Goal: Task Accomplishment & Management: Manage account settings

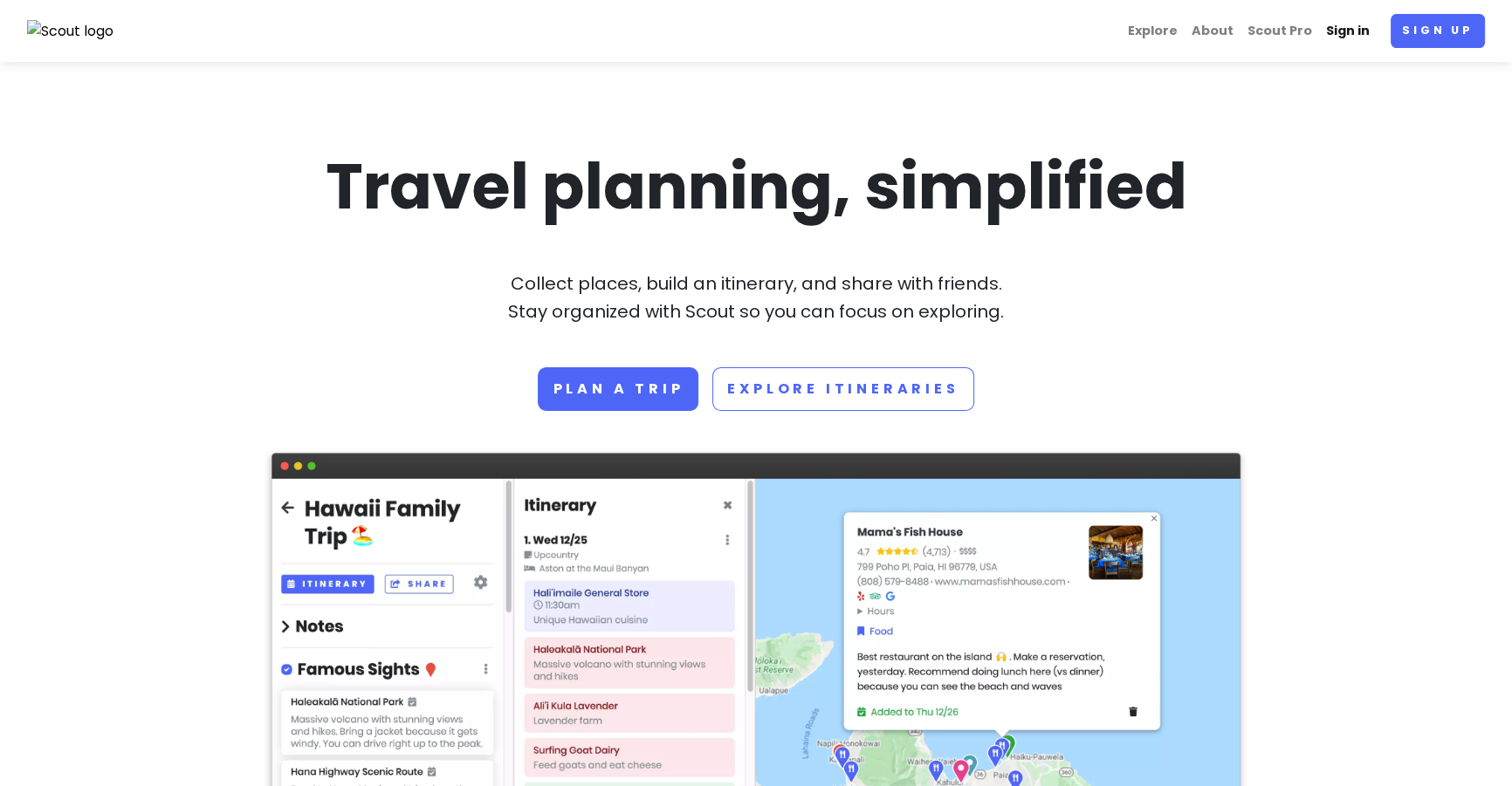
click at [1338, 28] on link "Sign in" at bounding box center [1347, 31] width 58 height 34
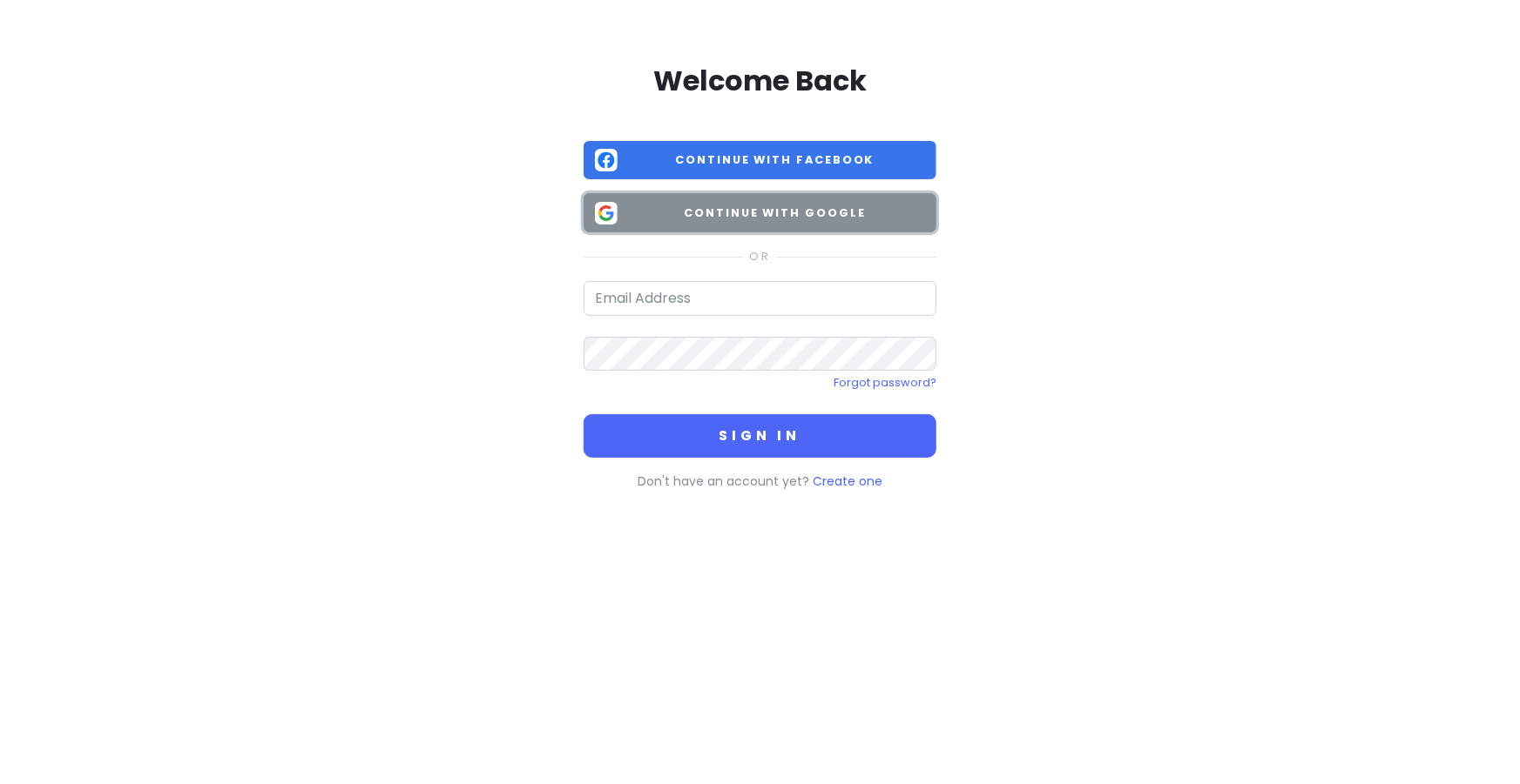
click at [690, 212] on span "Continue with Google" at bounding box center [774, 213] width 300 height 18
click at [702, 219] on span "Continue with Google" at bounding box center [774, 213] width 300 height 18
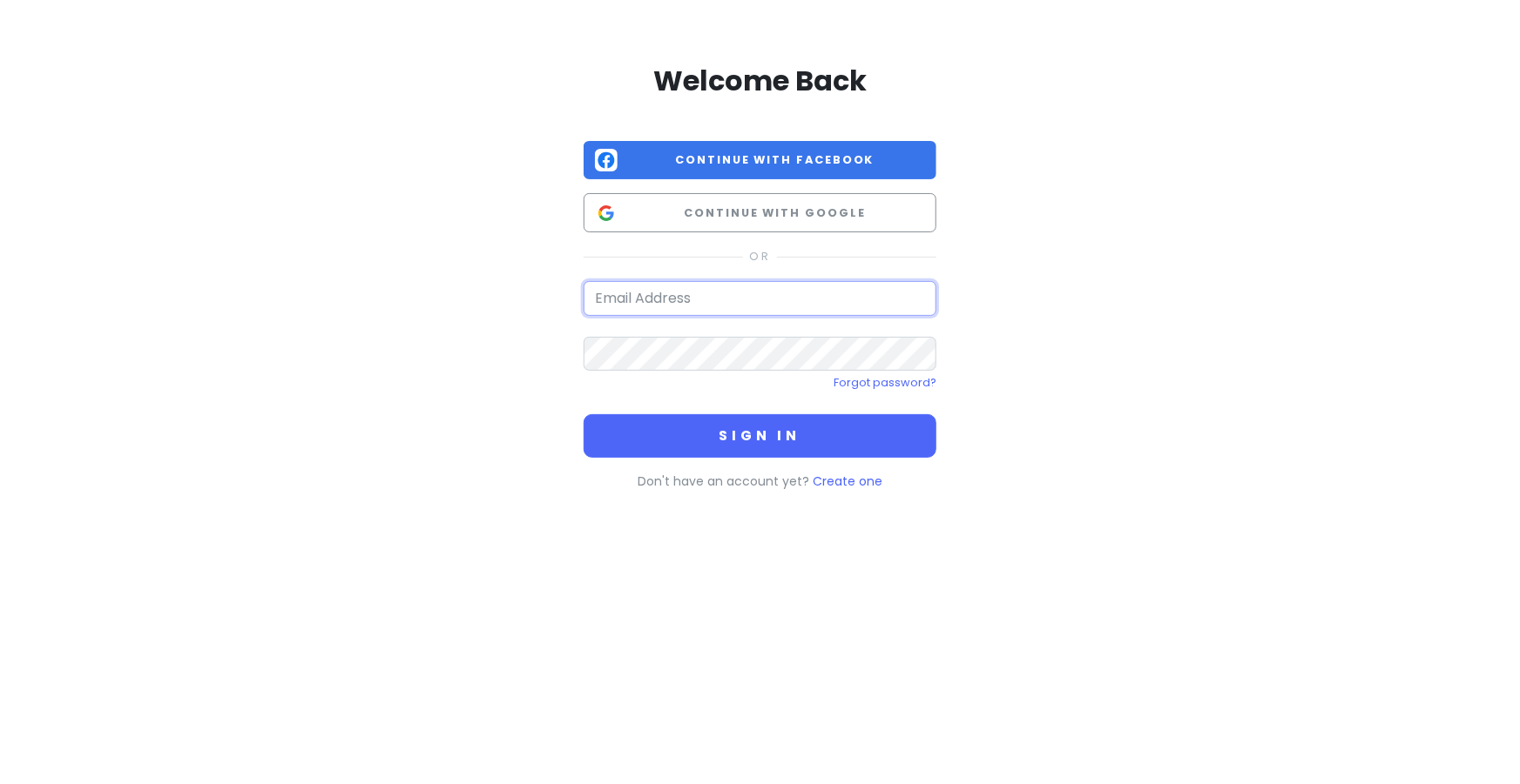
click at [695, 299] on input "email" at bounding box center [760, 298] width 352 height 35
type input "[PERSON_NAME][EMAIL_ADDRESS][DOMAIN_NAME]"
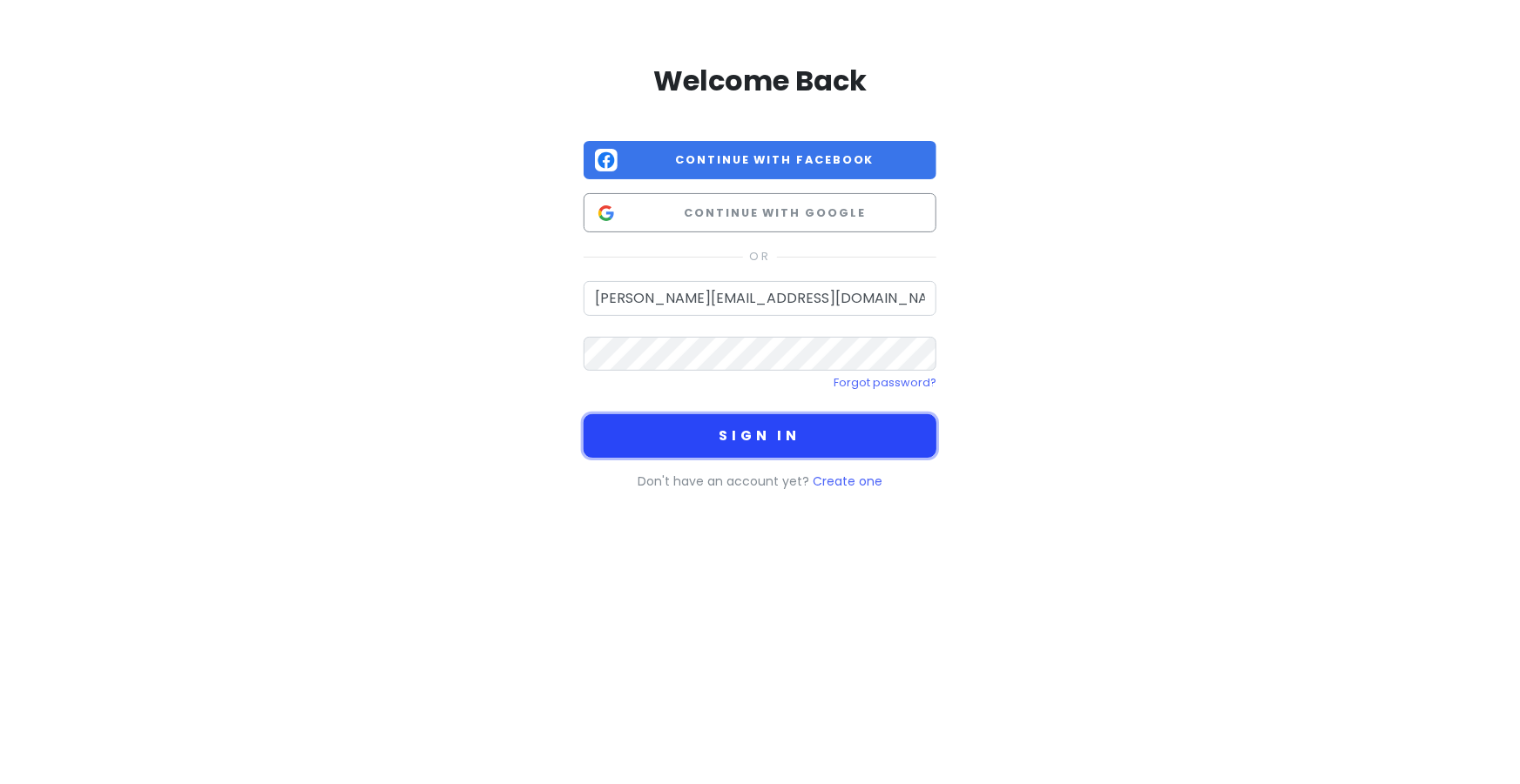
click at [666, 419] on button "Sign in" at bounding box center [760, 435] width 352 height 43
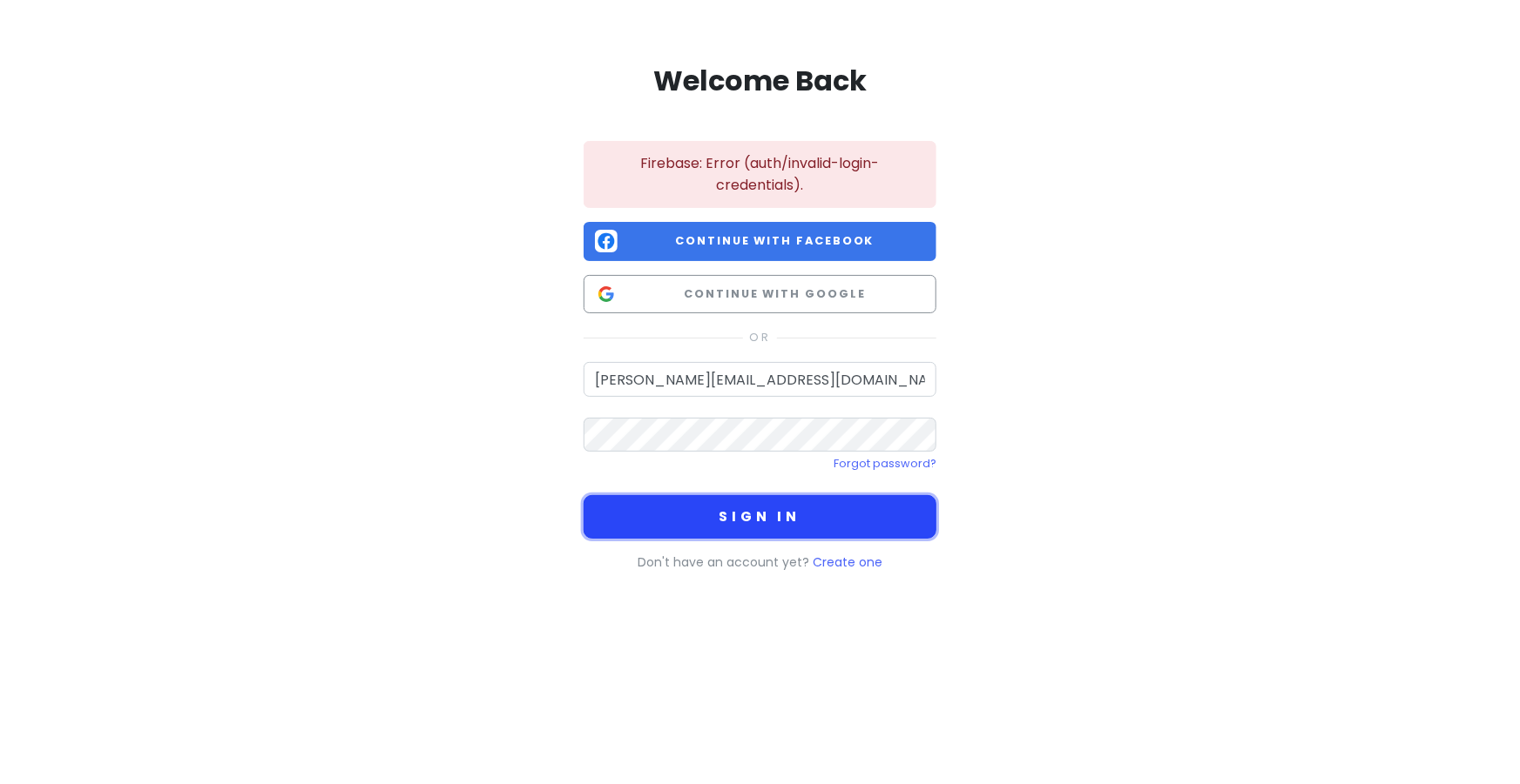
click at [717, 514] on button "Sign in" at bounding box center [760, 517] width 352 height 43
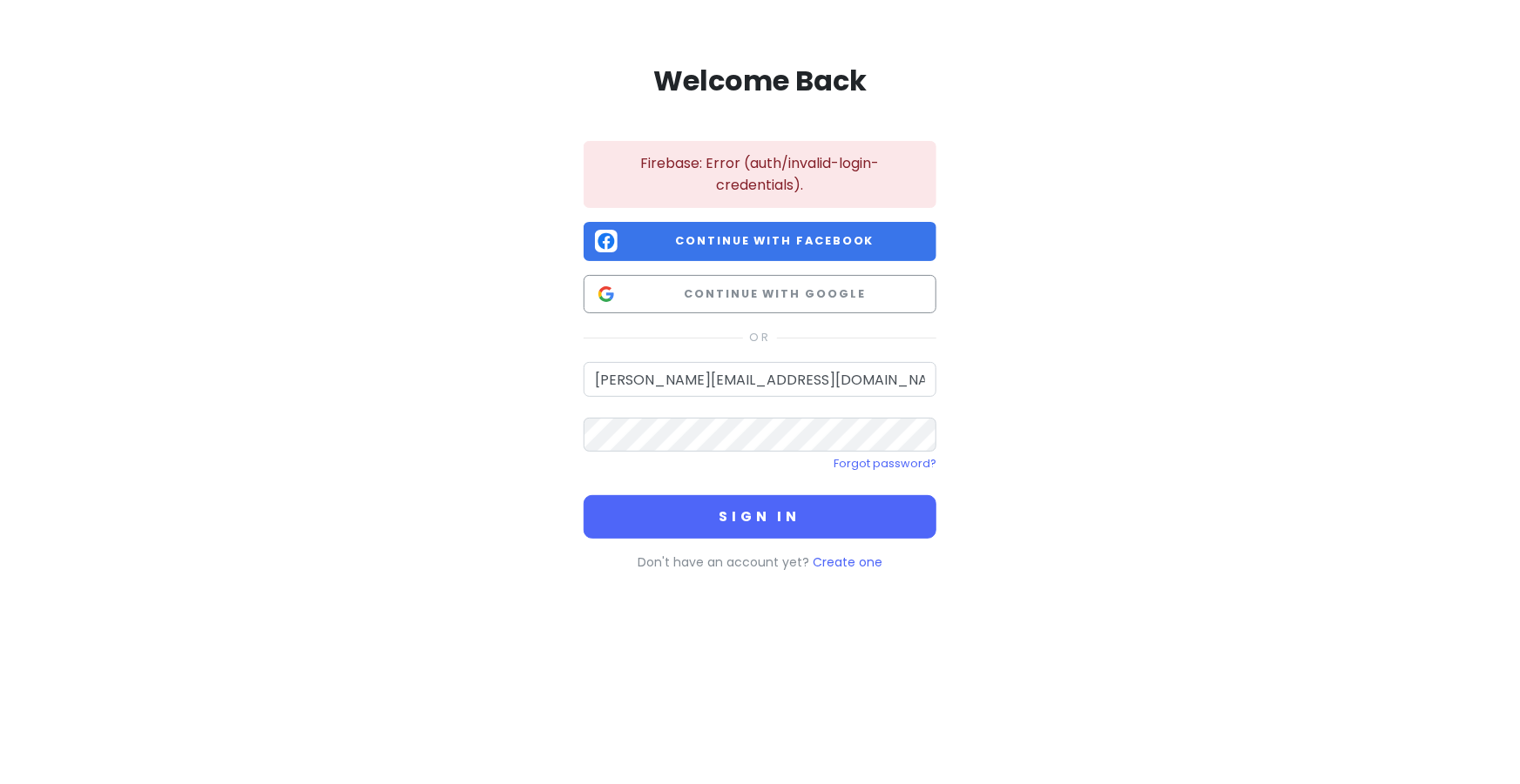
click at [668, 425] on form "jean.ramirezfeliciano@gmail.com Forgot password? Sign in" at bounding box center [760, 450] width 352 height 177
drag, startPoint x: 663, startPoint y: 416, endPoint x: 537, endPoint y: 420, distance: 126.1
click at [537, 420] on div "Welcome Back Firebase: Error (auth/invalid-login-credentials). Continue with Fa…" at bounding box center [760, 313] width 992 height 627
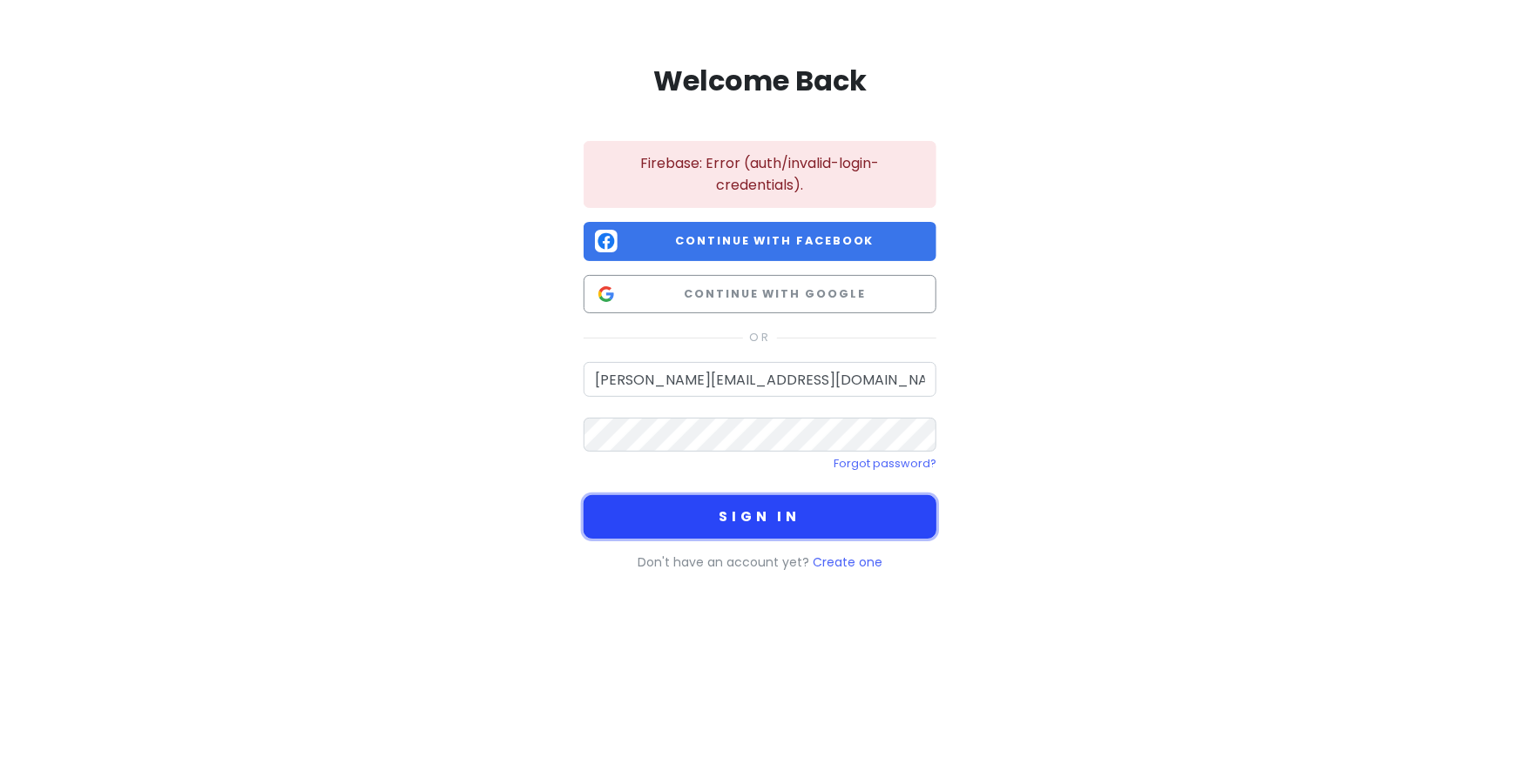
click at [687, 513] on button "Sign in" at bounding box center [760, 517] width 352 height 43
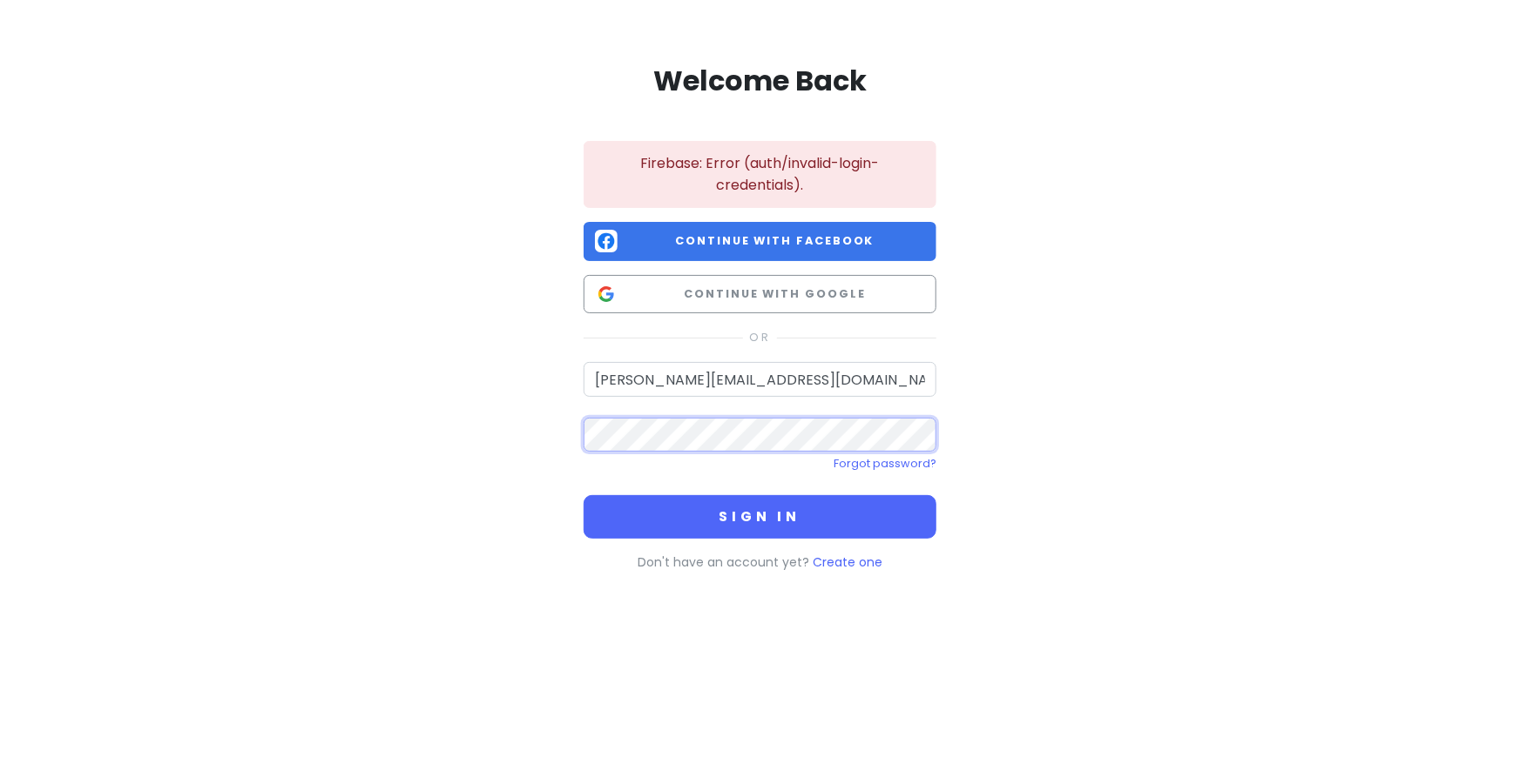
click at [470, 418] on div "Welcome Back Firebase: Error (auth/invalid-login-credentials). Continue with Fa…" at bounding box center [760, 313] width 992 height 627
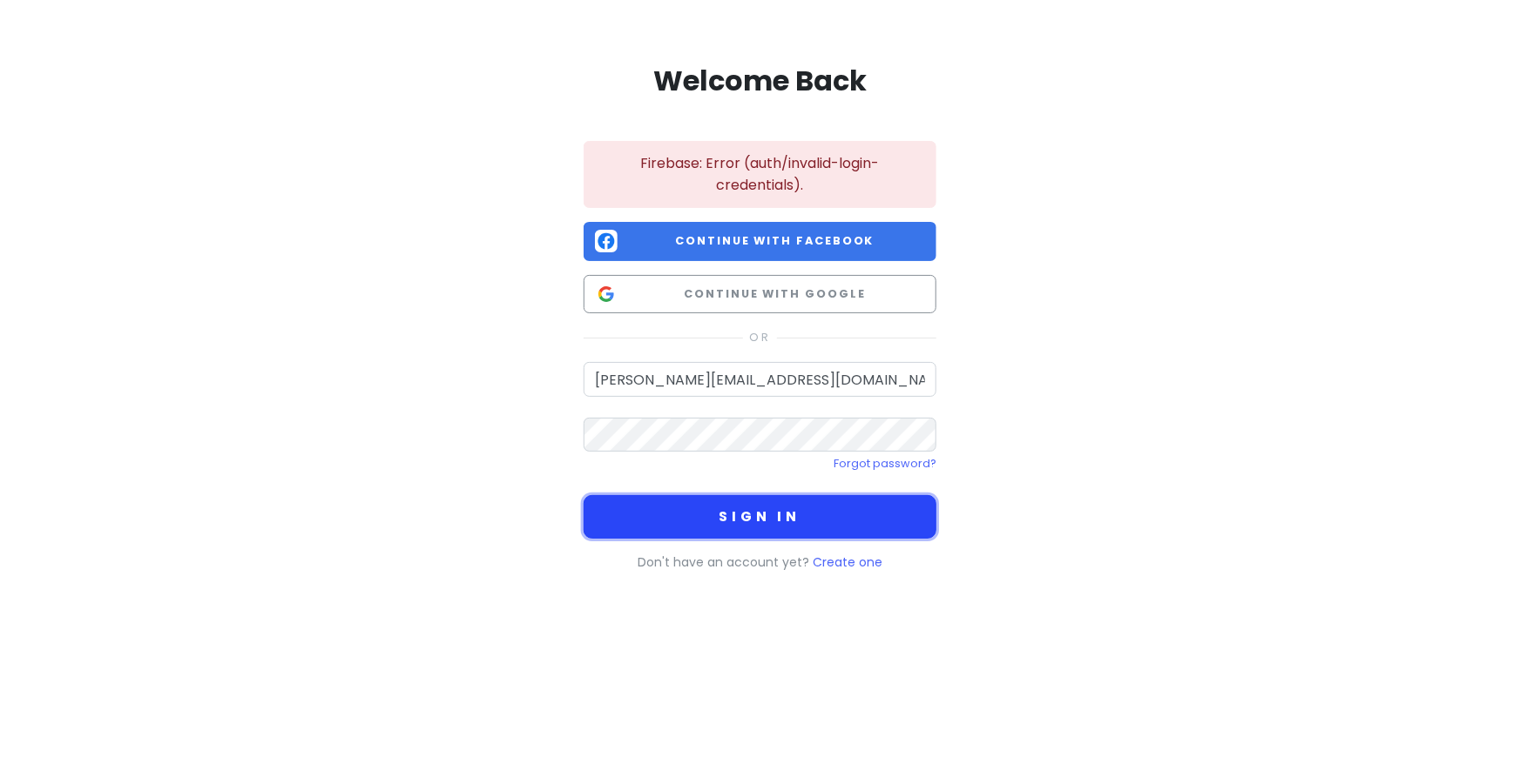
click at [663, 522] on button "Sign in" at bounding box center [760, 517] width 352 height 43
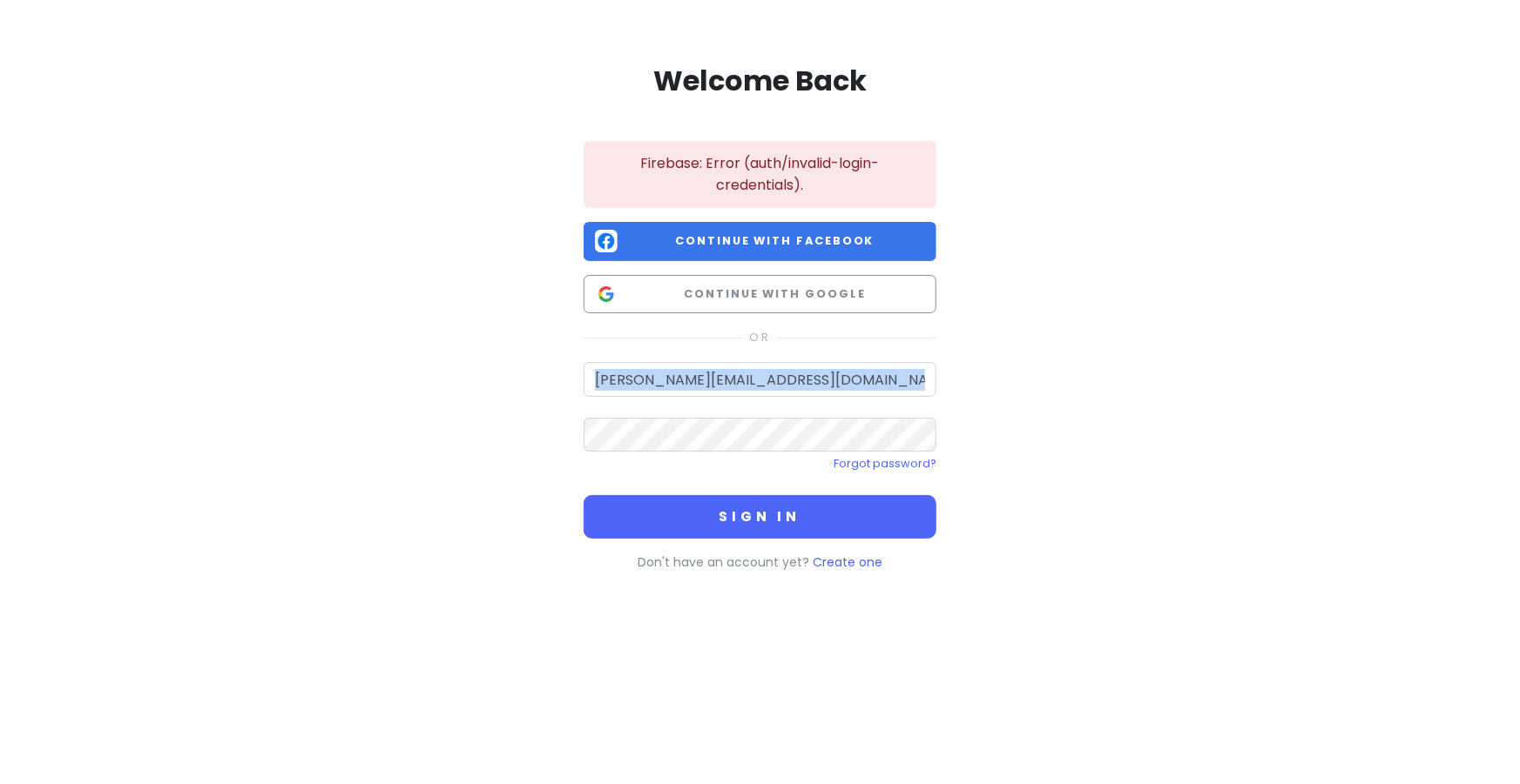
drag, startPoint x: 783, startPoint y: 404, endPoint x: 855, endPoint y: 373, distance: 78.4
click at [855, 373] on form "jean.ramirezfeliciano@gmail.com Forgot password? Sign in" at bounding box center [760, 450] width 352 height 177
click at [855, 373] on input "[PERSON_NAME][EMAIL_ADDRESS][DOMAIN_NAME]" at bounding box center [760, 379] width 352 height 35
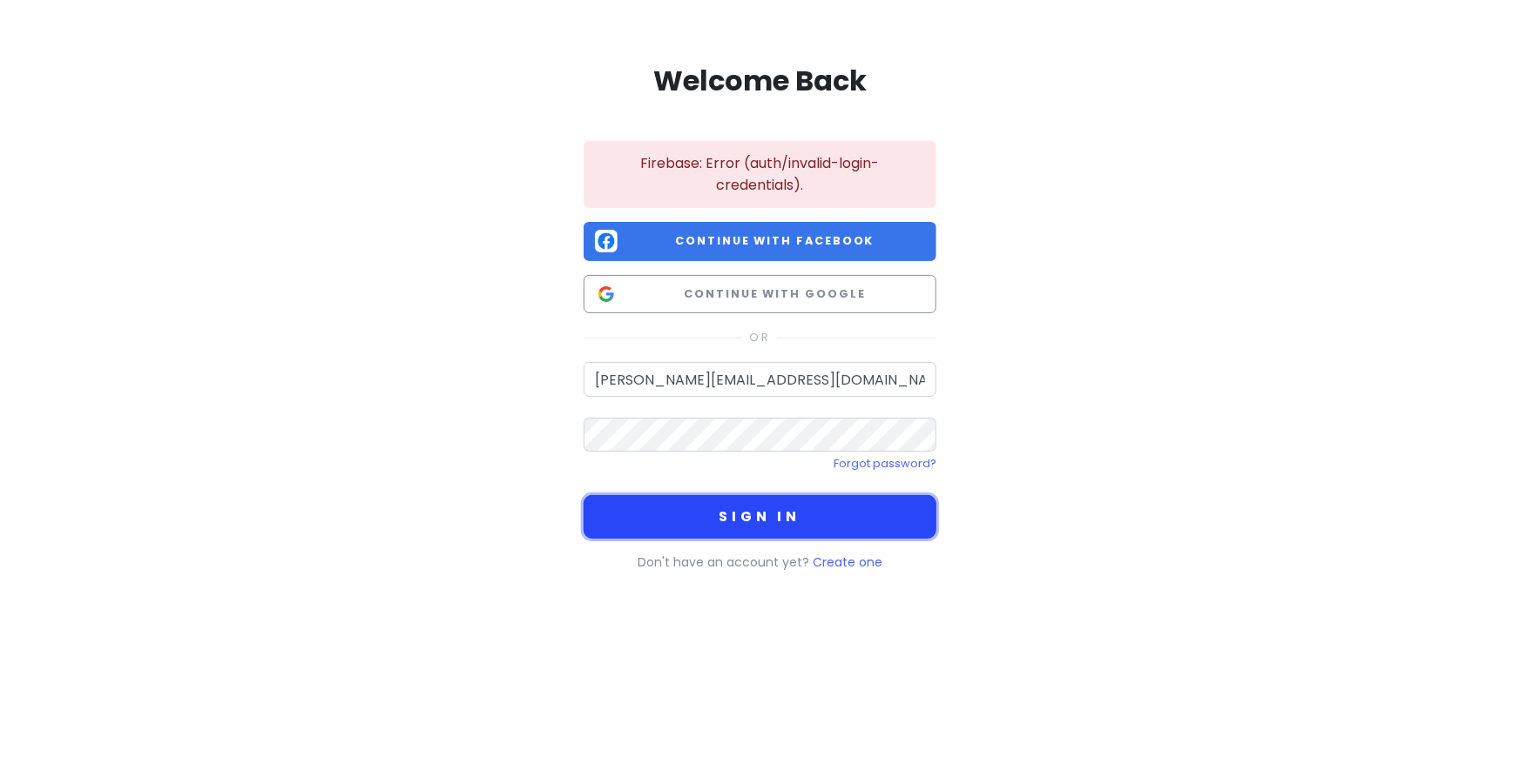
click at [778, 509] on button "Sign in" at bounding box center [760, 517] width 352 height 43
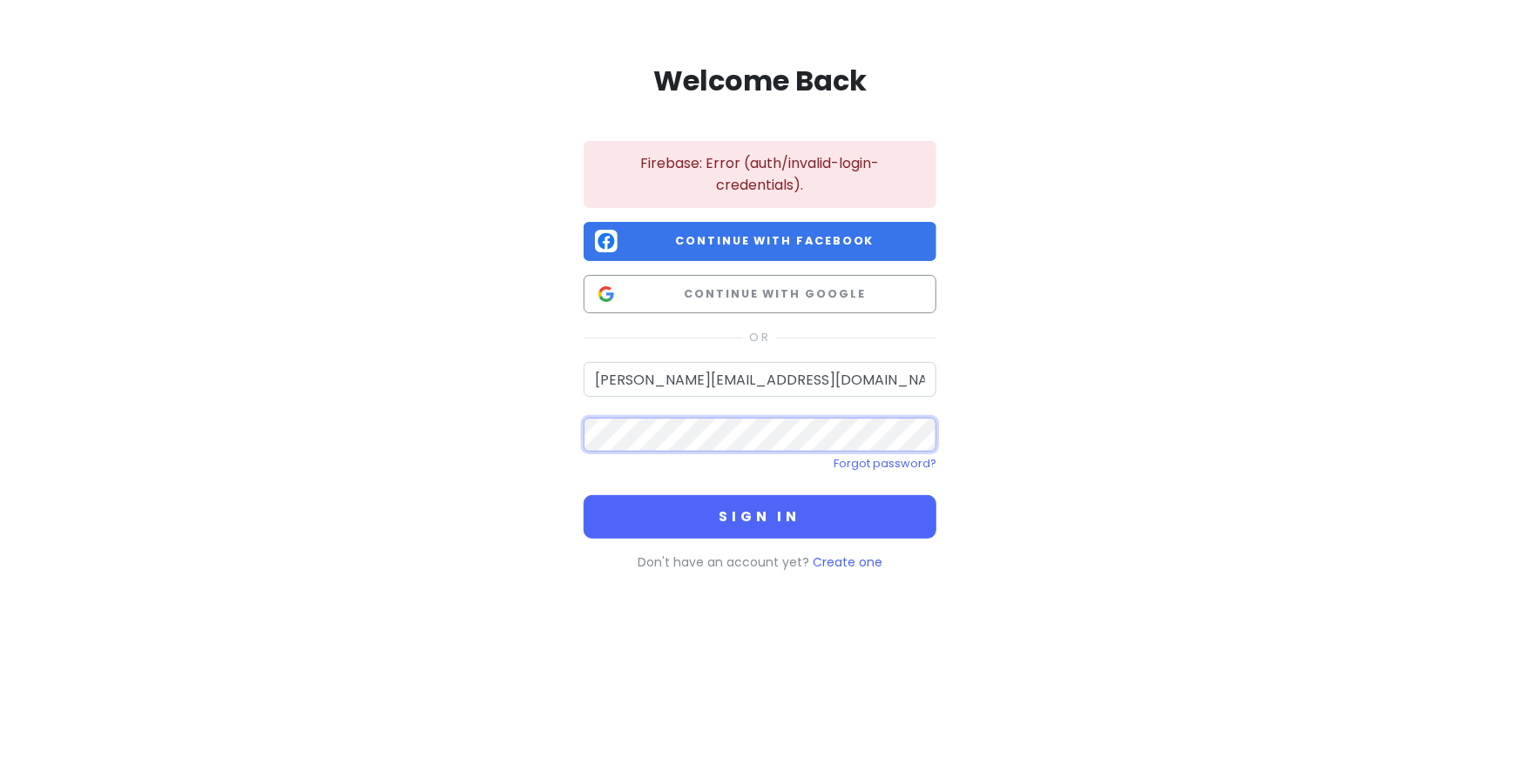
click at [531, 431] on div "Welcome Back Firebase: Error (auth/invalid-login-credentials). Continue with Fa…" at bounding box center [760, 313] width 992 height 627
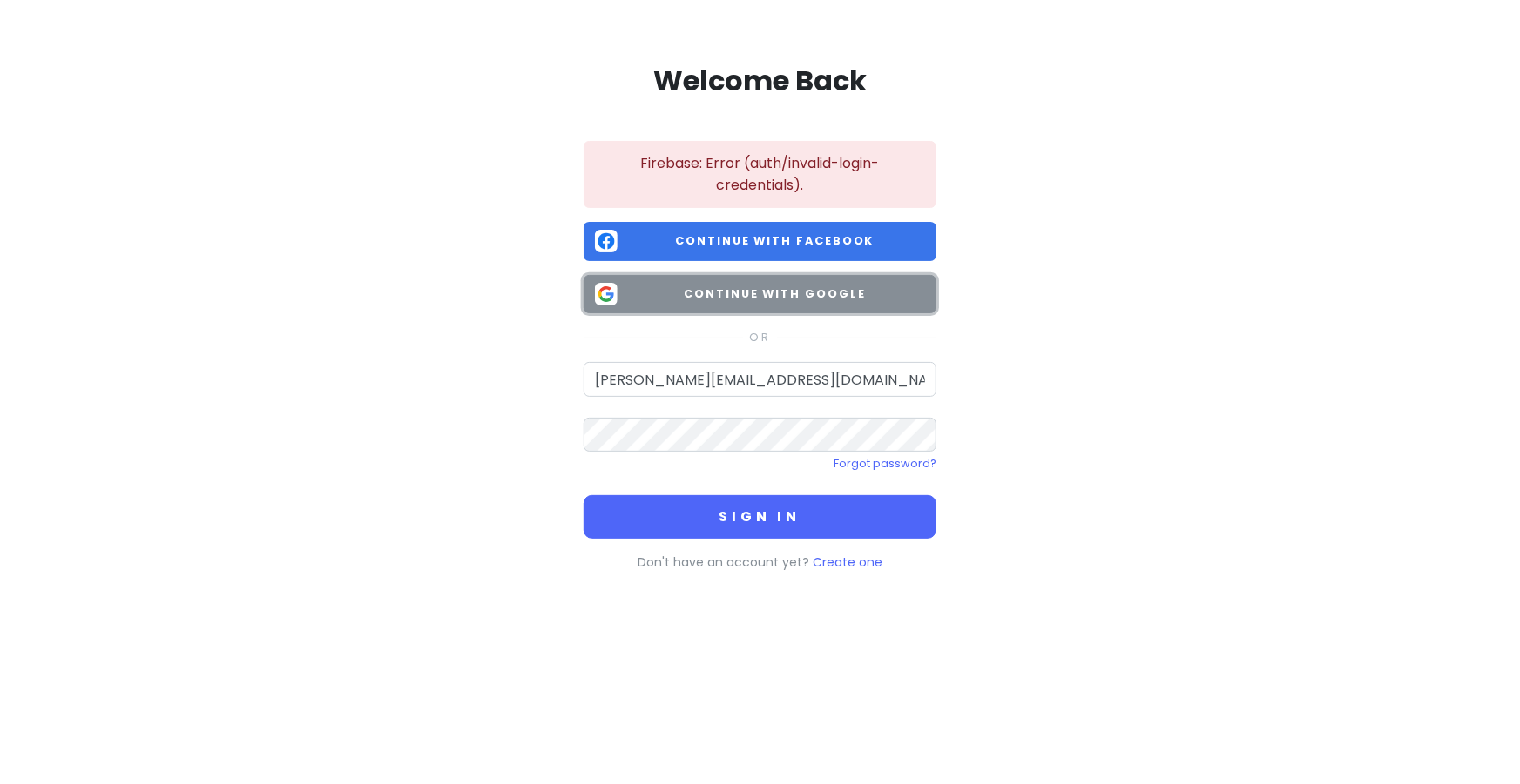
click at [825, 293] on span "Continue with Google" at bounding box center [774, 295] width 300 height 18
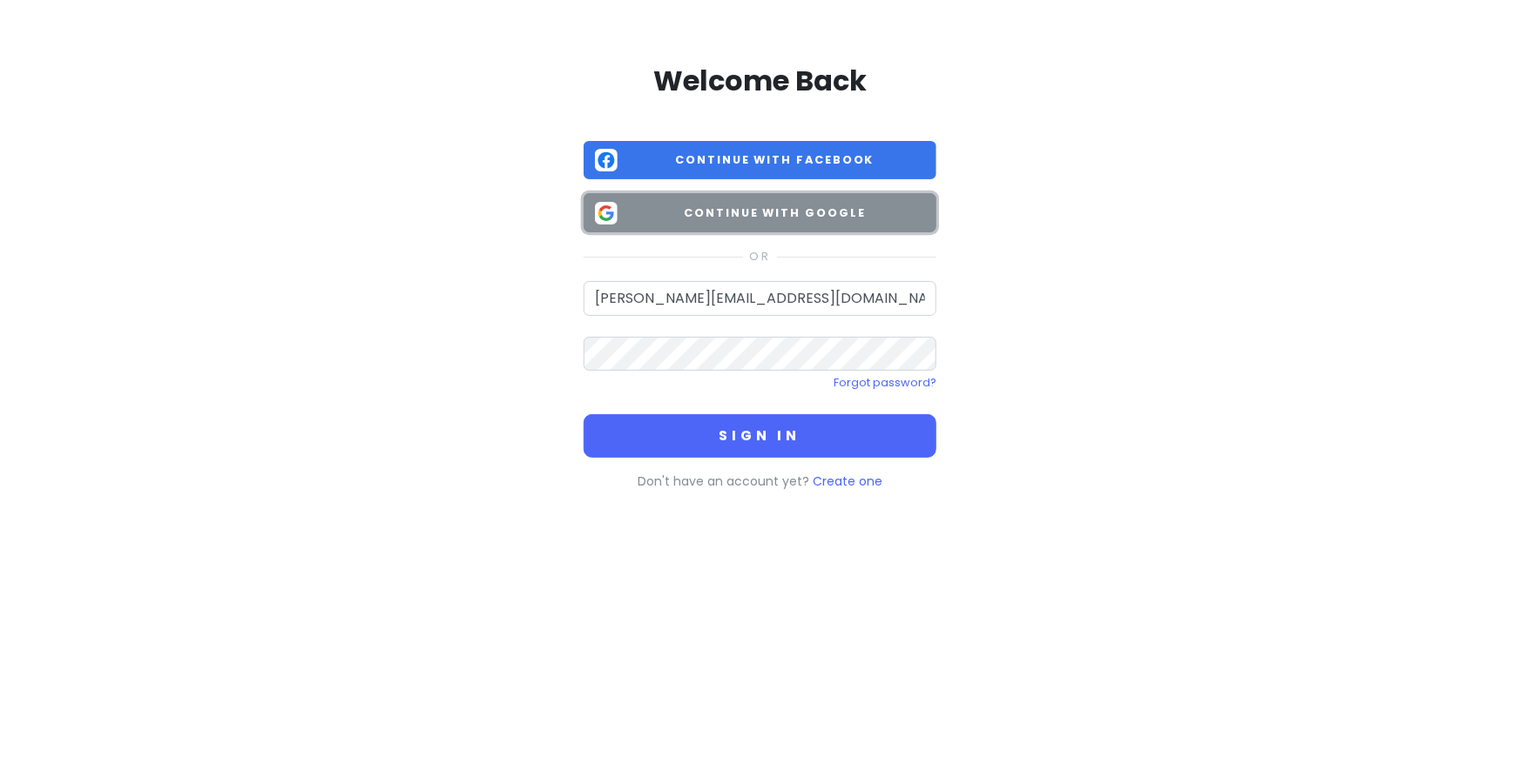
click at [797, 218] on span "Continue with Google" at bounding box center [774, 213] width 300 height 18
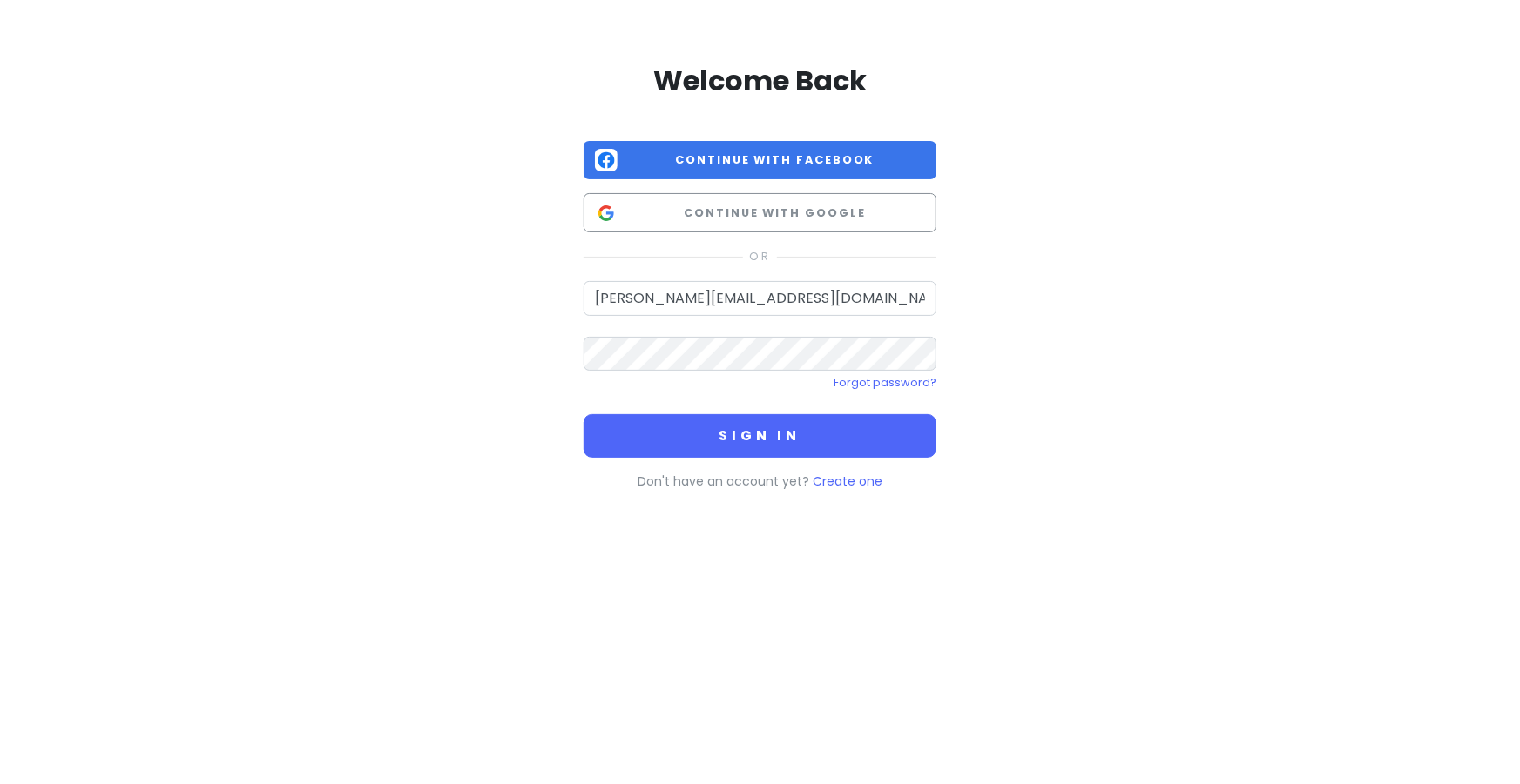
click at [532, 276] on div "Welcome Back Continue with Facebook Continue with Google jean.ramirezfeliciano@…" at bounding box center [760, 273] width 992 height 547
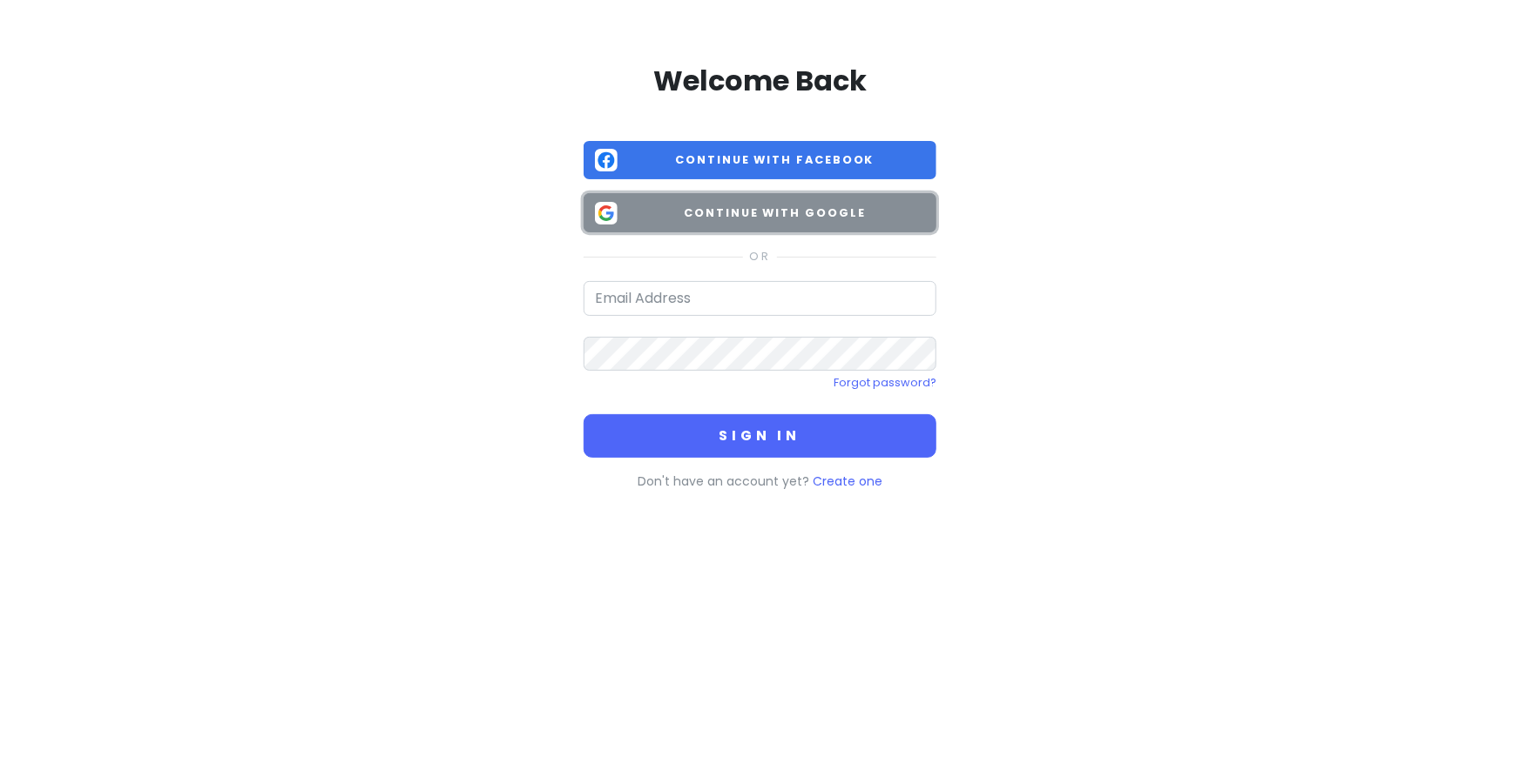
click at [760, 204] on span "Continue with Google" at bounding box center [774, 213] width 300 height 18
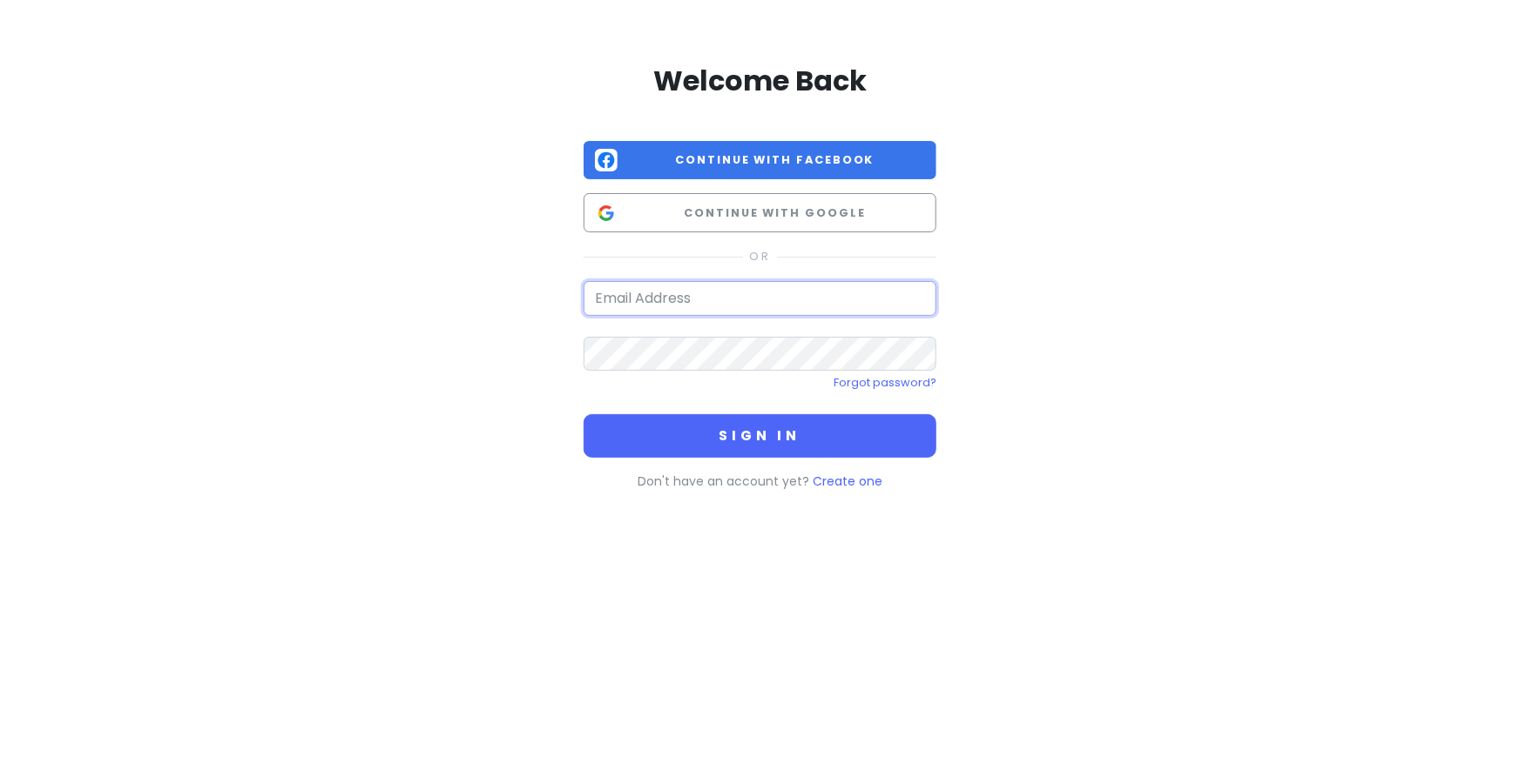
click at [742, 302] on input "email" at bounding box center [760, 298] width 352 height 35
type input "[PERSON_NAME][EMAIL_ADDRESS][DOMAIN_NAME]"
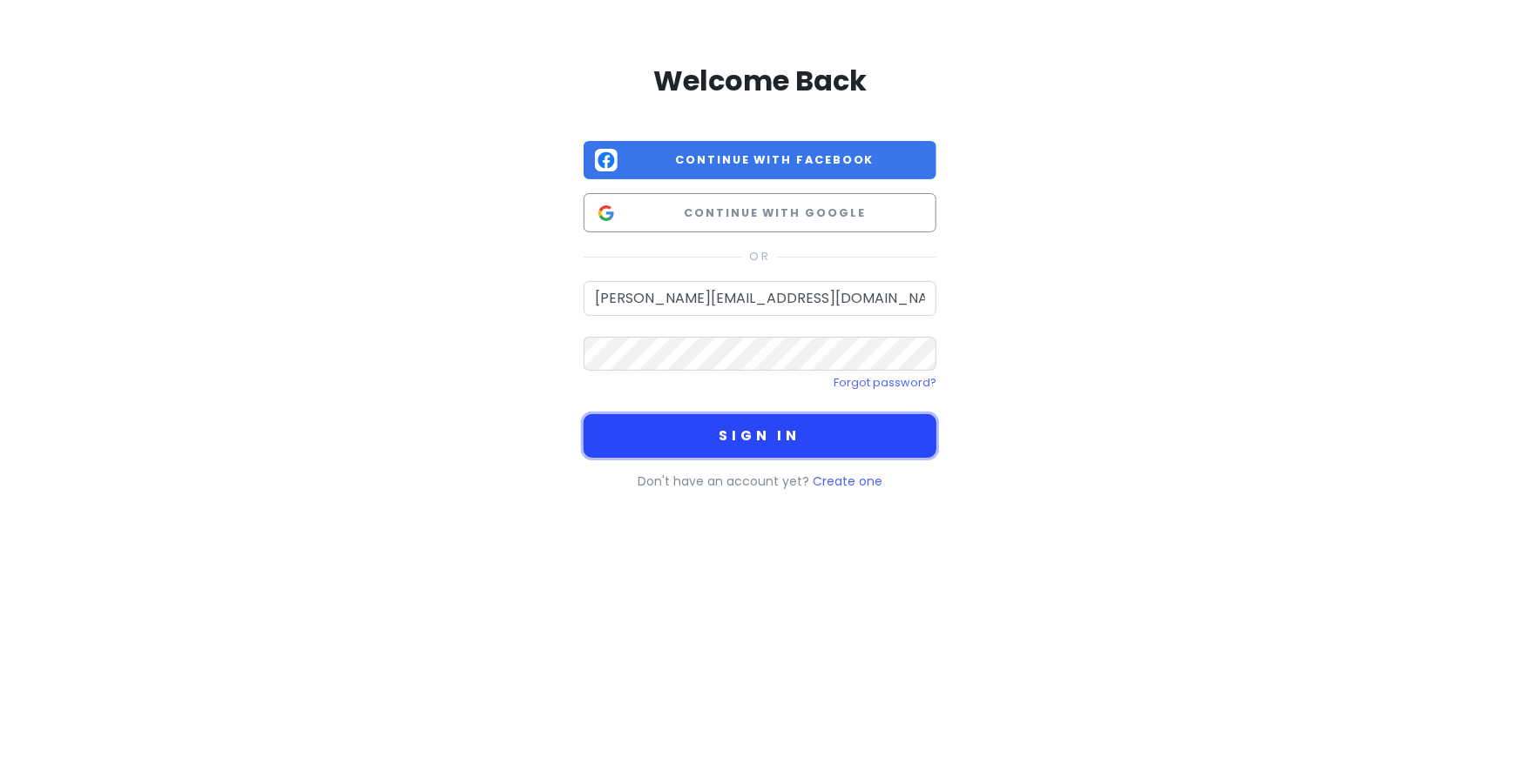
click at [705, 442] on button "Sign in" at bounding box center [760, 435] width 352 height 43
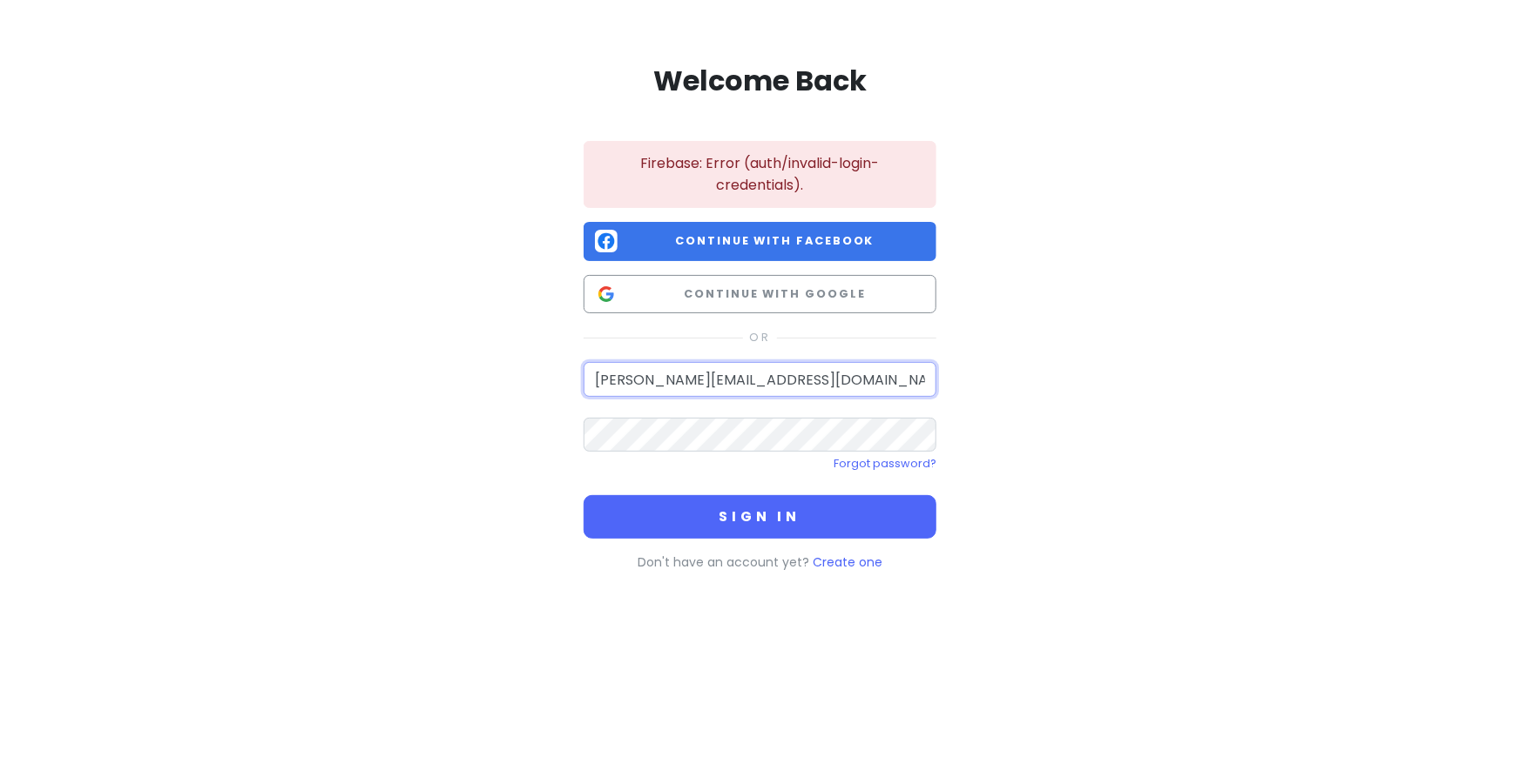
drag, startPoint x: 840, startPoint y: 391, endPoint x: 444, endPoint y: 432, distance: 398.1
click at [444, 432] on div "Welcome Back Firebase: Error (auth/invalid-login-credentials). Continue with Fa…" at bounding box center [760, 313] width 992 height 627
type input "j"
type input "[EMAIL_ADDRESS][DOMAIN_NAME]"
click at [356, 345] on div "Welcome Back Firebase: Error (auth/invalid-login-credentials). Continue with Fa…" at bounding box center [760, 313] width 992 height 627
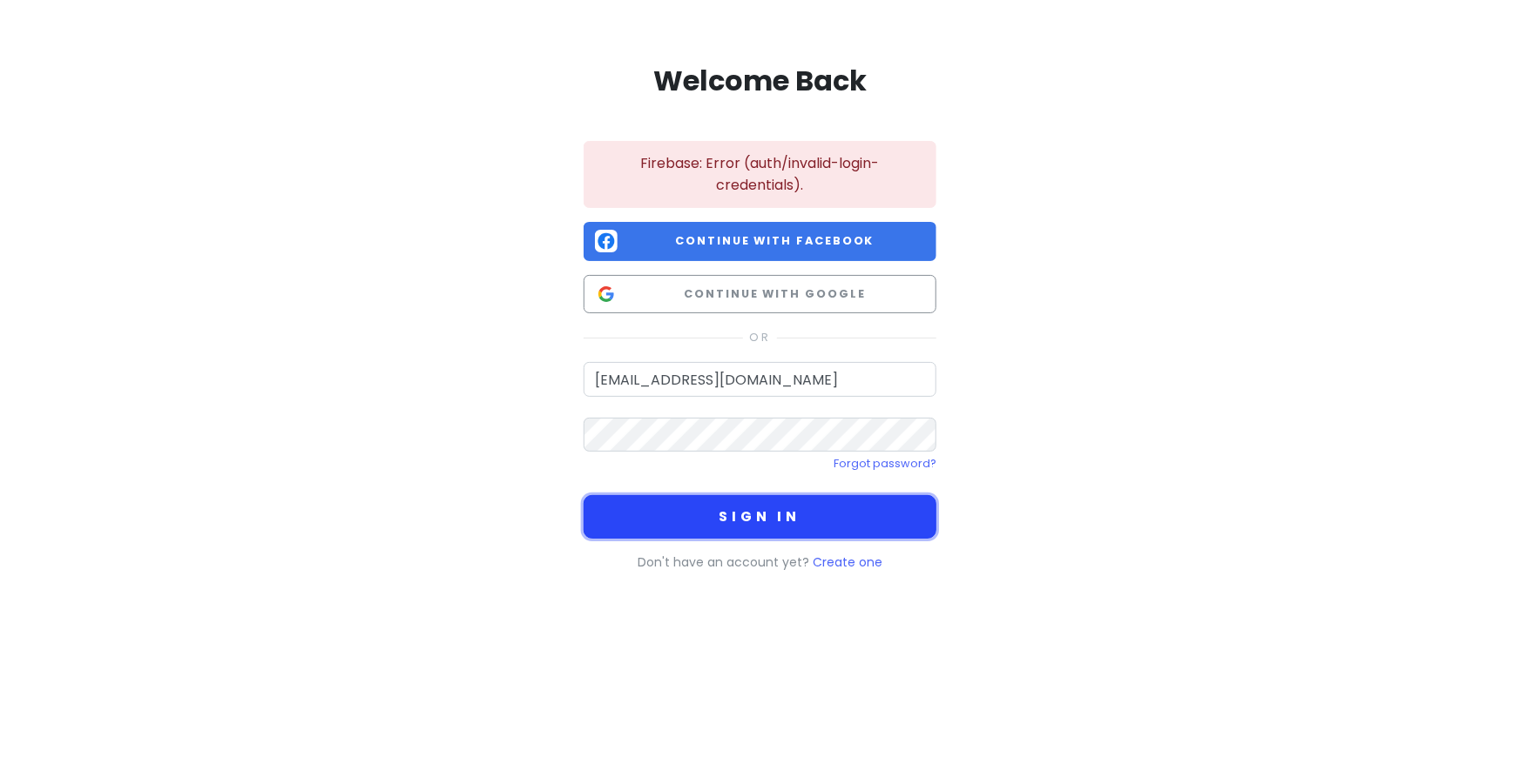
click at [669, 521] on button "Sign in" at bounding box center [760, 517] width 352 height 43
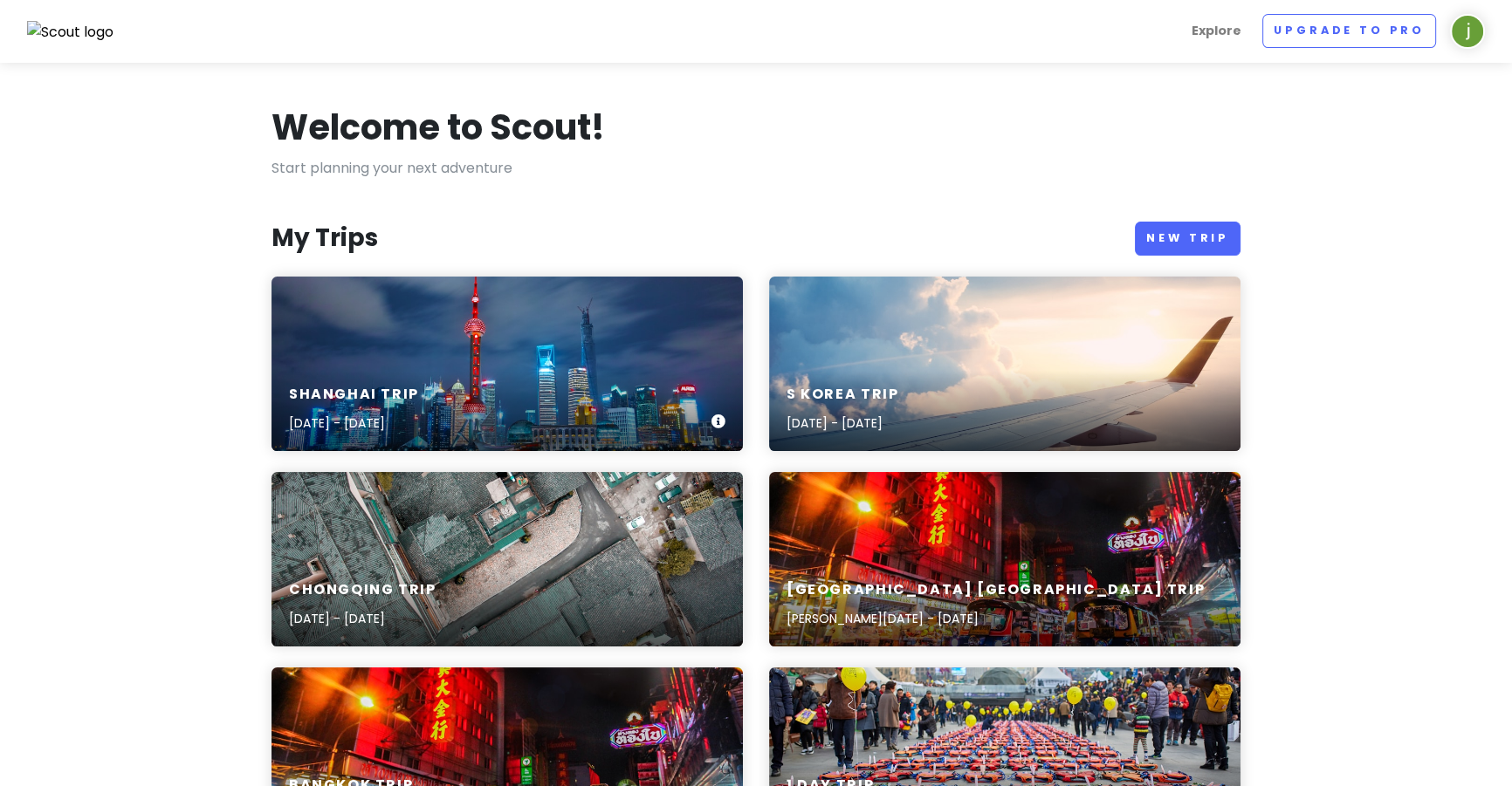
click at [583, 373] on div "Shanghai Trip [DATE] - [DATE]" at bounding box center [507, 409] width 471 height 83
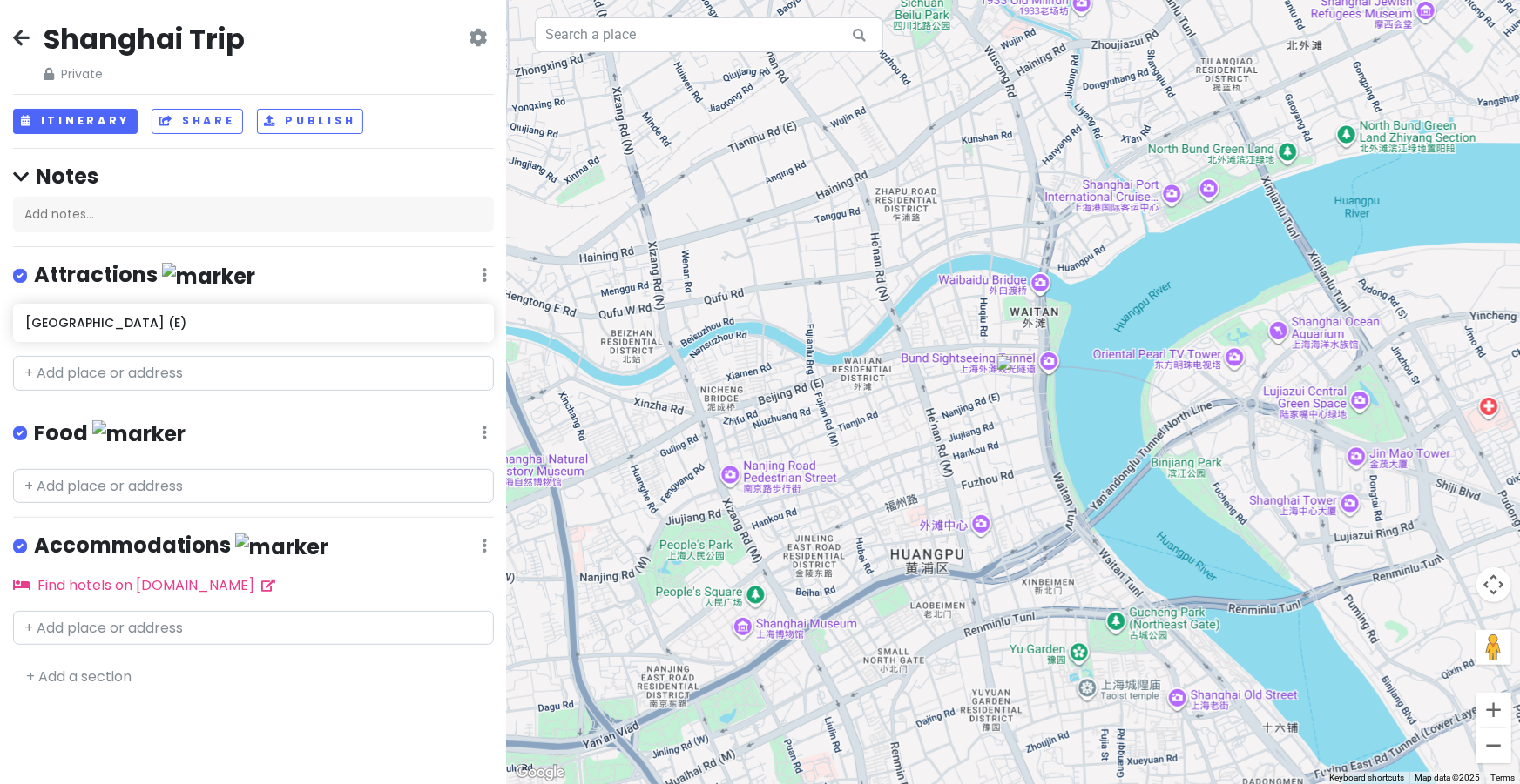
drag, startPoint x: 1263, startPoint y: 365, endPoint x: 1519, endPoint y: 270, distance: 273.1
click at [1519, 270] on div at bounding box center [1014, 392] width 1013 height 784
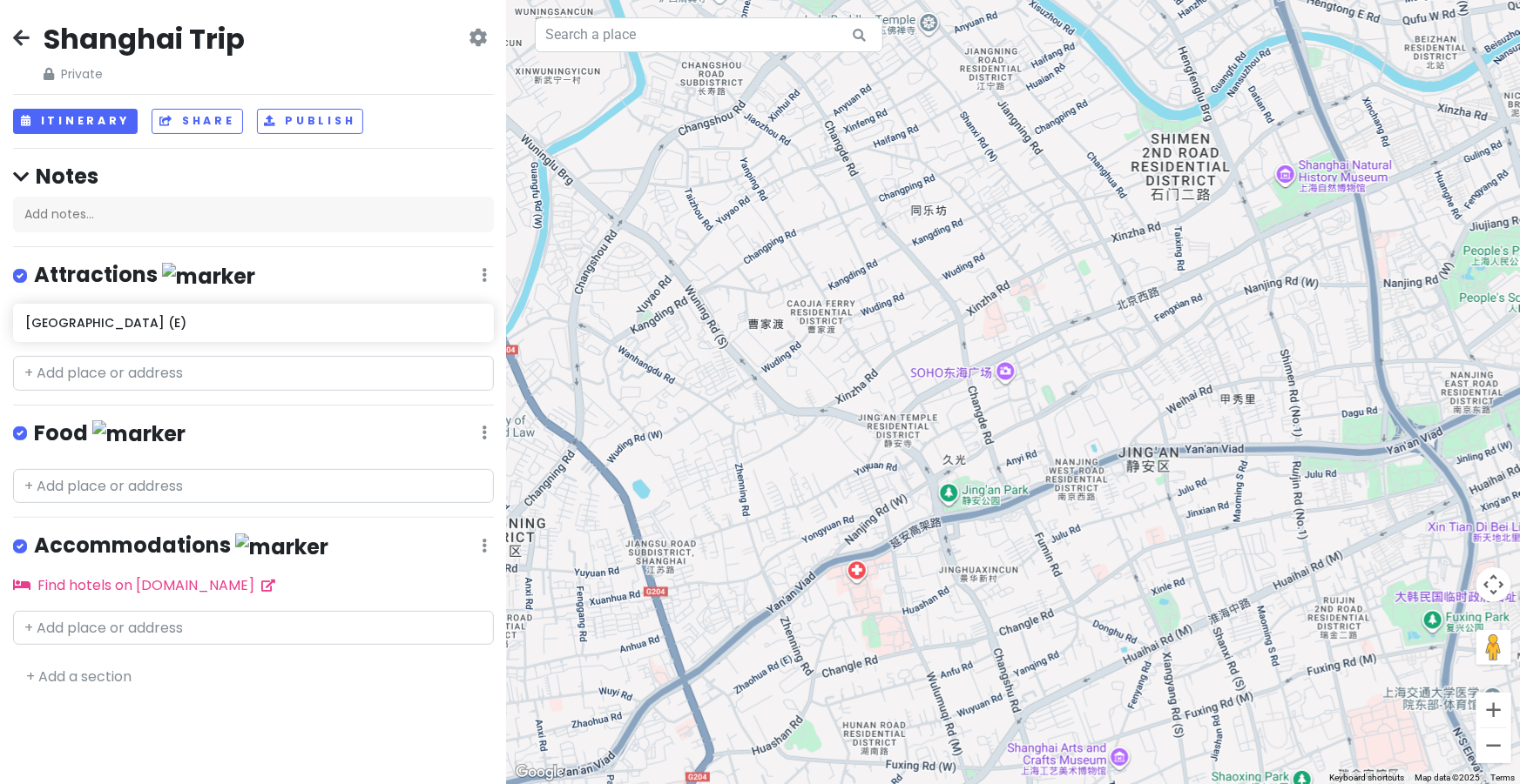
drag, startPoint x: 1433, startPoint y: 279, endPoint x: 1204, endPoint y: 319, distance: 232.5
click at [1204, 319] on div at bounding box center [1014, 392] width 1013 height 784
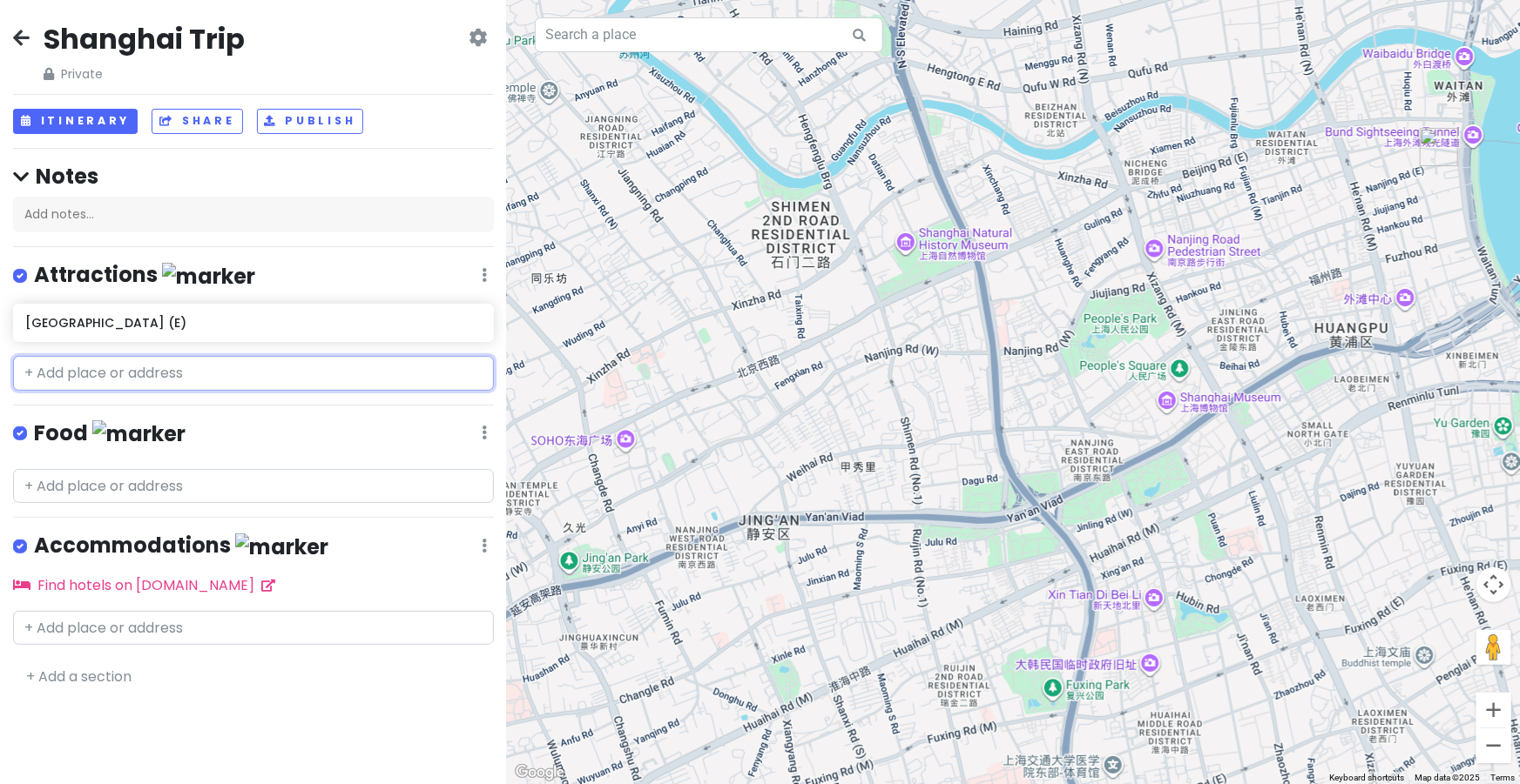
click at [212, 365] on input "text" at bounding box center [253, 373] width 481 height 35
paste input "[STREET_ADDRESS]百联zx地下一层"
type input "[STREET_ADDRESS]百联zx地下一层"
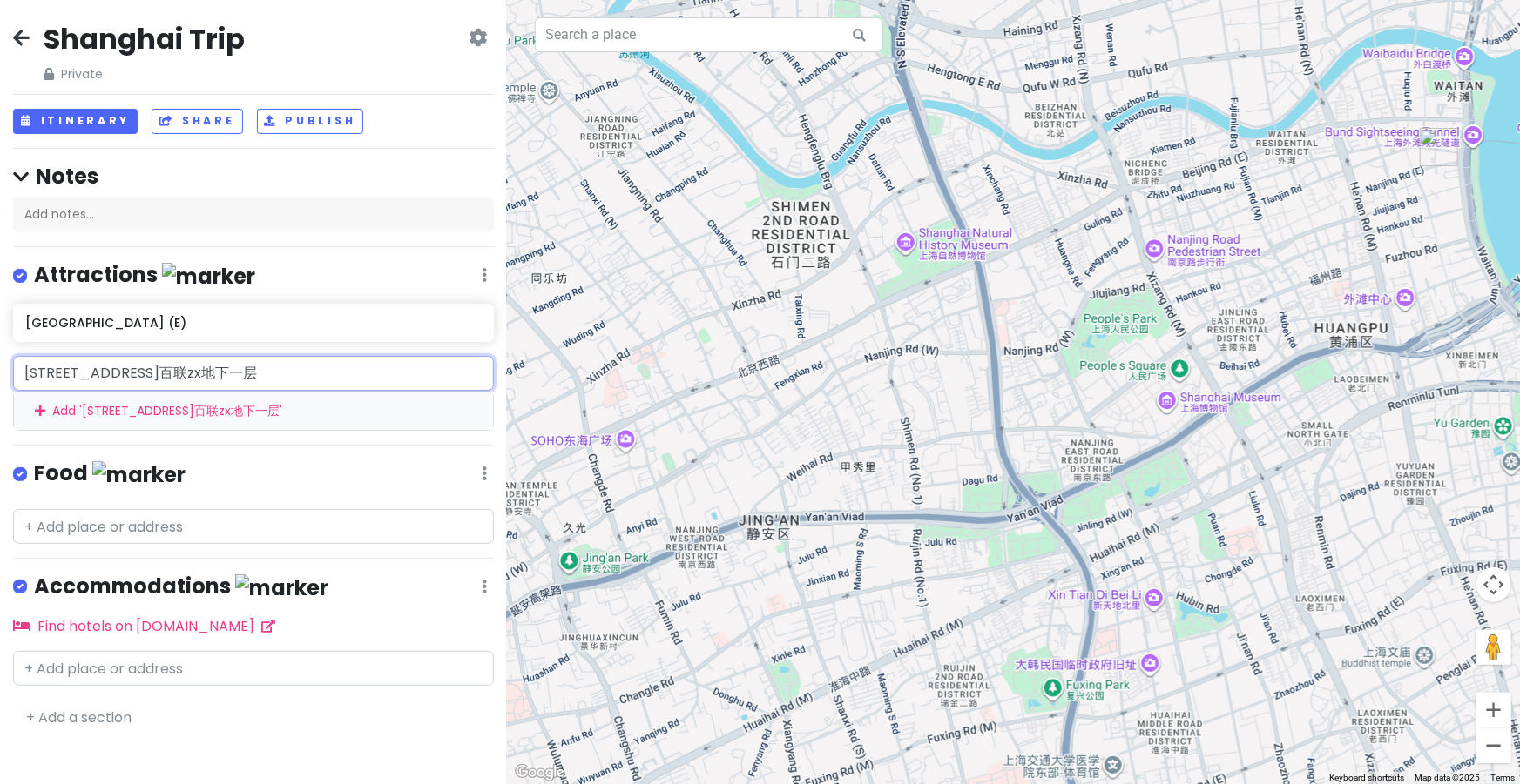
click at [281, 404] on div "Add ' [STREET_ADDRESS]百联zx地下一层 '" at bounding box center [253, 411] width 479 height 39
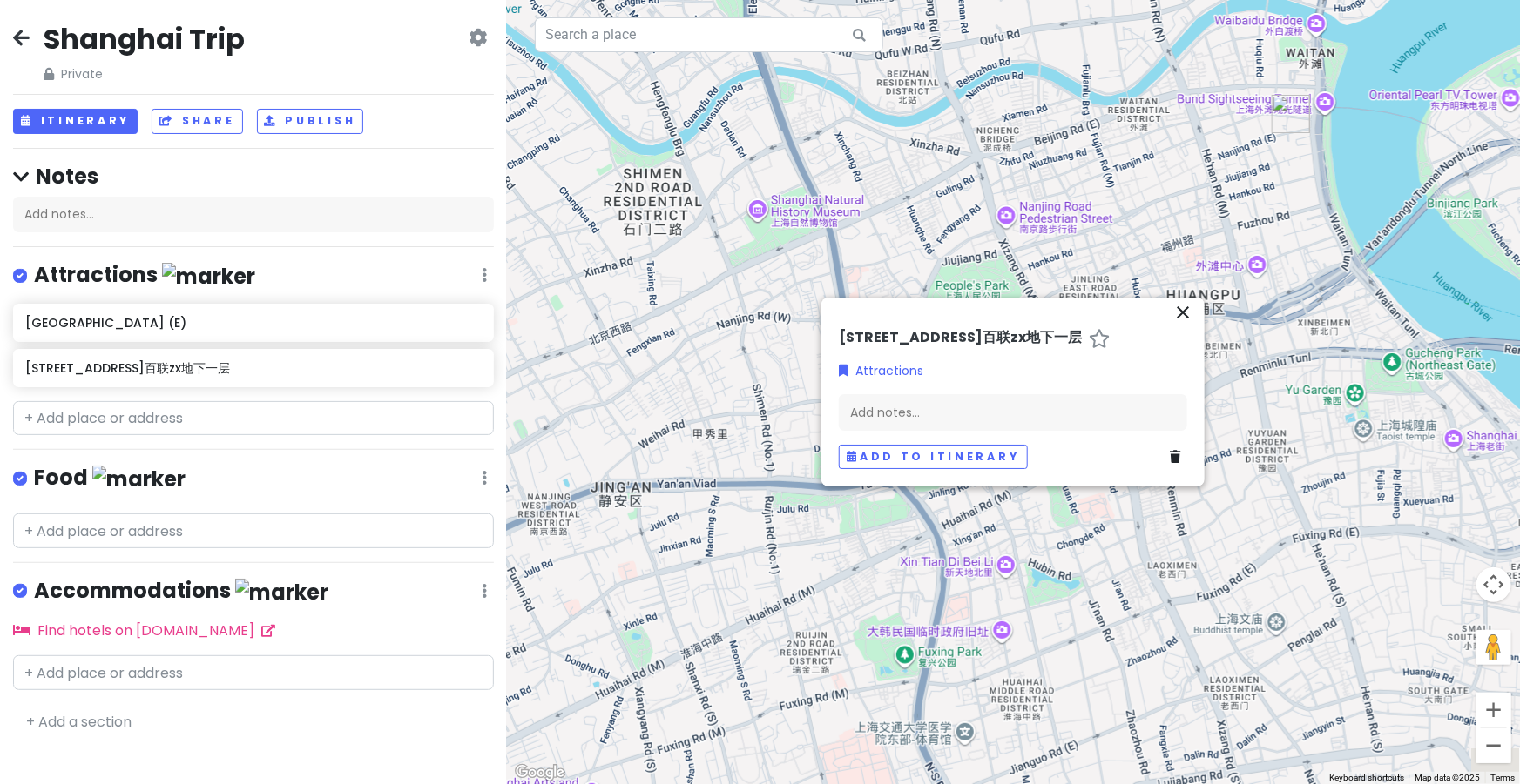
drag, startPoint x: 1208, startPoint y: 279, endPoint x: 1053, endPoint y: 242, distance: 159.4
click at [1053, 242] on div at bounding box center [1014, 392] width 1013 height 784
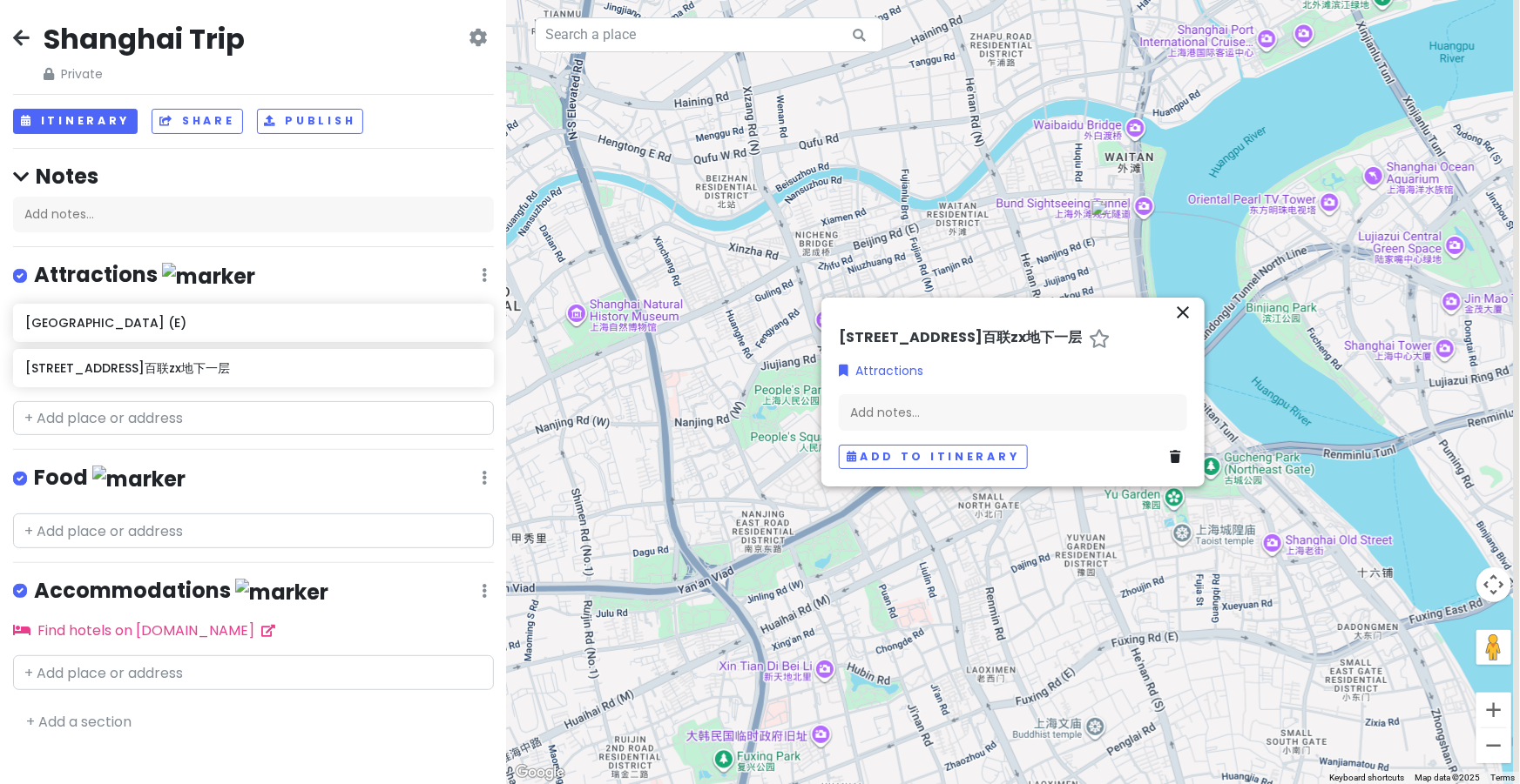
drag, startPoint x: 1167, startPoint y: 212, endPoint x: 986, endPoint y: 325, distance: 213.4
click at [986, 325] on div "← Move left → Move right ↑ Move up ↓ Move down + Zoom in - Zoom out Home Jump l…" at bounding box center [1014, 392] width 1013 height 784
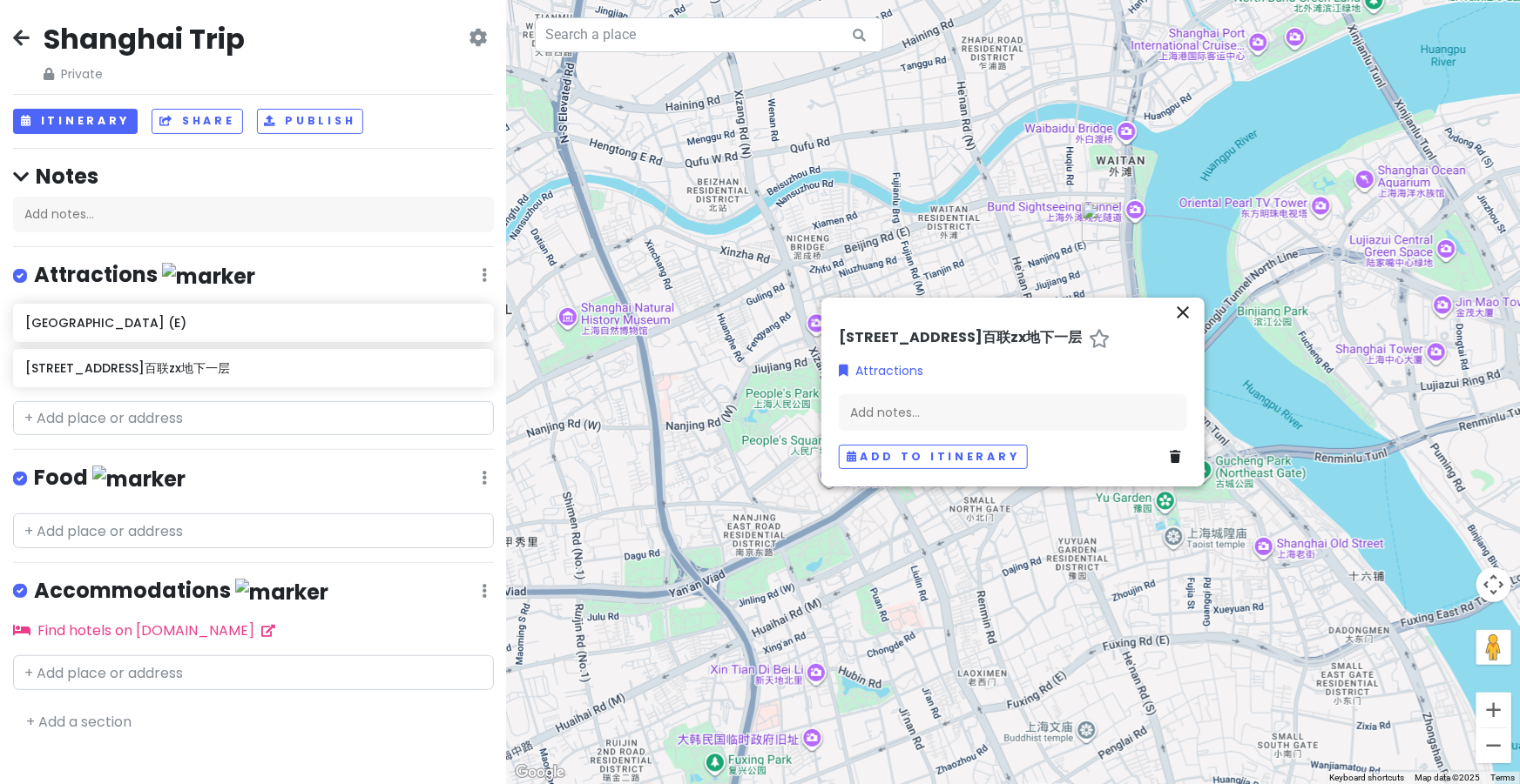
click at [1209, 235] on div at bounding box center [1014, 392] width 1013 height 784
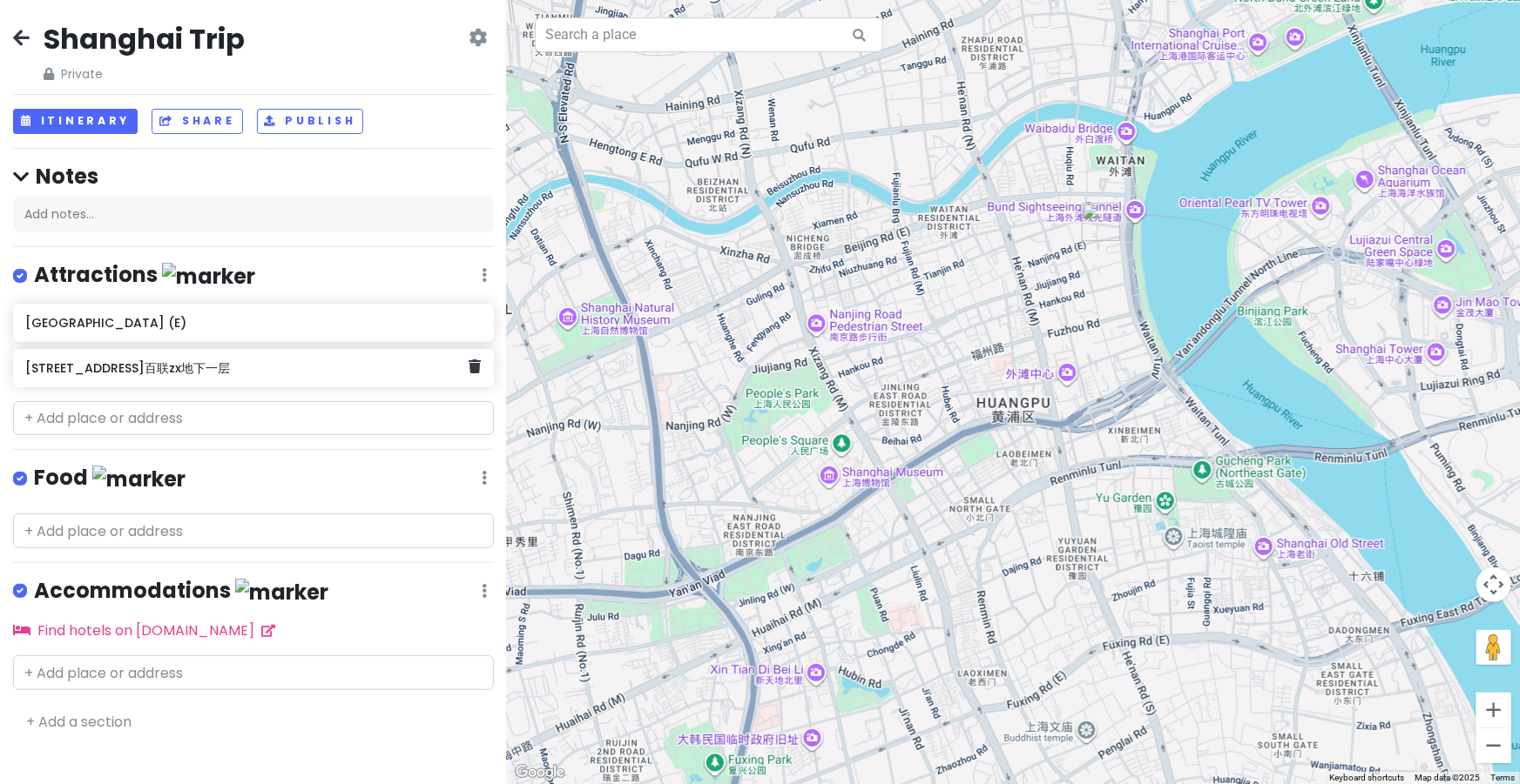
click at [229, 364] on h6 "[STREET_ADDRESS]百联zx地下一层" at bounding box center [247, 368] width 444 height 16
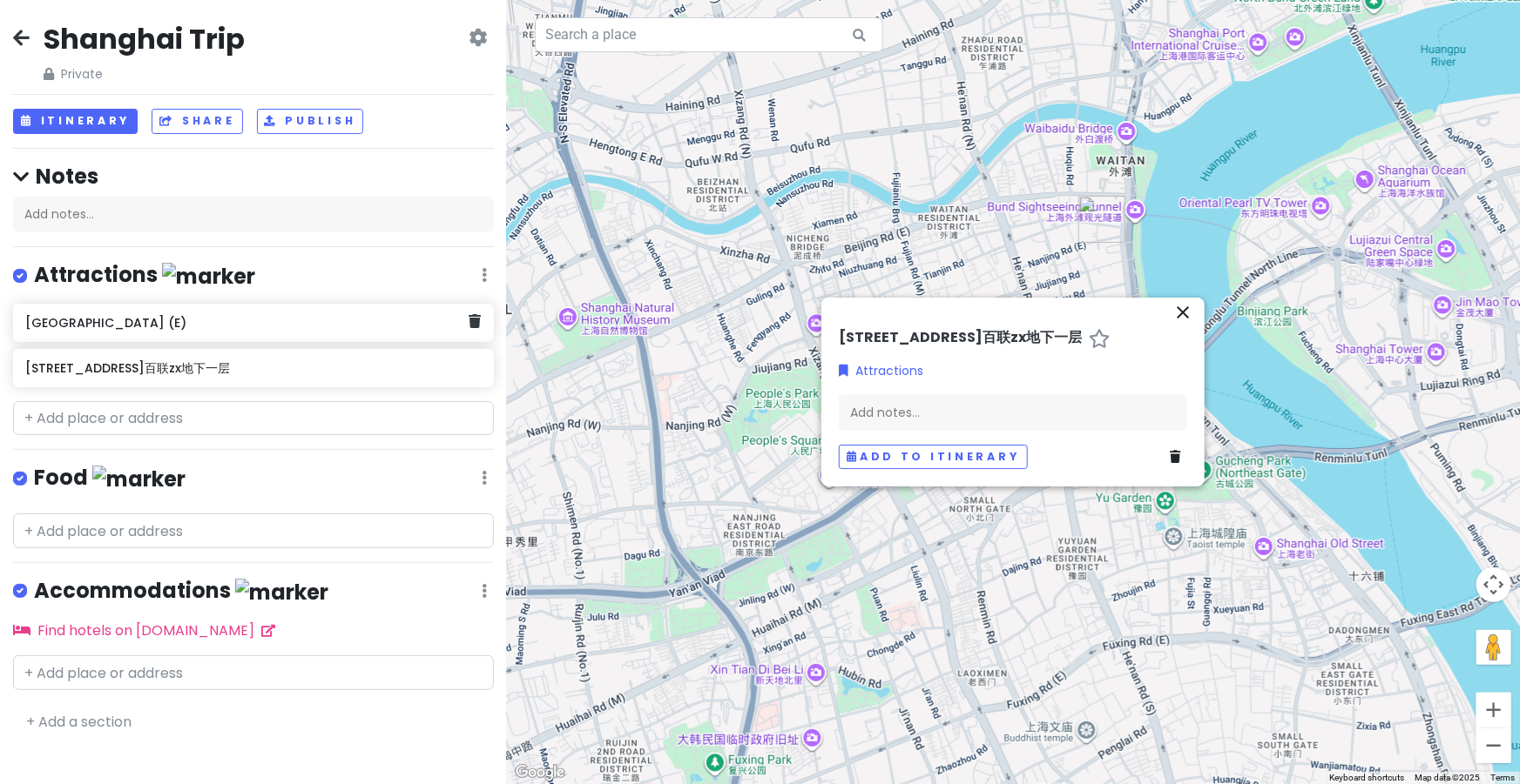
click at [251, 339] on div "[GEOGRAPHIC_DATA] (E)" at bounding box center [253, 322] width 481 height 38
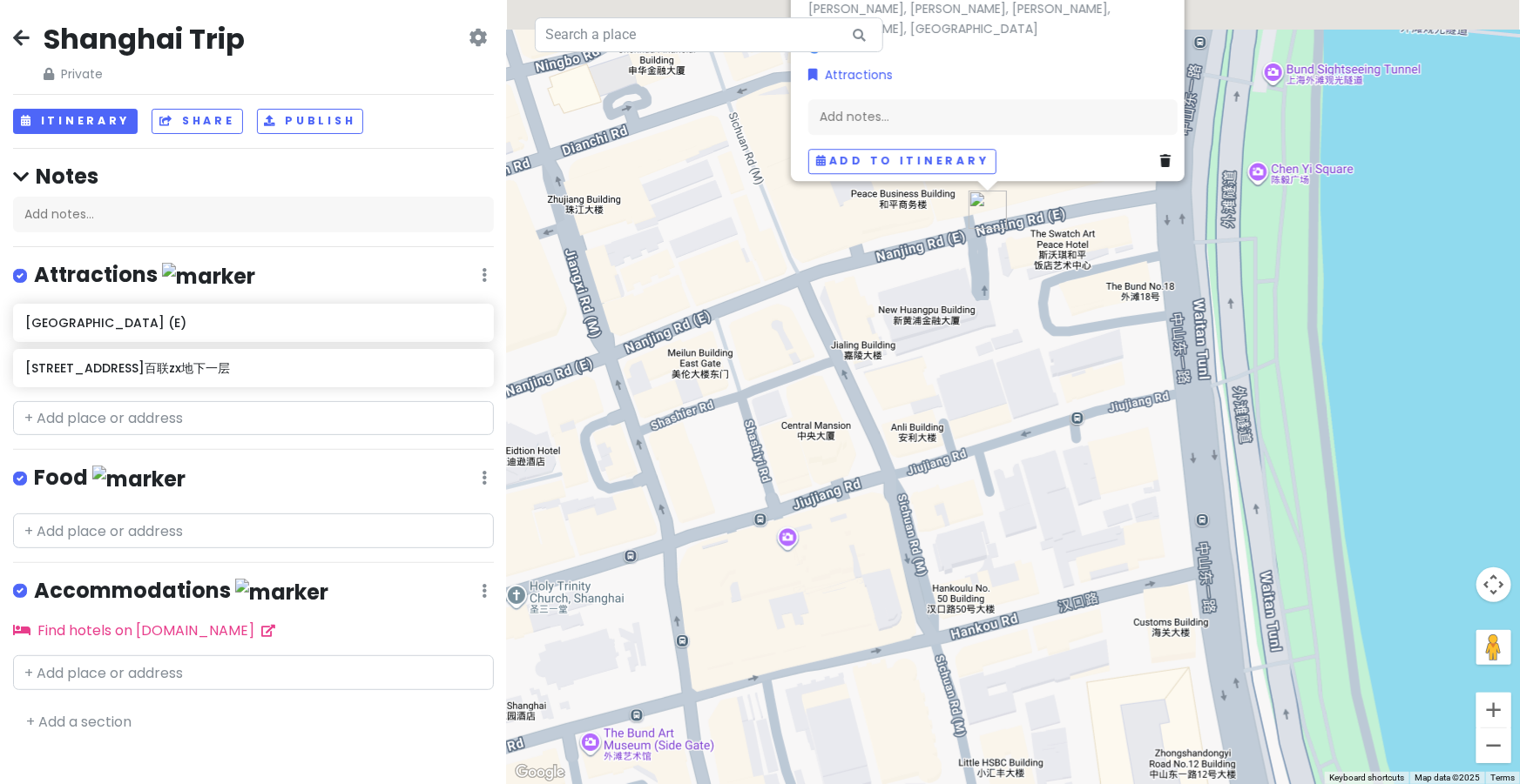
drag, startPoint x: 1103, startPoint y: 349, endPoint x: 1090, endPoint y: 442, distance: 93.9
click at [1090, 442] on div "[GEOGRAPHIC_DATA] (E) [PERSON_NAME], [PERSON_NAME], [PERSON_NAME], [PERSON_NAME…" at bounding box center [1014, 392] width 1013 height 784
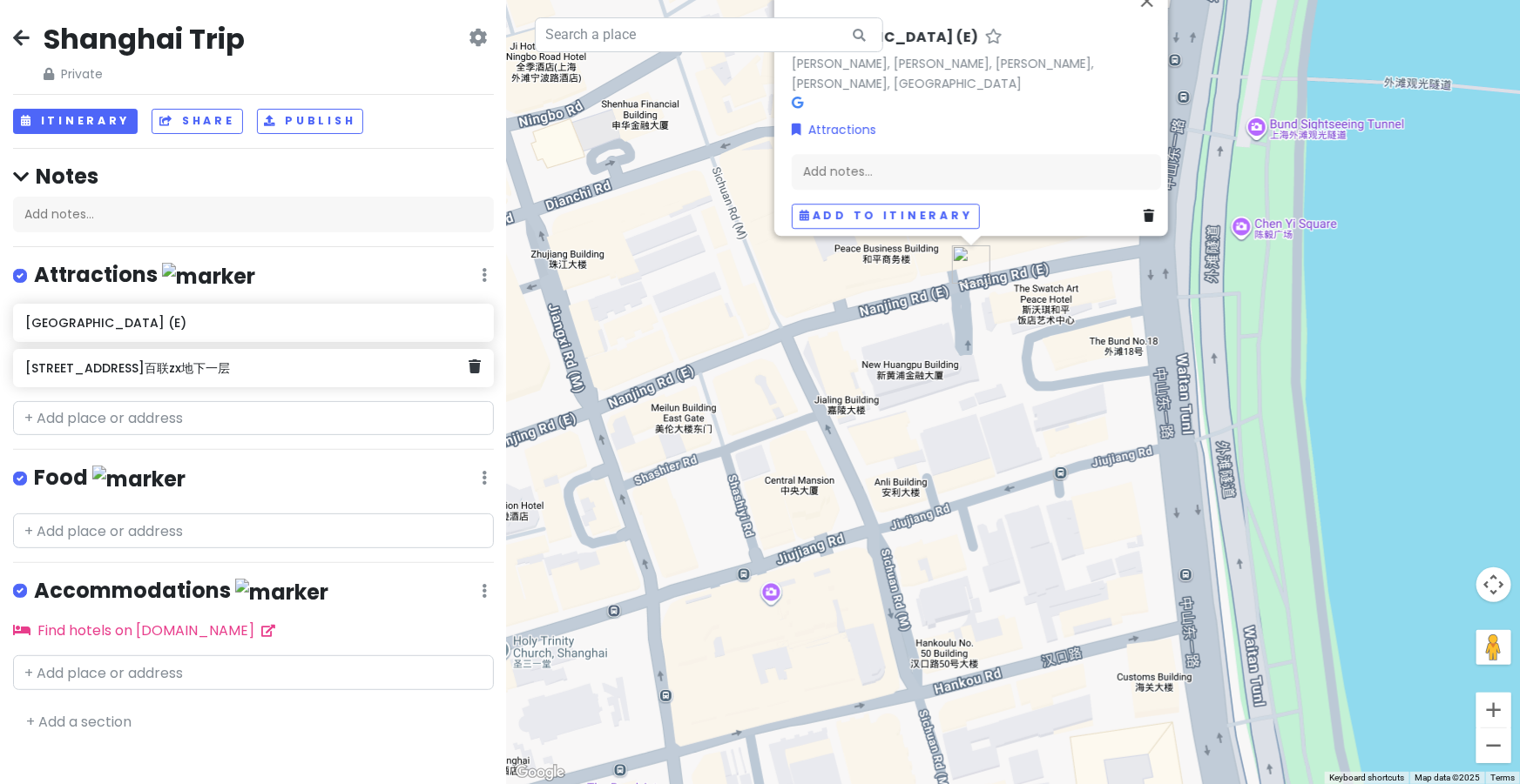
click at [345, 350] on div "[STREET_ADDRESS]百联zx地下一层" at bounding box center [253, 367] width 481 height 38
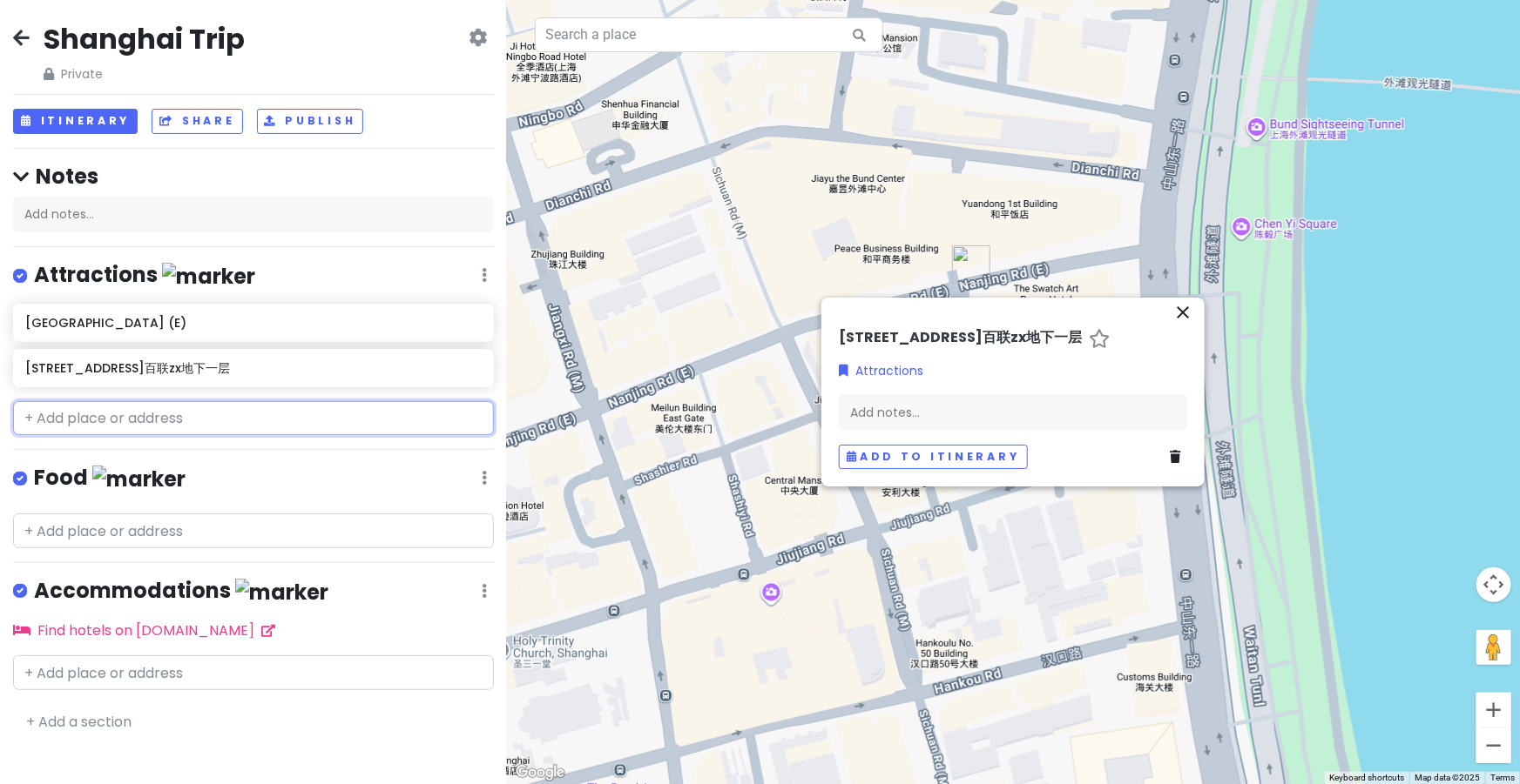
click at [134, 414] on input "text" at bounding box center [253, 419] width 481 height 35
paste input "Hot Air Balloon Claw Machine [PERSON_NAME]"
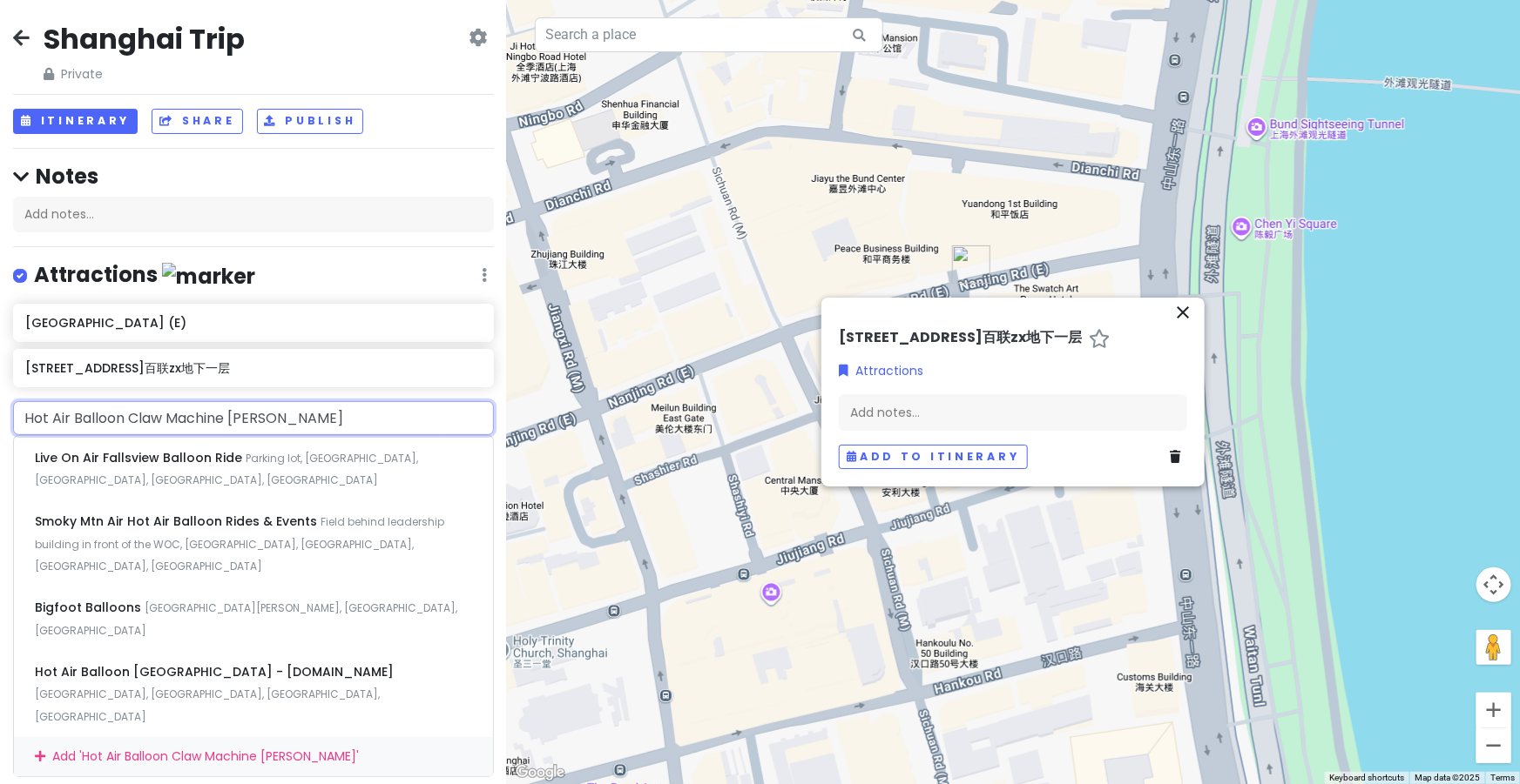
drag, startPoint x: 291, startPoint y: 427, endPoint x: 35, endPoint y: 391, distance: 258.5
click at [35, 391] on div "Shanghai Trip Private Change Dates Make a Copy Delete Trip Go Pro ⚡️ Give Feedb…" at bounding box center [253, 392] width 507 height 784
type input "H"
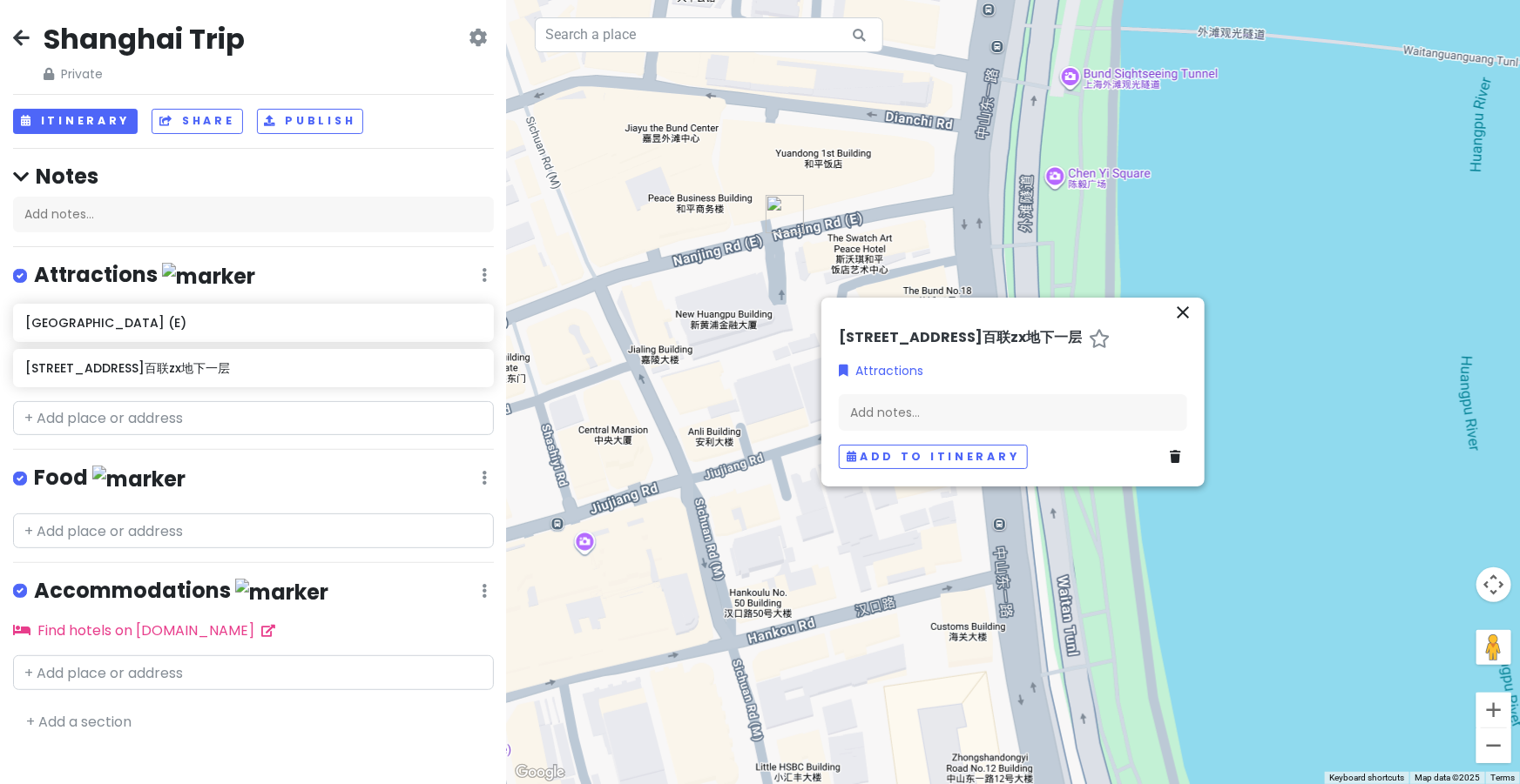
drag, startPoint x: 773, startPoint y: 374, endPoint x: 583, endPoint y: 325, distance: 196.2
click at [583, 325] on div at bounding box center [1014, 392] width 1013 height 784
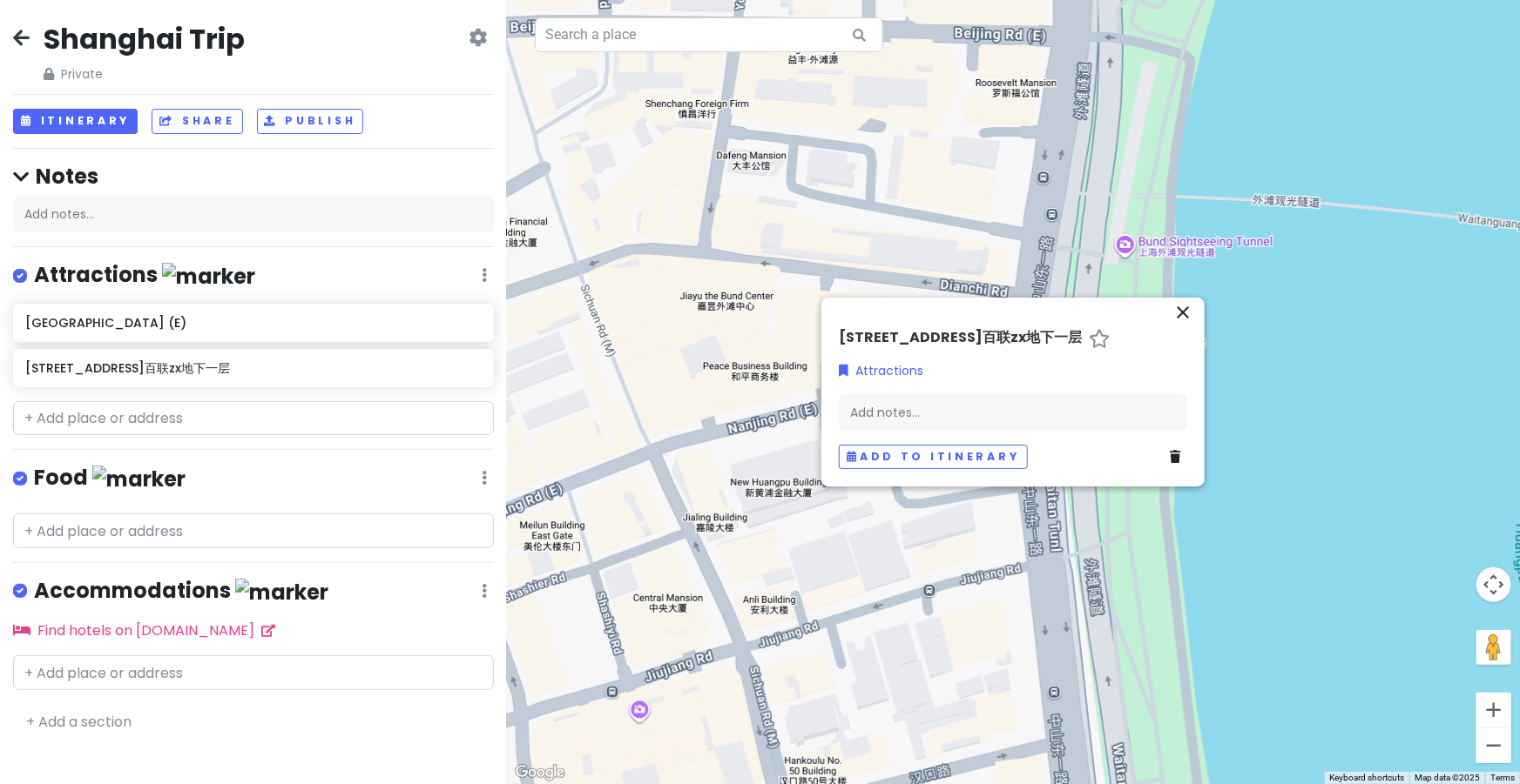
drag, startPoint x: 717, startPoint y: 349, endPoint x: 770, endPoint y: 515, distance: 174.3
click at [770, 515] on div at bounding box center [1014, 392] width 1013 height 784
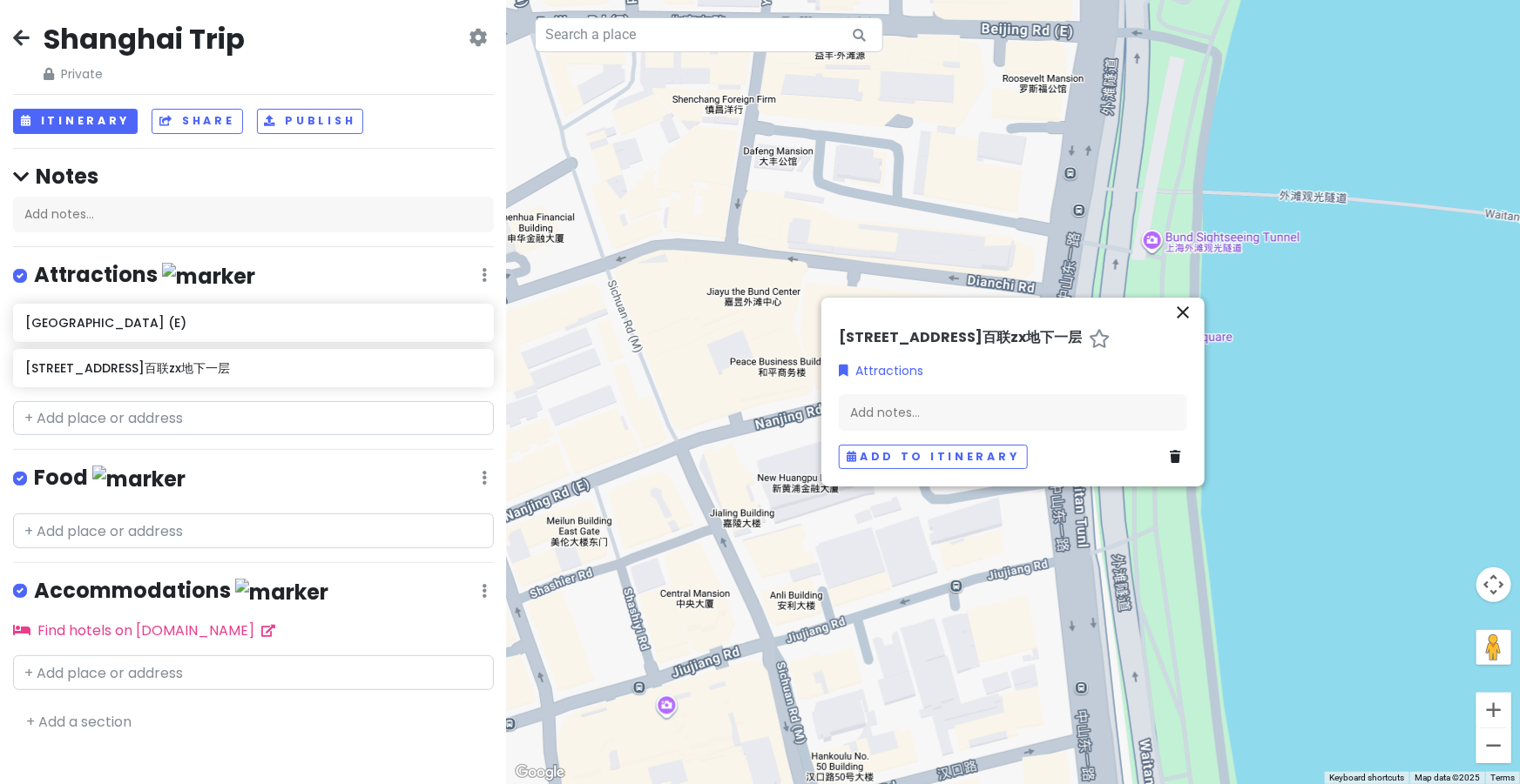
drag, startPoint x: 672, startPoint y: 283, endPoint x: 721, endPoint y: 272, distance: 50.2
click at [721, 272] on div at bounding box center [1014, 392] width 1013 height 784
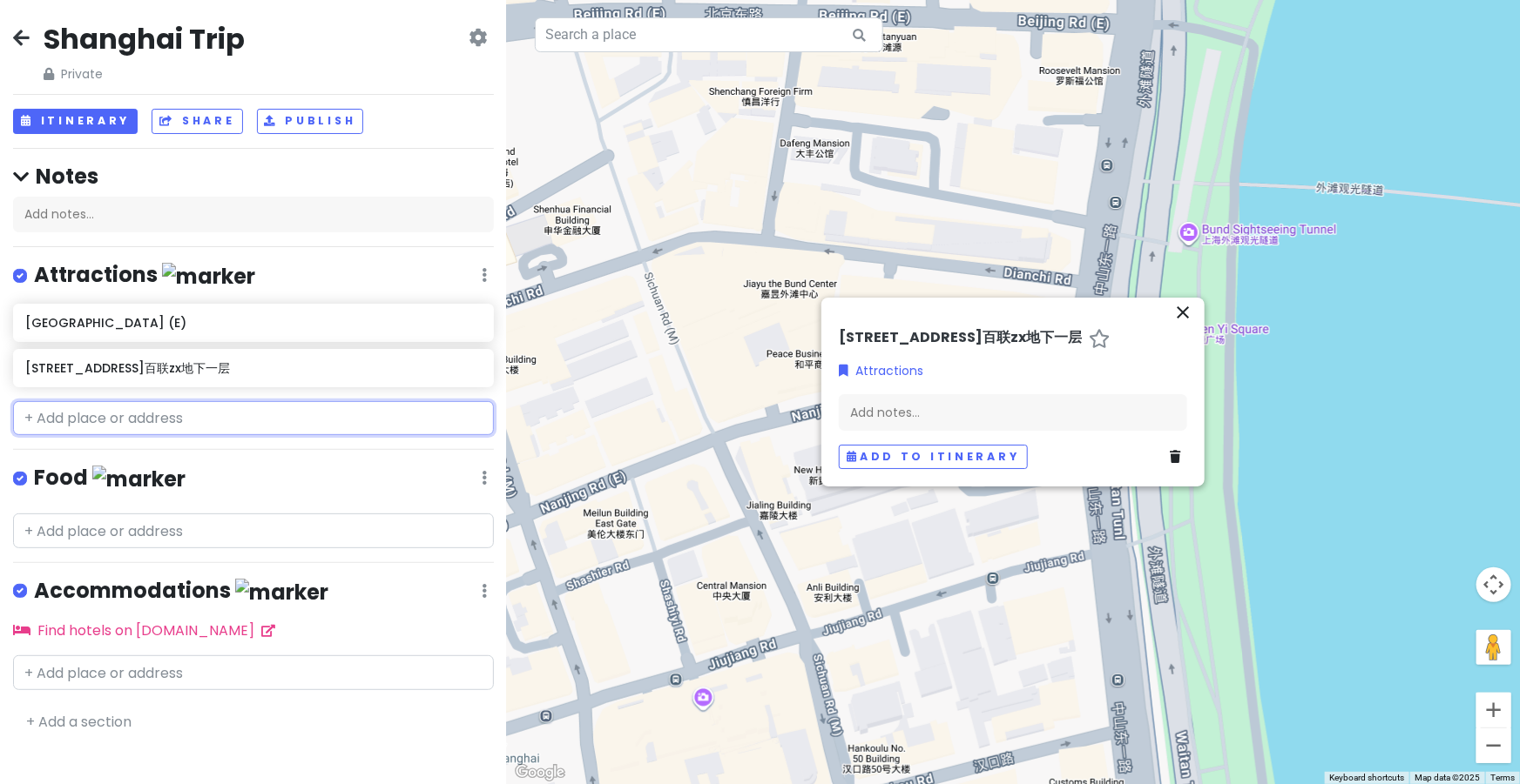
click at [191, 423] on input "text" at bounding box center [253, 419] width 481 height 35
paste input "热气球娃娃机乐园"
type input "热气球娃娃机乐园"
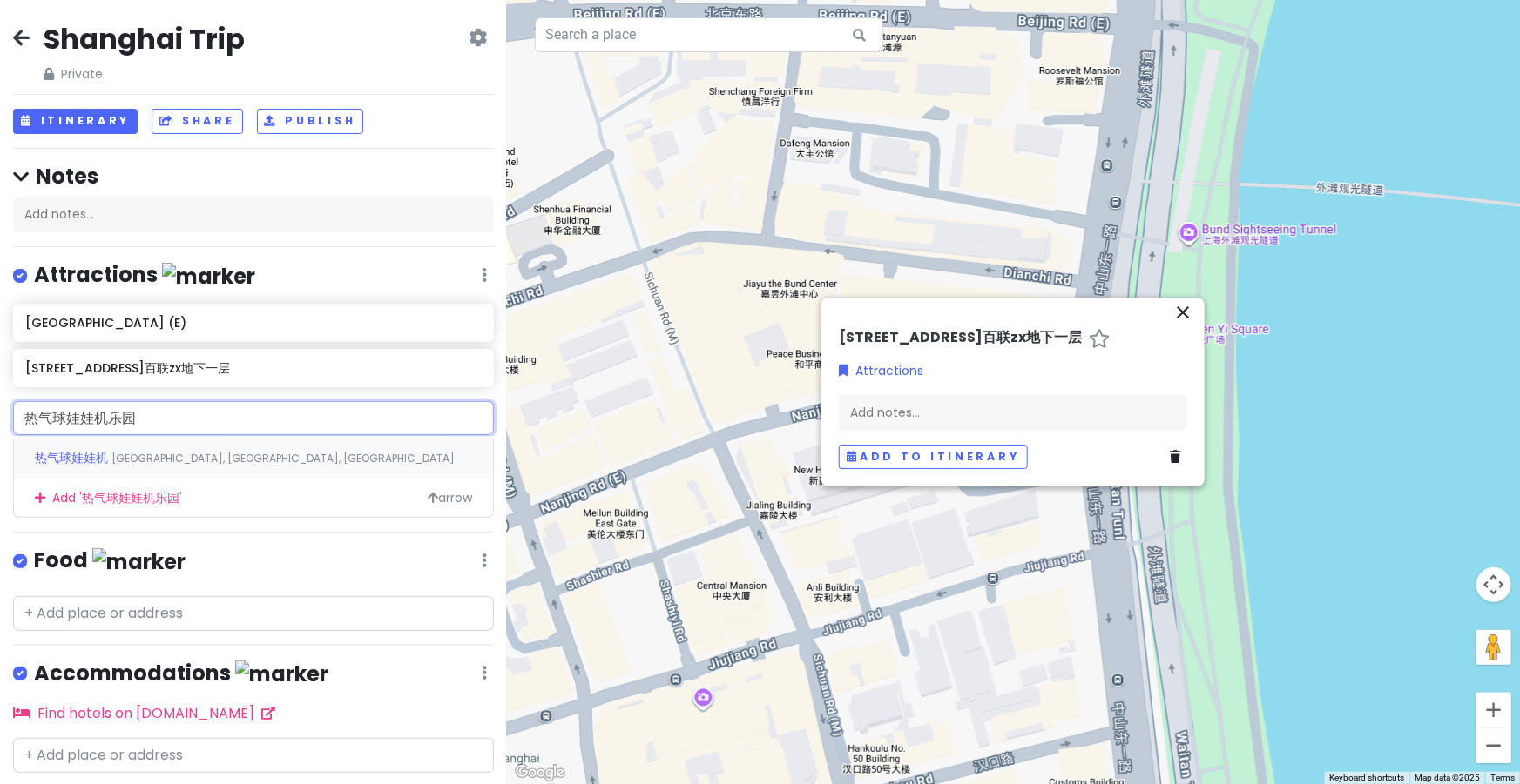
click at [186, 462] on span "[GEOGRAPHIC_DATA], [GEOGRAPHIC_DATA], [GEOGRAPHIC_DATA]" at bounding box center [283, 458] width 343 height 15
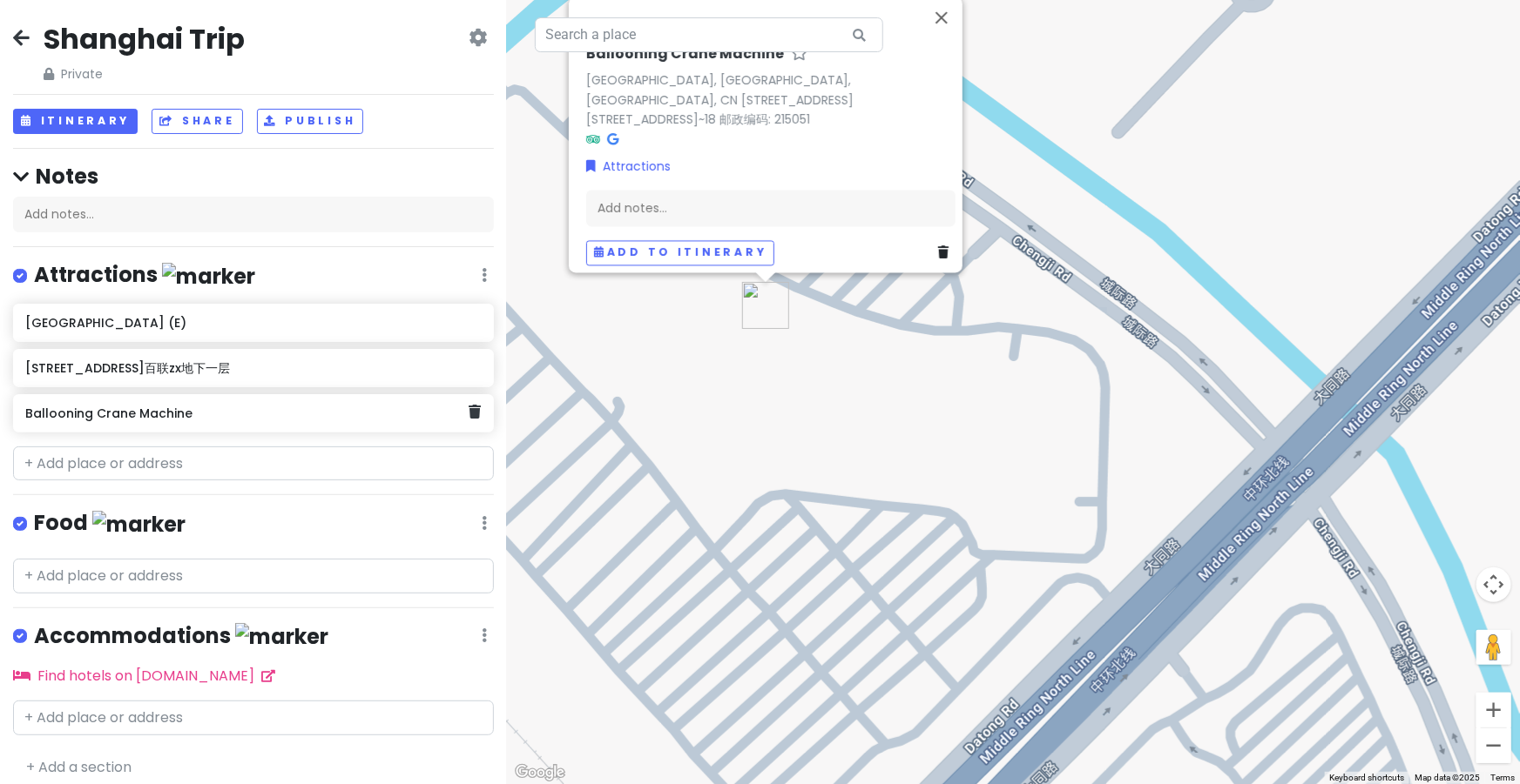
click at [220, 419] on div "Ballooning Crane Machine" at bounding box center [247, 414] width 444 height 25
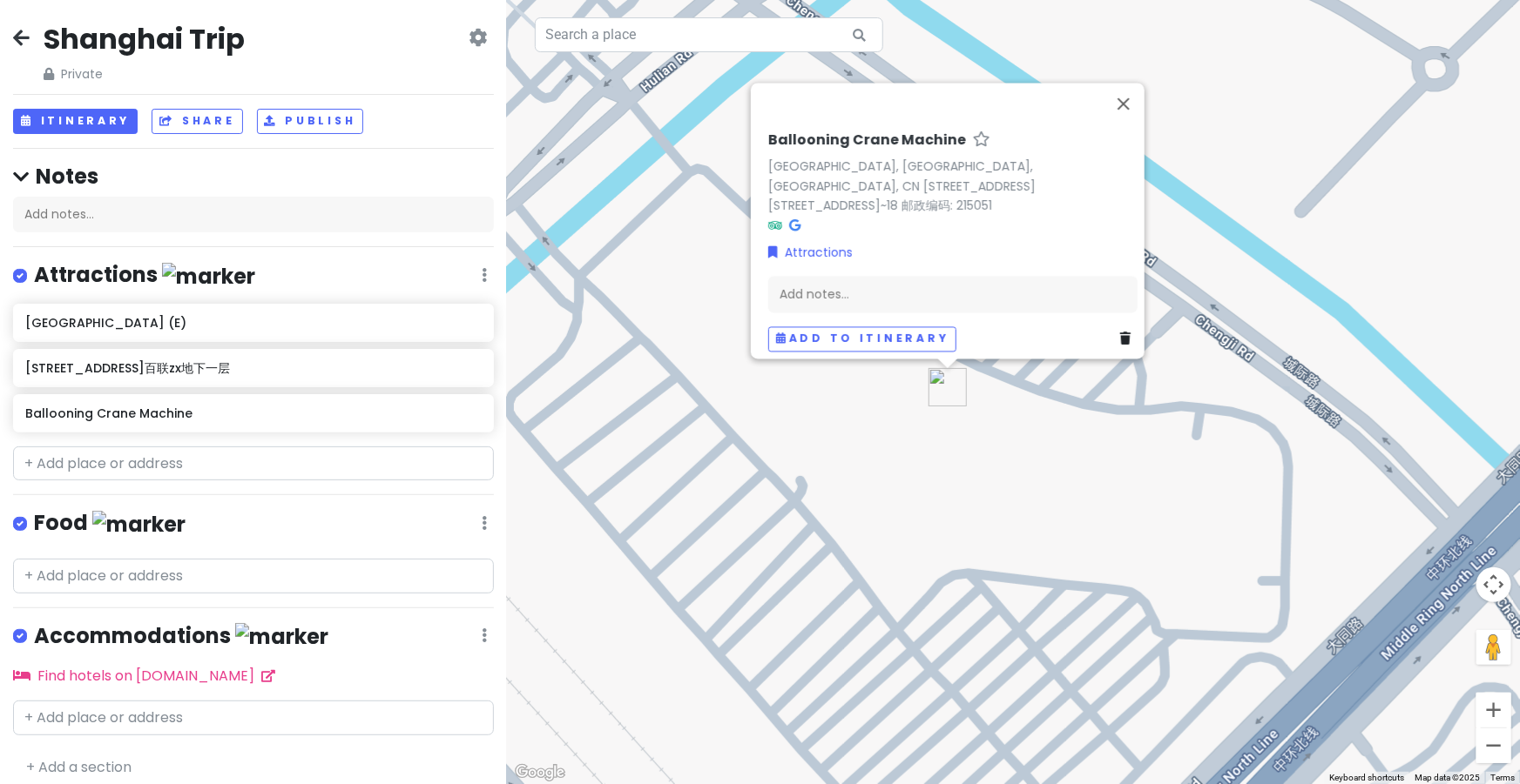
drag, startPoint x: 723, startPoint y: 417, endPoint x: 907, endPoint y: 504, distance: 203.5
click at [907, 504] on div "Ballooning Crane Machine [GEOGRAPHIC_DATA], [PERSON_NAME], [GEOGRAPHIC_DATA], C…" at bounding box center [1014, 392] width 1013 height 784
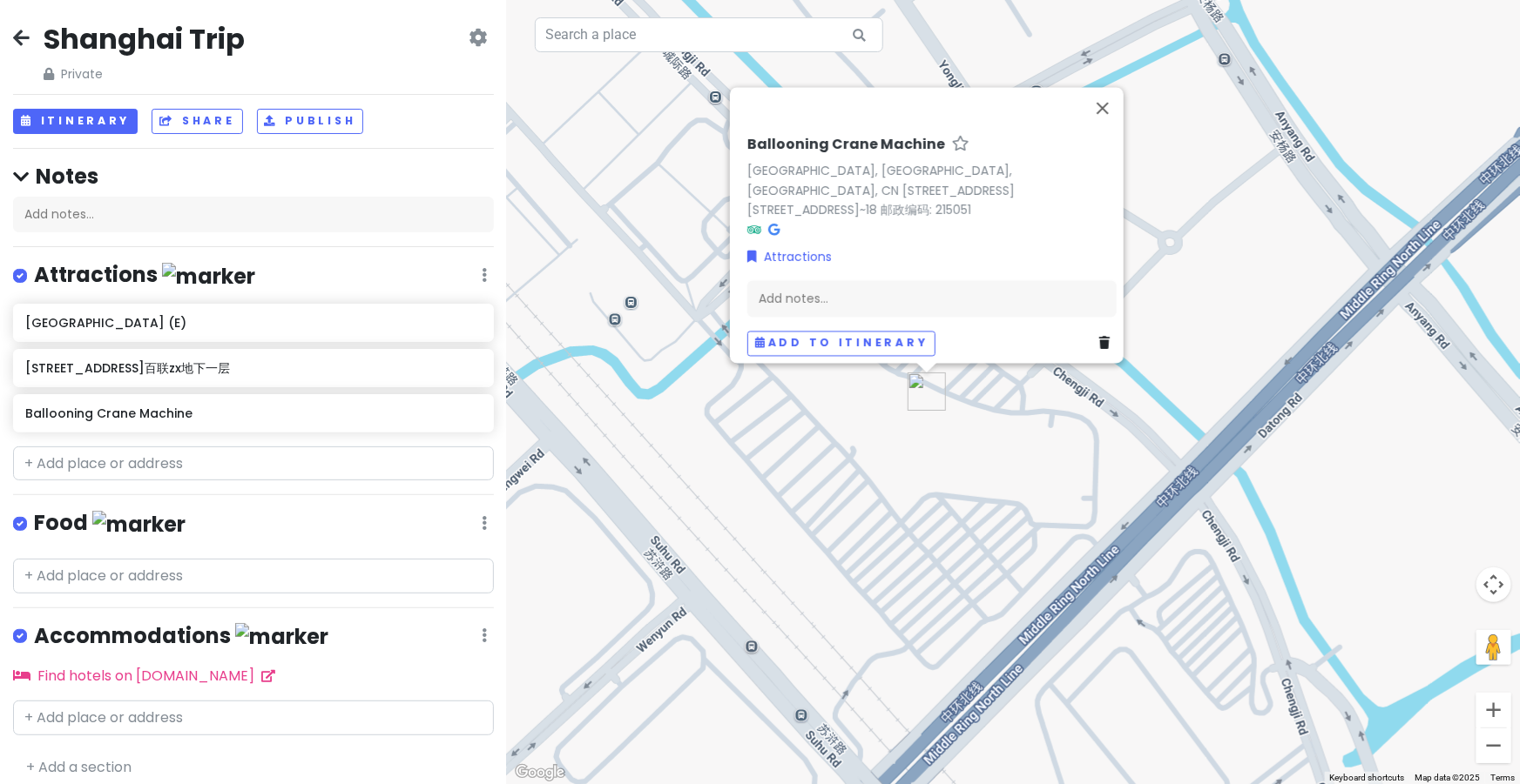
drag, startPoint x: 942, startPoint y: 624, endPoint x: 947, endPoint y: 578, distance: 46.3
click at [947, 578] on div "Ballooning Crane Machine [GEOGRAPHIC_DATA], [PERSON_NAME], [GEOGRAPHIC_DATA], C…" at bounding box center [1014, 392] width 1013 height 784
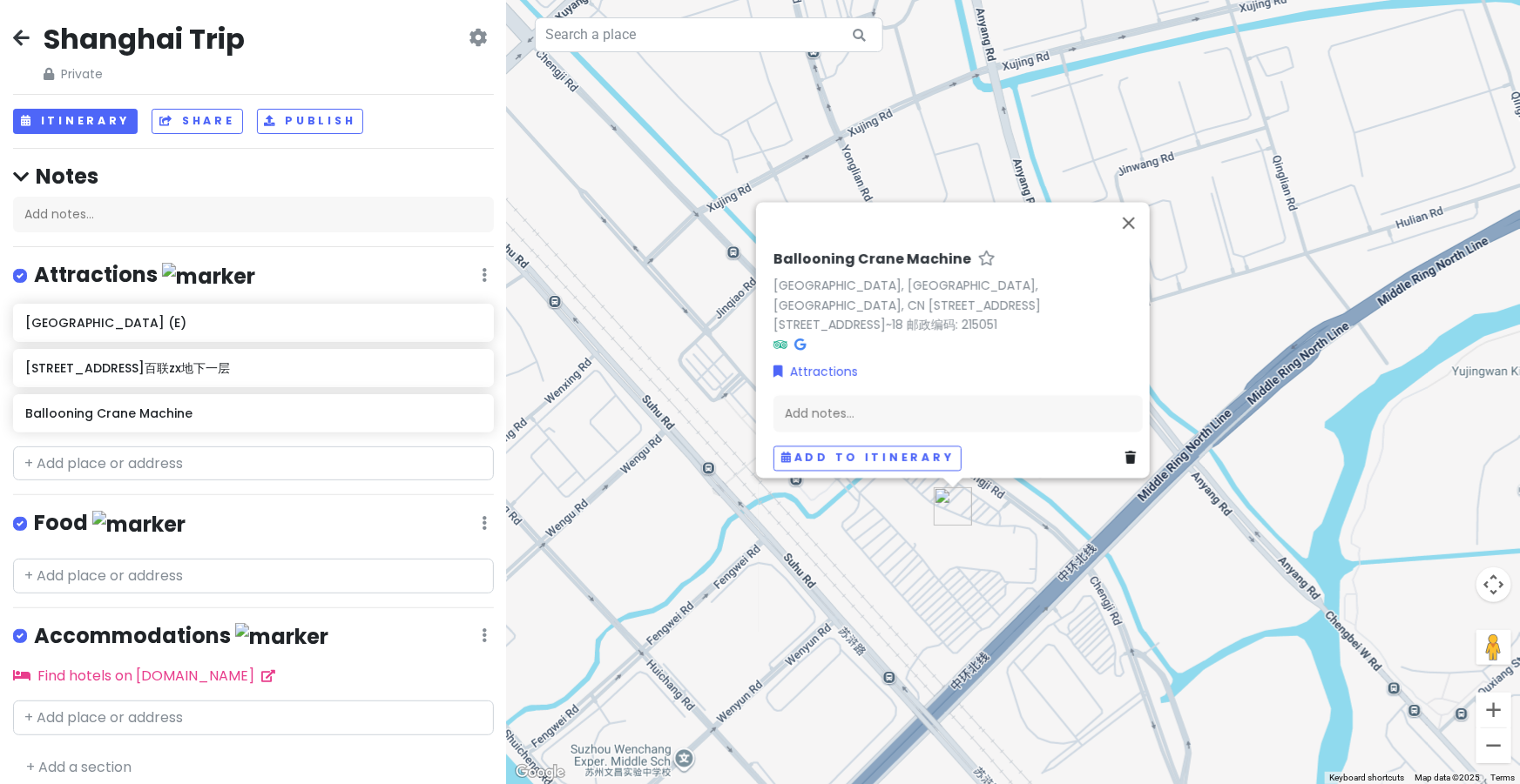
drag, startPoint x: 945, startPoint y: 614, endPoint x: 955, endPoint y: 645, distance: 32.6
click at [955, 645] on div "Ballooning Crane Machine [GEOGRAPHIC_DATA], [PERSON_NAME], [GEOGRAPHIC_DATA], C…" at bounding box center [1014, 392] width 1013 height 784
click at [883, 291] on link "[GEOGRAPHIC_DATA], [GEOGRAPHIC_DATA], [GEOGRAPHIC_DATA], CN [STREET_ADDRESS][ST…" at bounding box center [906, 305] width 267 height 58
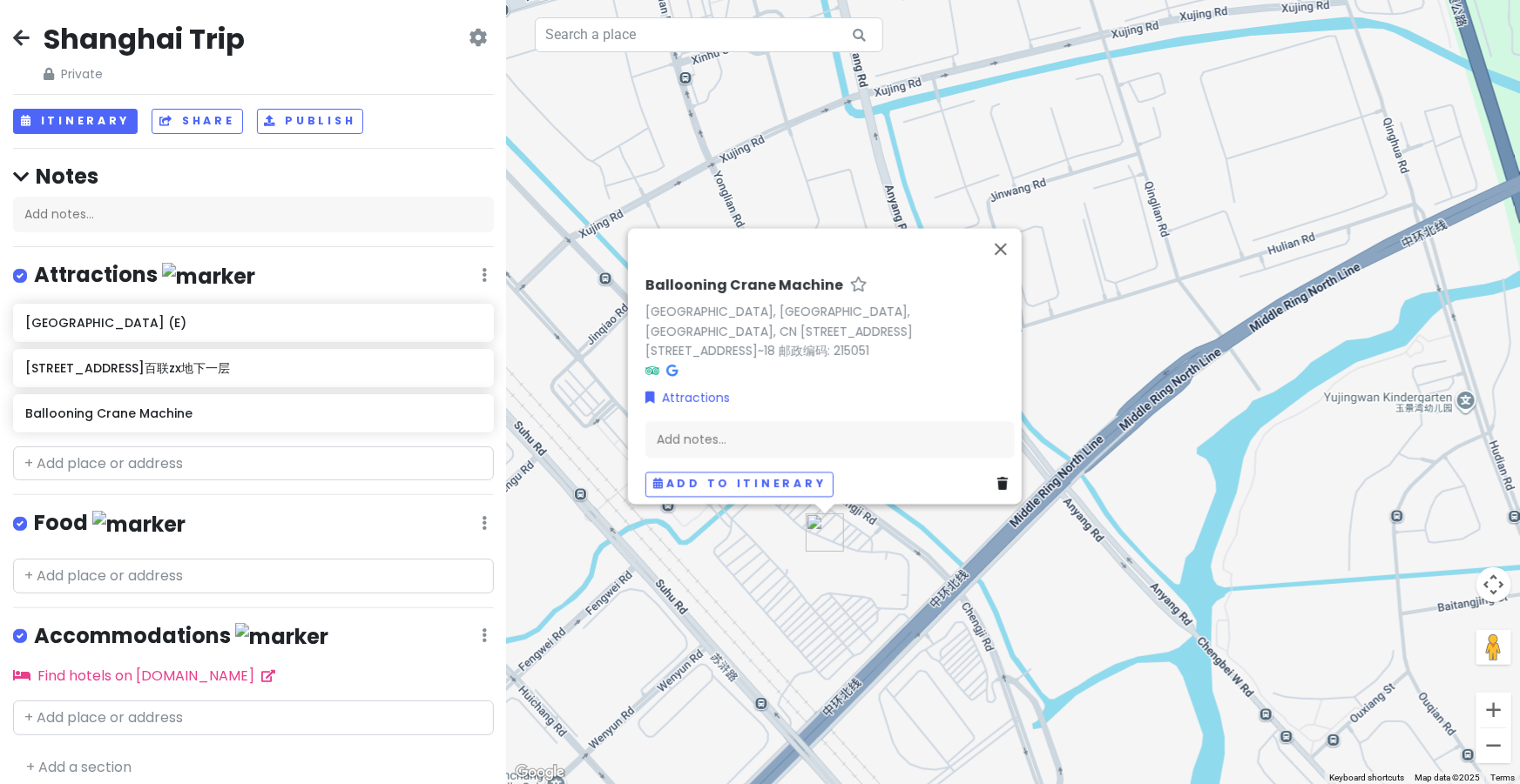
click at [840, 640] on div "Ballooning Crane Machine [GEOGRAPHIC_DATA], [PERSON_NAME], [GEOGRAPHIC_DATA], C…" at bounding box center [1014, 392] width 1013 height 784
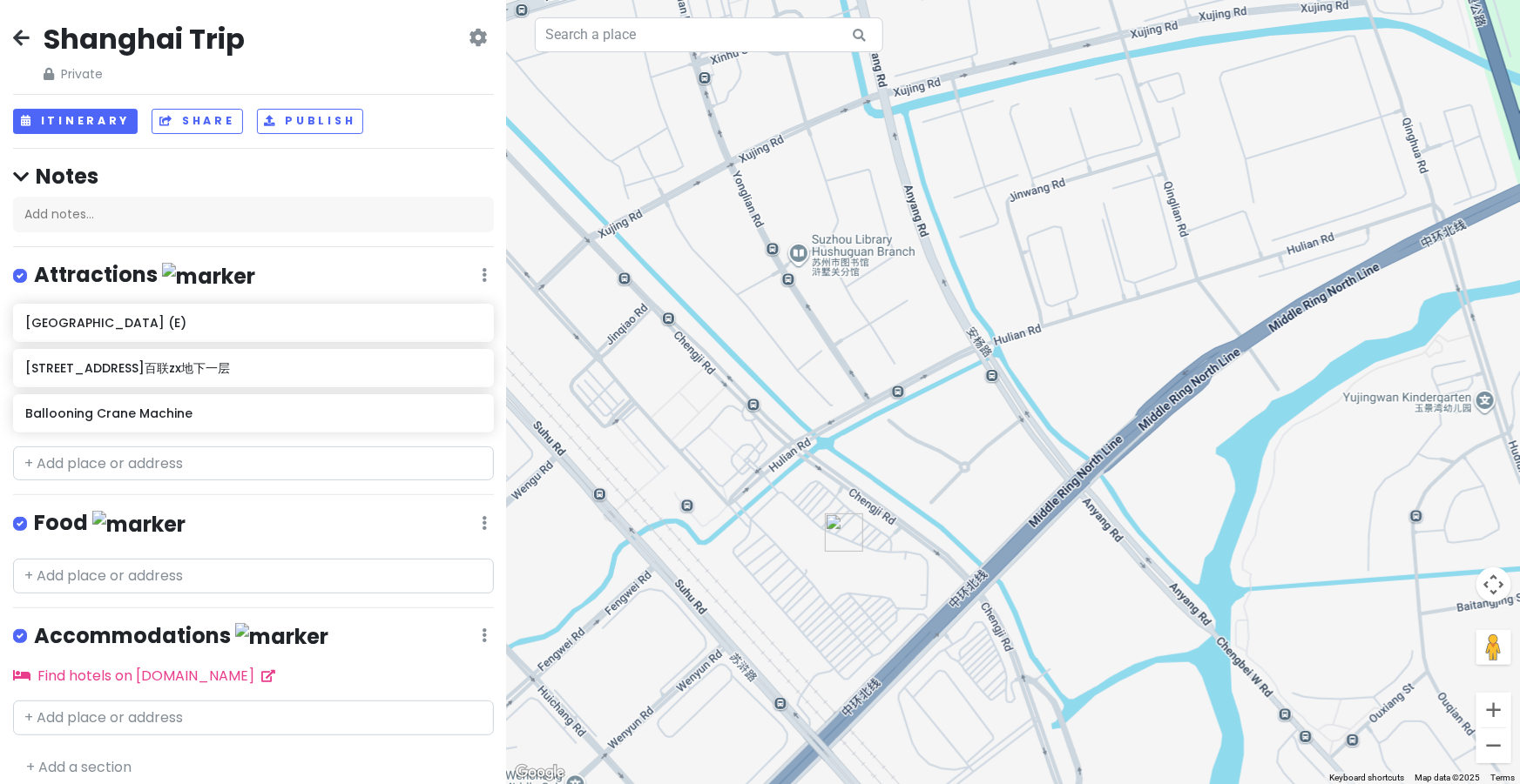
drag, startPoint x: 779, startPoint y: 593, endPoint x: 802, endPoint y: 596, distance: 23.2
click at [802, 596] on div at bounding box center [1014, 392] width 1013 height 784
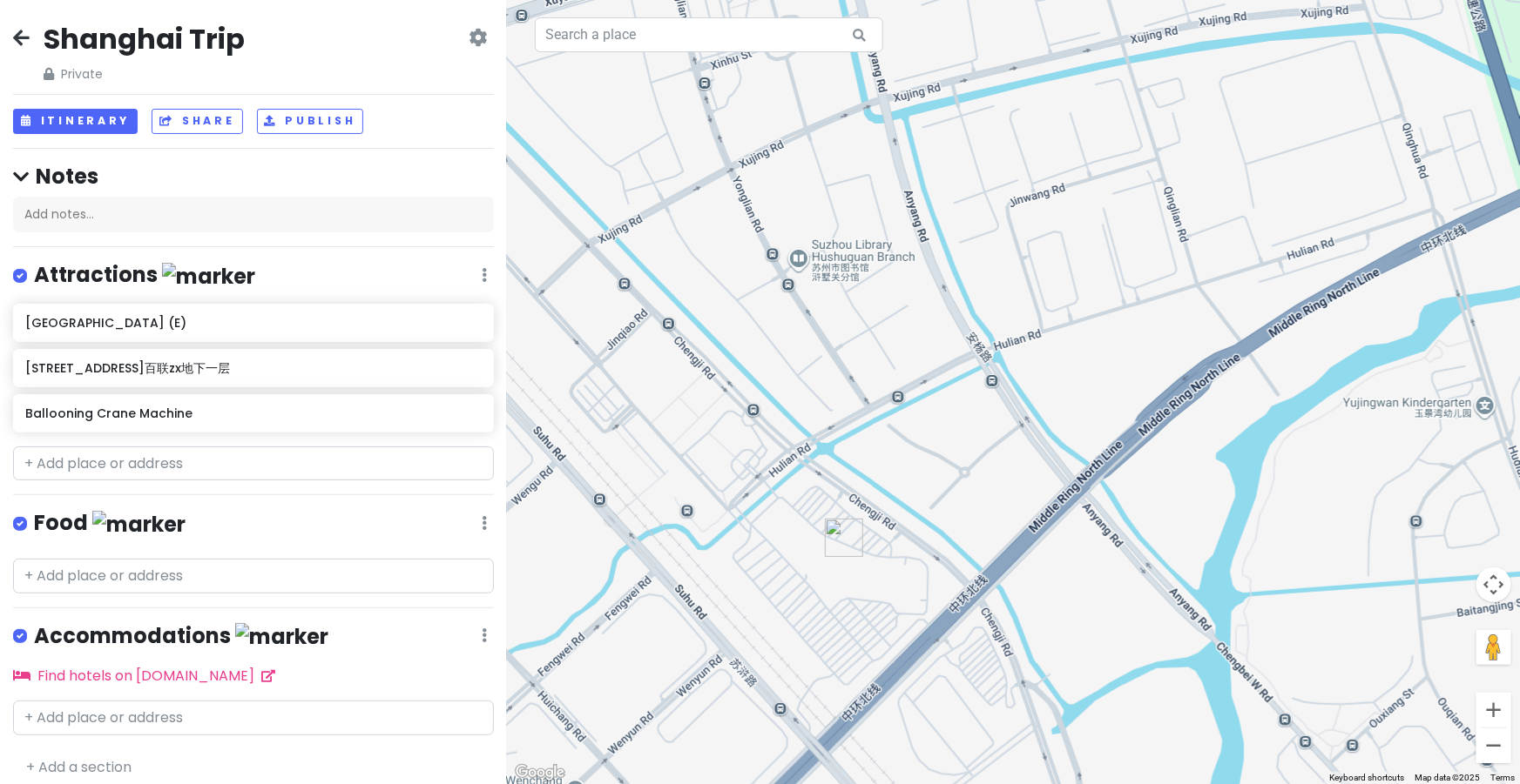
drag, startPoint x: 802, startPoint y: 605, endPoint x: 746, endPoint y: 483, distance: 134.2
click at [746, 483] on div at bounding box center [1014, 392] width 1013 height 784
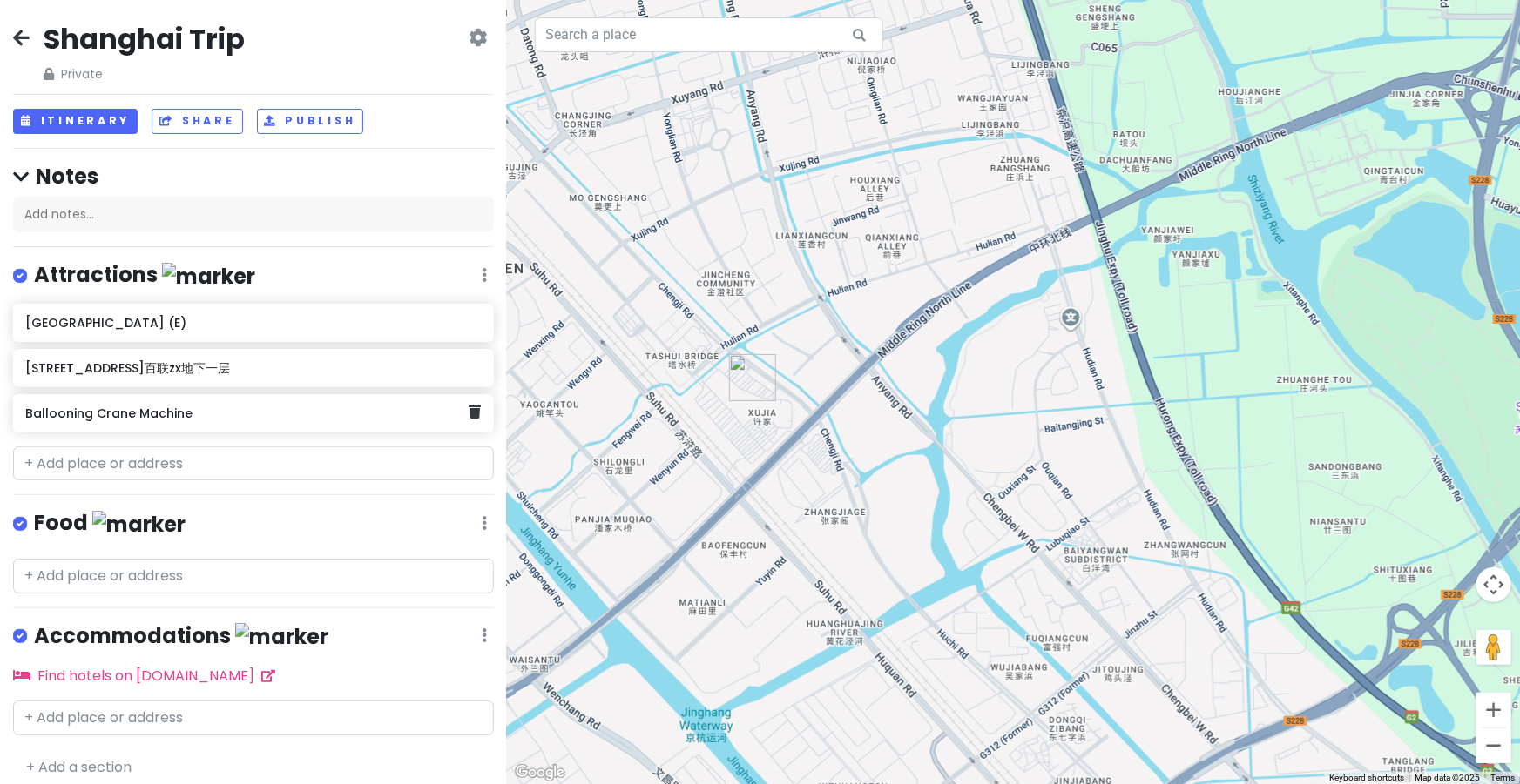
click at [252, 408] on h6 "Ballooning Crane Machine" at bounding box center [247, 413] width 444 height 16
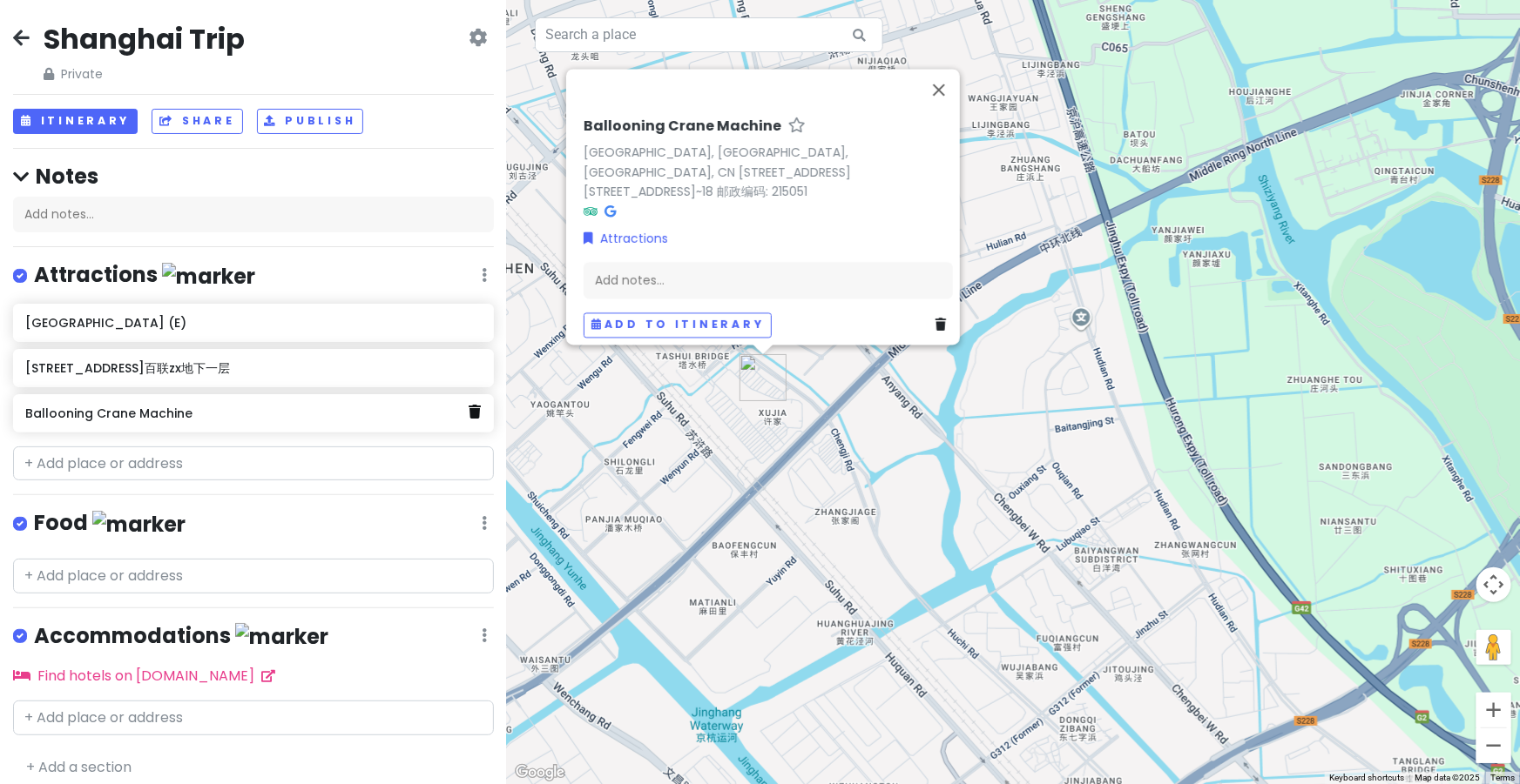
click at [468, 411] on icon at bounding box center [475, 411] width 12 height 14
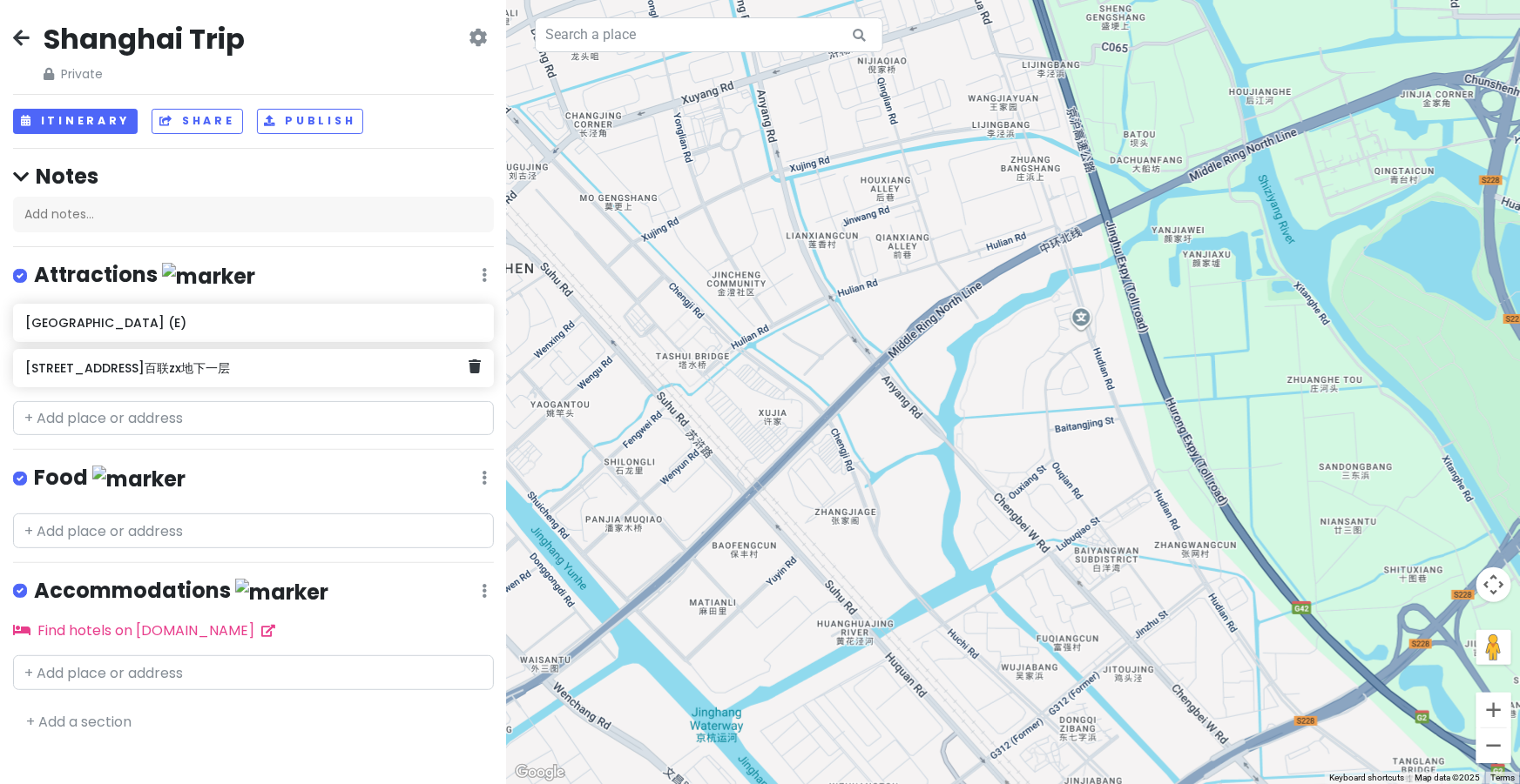
click at [363, 378] on div "[STREET_ADDRESS]百联zx地下一层" at bounding box center [247, 368] width 444 height 25
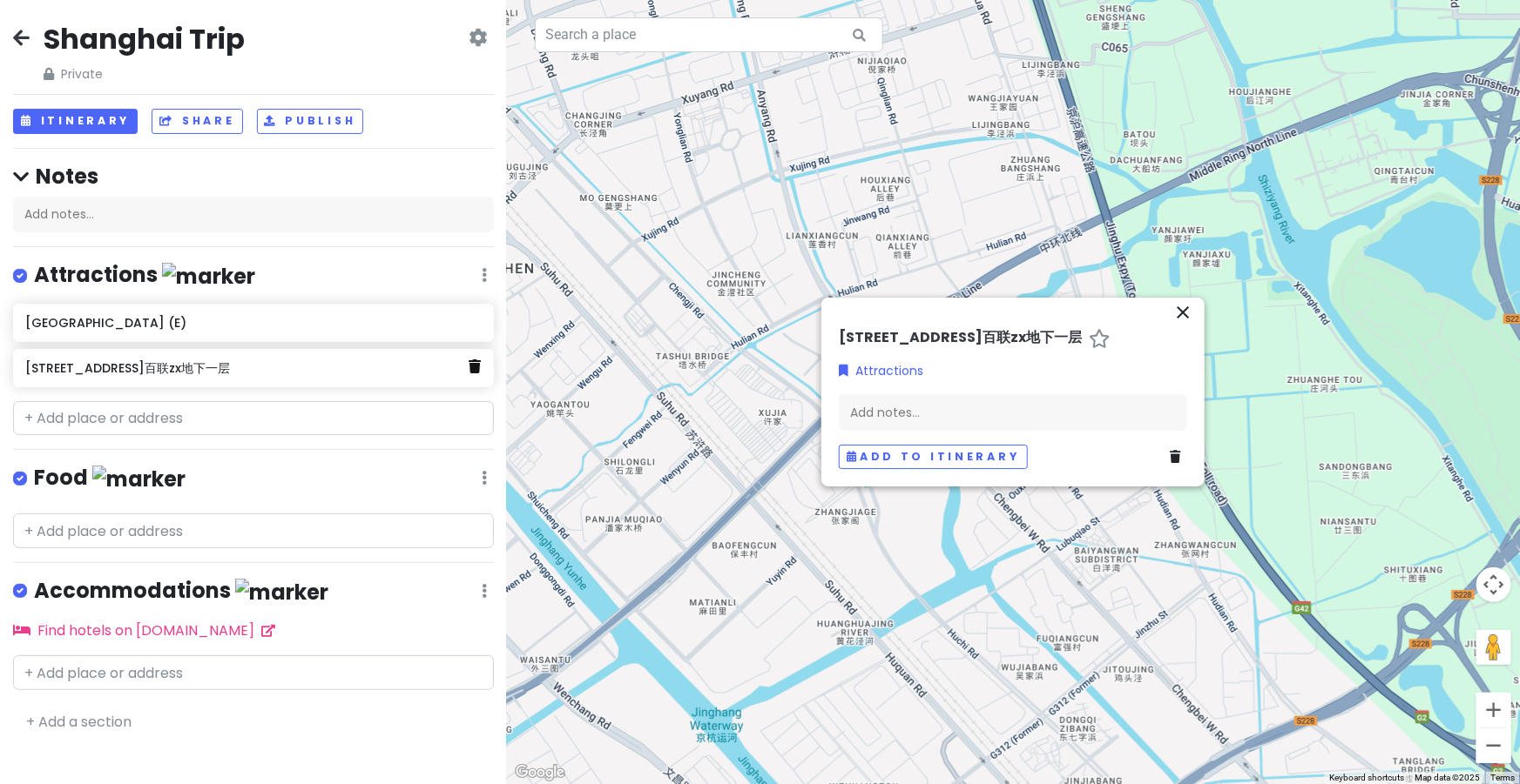
click at [471, 373] on link at bounding box center [475, 367] width 12 height 23
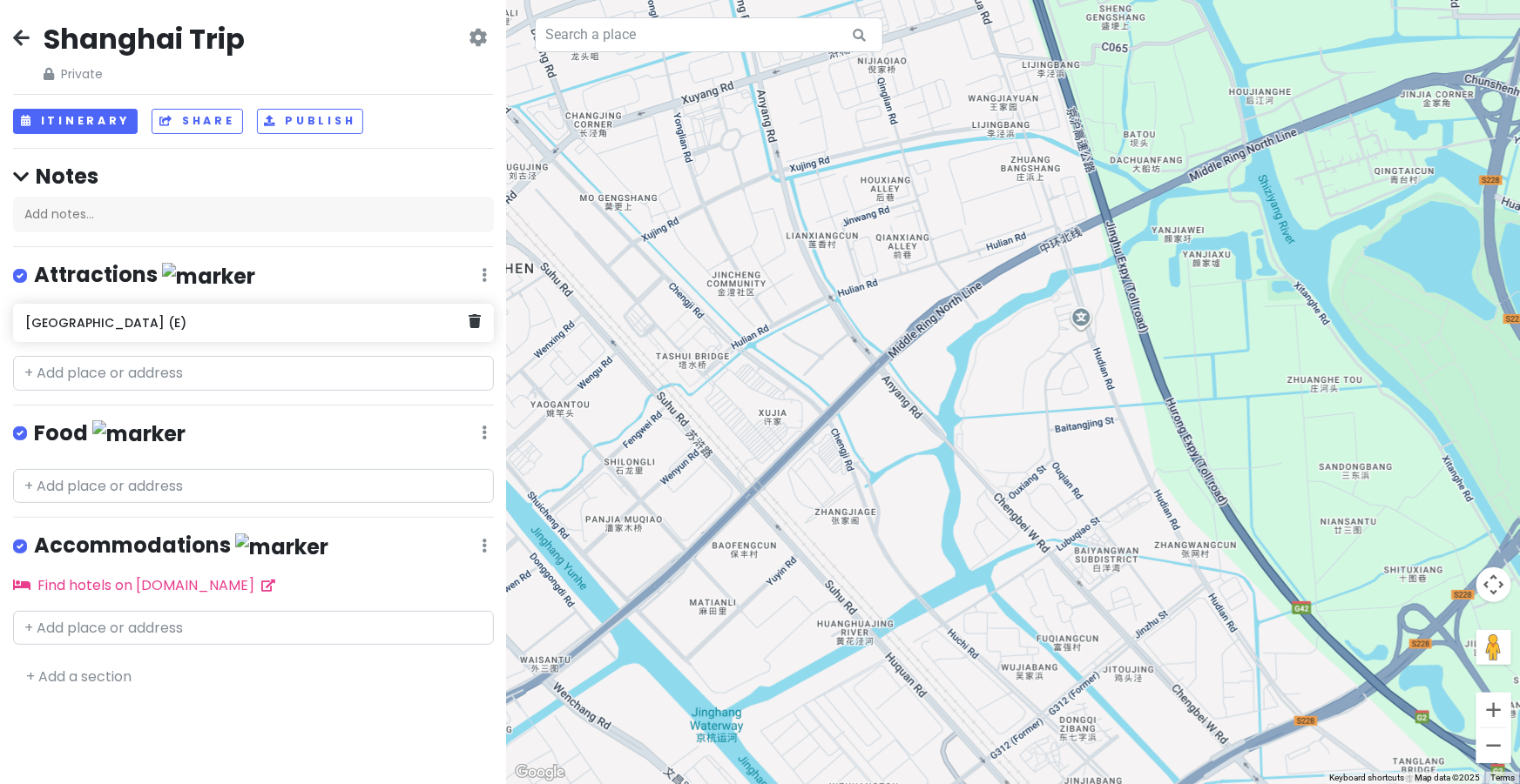
click at [357, 328] on h6 "[GEOGRAPHIC_DATA] (E)" at bounding box center [247, 323] width 444 height 16
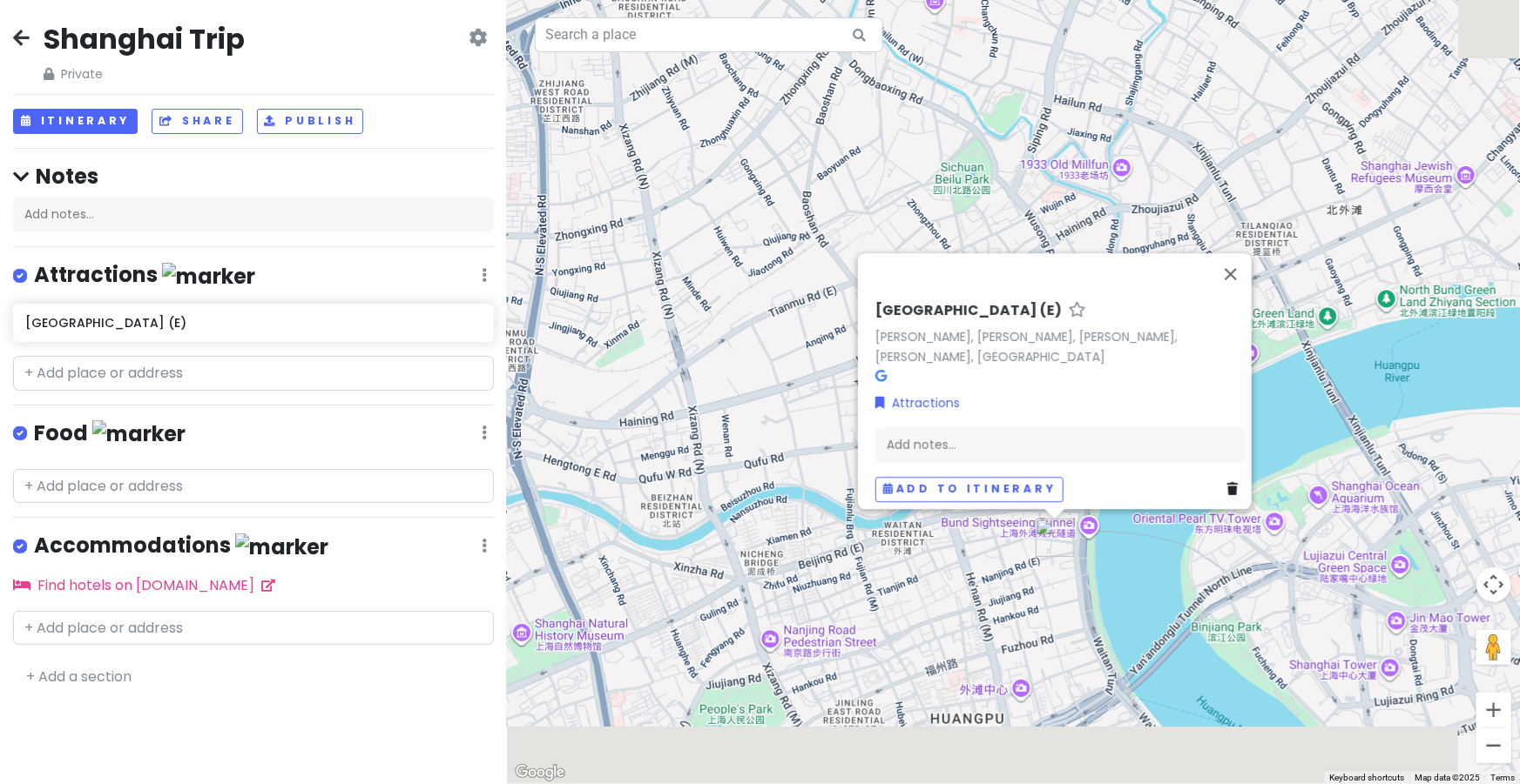
drag, startPoint x: 976, startPoint y: 662, endPoint x: 749, endPoint y: 459, distance: 304.5
click at [749, 459] on div "[GEOGRAPHIC_DATA] (E) [PERSON_NAME], [PERSON_NAME], [PERSON_NAME], [PERSON_NAME…" at bounding box center [1014, 392] width 1013 height 784
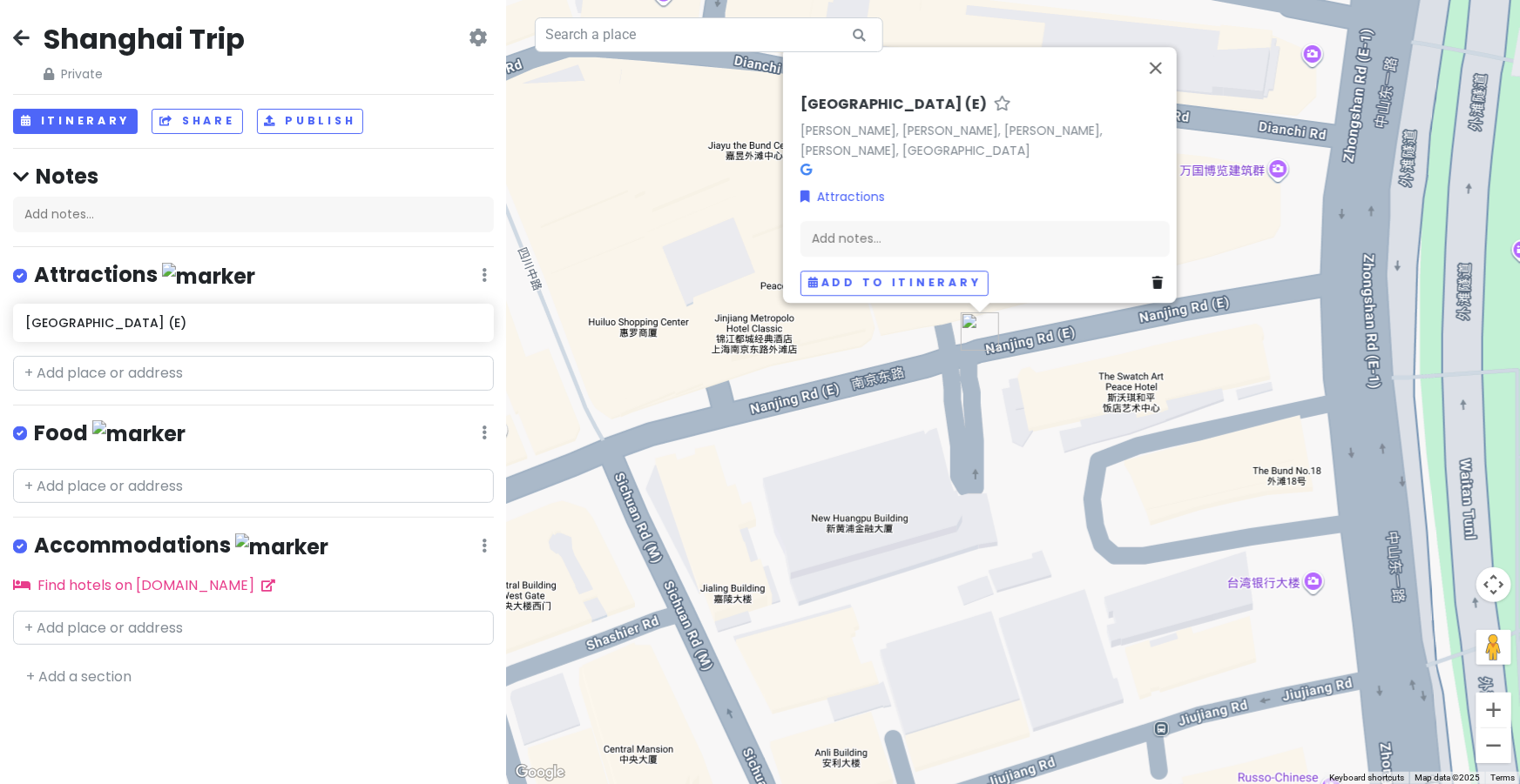
drag, startPoint x: 1020, startPoint y: 392, endPoint x: 966, endPoint y: 526, distance: 144.5
click at [966, 526] on div "[GEOGRAPHIC_DATA] (E) [PERSON_NAME], [PERSON_NAME], [PERSON_NAME], [PERSON_NAME…" at bounding box center [1014, 392] width 1013 height 784
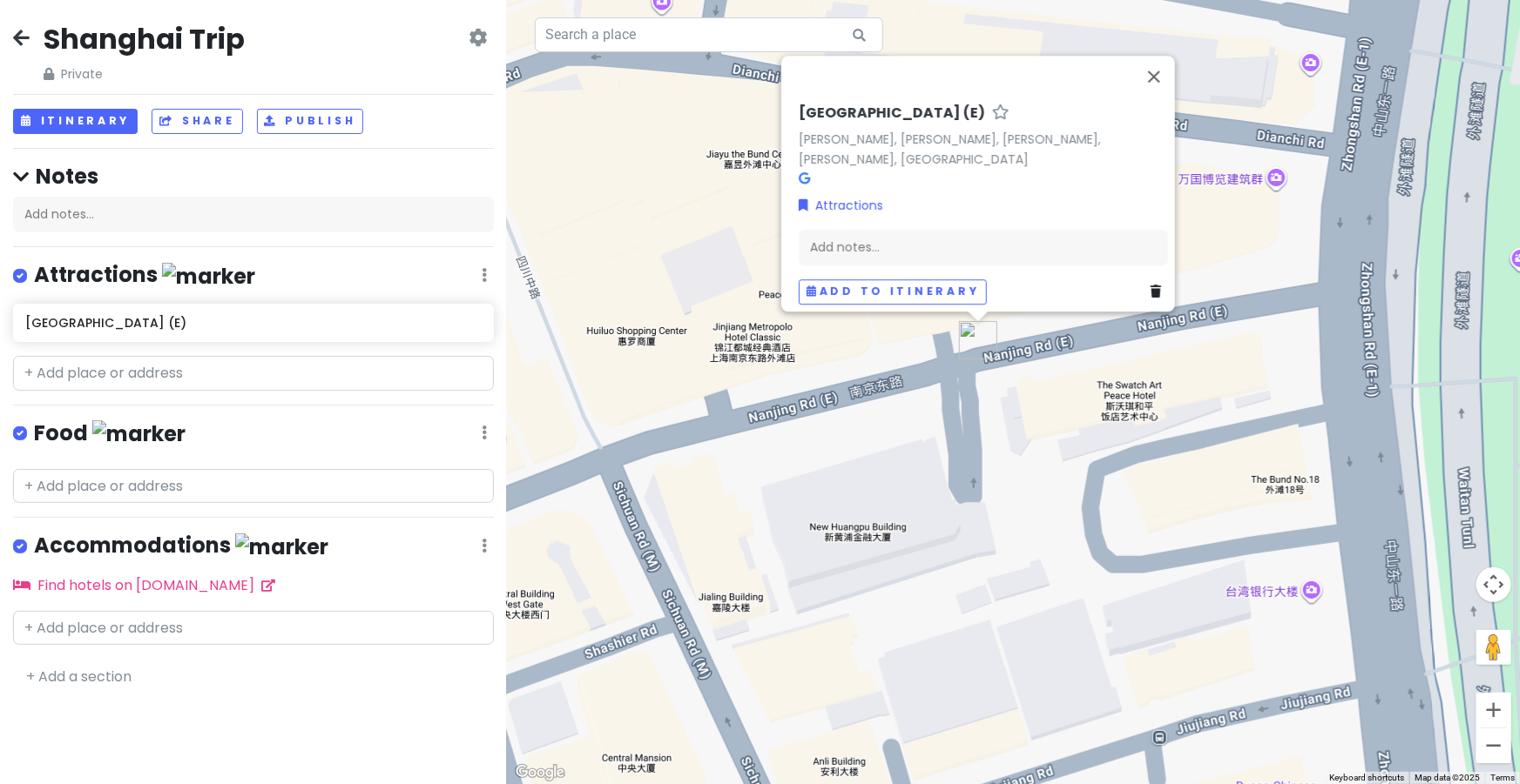
click at [943, 399] on div "[GEOGRAPHIC_DATA] (E) [PERSON_NAME], [PERSON_NAME], [PERSON_NAME], [PERSON_NAME…" at bounding box center [1014, 392] width 1013 height 784
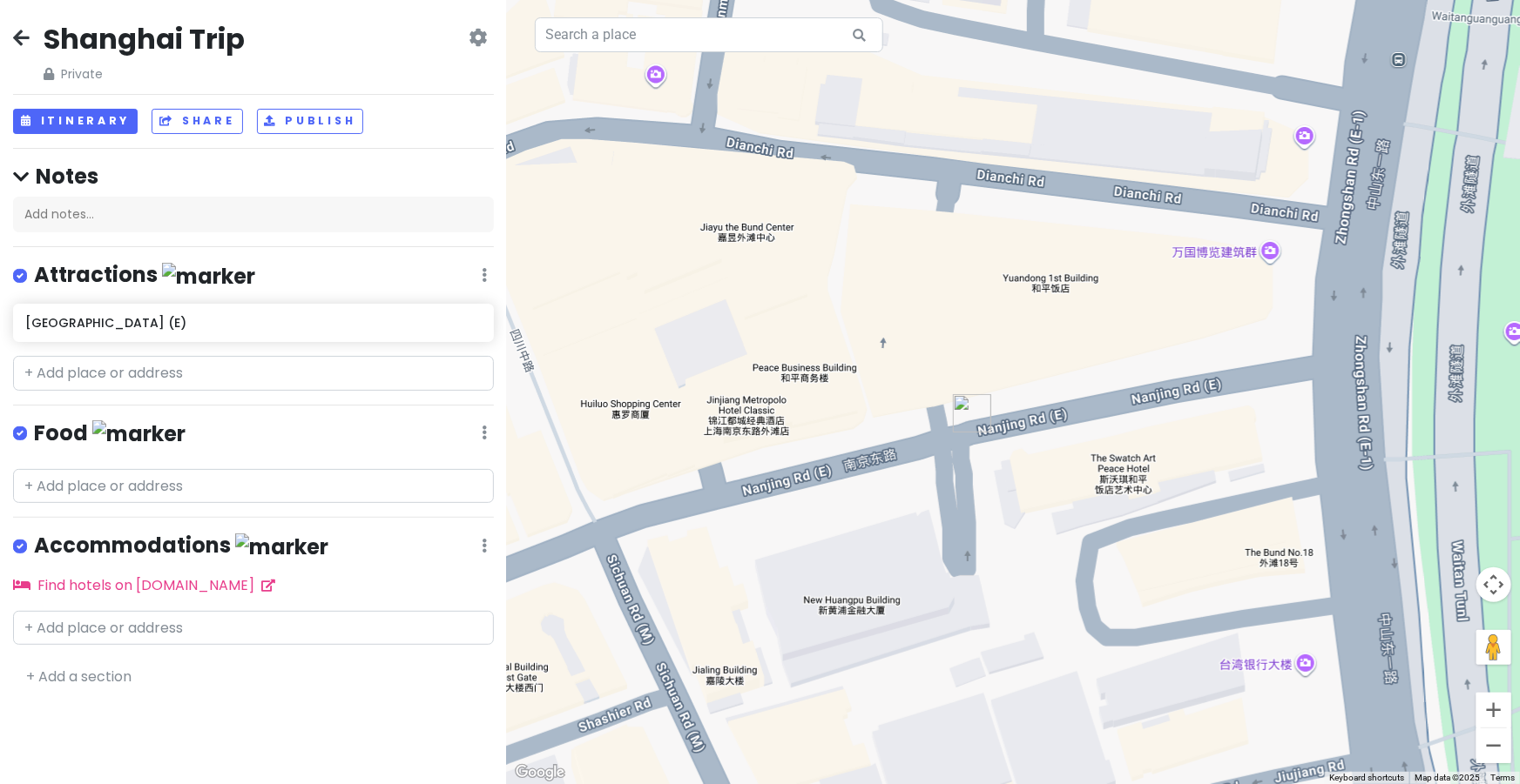
drag, startPoint x: 999, startPoint y: 385, endPoint x: 993, endPoint y: 461, distance: 76.2
click at [993, 461] on div at bounding box center [1014, 392] width 1013 height 784
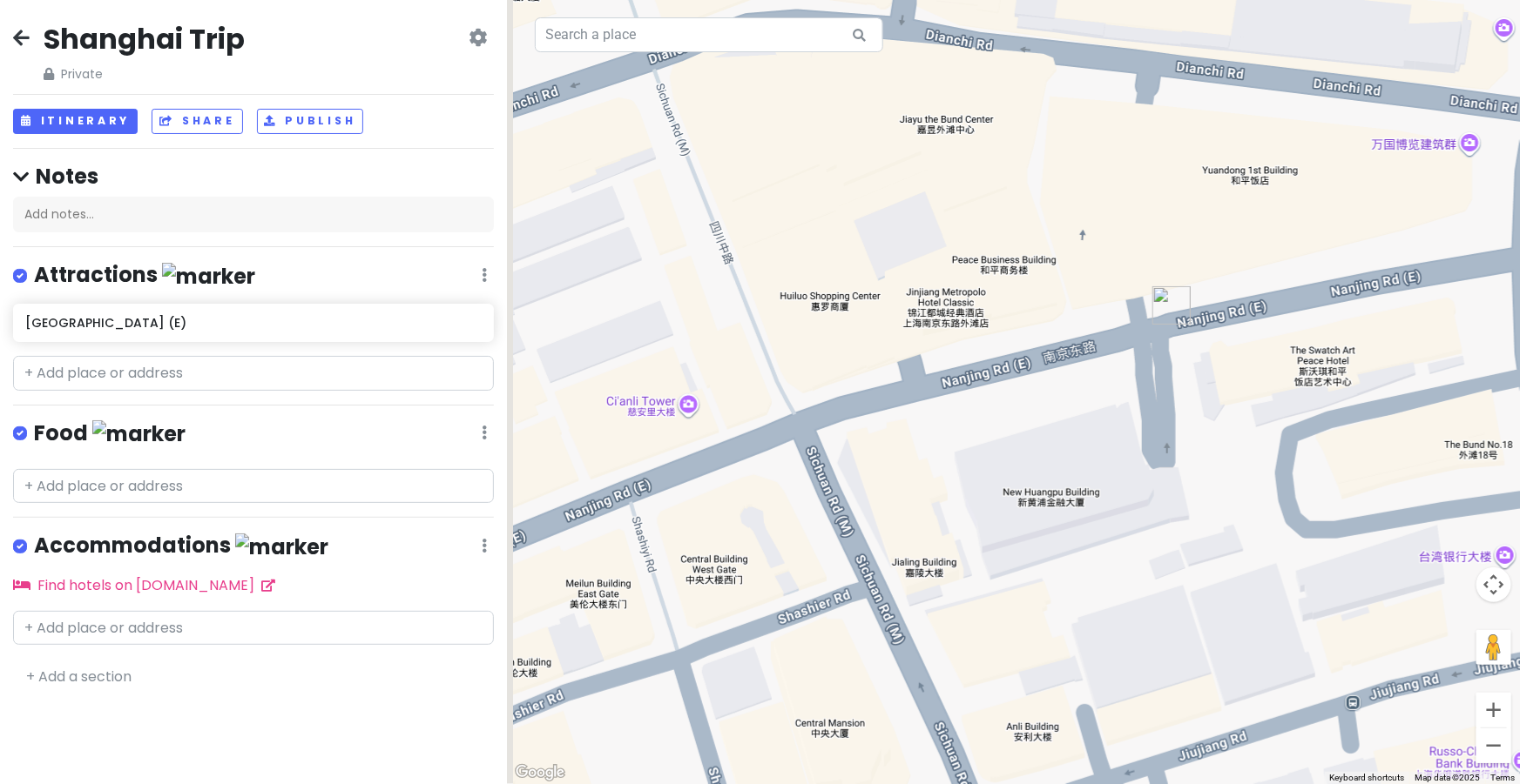
drag, startPoint x: 791, startPoint y: 508, endPoint x: 1007, endPoint y: 386, distance: 248.1
click at [1007, 386] on div at bounding box center [1014, 392] width 1013 height 784
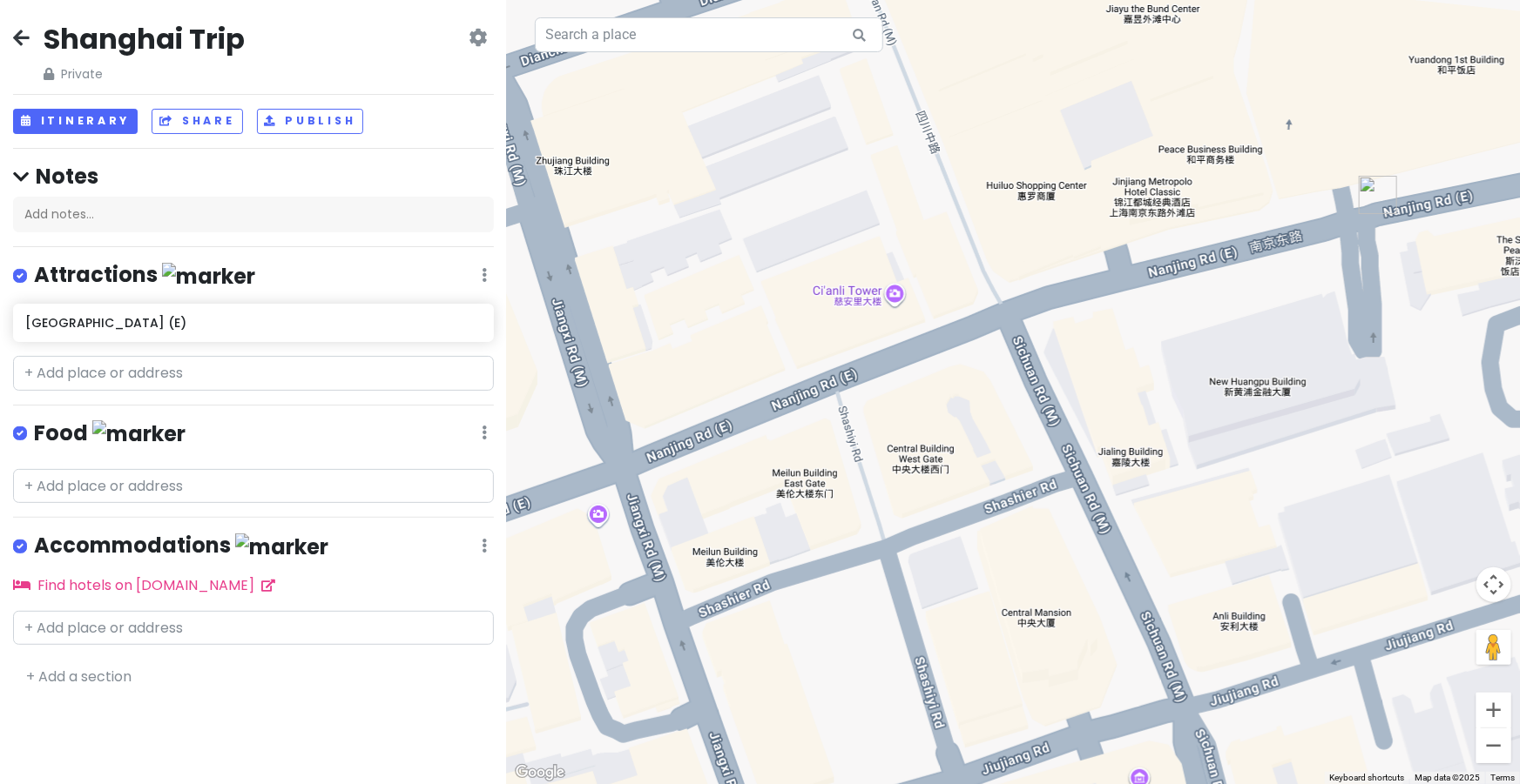
drag, startPoint x: 953, startPoint y: 407, endPoint x: 1115, endPoint y: 365, distance: 167.4
click at [1115, 365] on div at bounding box center [1014, 392] width 1013 height 784
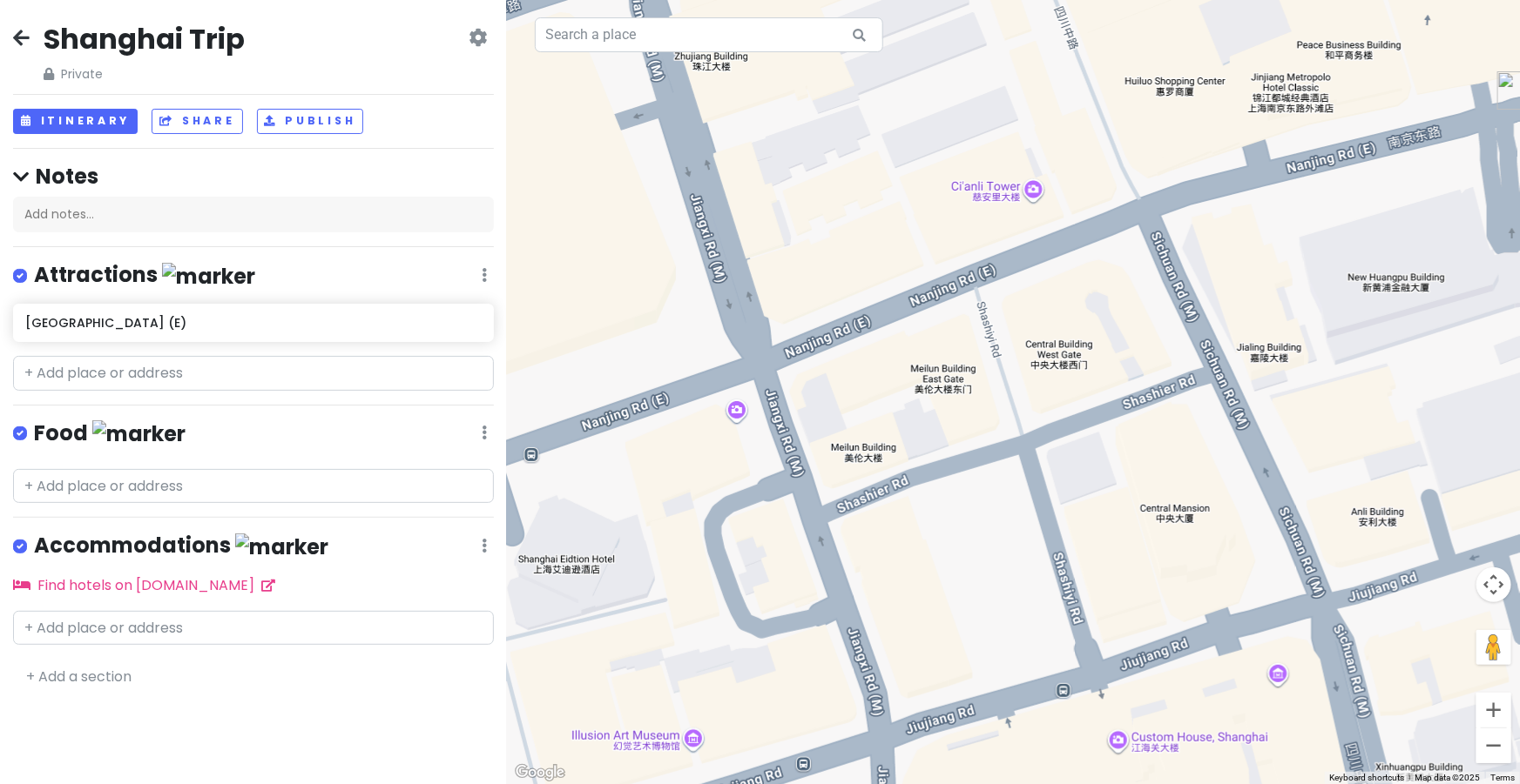
drag, startPoint x: 1013, startPoint y: 403, endPoint x: 962, endPoint y: 403, distance: 51.0
click at [962, 403] on div at bounding box center [1014, 392] width 1013 height 784
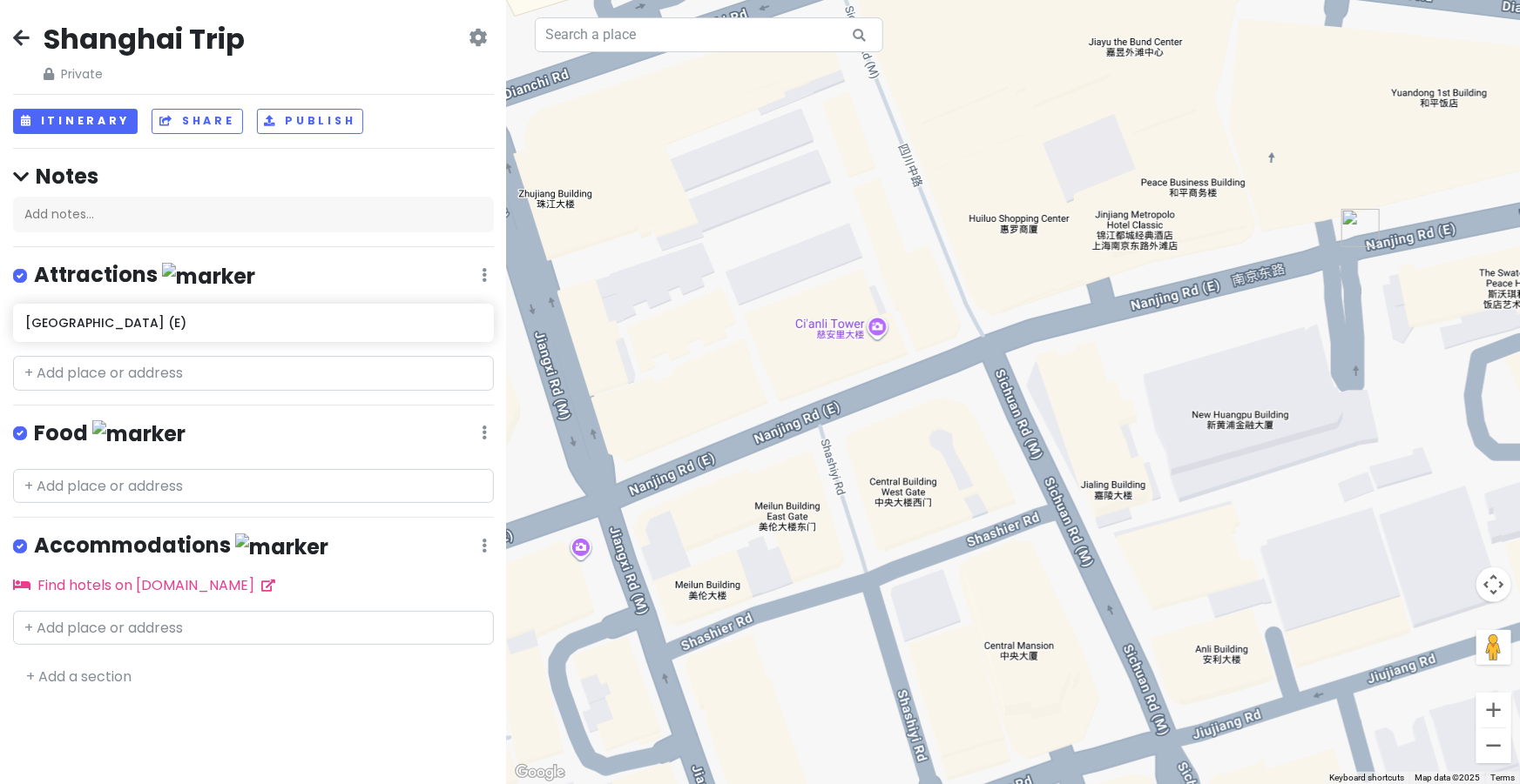
drag, startPoint x: 1119, startPoint y: 391, endPoint x: 1021, endPoint y: 417, distance: 101.4
click at [1021, 417] on div at bounding box center [1014, 392] width 1013 height 784
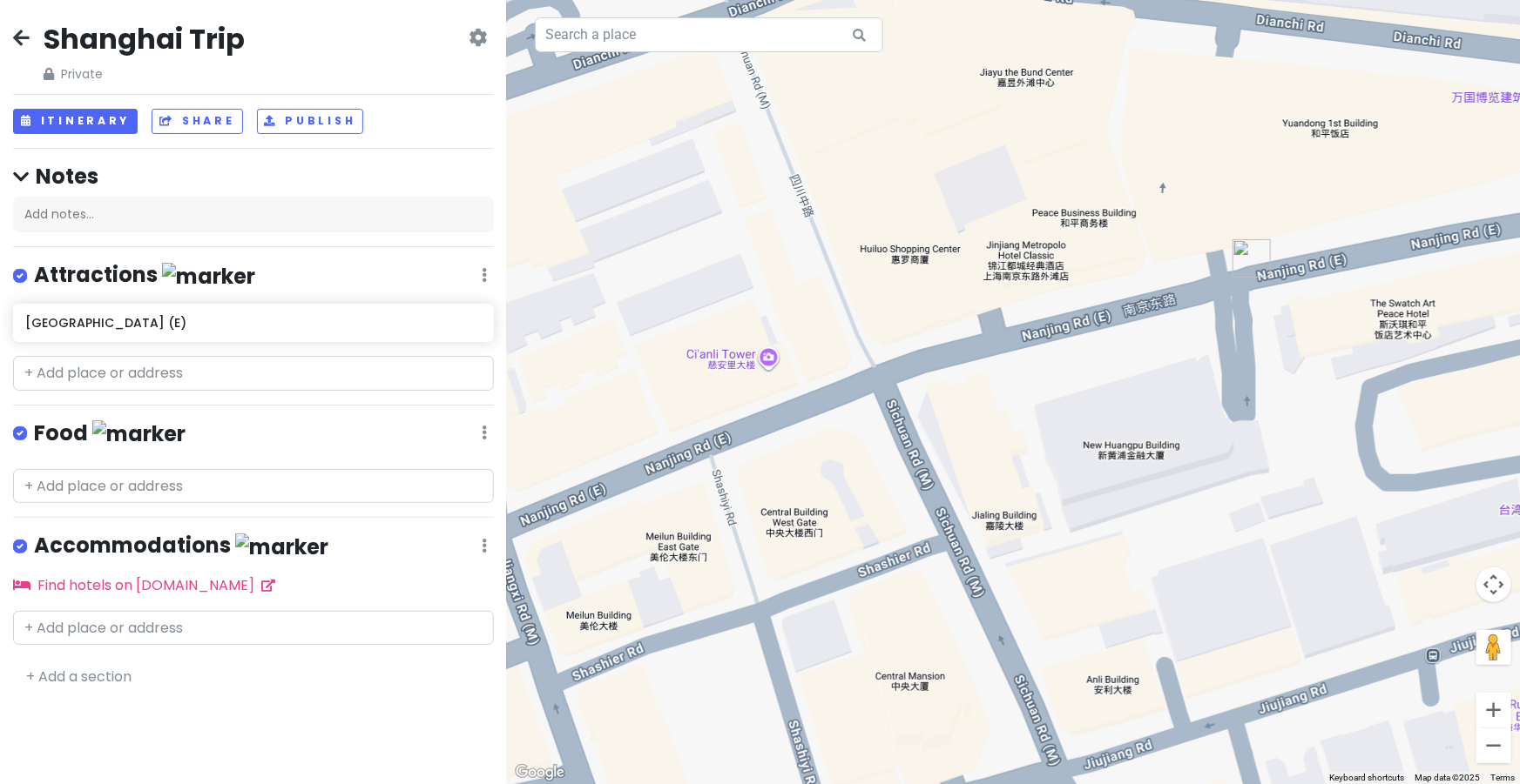
drag, startPoint x: 1392, startPoint y: 273, endPoint x: 1132, endPoint y: 304, distance: 261.8
click at [1132, 304] on div at bounding box center [1014, 392] width 1013 height 784
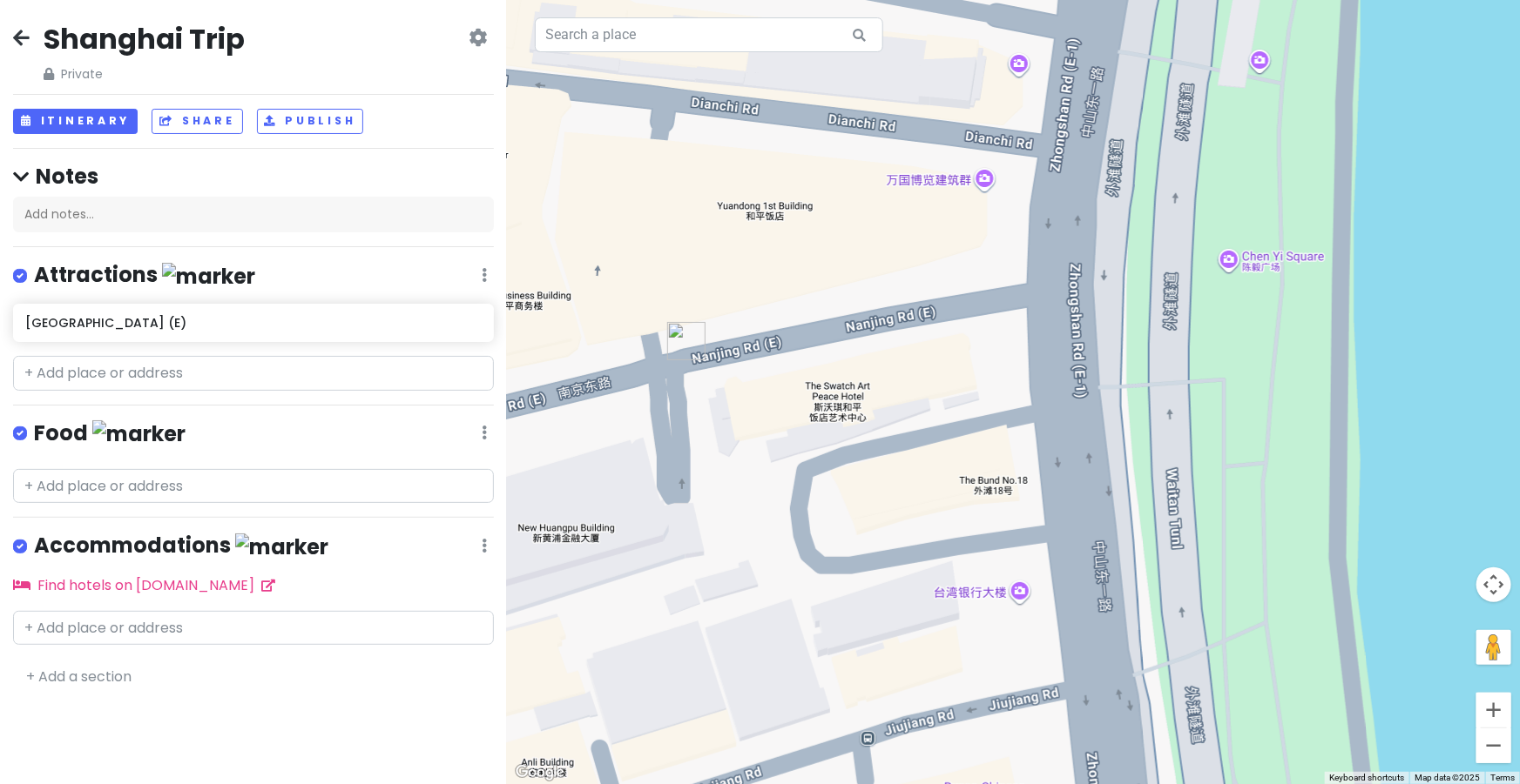
drag, startPoint x: 889, startPoint y: 341, endPoint x: 1185, endPoint y: 261, distance: 306.6
click at [1185, 261] on div at bounding box center [1014, 392] width 1013 height 784
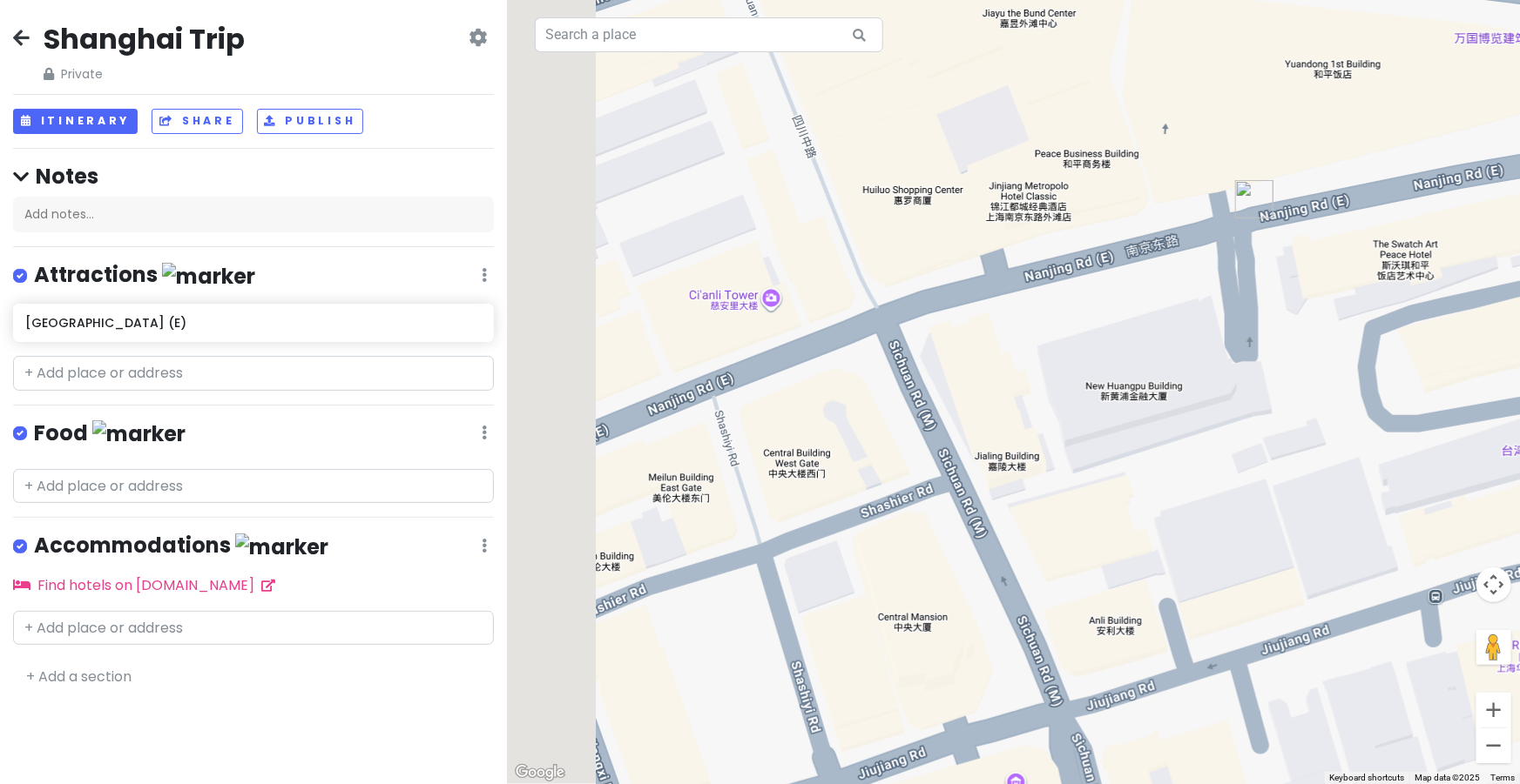
drag, startPoint x: 831, startPoint y: 304, endPoint x: 1184, endPoint y: 228, distance: 361.1
click at [1184, 228] on div at bounding box center [1014, 392] width 1013 height 784
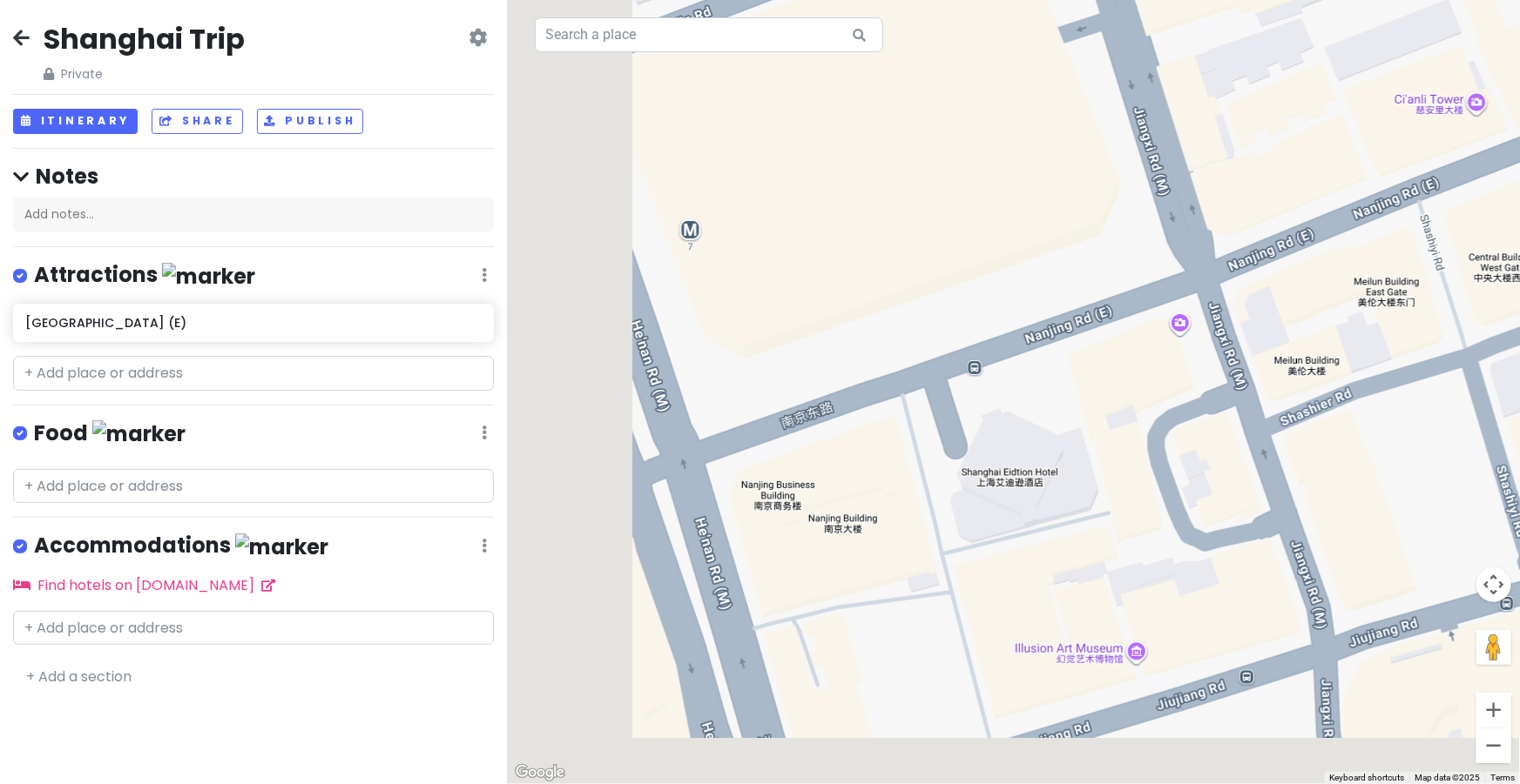
drag, startPoint x: 999, startPoint y: 325, endPoint x: 1321, endPoint y: 185, distance: 351.1
click at [1321, 185] on div at bounding box center [1014, 392] width 1013 height 784
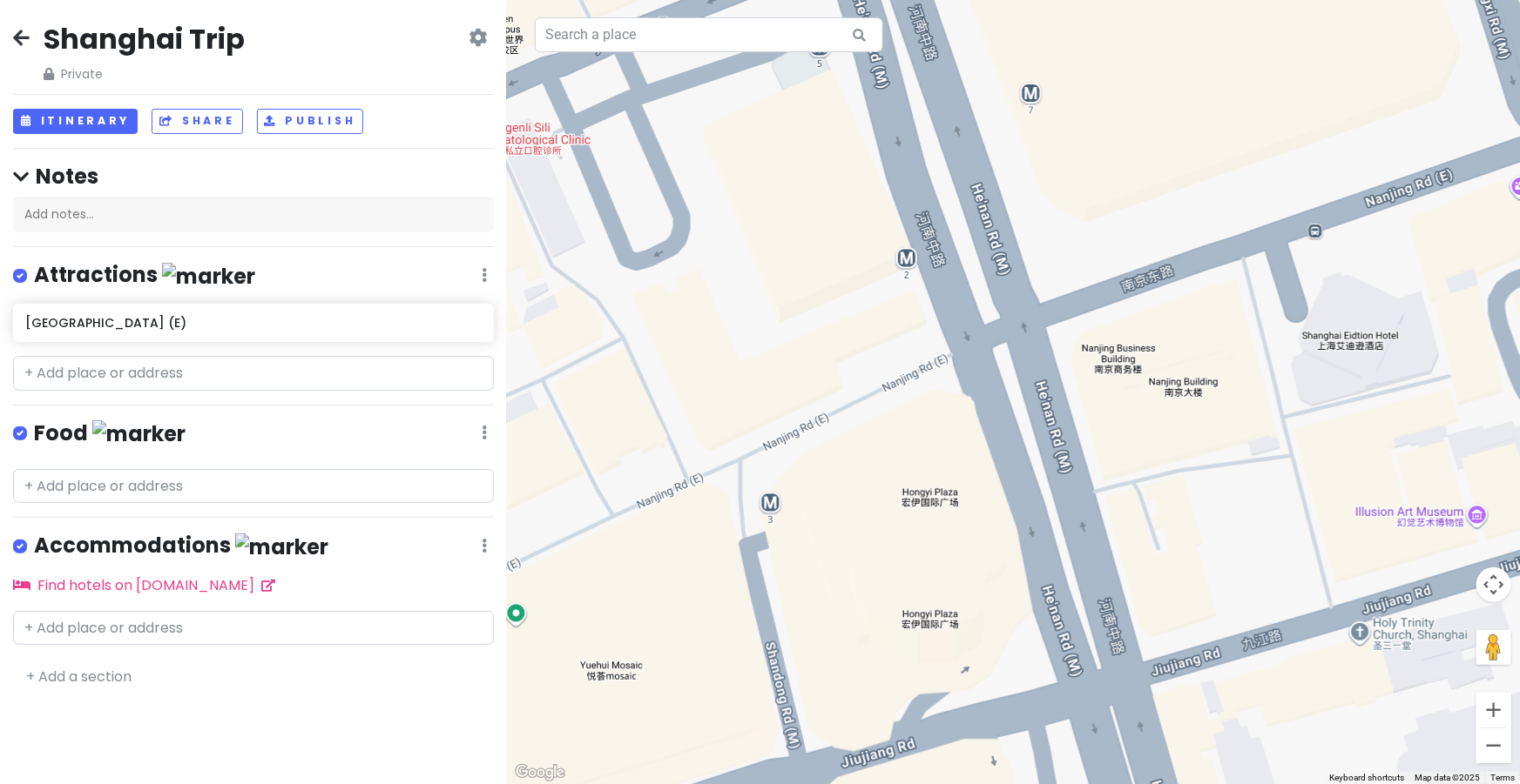
drag, startPoint x: 1228, startPoint y: 289, endPoint x: 1213, endPoint y: 241, distance: 50.3
click at [1213, 241] on div at bounding box center [1014, 392] width 1013 height 784
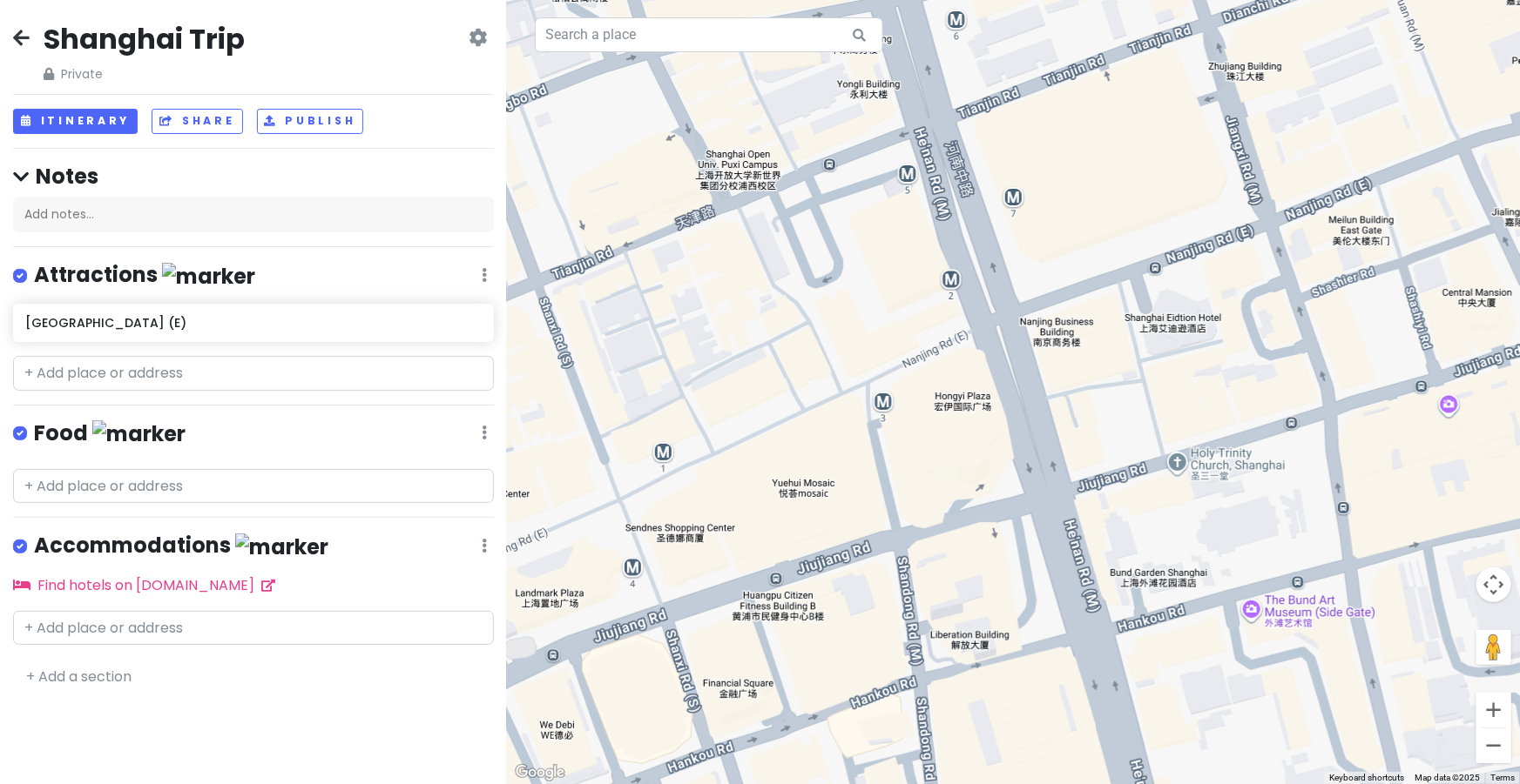
drag, startPoint x: 1339, startPoint y: 242, endPoint x: 1207, endPoint y: 295, distance: 142.2
click at [1207, 295] on div at bounding box center [1014, 392] width 1013 height 784
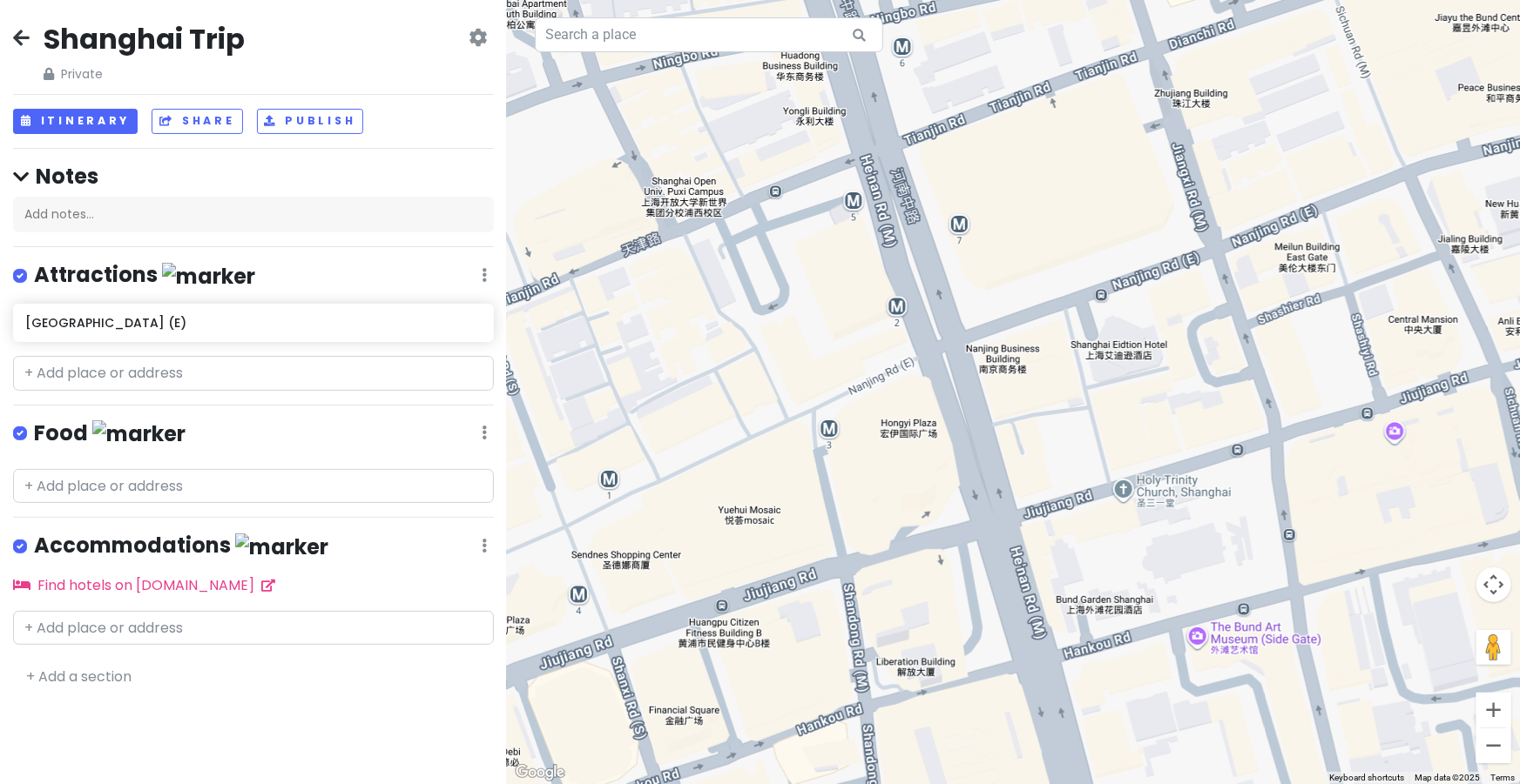
drag, startPoint x: 1169, startPoint y: 289, endPoint x: 1095, endPoint y: 325, distance: 82.3
click at [1095, 325] on div at bounding box center [1014, 392] width 1013 height 784
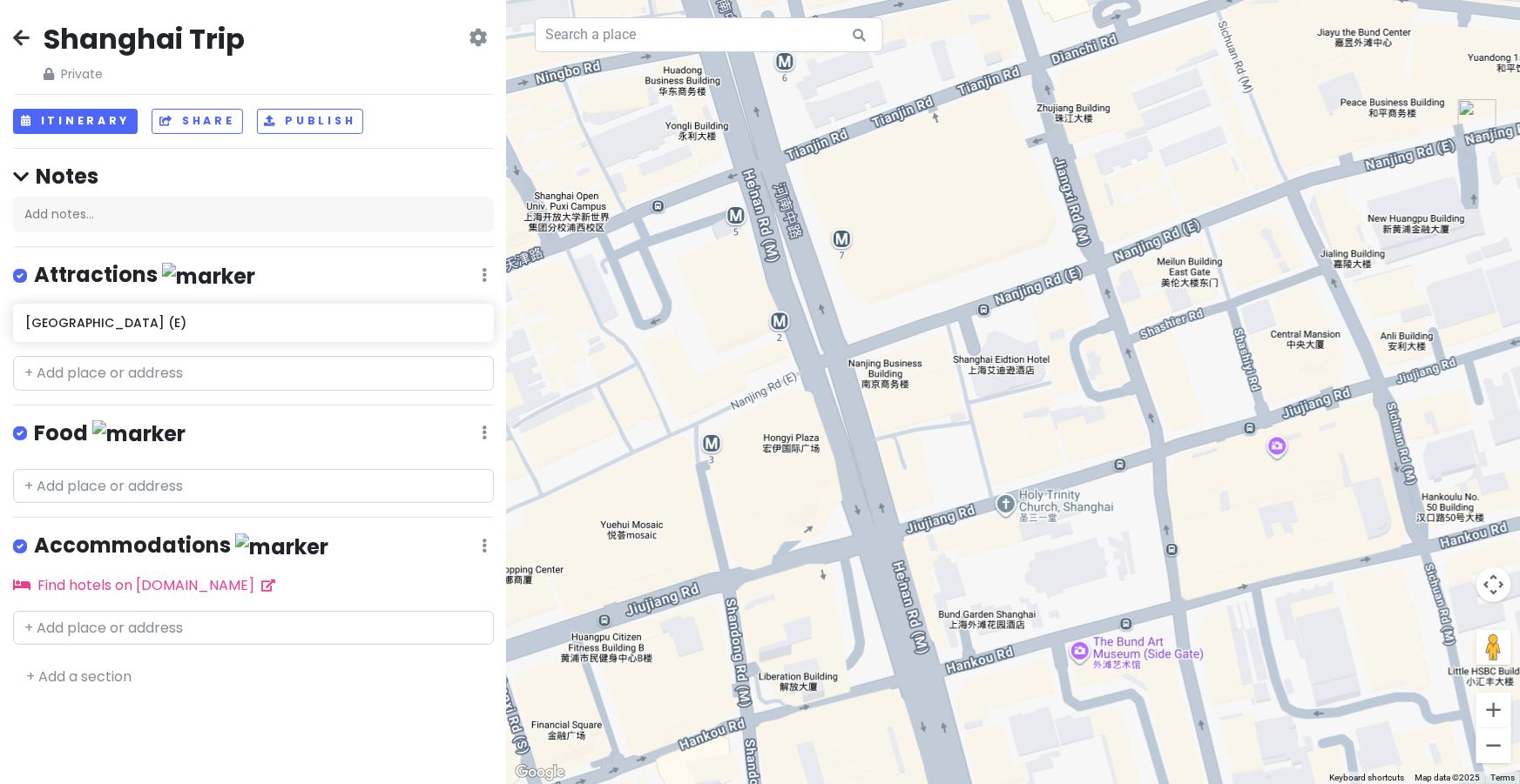
drag, startPoint x: 1140, startPoint y: 266, endPoint x: 1053, endPoint y: 264, distance: 87.0
click at [1053, 264] on div at bounding box center [1014, 392] width 1013 height 784
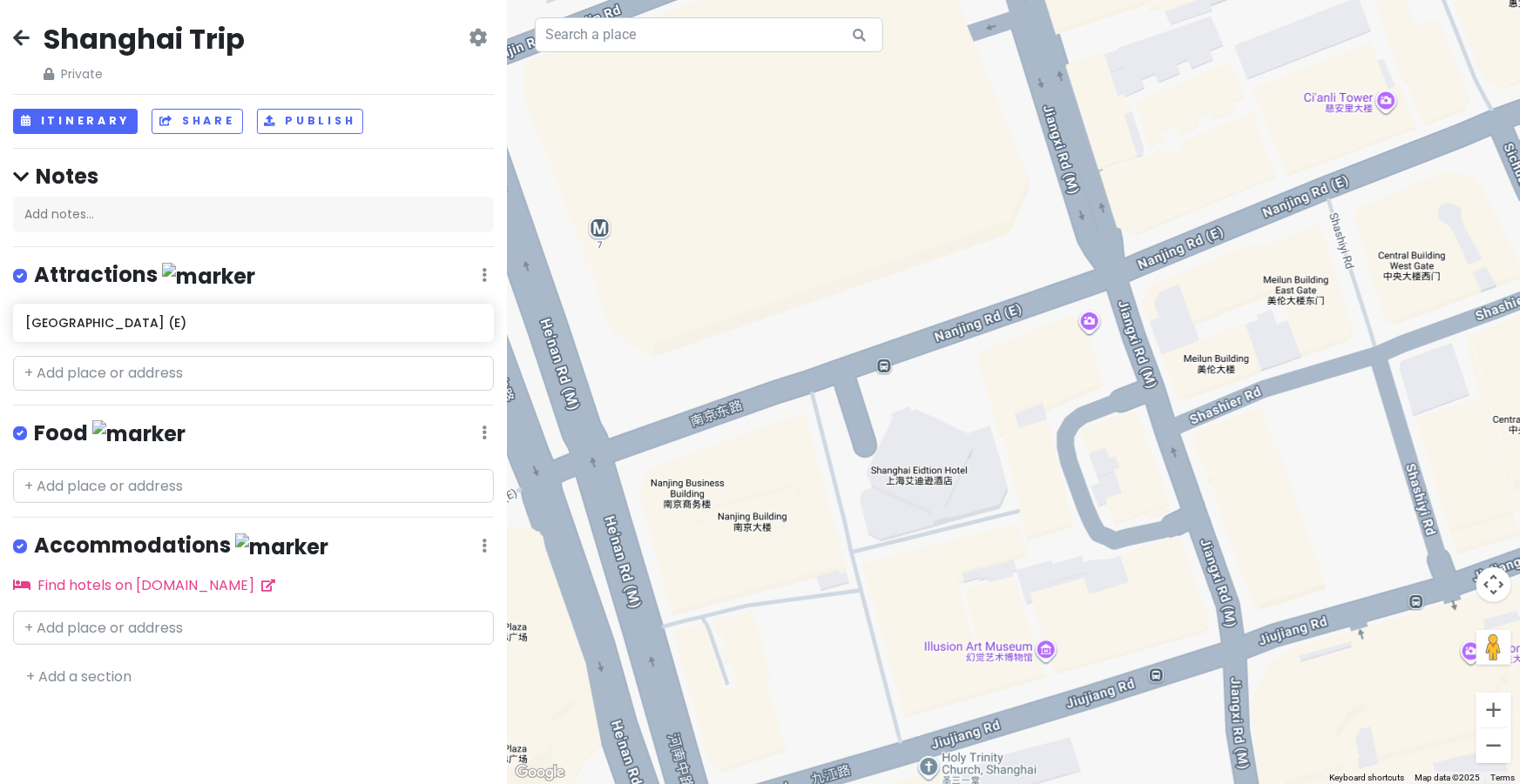
drag, startPoint x: 1169, startPoint y: 270, endPoint x: 992, endPoint y: 297, distance: 179.0
click at [992, 297] on div at bounding box center [1014, 392] width 1013 height 784
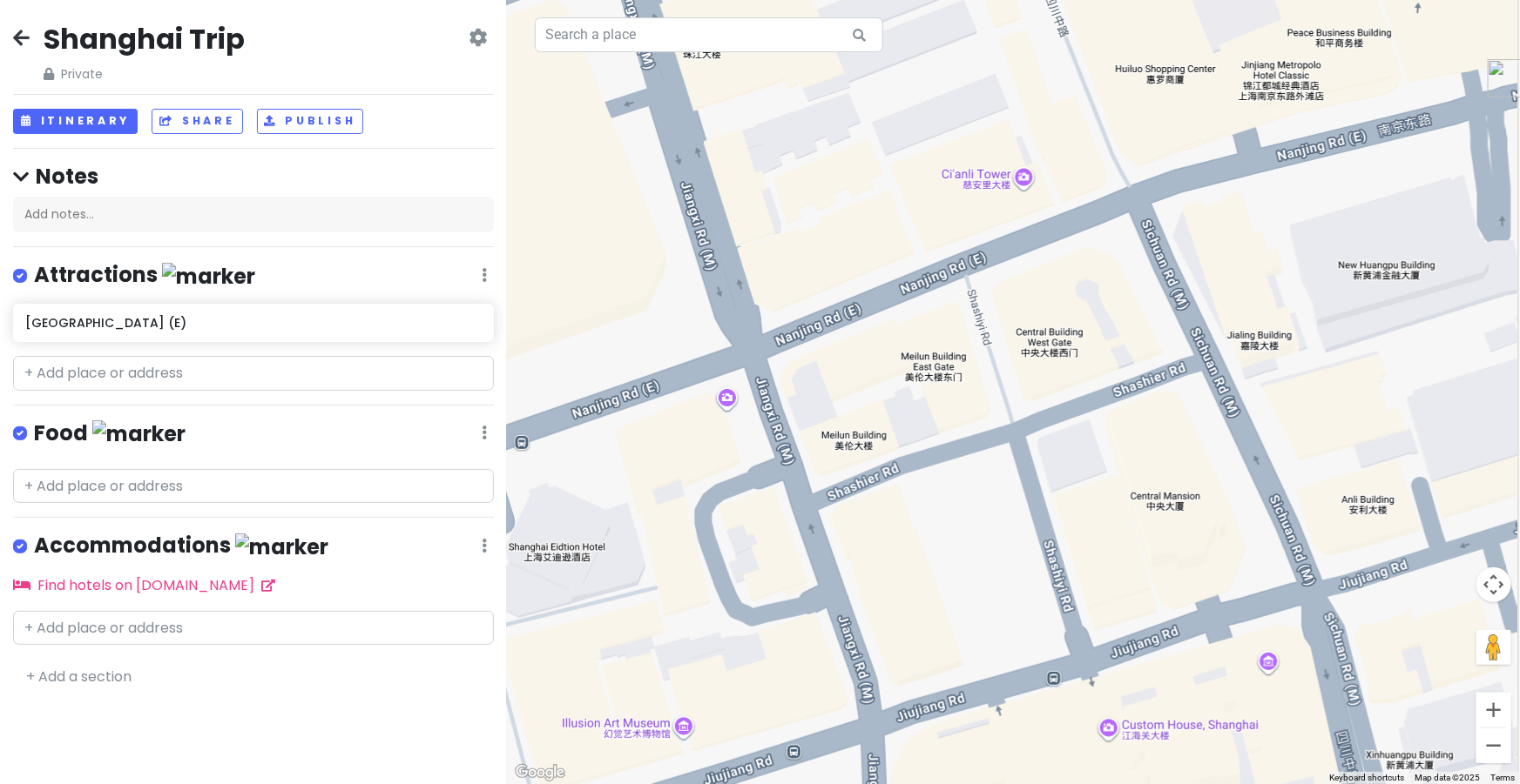
drag, startPoint x: 1152, startPoint y: 245, endPoint x: 1016, endPoint y: 302, distance: 147.5
click at [1016, 302] on div at bounding box center [1014, 392] width 1013 height 784
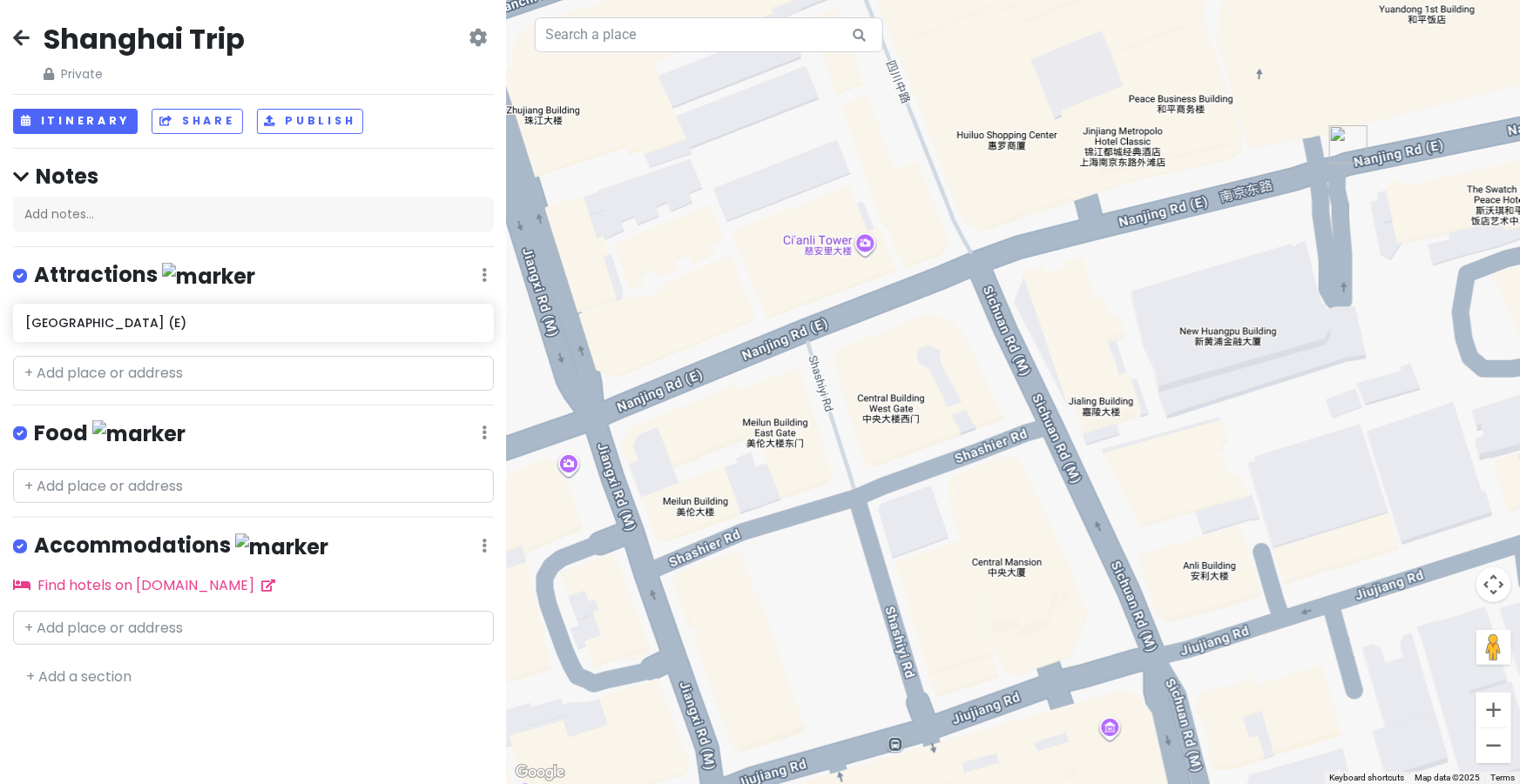
drag, startPoint x: 1120, startPoint y: 269, endPoint x: 1057, endPoint y: 309, distance: 74.6
click at [1057, 309] on div at bounding box center [1014, 392] width 1013 height 784
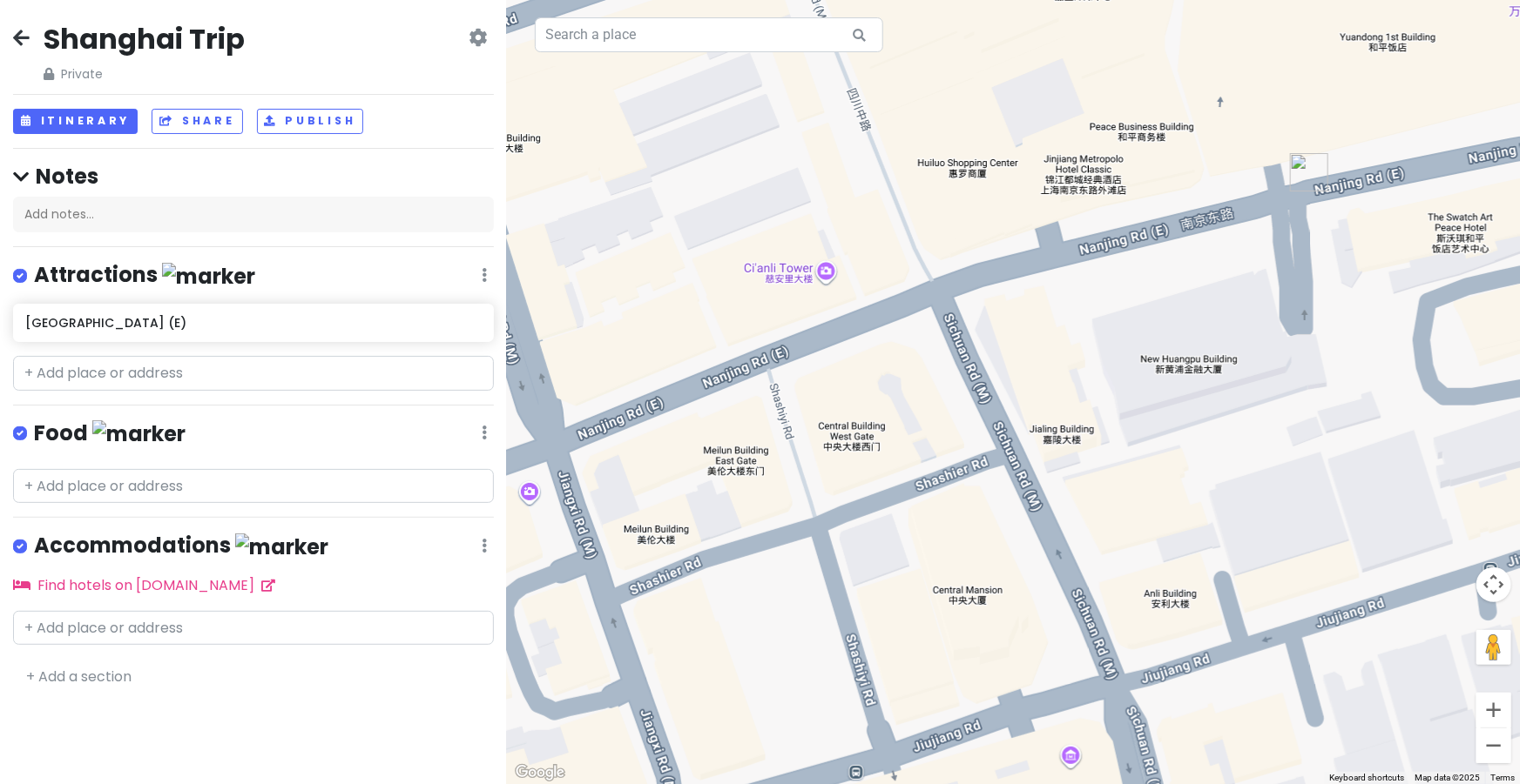
drag, startPoint x: 1241, startPoint y: 195, endPoint x: 1208, endPoint y: 217, distance: 39.7
click at [1208, 217] on div at bounding box center [1014, 392] width 1013 height 784
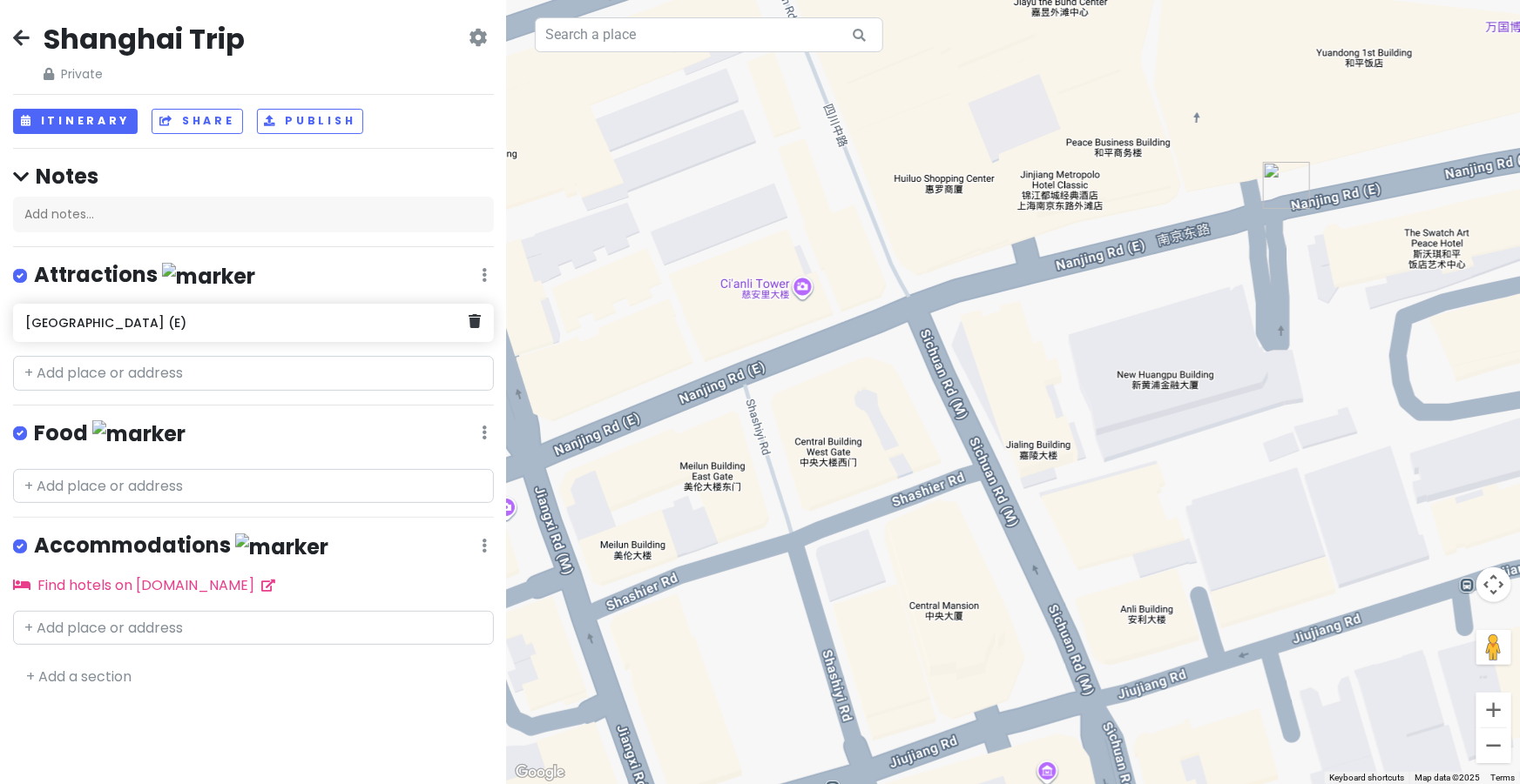
click at [288, 315] on h6 "[GEOGRAPHIC_DATA] (E)" at bounding box center [247, 323] width 444 height 16
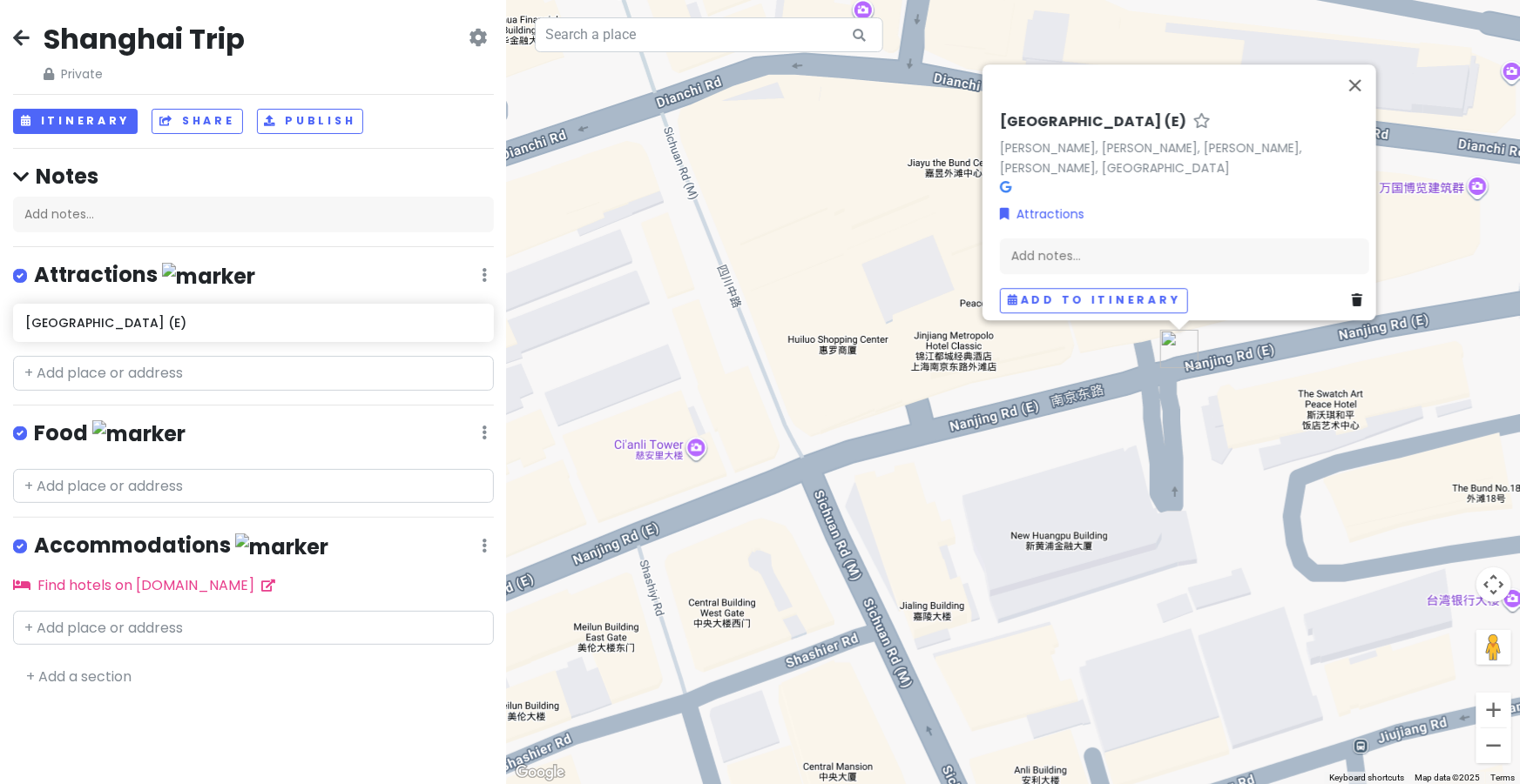
drag, startPoint x: 1316, startPoint y: 480, endPoint x: 1192, endPoint y: 470, distance: 124.4
click at [1192, 470] on div "[GEOGRAPHIC_DATA] (E) [PERSON_NAME], [PERSON_NAME], [PERSON_NAME], [PERSON_NAME…" at bounding box center [1014, 392] width 1013 height 784
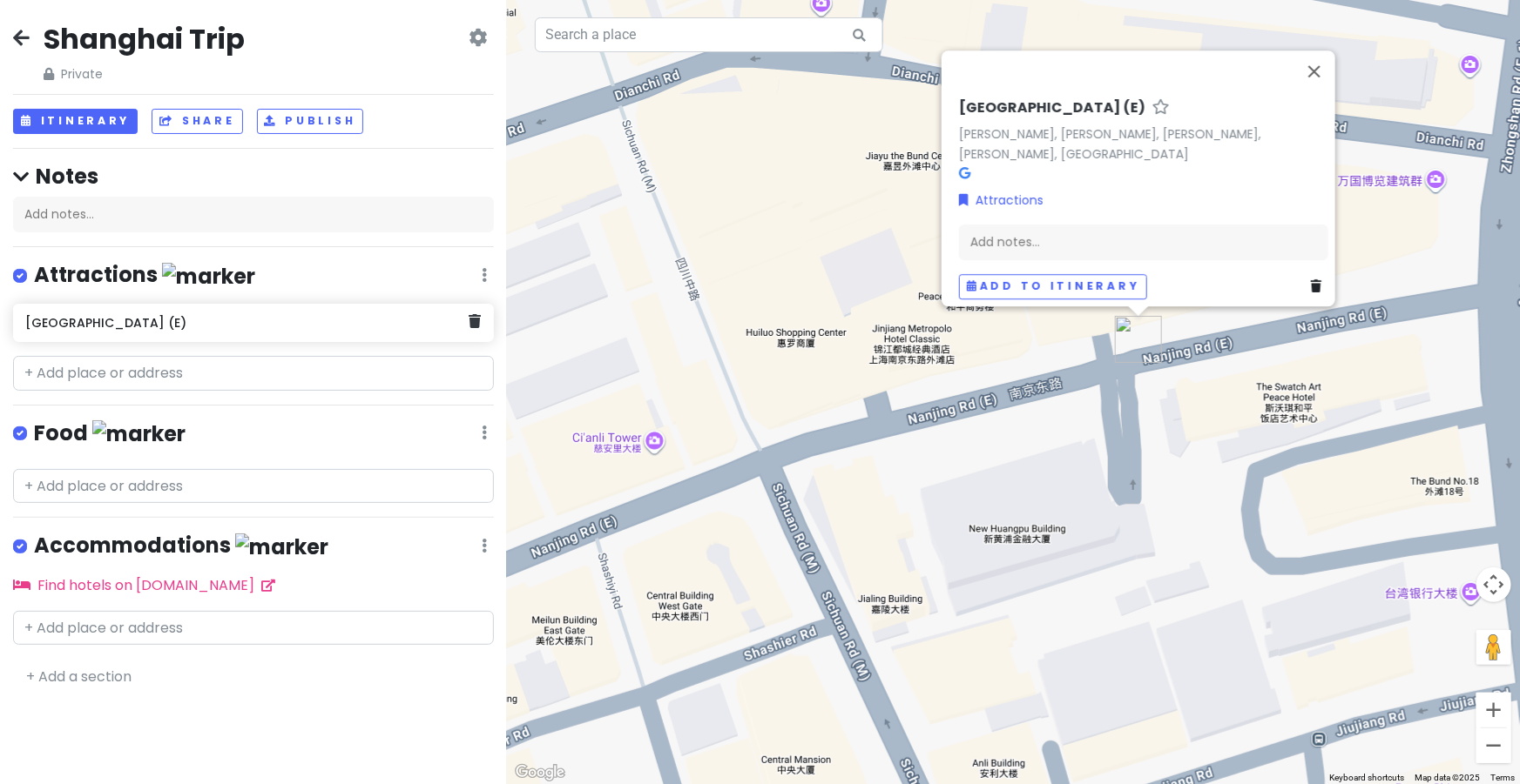
click at [105, 330] on div "[GEOGRAPHIC_DATA] (E)" at bounding box center [247, 323] width 444 height 25
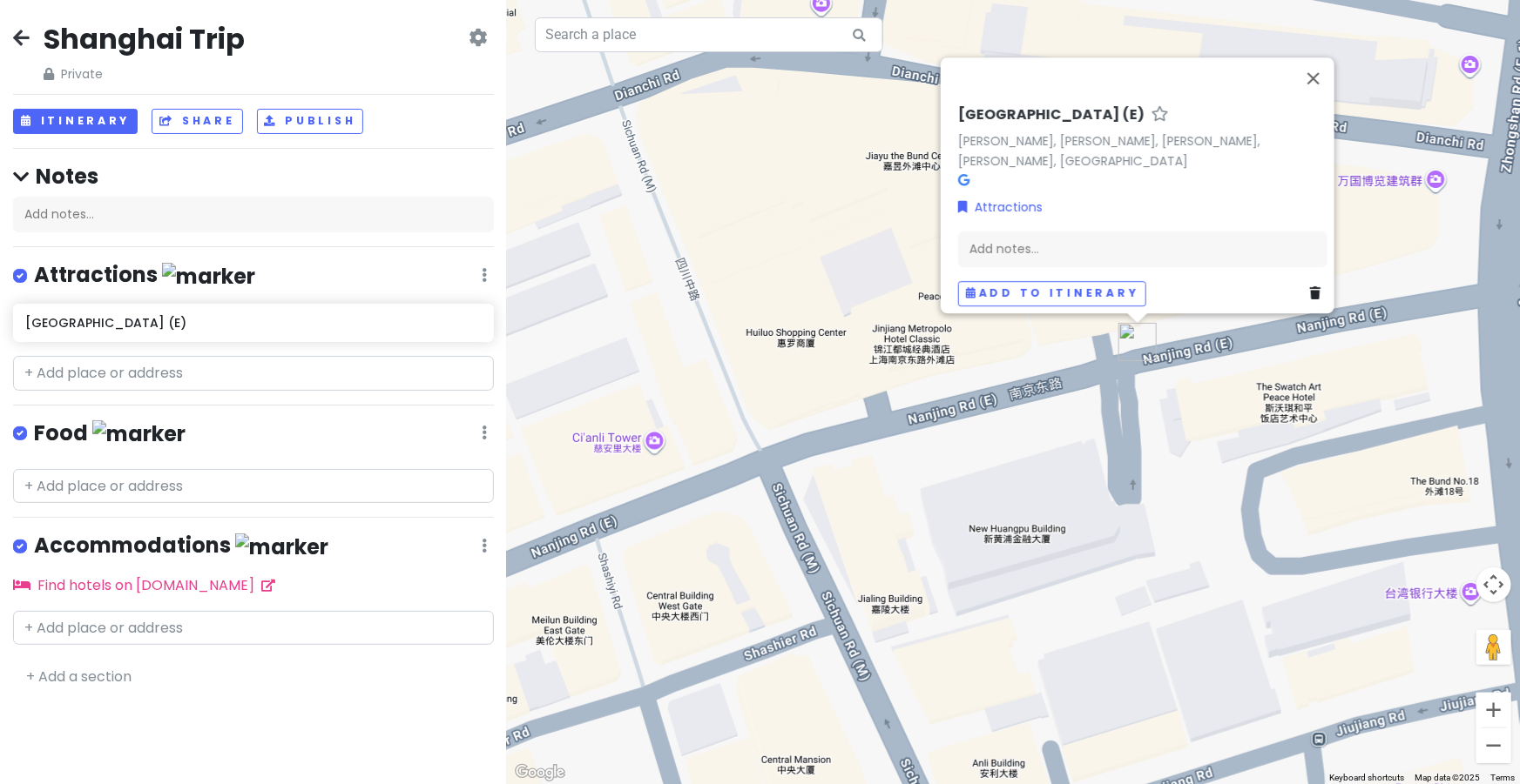
click at [1327, 400] on div "[GEOGRAPHIC_DATA] (E) [PERSON_NAME], [PERSON_NAME], [PERSON_NAME], [PERSON_NAME…" at bounding box center [1014, 392] width 1013 height 784
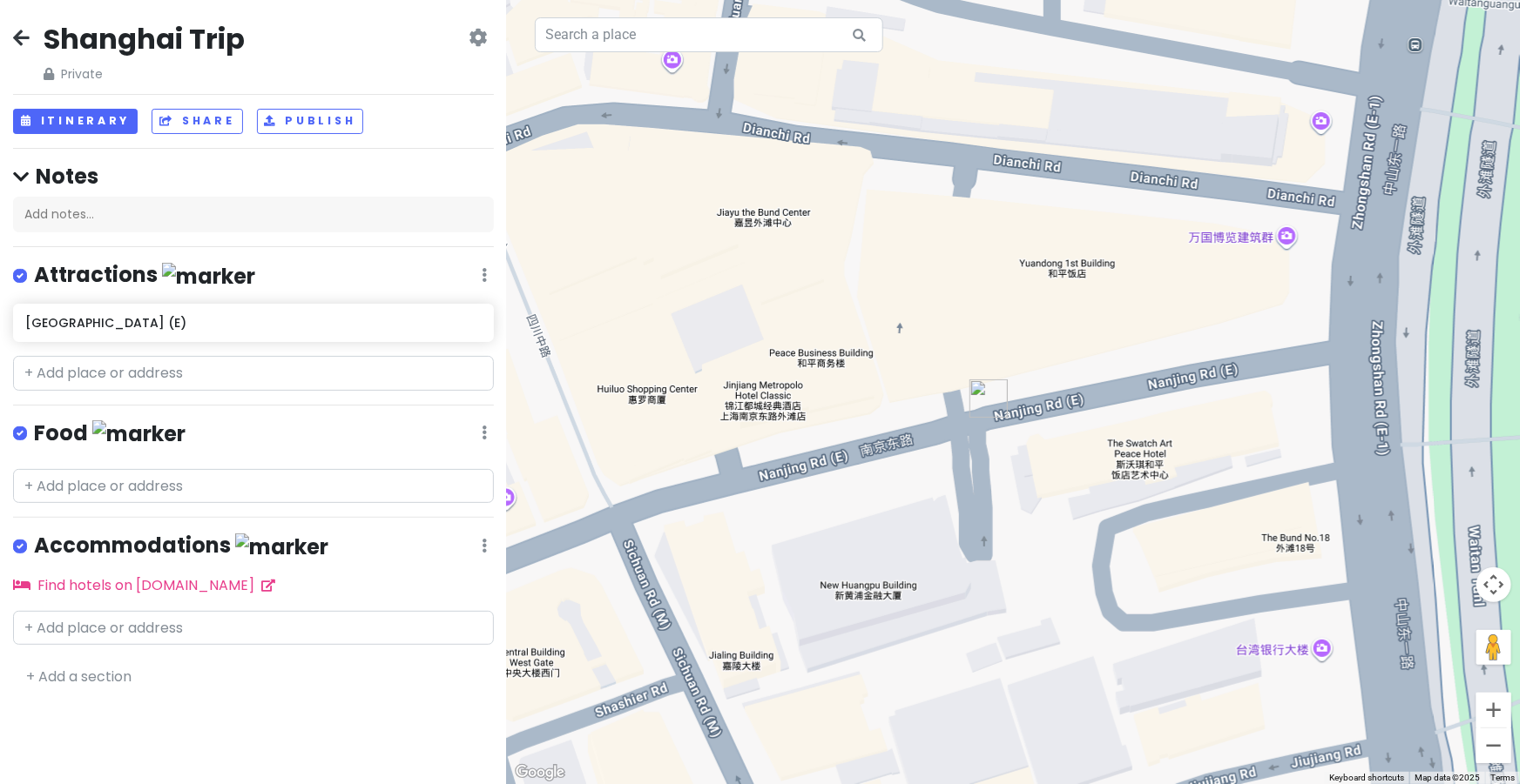
drag, startPoint x: 1254, startPoint y: 339, endPoint x: 1098, endPoint y: 396, distance: 166.1
click at [1098, 396] on div at bounding box center [1014, 392] width 1013 height 784
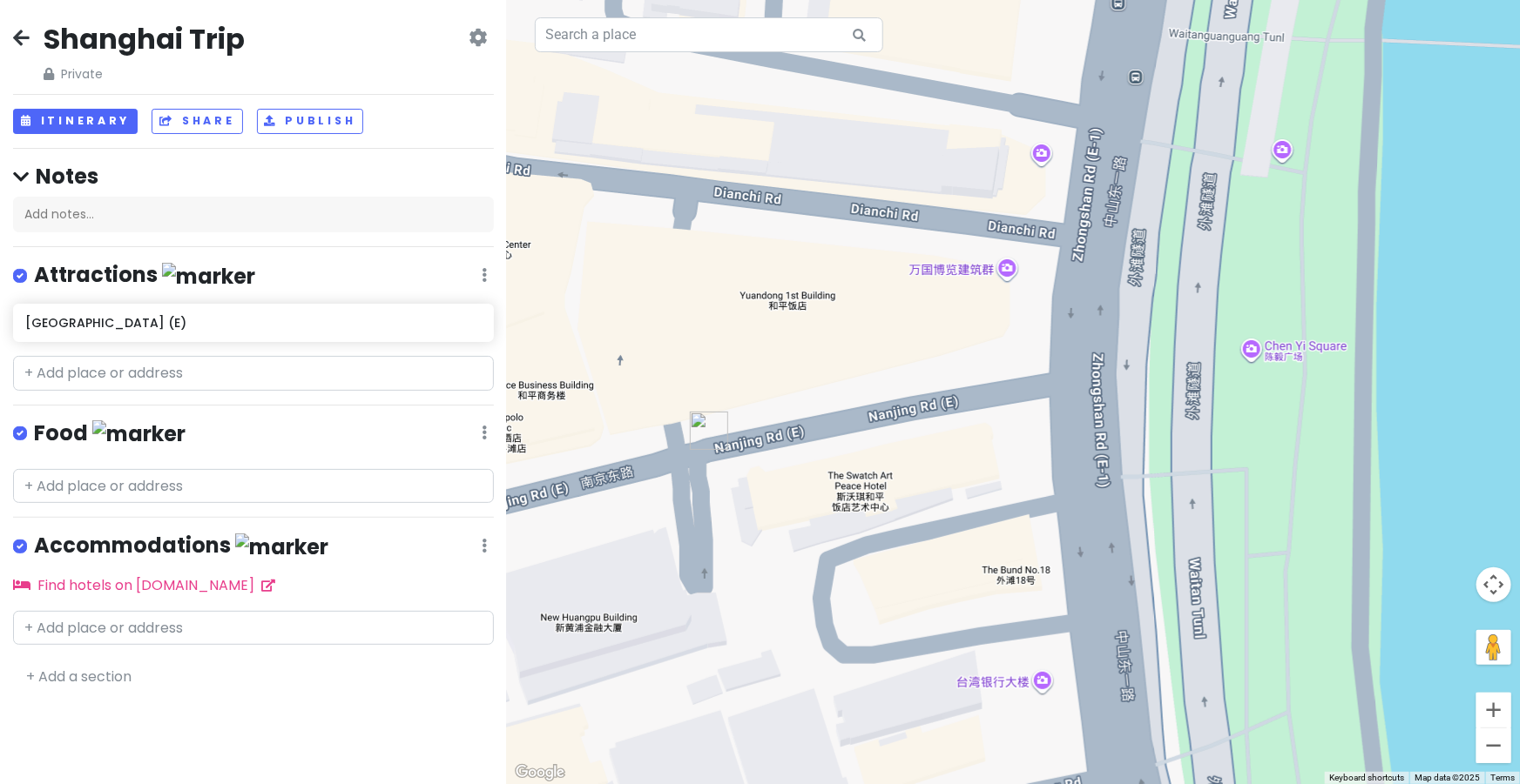
drag, startPoint x: 1215, startPoint y: 408, endPoint x: 915, endPoint y: 464, distance: 305.2
click at [915, 464] on div at bounding box center [1014, 392] width 1013 height 784
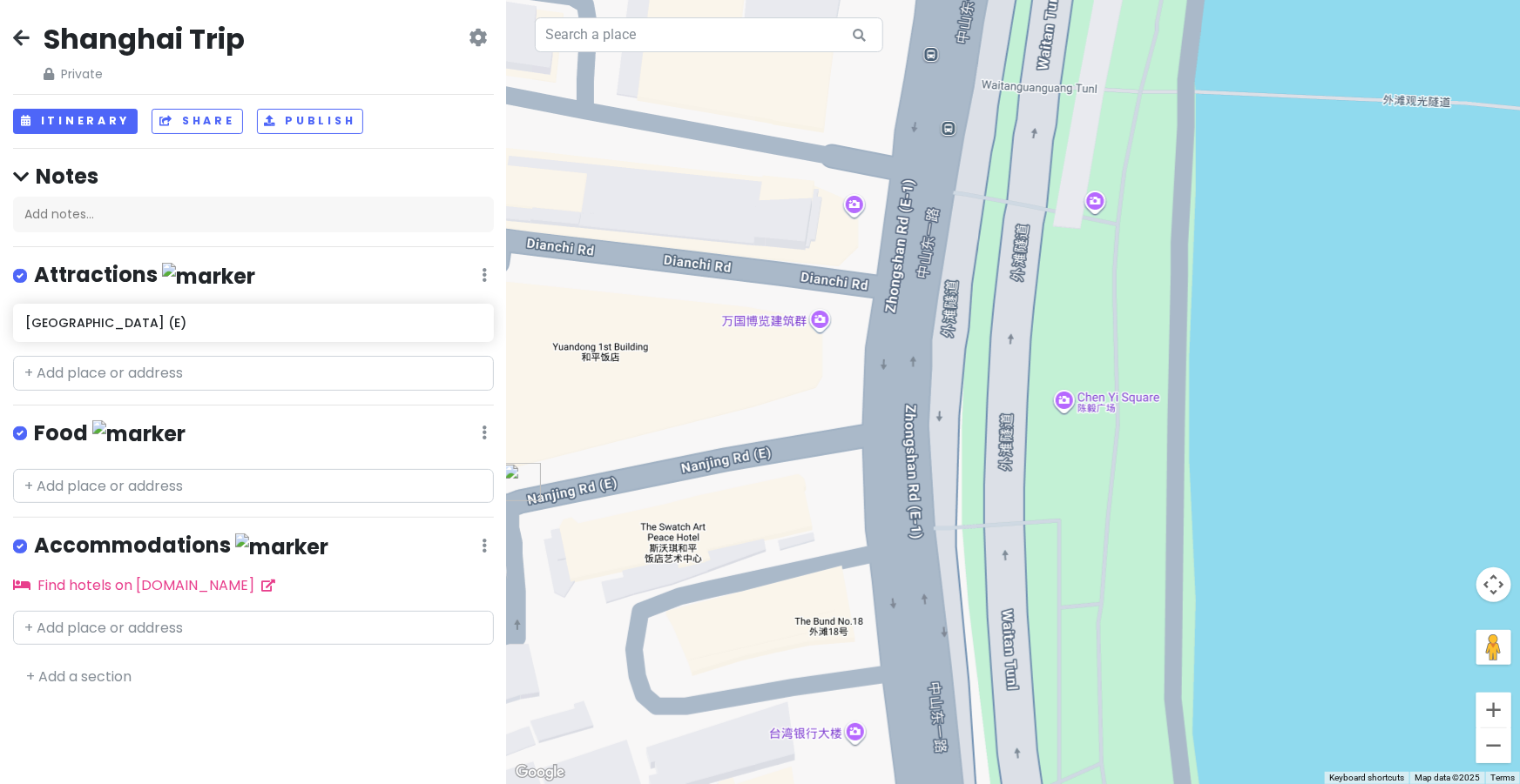
drag, startPoint x: 1036, startPoint y: 459, endPoint x: 892, endPoint y: 481, distance: 145.7
click at [892, 481] on div at bounding box center [1014, 392] width 1013 height 784
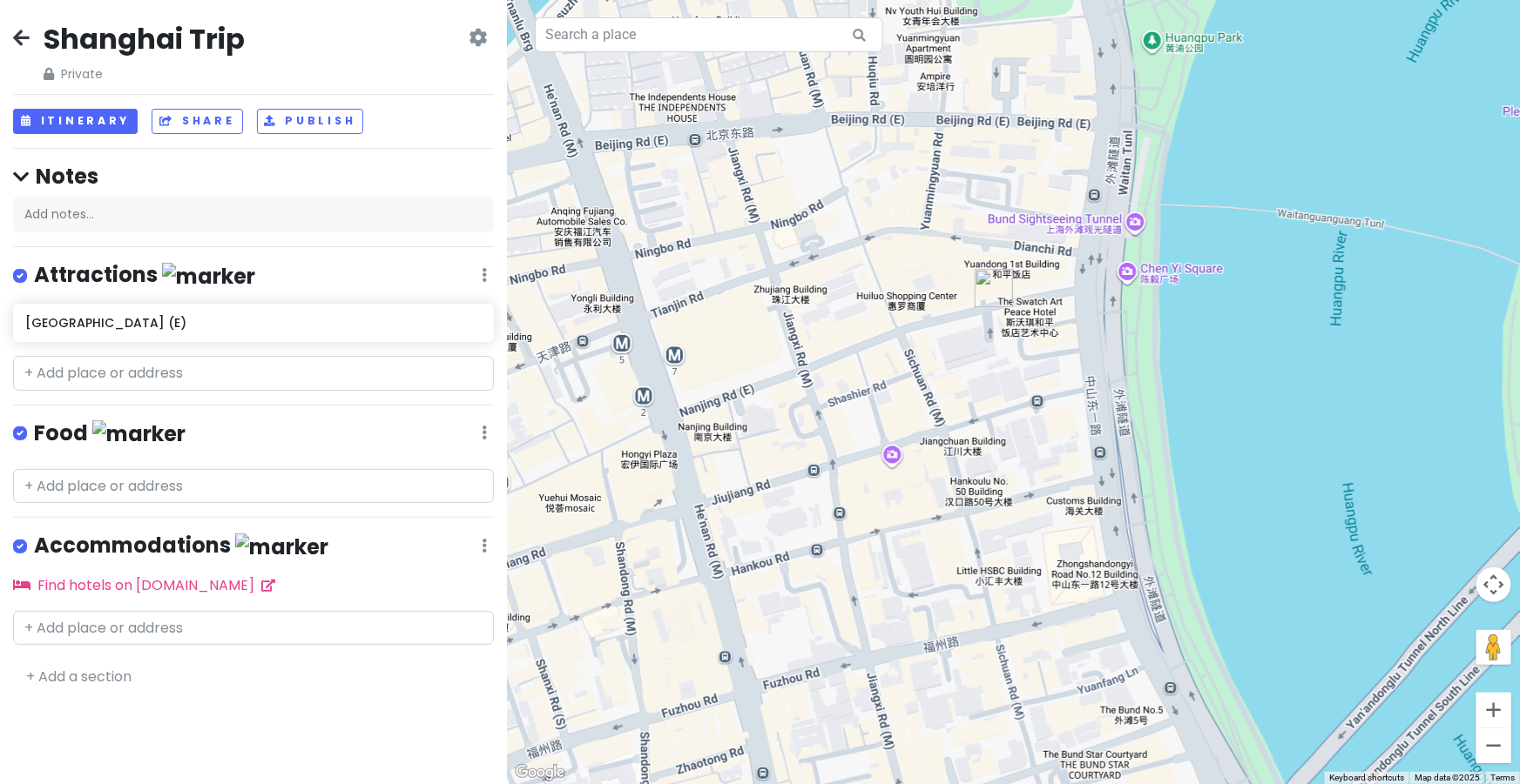
drag, startPoint x: 770, startPoint y: 370, endPoint x: 980, endPoint y: 331, distance: 213.6
click at [980, 331] on div at bounding box center [1014, 392] width 1013 height 784
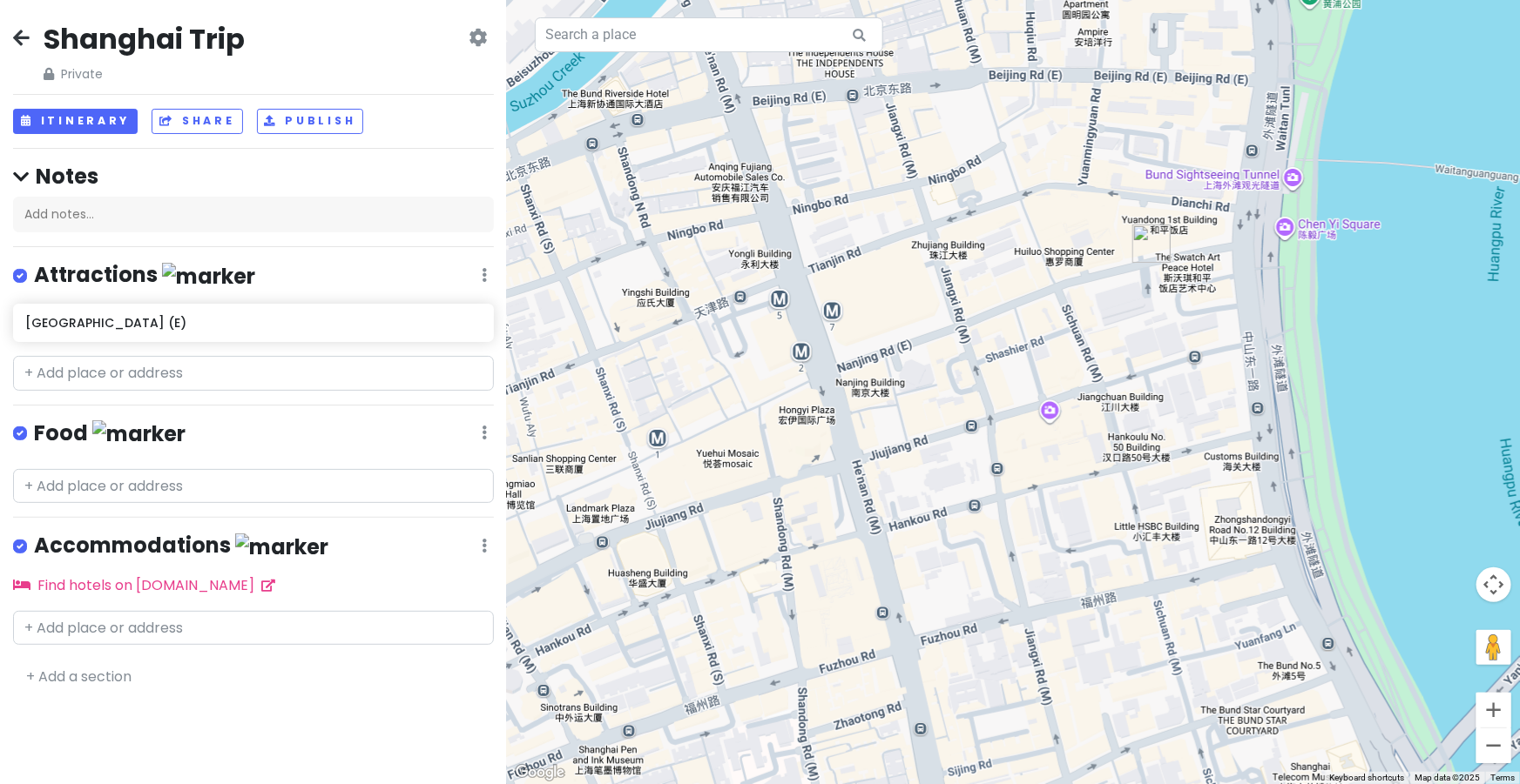
drag, startPoint x: 807, startPoint y: 369, endPoint x: 922, endPoint y: 336, distance: 119.6
click at [922, 336] on div at bounding box center [1014, 392] width 1013 height 784
click at [834, 325] on div at bounding box center [1014, 392] width 1013 height 784
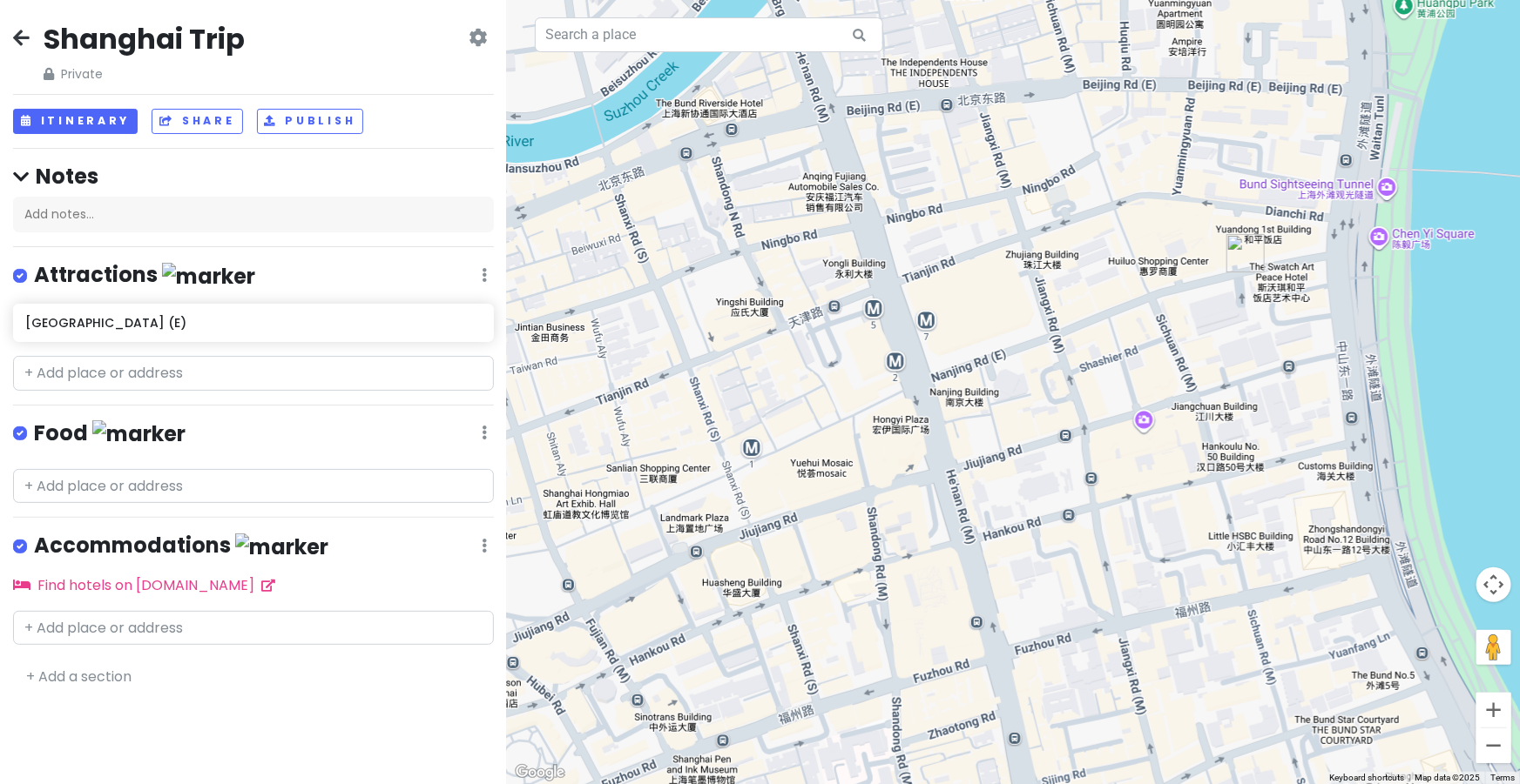
drag, startPoint x: 743, startPoint y: 417, endPoint x: 849, endPoint y: 427, distance: 106.5
click at [849, 427] on div at bounding box center [1014, 392] width 1013 height 784
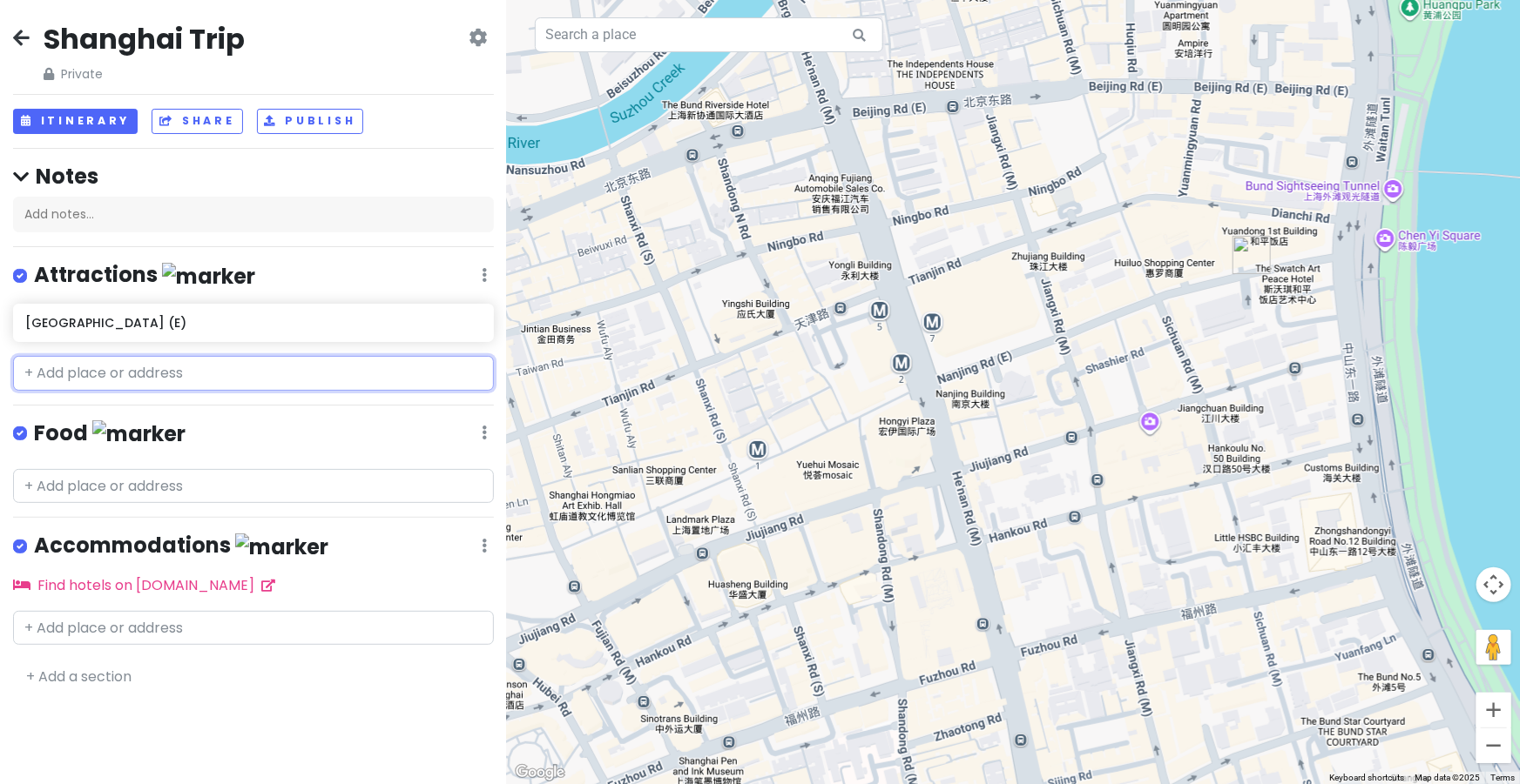
click at [171, 360] on input "text" at bounding box center [253, 373] width 481 height 35
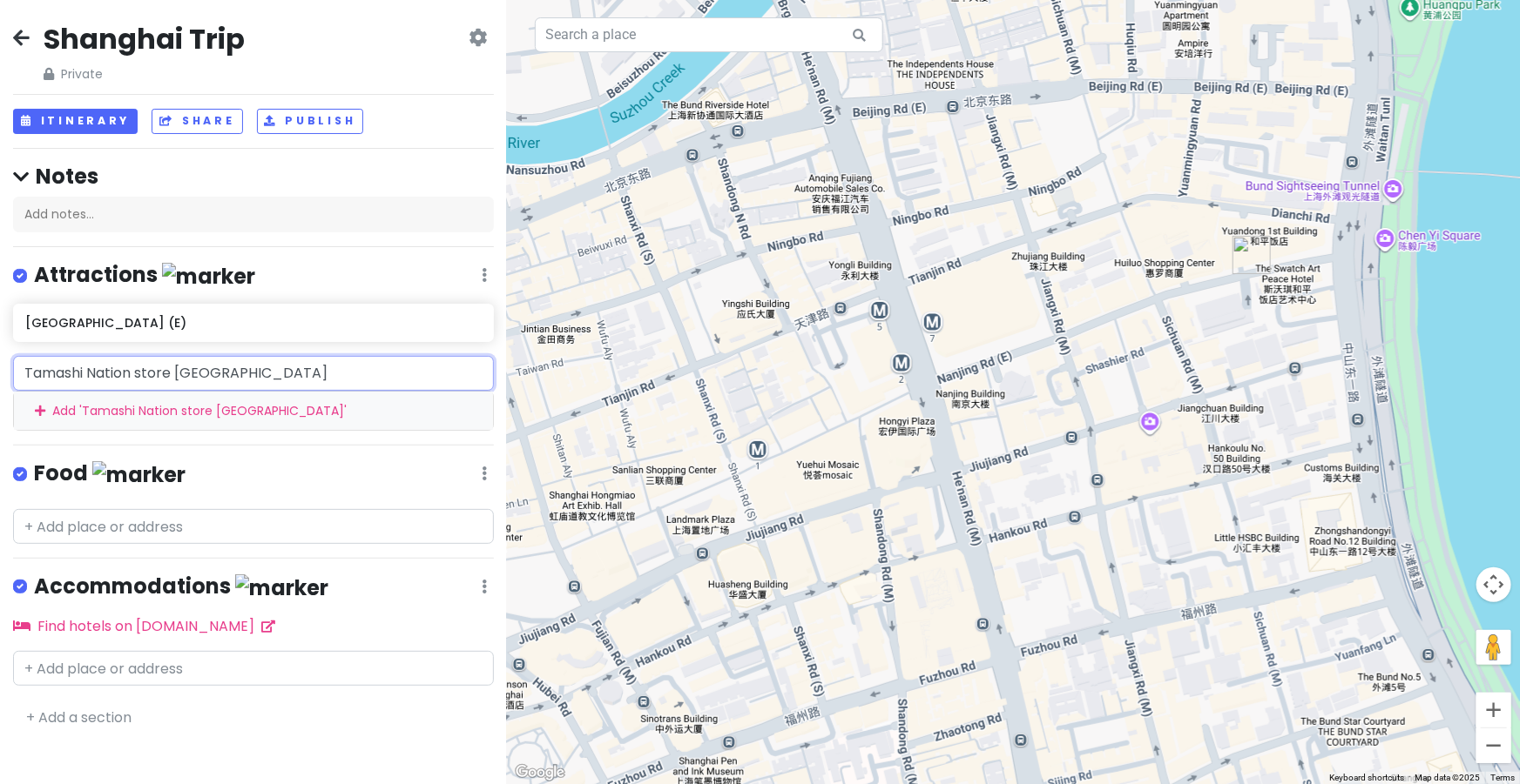
type input "Tamashi Nation store shangha"
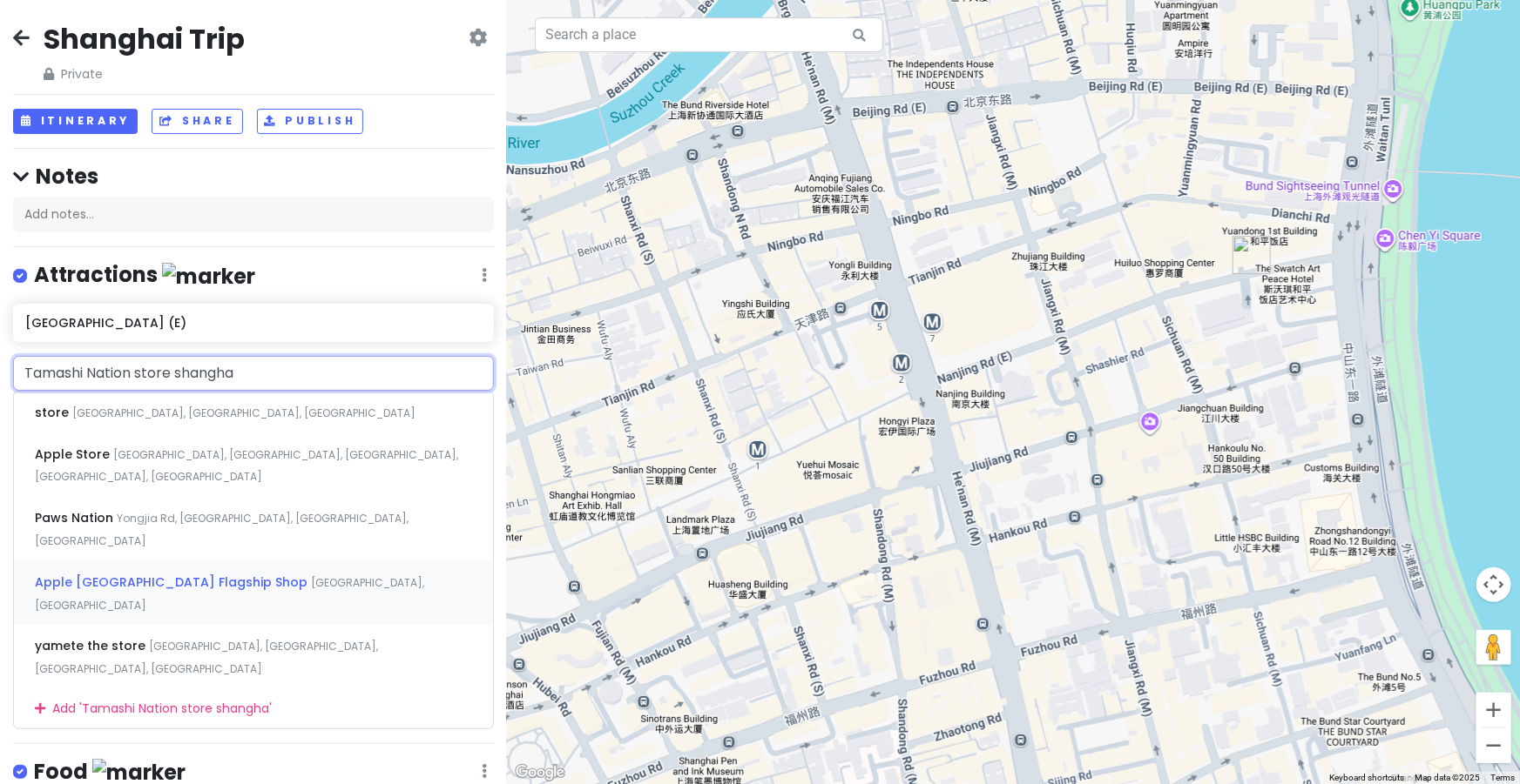
click at [237, 573] on span "Apple [GEOGRAPHIC_DATA] Flagship Shop" at bounding box center [173, 582] width 276 height 18
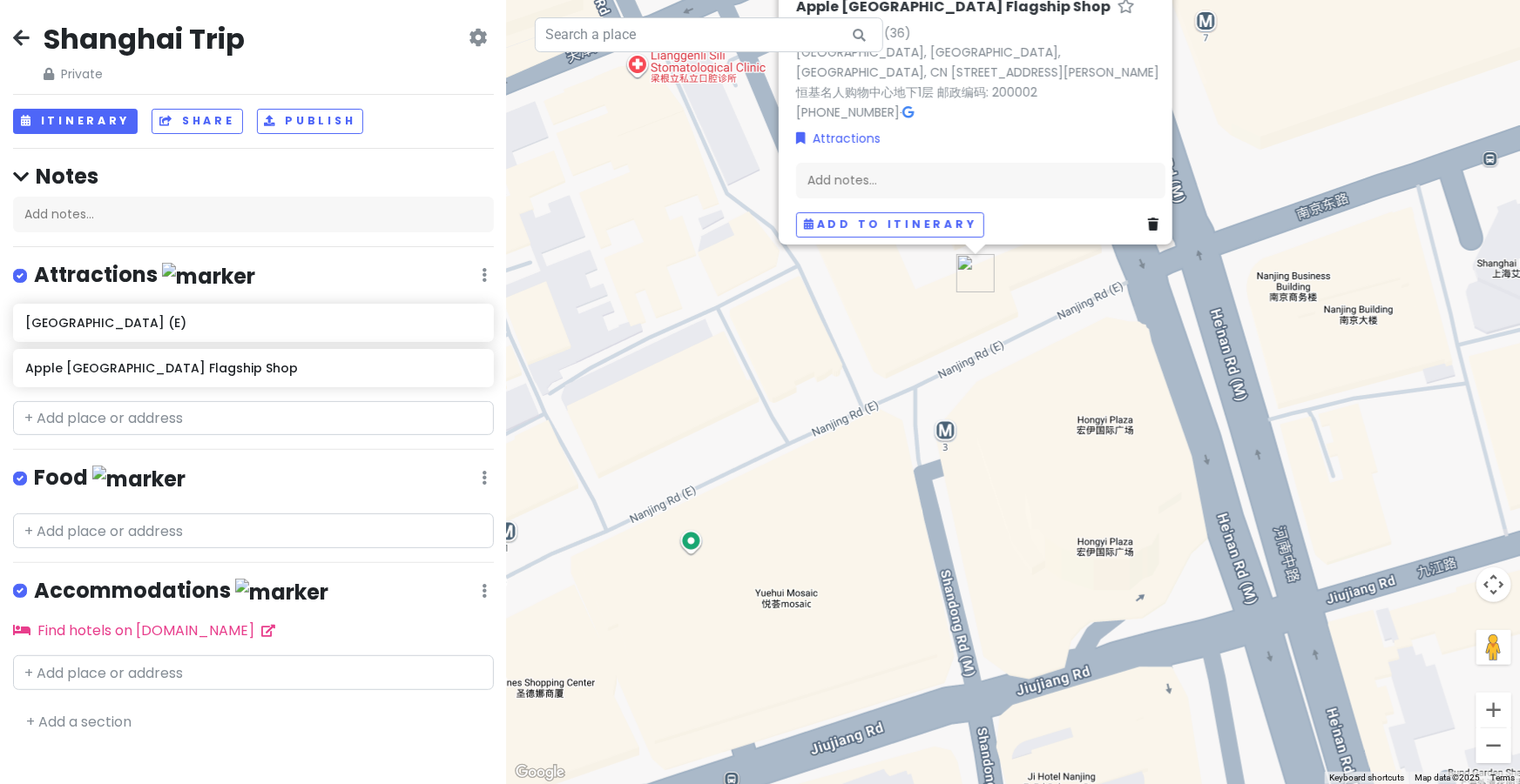
drag, startPoint x: 828, startPoint y: 429, endPoint x: 800, endPoint y: 401, distance: 39.6
click at [800, 401] on div "[GEOGRAPHIC_DATA] Flagship Shop 4.4 (36) [GEOGRAPHIC_DATA], [GEOGRAPHIC_DATA], …" at bounding box center [1014, 392] width 1013 height 784
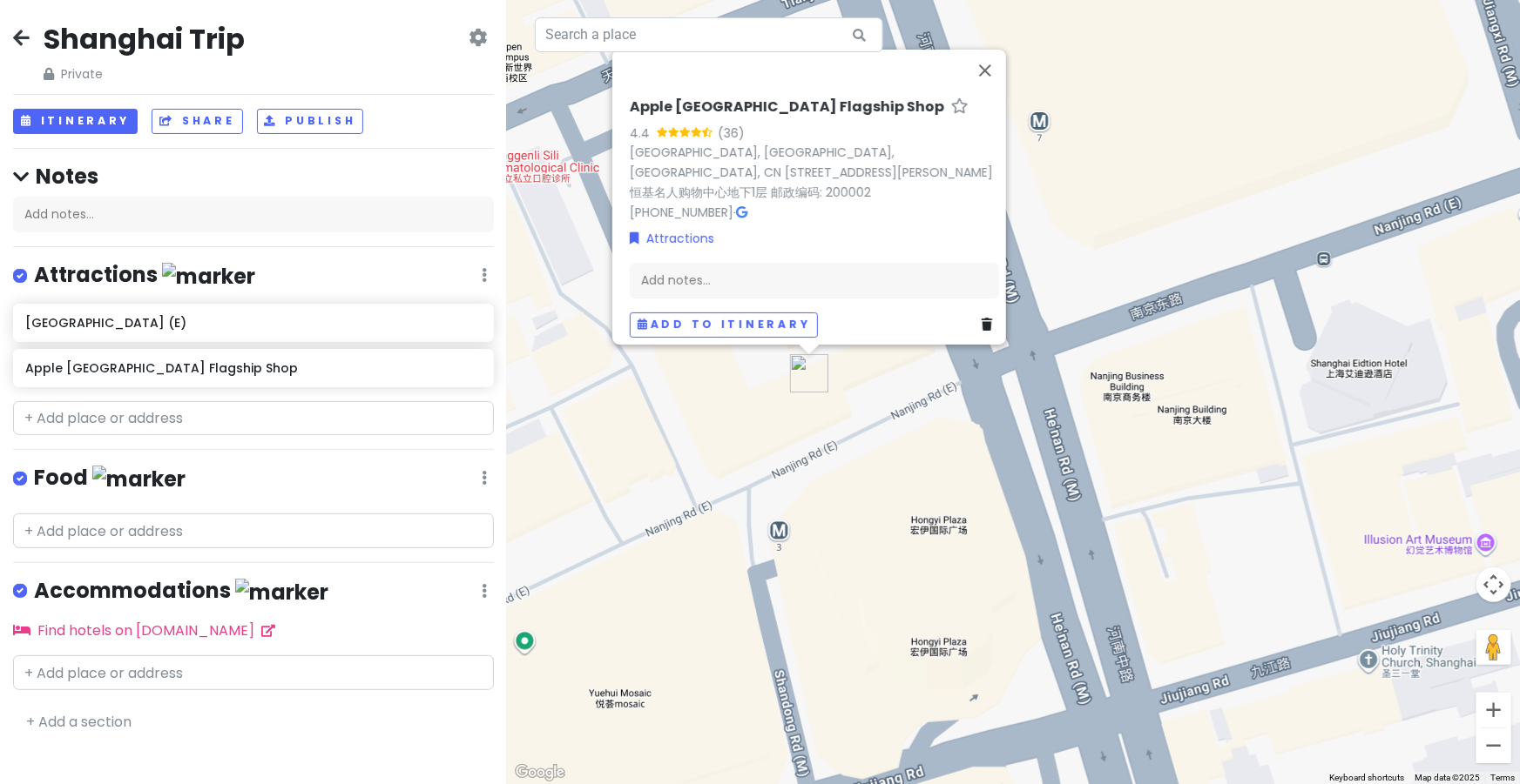
drag, startPoint x: 1014, startPoint y: 327, endPoint x: 835, endPoint y: 430, distance: 206.5
click at [835, 430] on div "[GEOGRAPHIC_DATA] Flagship Shop 4.4 (36) [GEOGRAPHIC_DATA], [GEOGRAPHIC_DATA], …" at bounding box center [1014, 392] width 1013 height 784
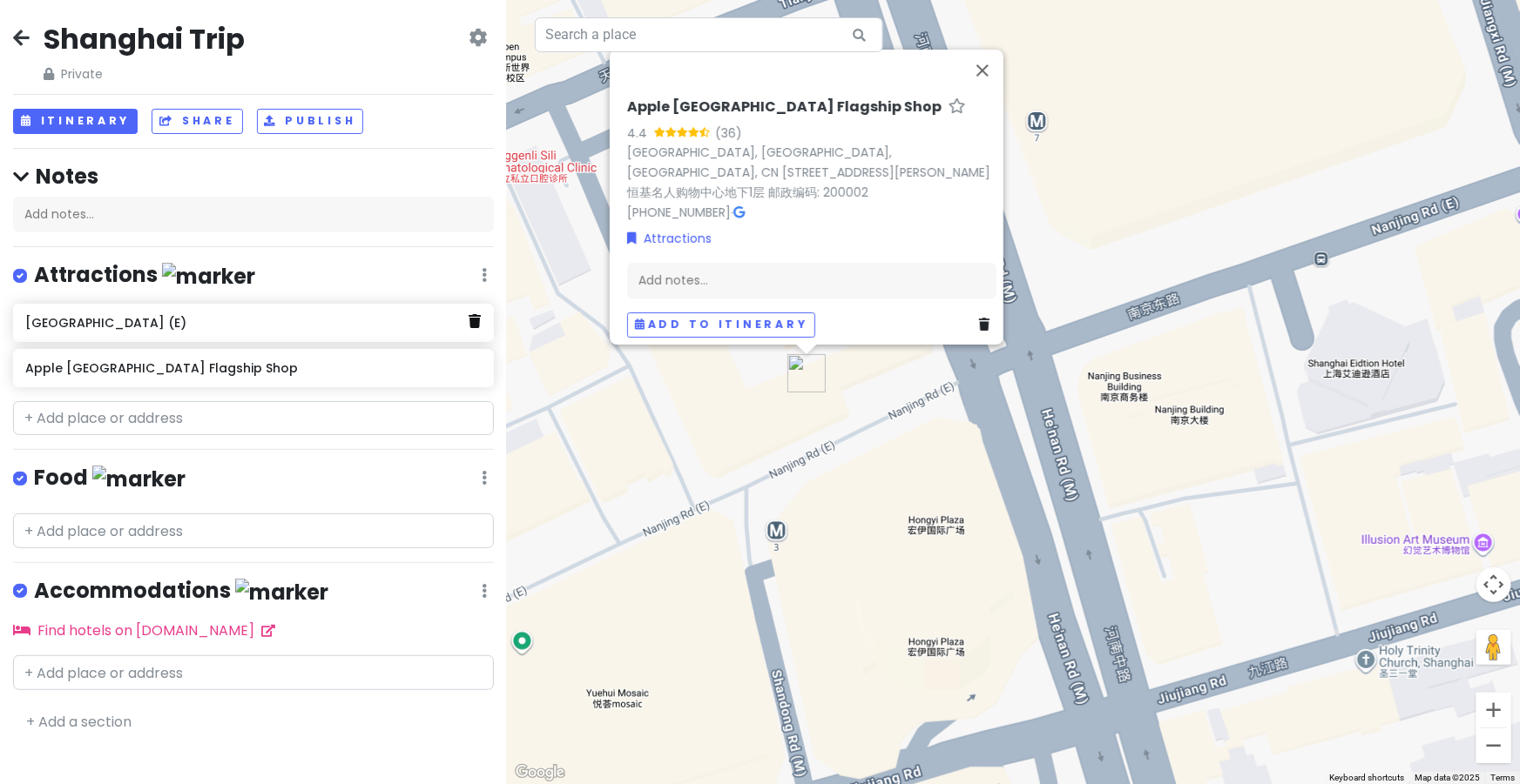
click at [480, 322] on icon at bounding box center [475, 321] width 12 height 14
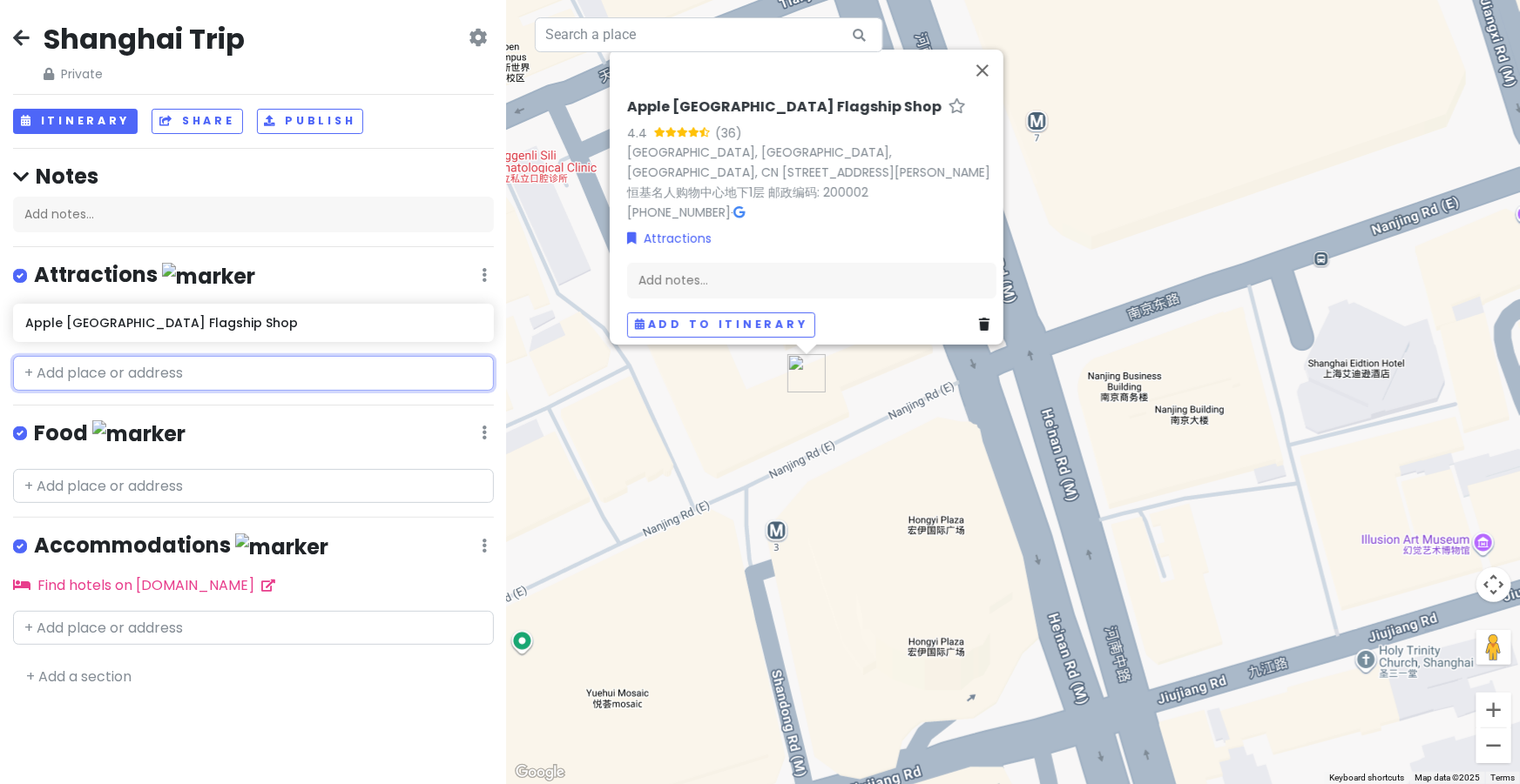
click at [143, 372] on input "text" at bounding box center [253, 373] width 481 height 35
paste input "TAMASHII NATIONS STORE [GEOGRAPHIC_DATA]"
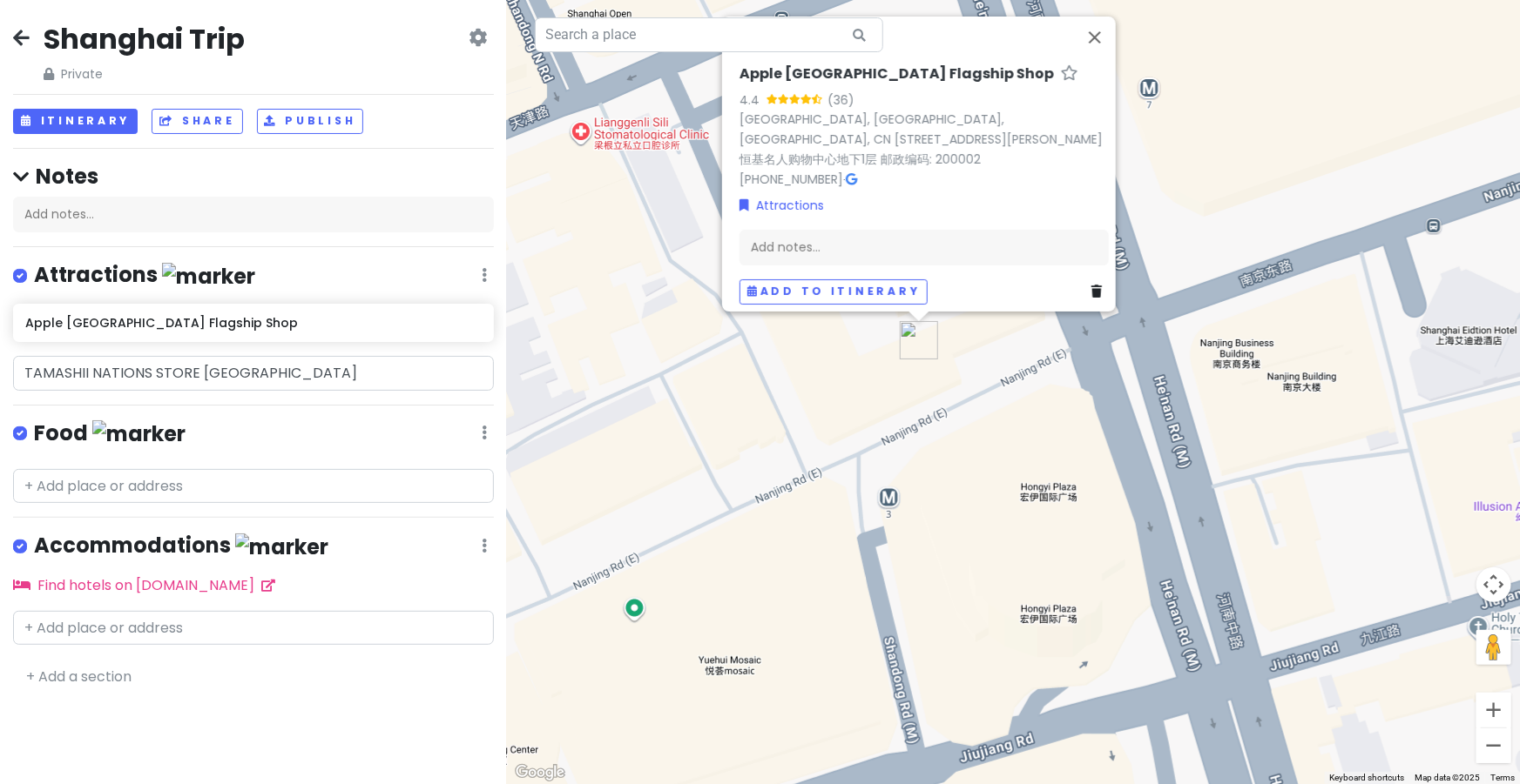
drag, startPoint x: 618, startPoint y: 543, endPoint x: 735, endPoint y: 507, distance: 122.4
click at [735, 507] on div "[GEOGRAPHIC_DATA] Flagship Shop 4.4 (36) [GEOGRAPHIC_DATA], [GEOGRAPHIC_DATA], …" at bounding box center [1014, 392] width 1013 height 784
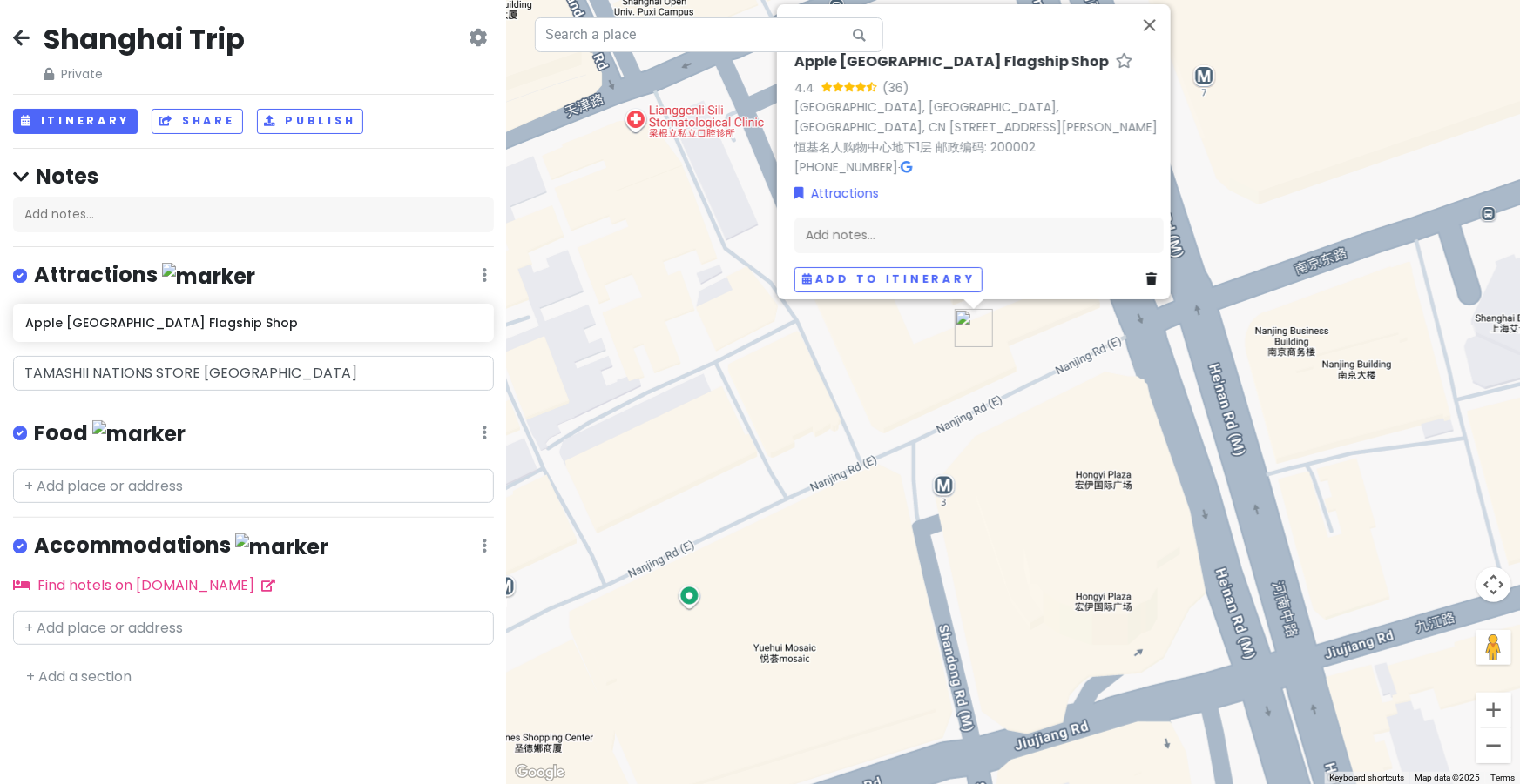
drag, startPoint x: 735, startPoint y: 507, endPoint x: 894, endPoint y: 465, distance: 164.5
click at [894, 465] on div "[GEOGRAPHIC_DATA] Flagship Shop 4.4 (36) [GEOGRAPHIC_DATA], [GEOGRAPHIC_DATA], …" at bounding box center [1014, 392] width 1013 height 784
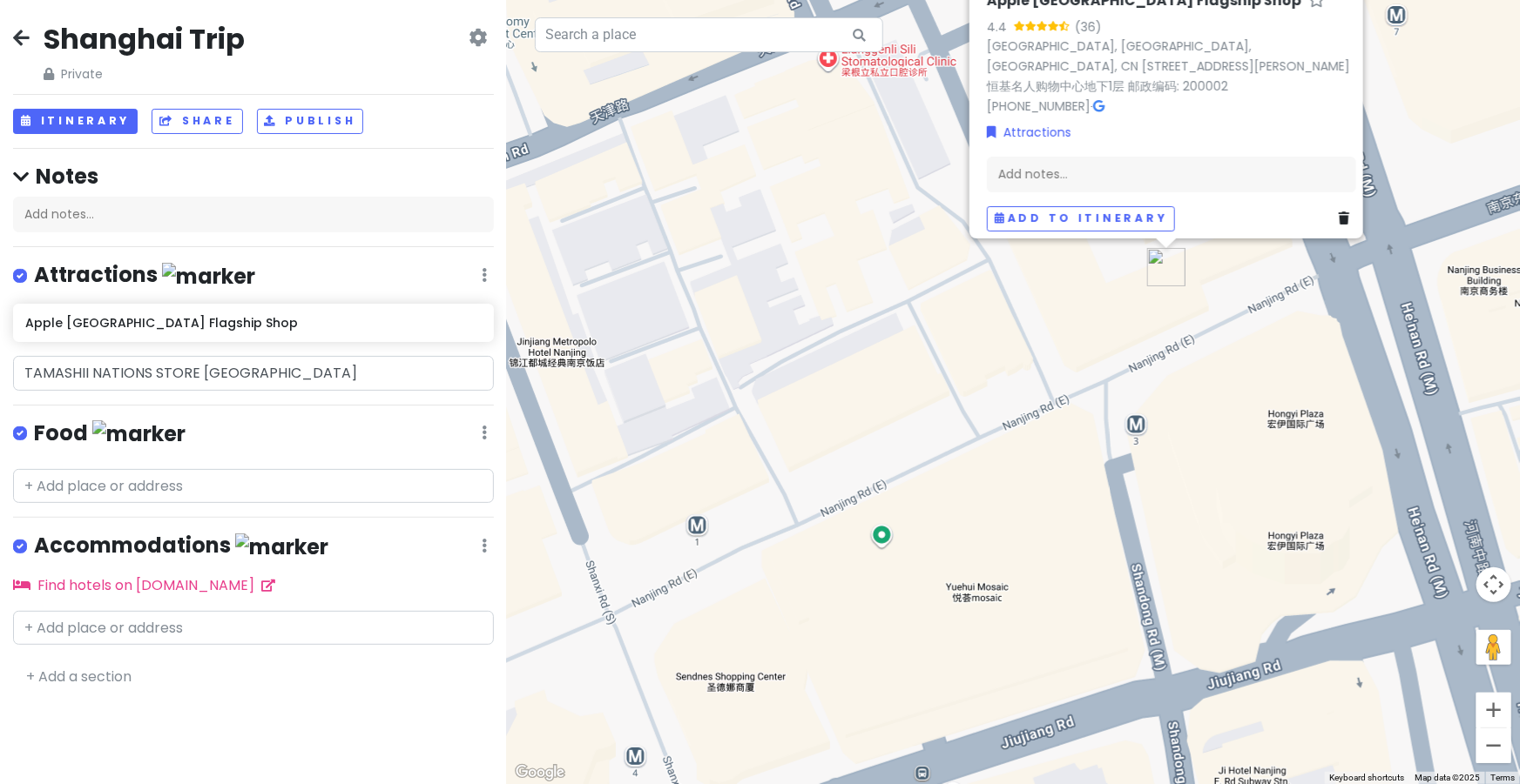
drag, startPoint x: 737, startPoint y: 464, endPoint x: 814, endPoint y: 443, distance: 79.8
click at [814, 443] on div "[GEOGRAPHIC_DATA] Flagship Shop 4.4 (36) [GEOGRAPHIC_DATA], [GEOGRAPHIC_DATA], …" at bounding box center [1014, 392] width 1013 height 784
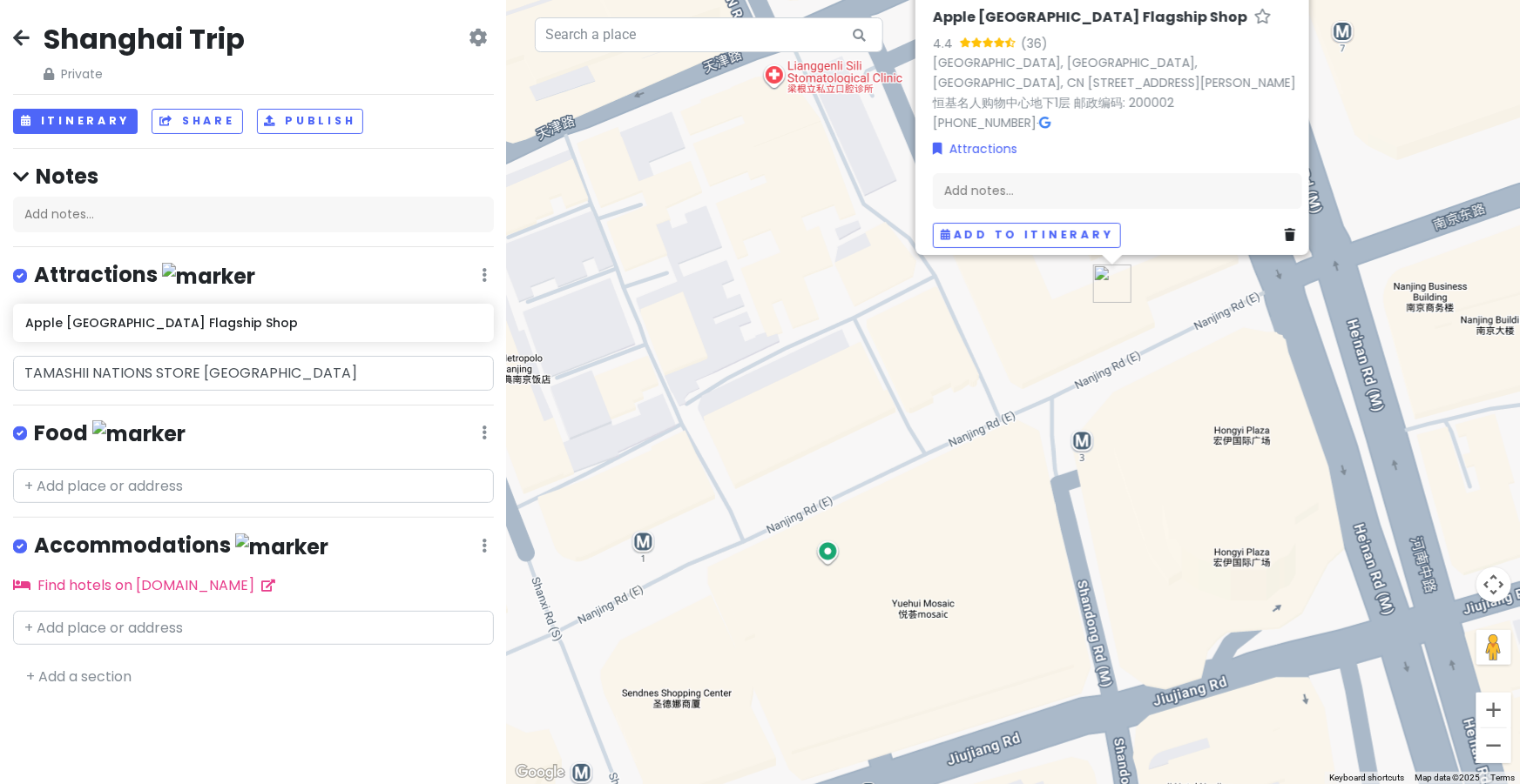
drag, startPoint x: 862, startPoint y: 461, endPoint x: 799, endPoint y: 478, distance: 65.3
click at [799, 478] on div "[GEOGRAPHIC_DATA] Flagship Shop 4.4 (36) [GEOGRAPHIC_DATA], [GEOGRAPHIC_DATA], …" at bounding box center [1014, 392] width 1013 height 784
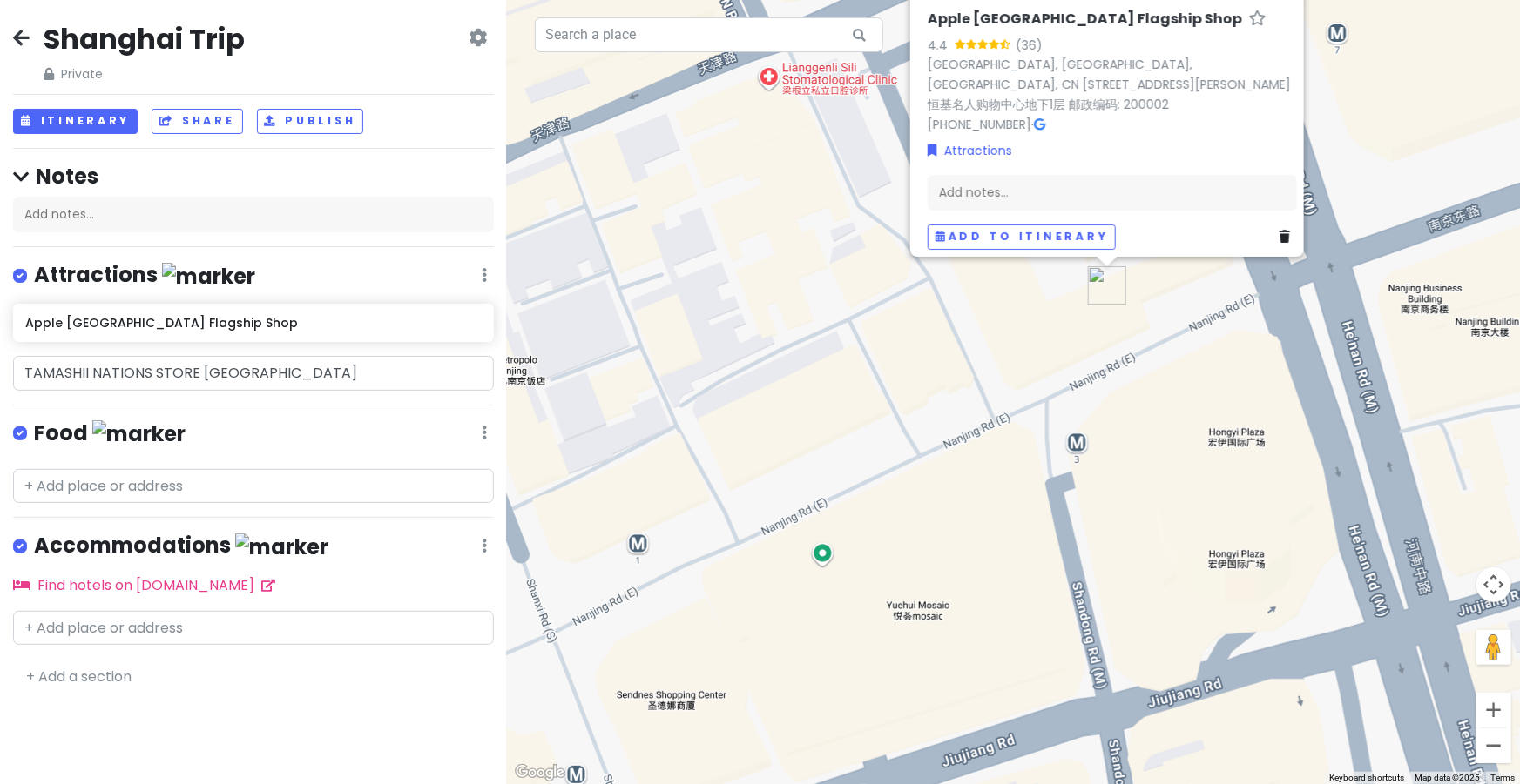
click at [635, 548] on div "[GEOGRAPHIC_DATA] Flagship Shop 4.4 (36) [GEOGRAPHIC_DATA], [GEOGRAPHIC_DATA], …" at bounding box center [1014, 392] width 1013 height 784
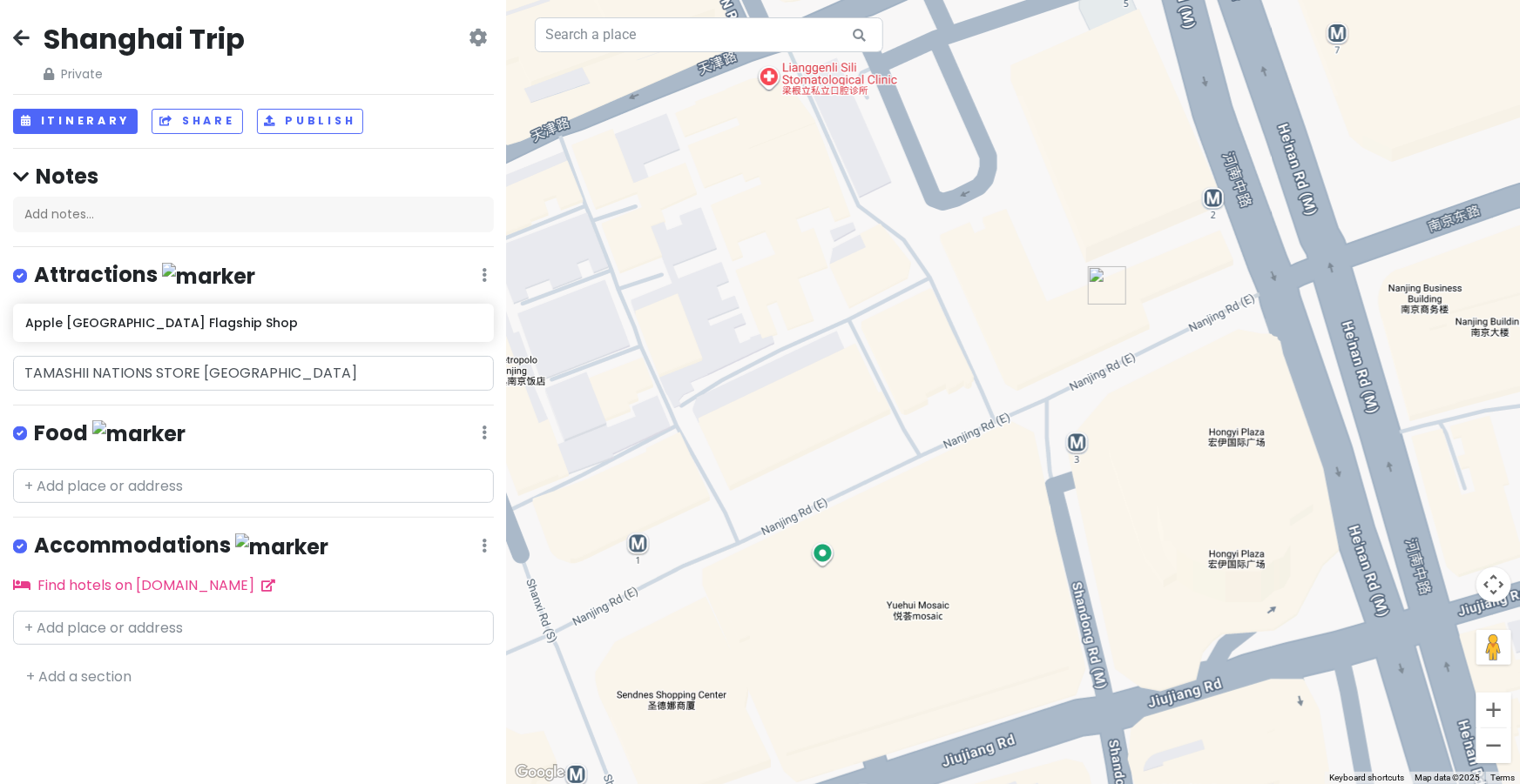
click at [642, 557] on div at bounding box center [1014, 392] width 1013 height 784
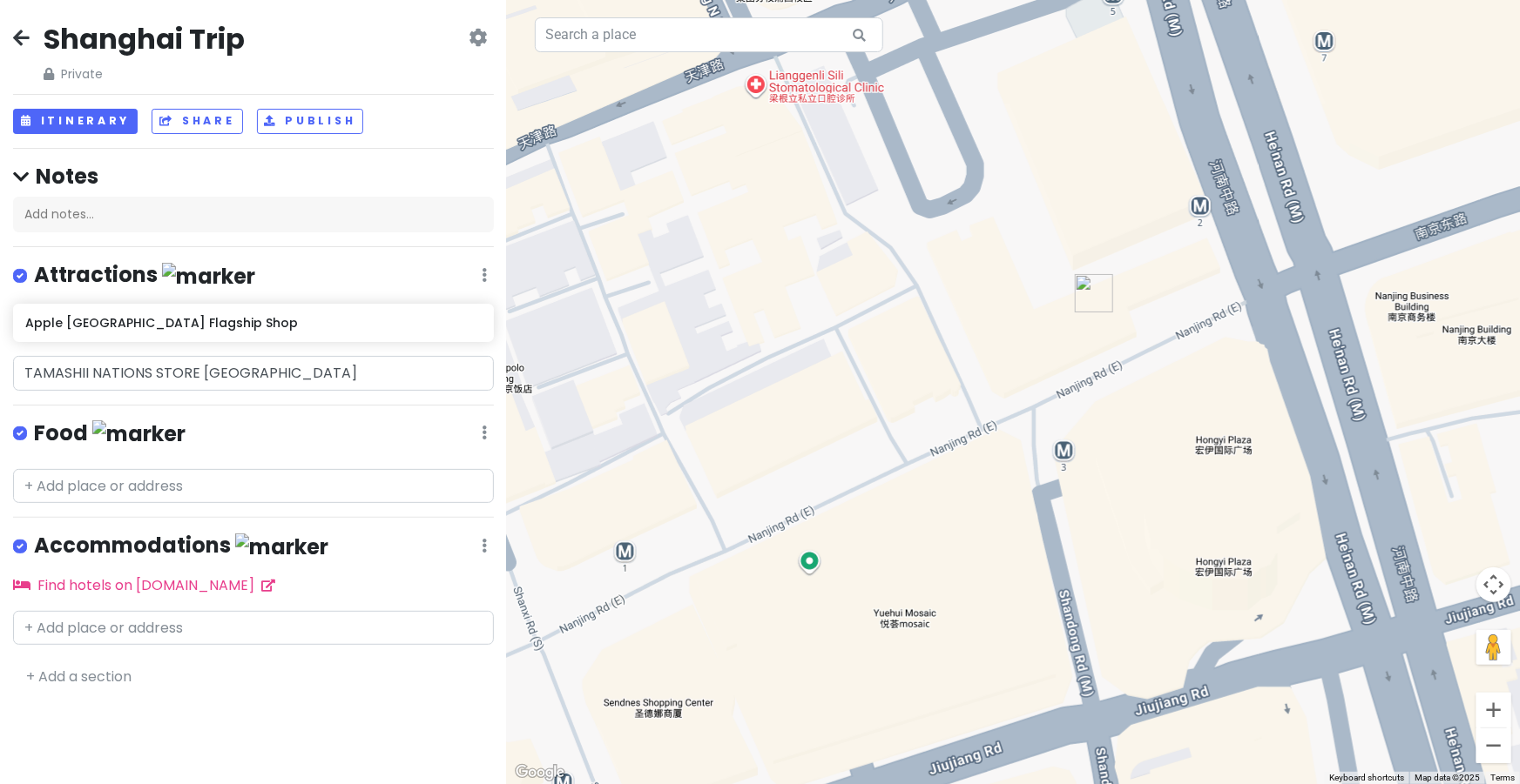
drag, startPoint x: 713, startPoint y: 527, endPoint x: 665, endPoint y: 557, distance: 56.6
click at [665, 557] on div at bounding box center [1014, 392] width 1013 height 784
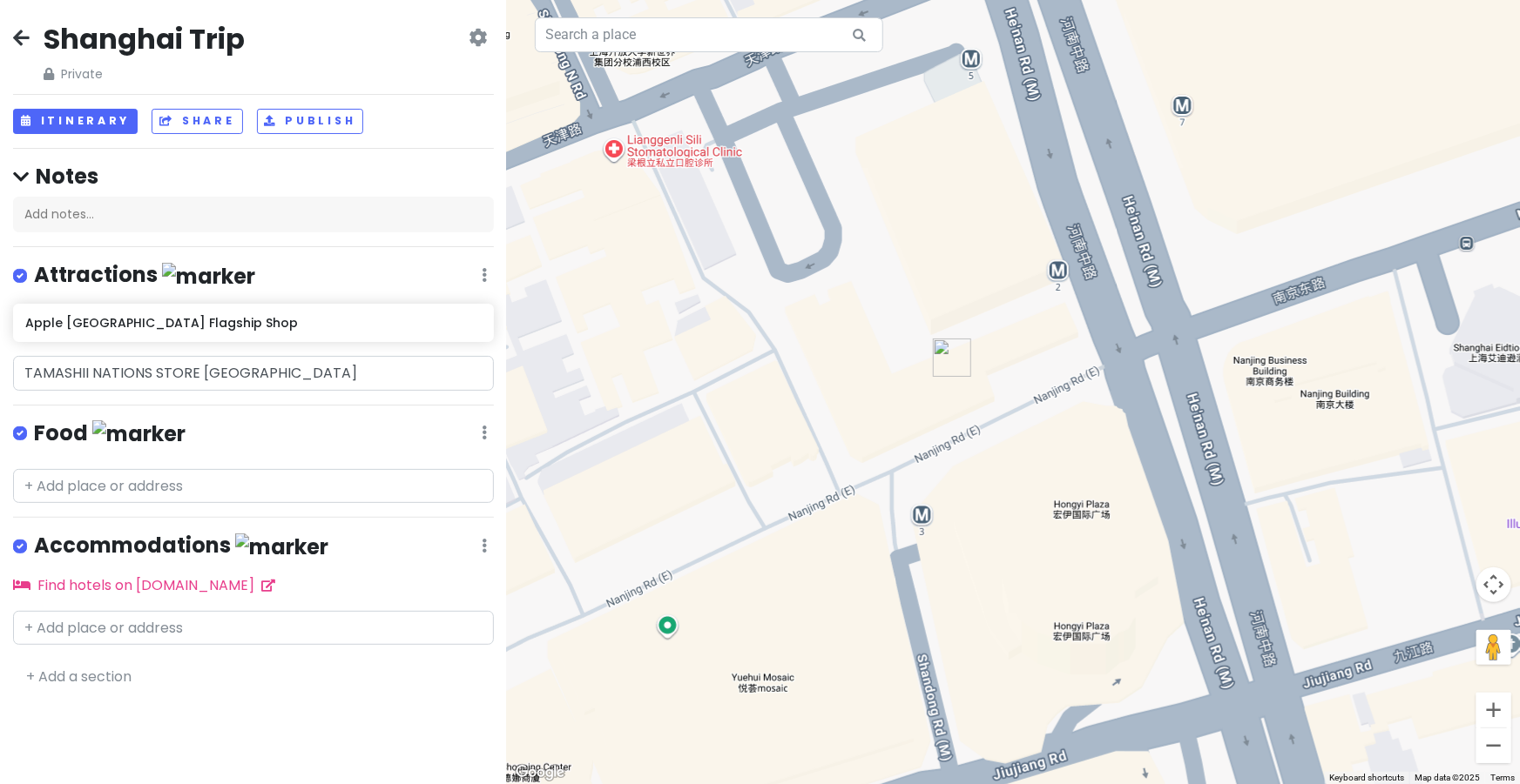
drag, startPoint x: 922, startPoint y: 402, endPoint x: 766, endPoint y: 461, distance: 166.8
click at [766, 461] on div at bounding box center [1014, 392] width 1013 height 784
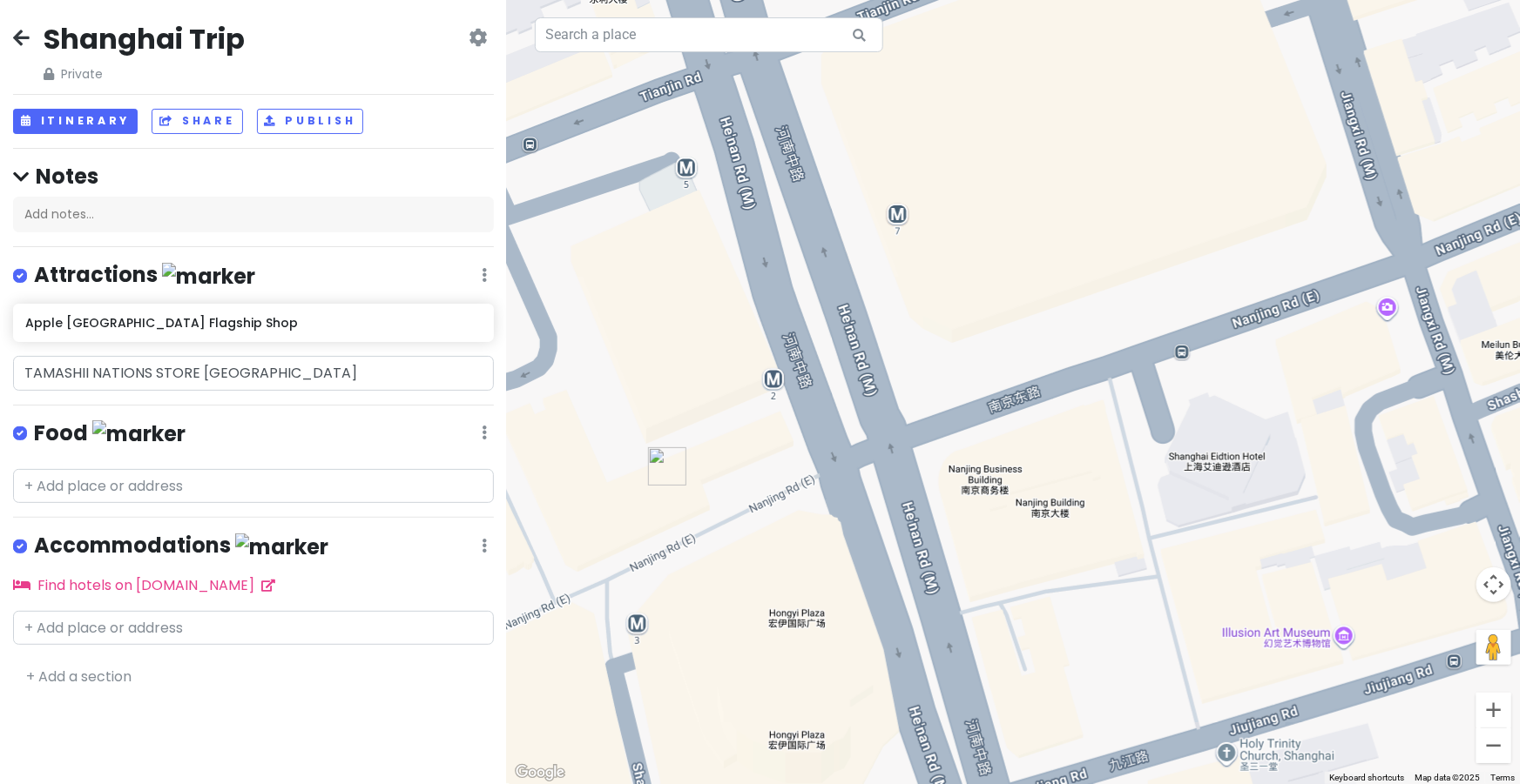
drag, startPoint x: 968, startPoint y: 347, endPoint x: 879, endPoint y: 382, distance: 95.6
click at [879, 382] on div at bounding box center [1014, 392] width 1013 height 784
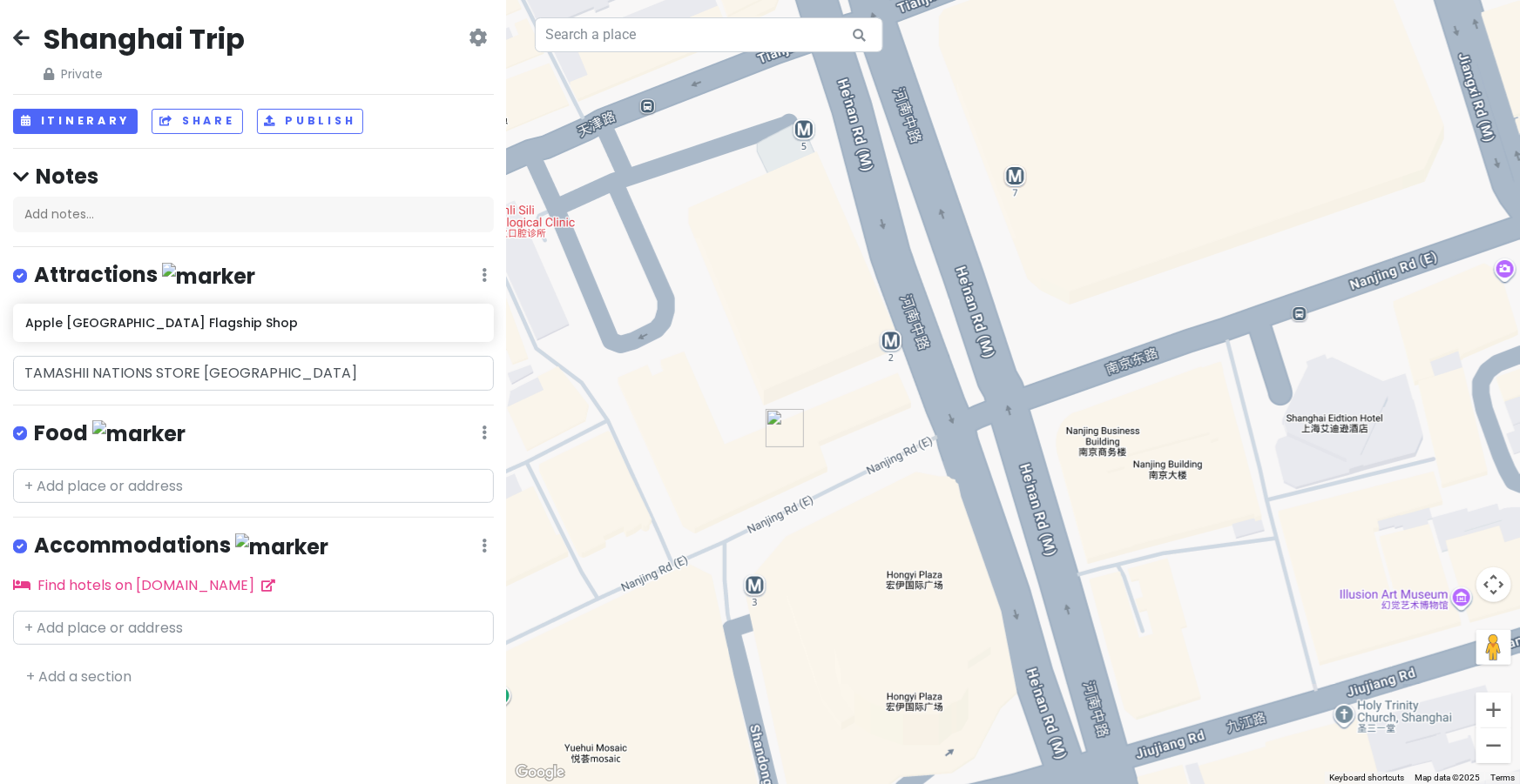
drag, startPoint x: 899, startPoint y: 332, endPoint x: 893, endPoint y: 350, distance: 19.0
click at [893, 350] on div at bounding box center [1014, 392] width 1013 height 784
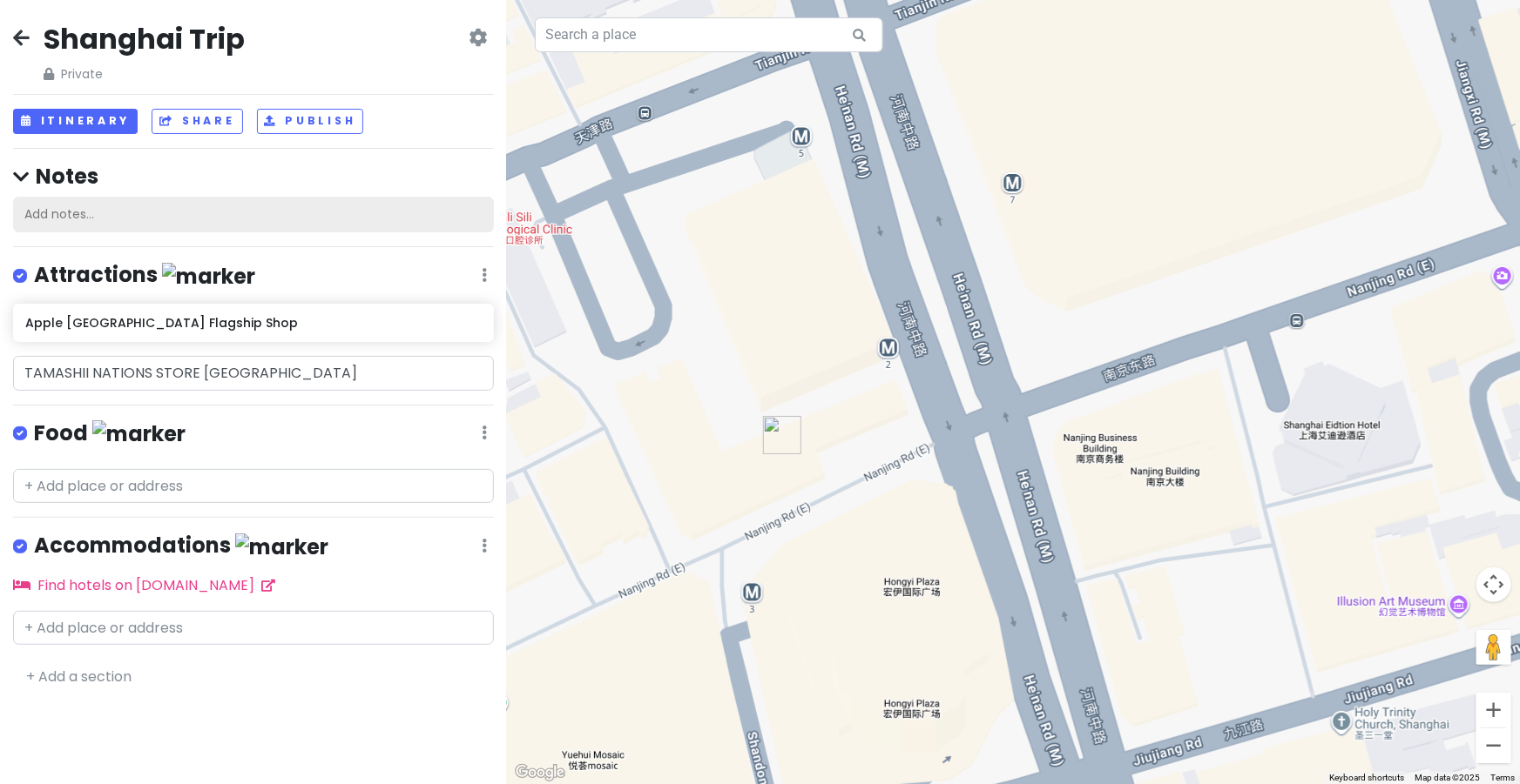
click at [204, 222] on div "Add notes..." at bounding box center [253, 214] width 481 height 36
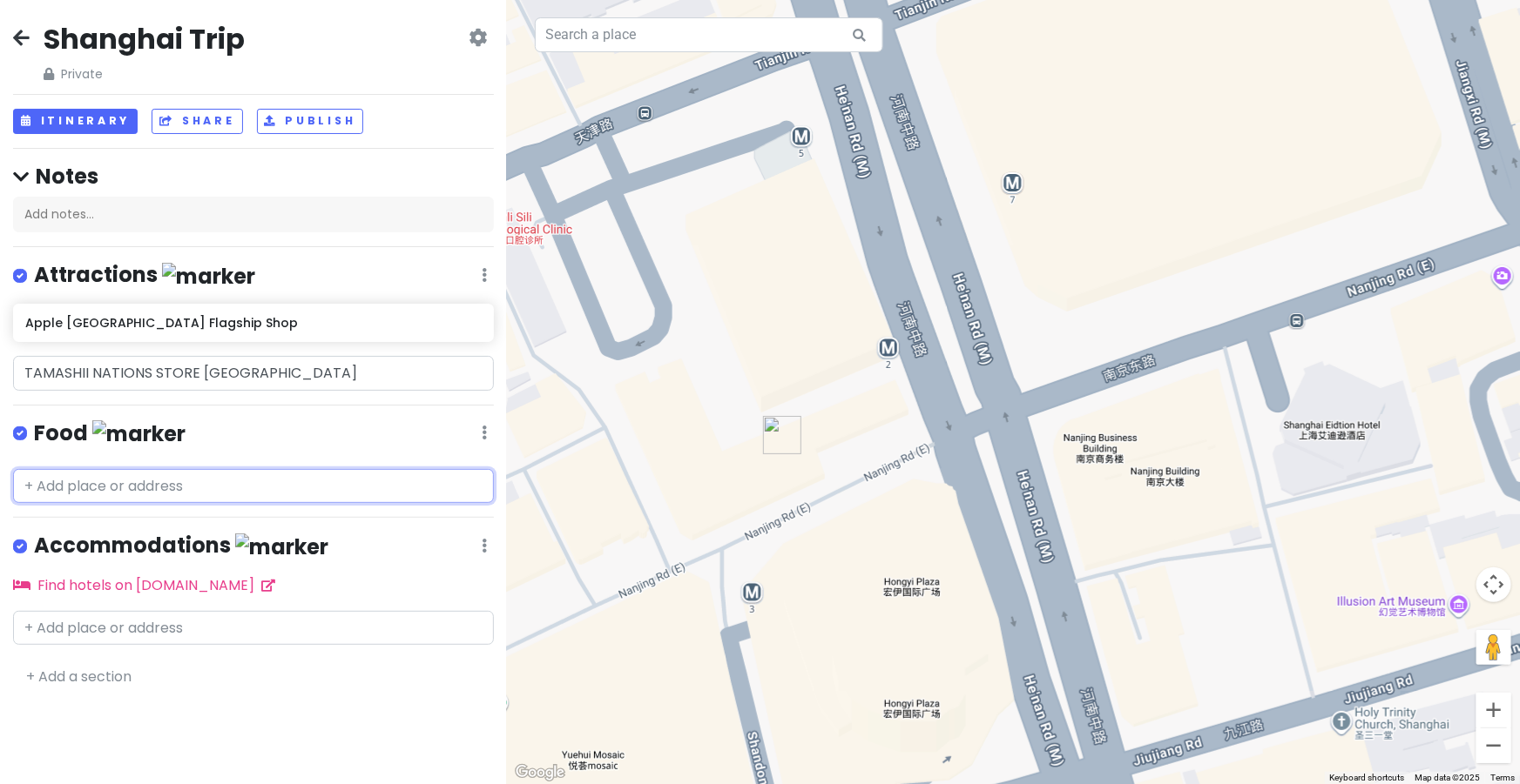
click at [221, 519] on div "Shanghai Trip Private Change Dates Make a Copy Delete Trip Go Pro ⚡️ Give Feedb…" at bounding box center [253, 392] width 507 height 784
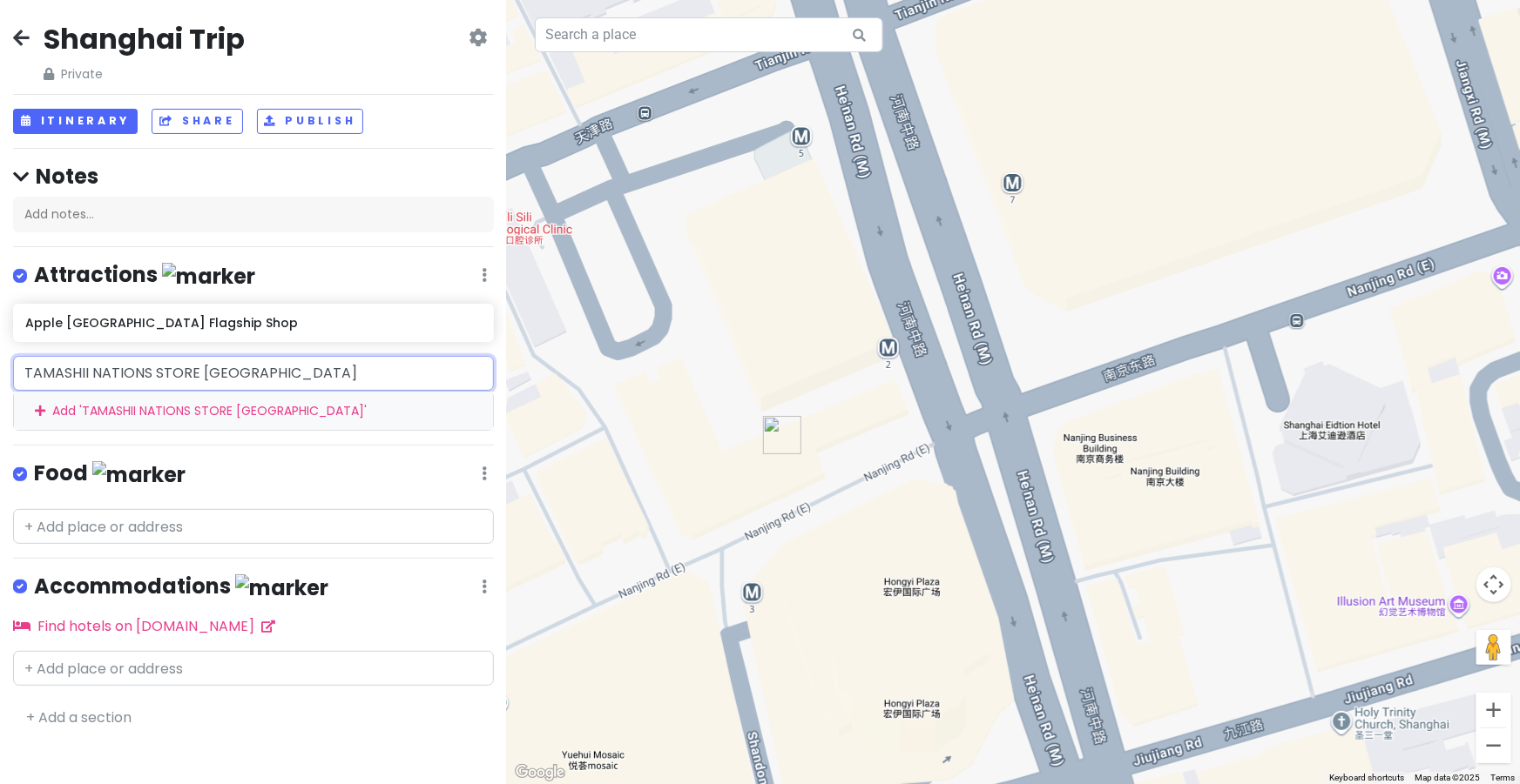
drag, startPoint x: 274, startPoint y: 379, endPoint x: 0, endPoint y: 382, distance: 274.0
click at [0, 382] on div "TAMASHII NATIONS STORE [GEOGRAPHIC_DATA] Add ' TAMASHII NATIONS STORE [GEOGRAPH…" at bounding box center [253, 393] width 507 height 75
paste input "Metro Line [GEOGRAPHIC_DATA]."
drag, startPoint x: 289, startPoint y: 373, endPoint x: 0, endPoint y: 404, distance: 290.7
click at [0, 404] on div "Metro Line [GEOGRAPHIC_DATA] Add ' Metro Line [GEOGRAPHIC_DATA] '" at bounding box center [253, 393] width 507 height 75
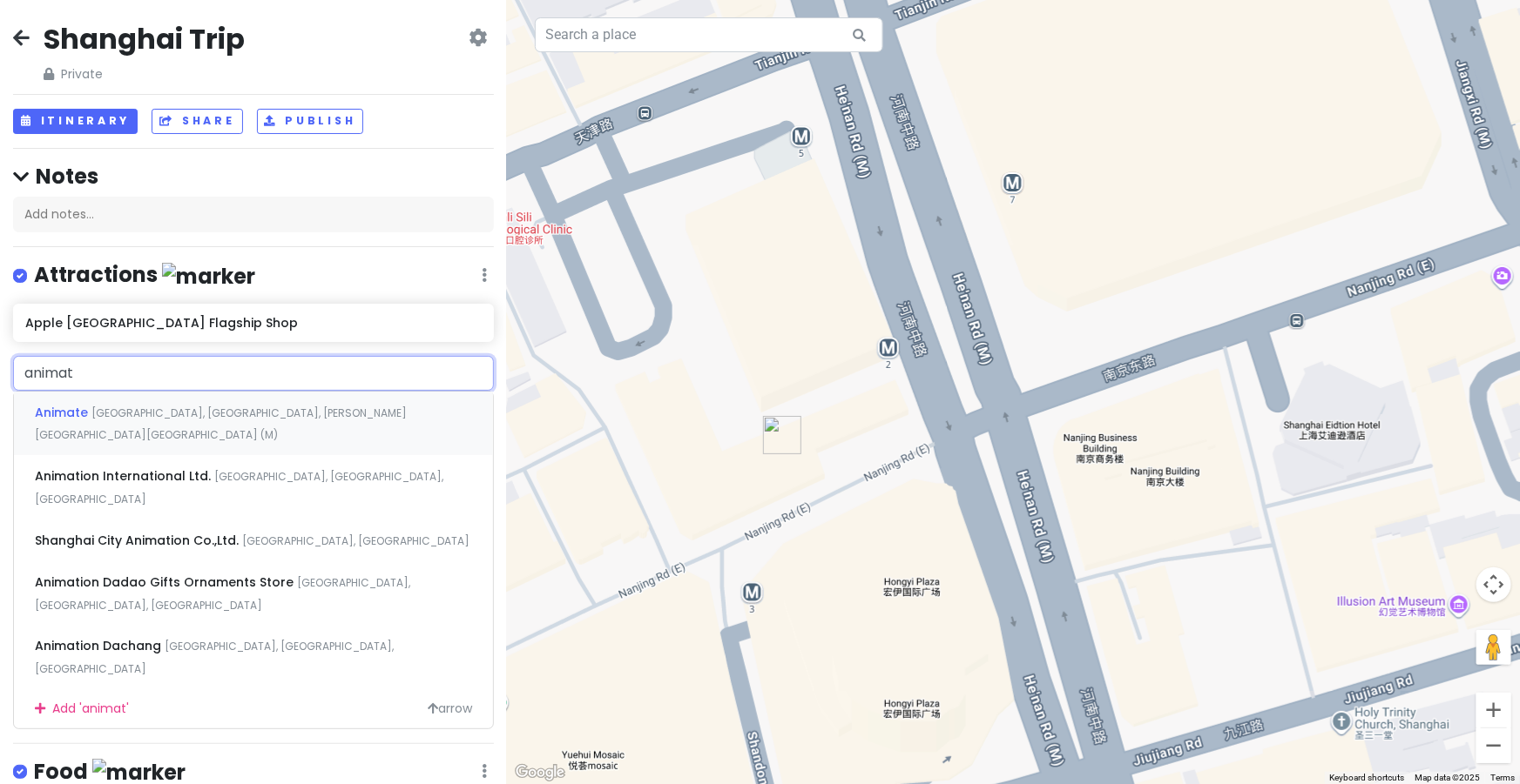
type input "animate"
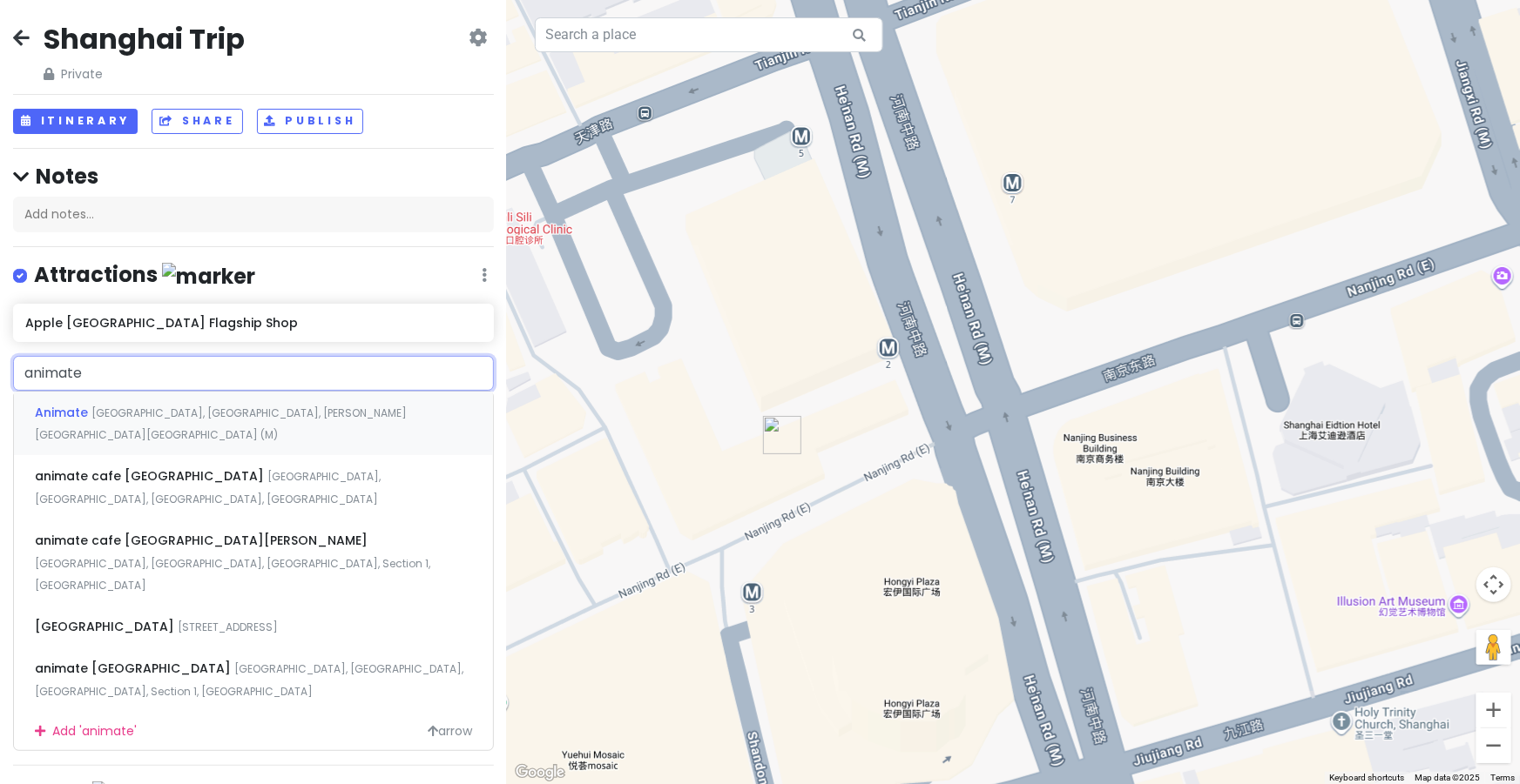
click at [329, 421] on div "Animate [GEOGRAPHIC_DATA], [GEOGRAPHIC_DATA], [PERSON_NAME][GEOGRAPHIC_DATA][GE…" at bounding box center [253, 424] width 479 height 65
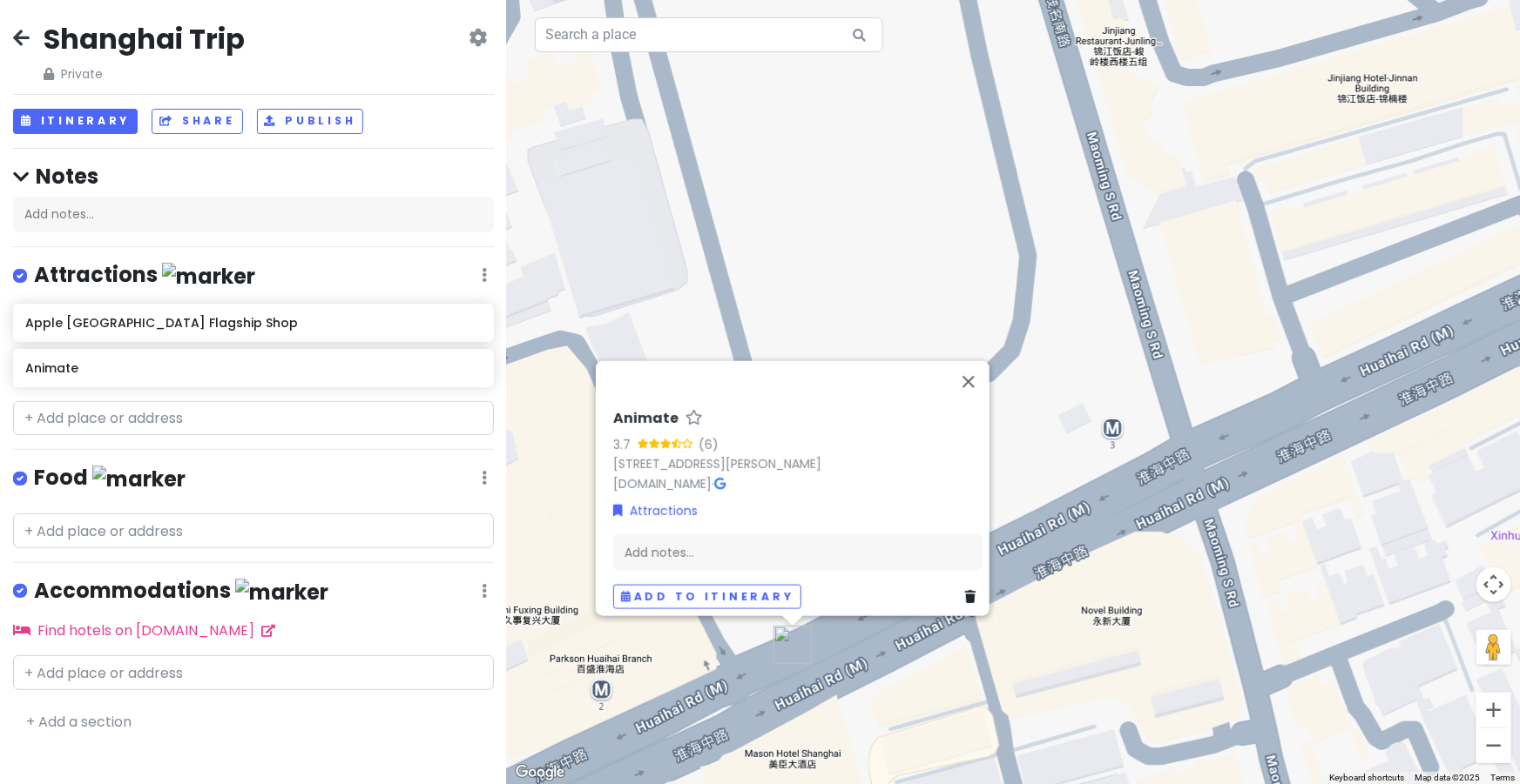
drag, startPoint x: 797, startPoint y: 386, endPoint x: 844, endPoint y: 313, distance: 86.8
click at [844, 313] on div "Animate 3.7 (6) 900 [GEOGRAPHIC_DATA], [GEOGRAPHIC_DATA][GEOGRAPHIC_DATA][PERSO…" at bounding box center [1014, 392] width 1013 height 784
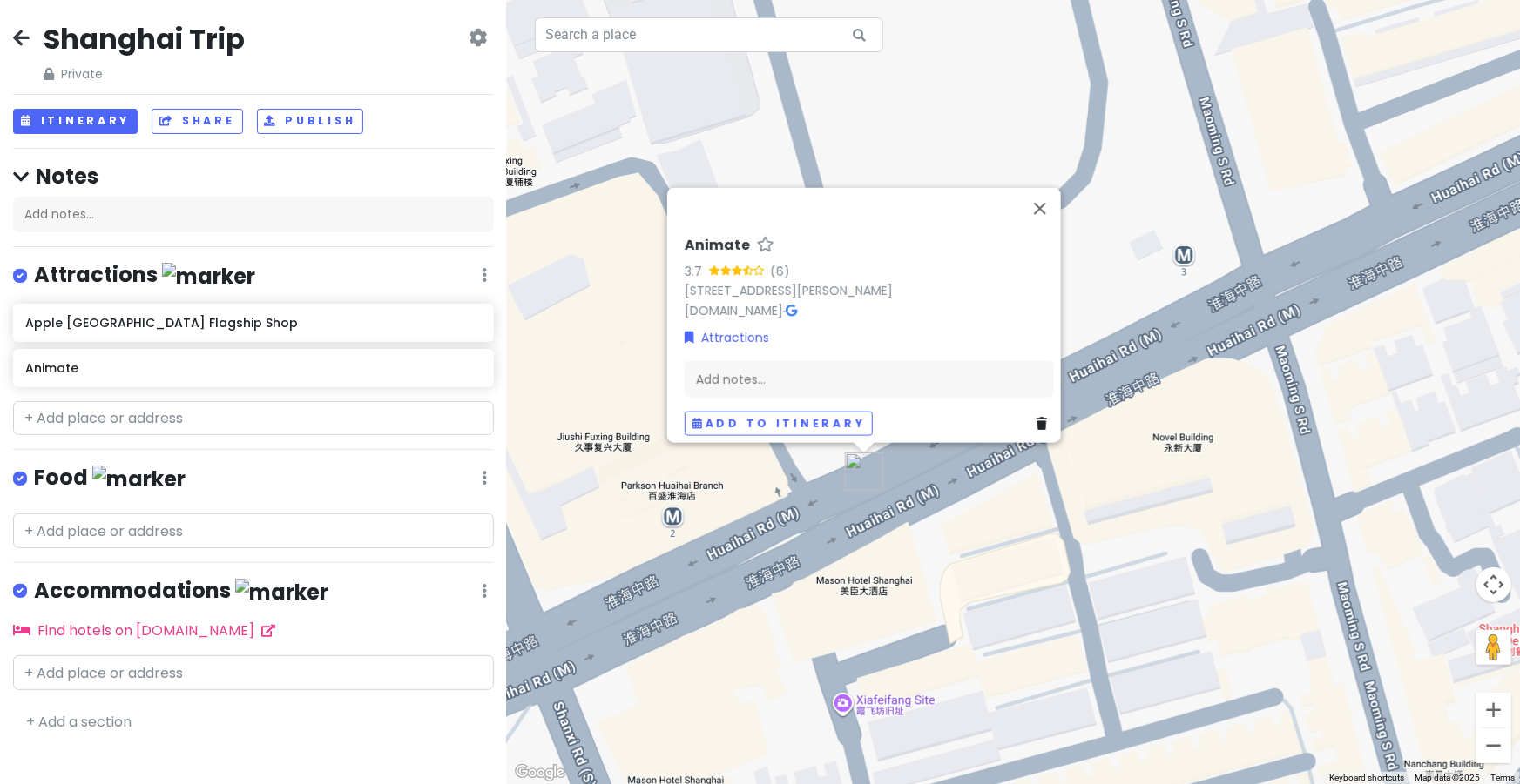
drag, startPoint x: 803, startPoint y: 773, endPoint x: 856, endPoint y: 596, distance: 184.8
click at [856, 596] on div "Animate 3.7 (6) 900 [GEOGRAPHIC_DATA], [GEOGRAPHIC_DATA][GEOGRAPHIC_DATA][PERSO…" at bounding box center [1014, 392] width 1013 height 784
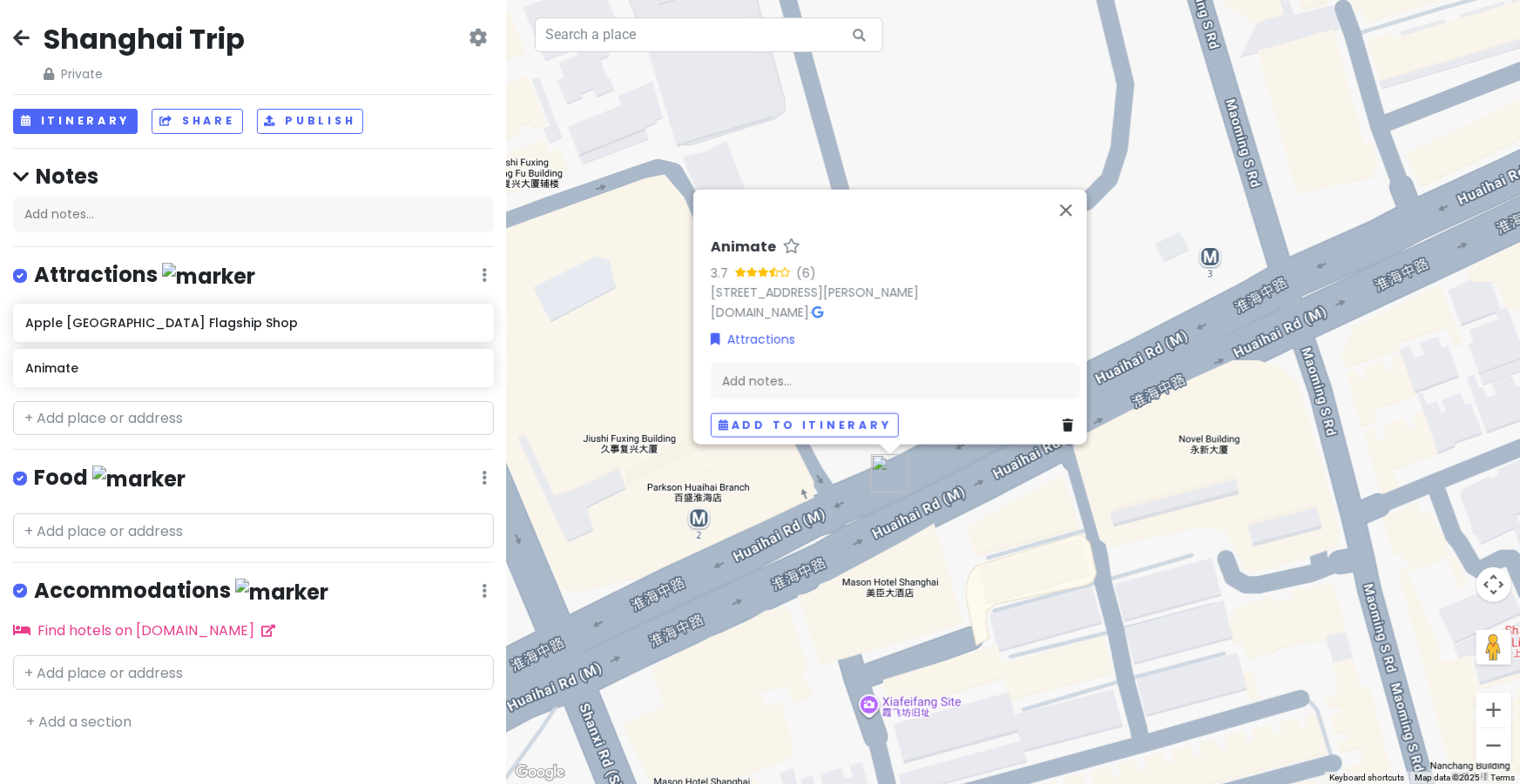
drag, startPoint x: 963, startPoint y: 531, endPoint x: 992, endPoint y: 557, distance: 38.9
click at [992, 557] on div "Animate 3.7 (6) 900 [GEOGRAPHIC_DATA], [GEOGRAPHIC_DATA][GEOGRAPHIC_DATA][PERSO…" at bounding box center [1014, 392] width 1013 height 784
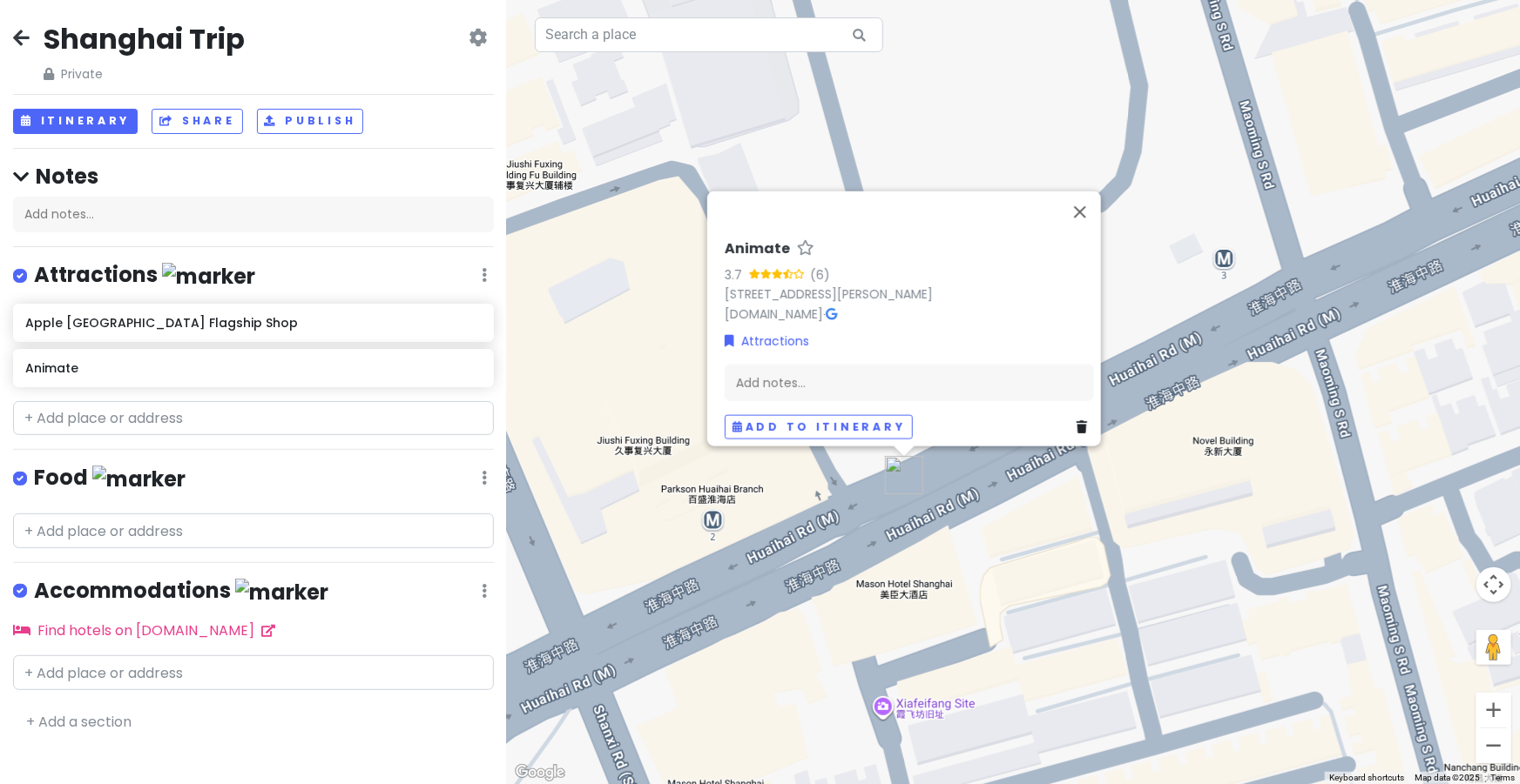
click at [983, 566] on div "Animate 3.7 (6) 900 [GEOGRAPHIC_DATA], [GEOGRAPHIC_DATA][GEOGRAPHIC_DATA][PERSO…" at bounding box center [1014, 392] width 1013 height 784
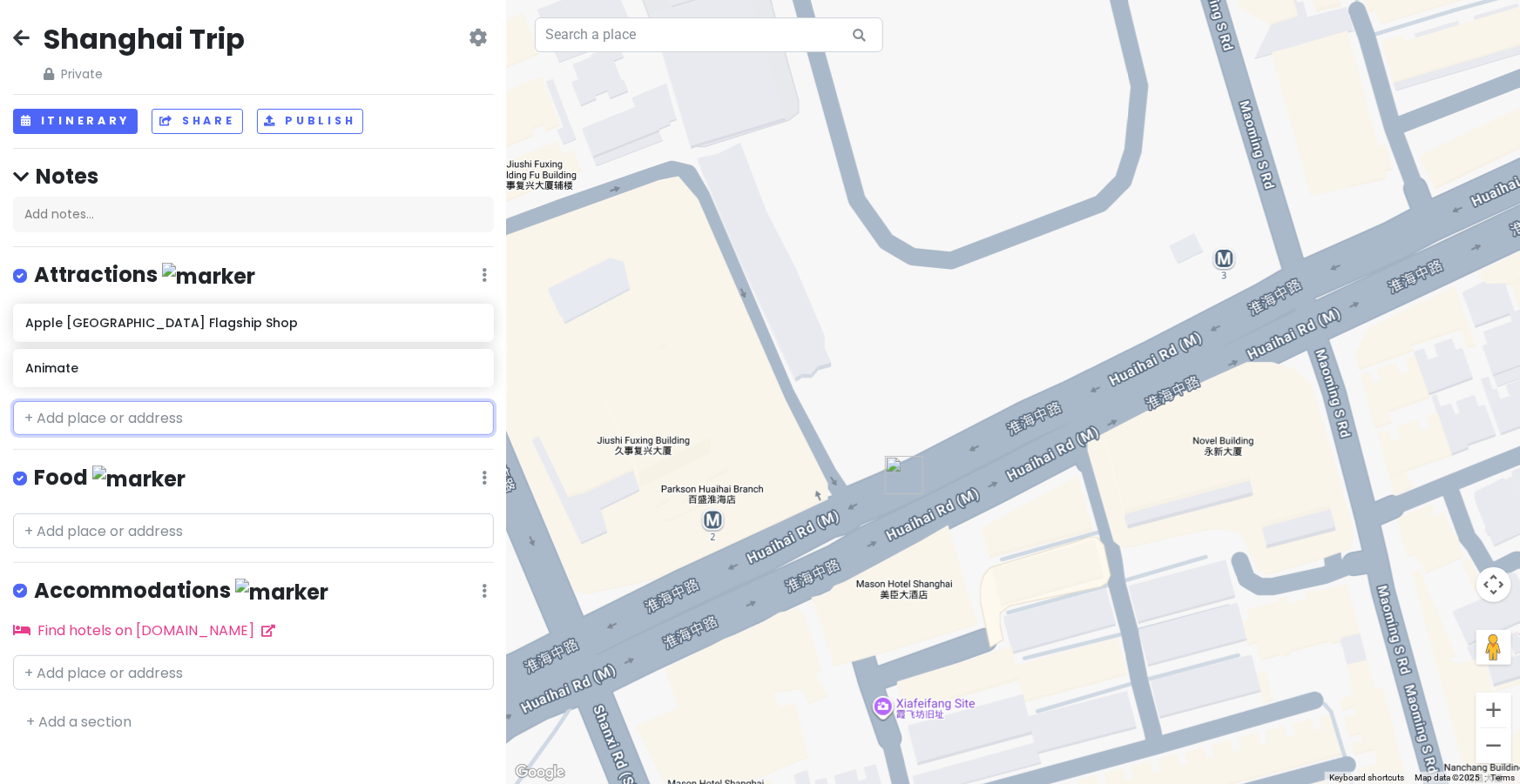
click at [419, 430] on input "text" at bounding box center [253, 419] width 481 height 35
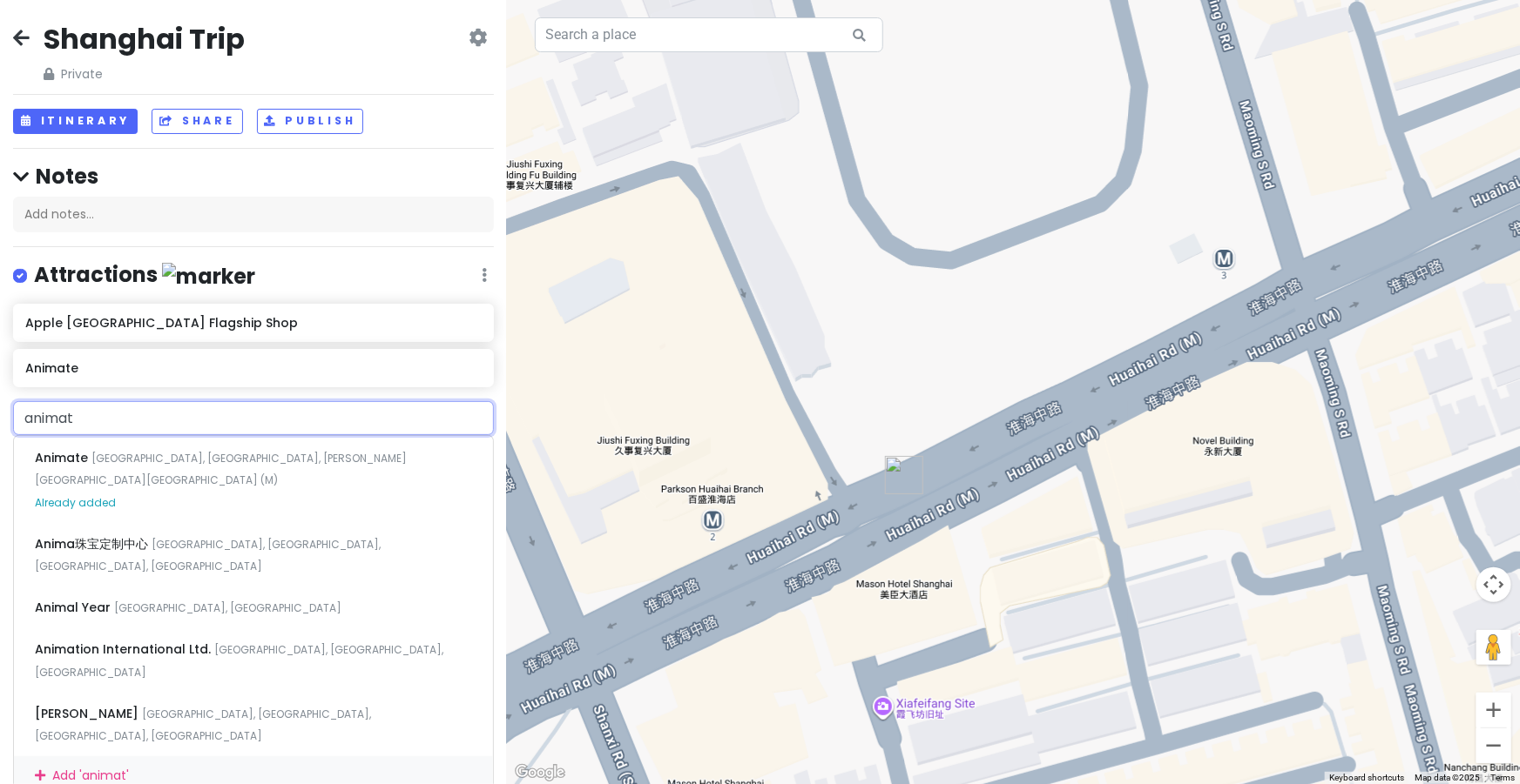
type input "animate"
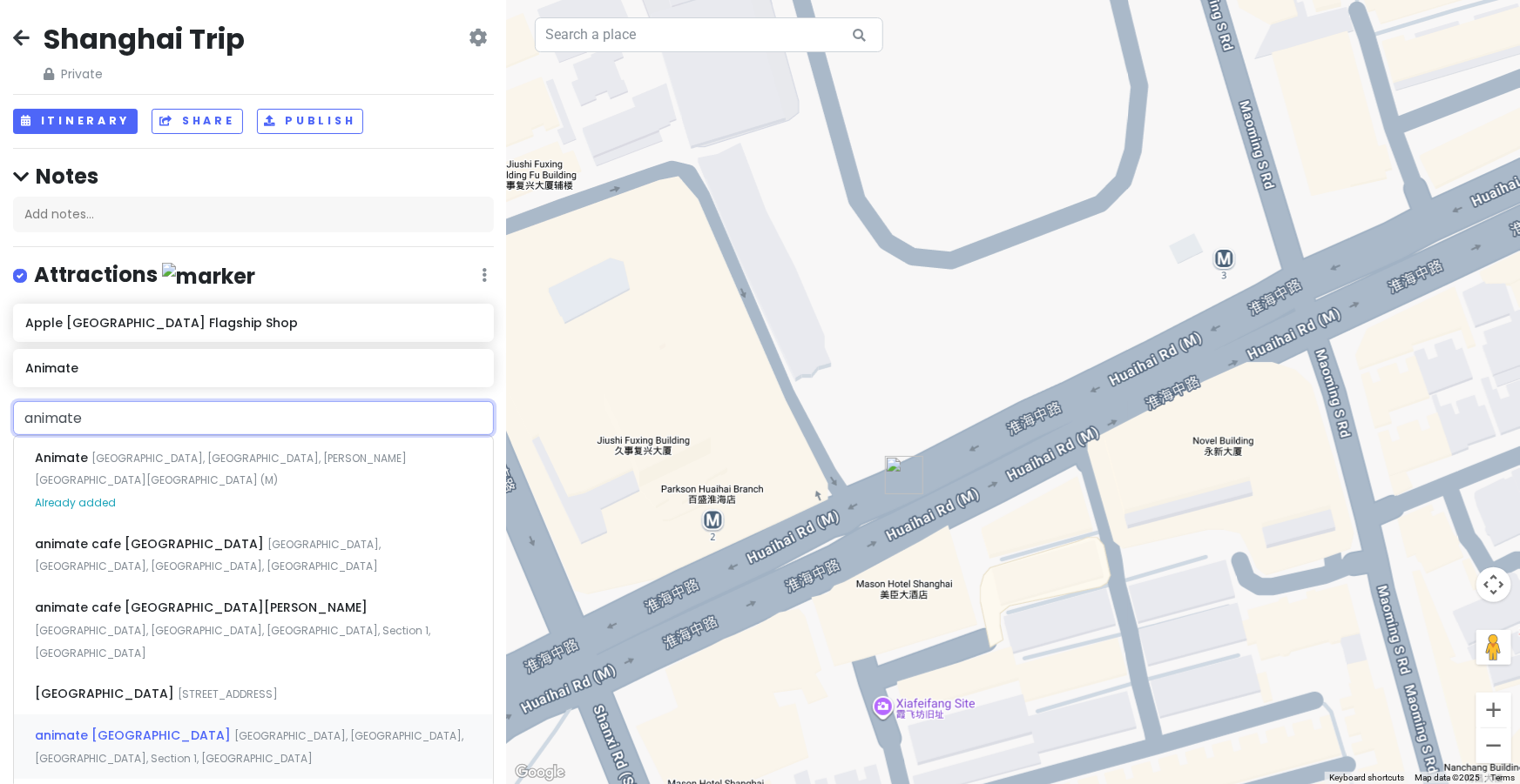
click at [257, 728] on span "[GEOGRAPHIC_DATA], [GEOGRAPHIC_DATA], [GEOGRAPHIC_DATA], Section 1, [GEOGRAPHIC…" at bounding box center [249, 747] width 428 height 37
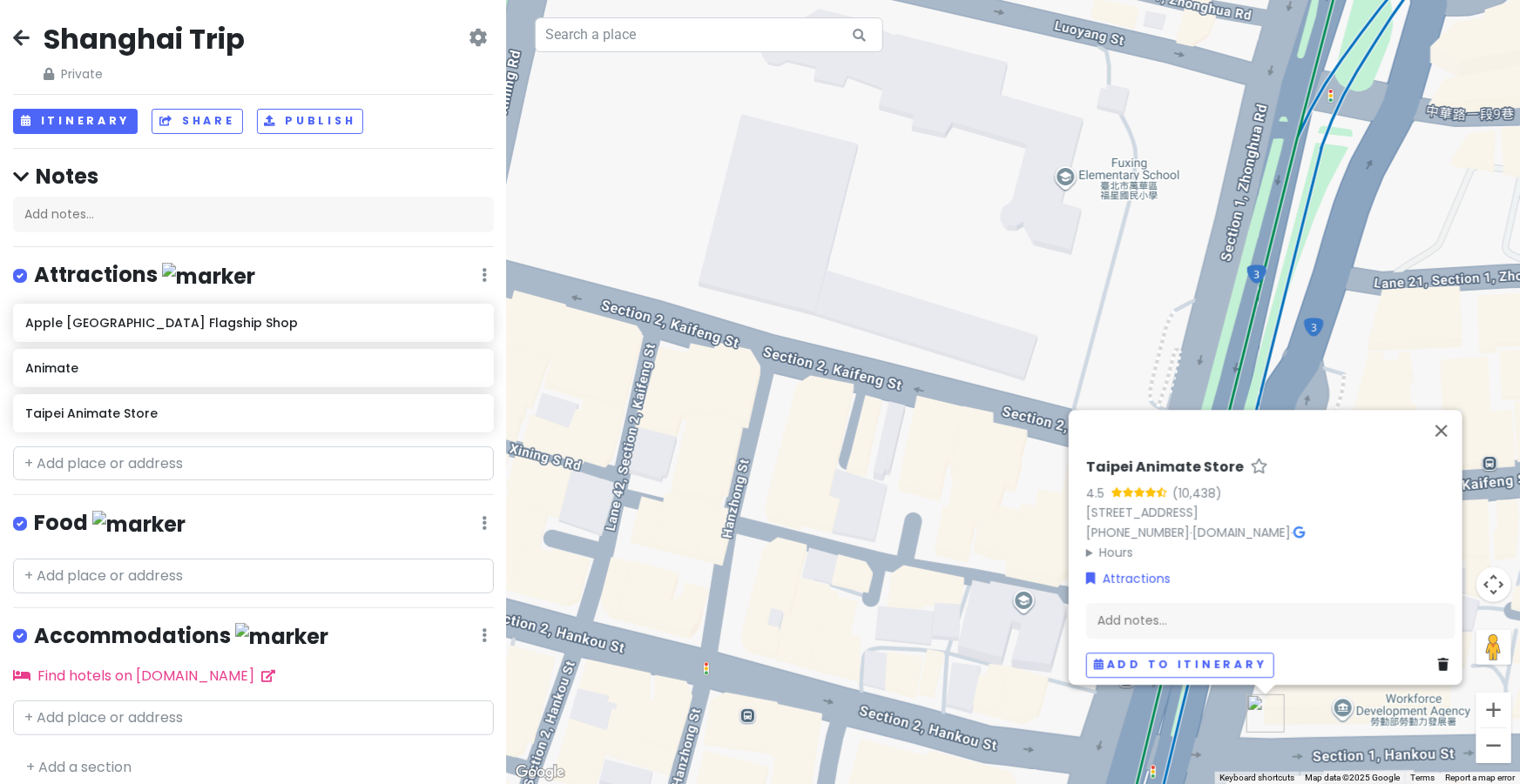
drag, startPoint x: 798, startPoint y: 717, endPoint x: 595, endPoint y: 653, distance: 212.8
click at [595, 653] on div "Taipei Animate Store 4.5 (10,438) [STREET_ADDRESS]B1 [PHONE_NUMBER] · [DOMAIN_N…" at bounding box center [1014, 392] width 1013 height 784
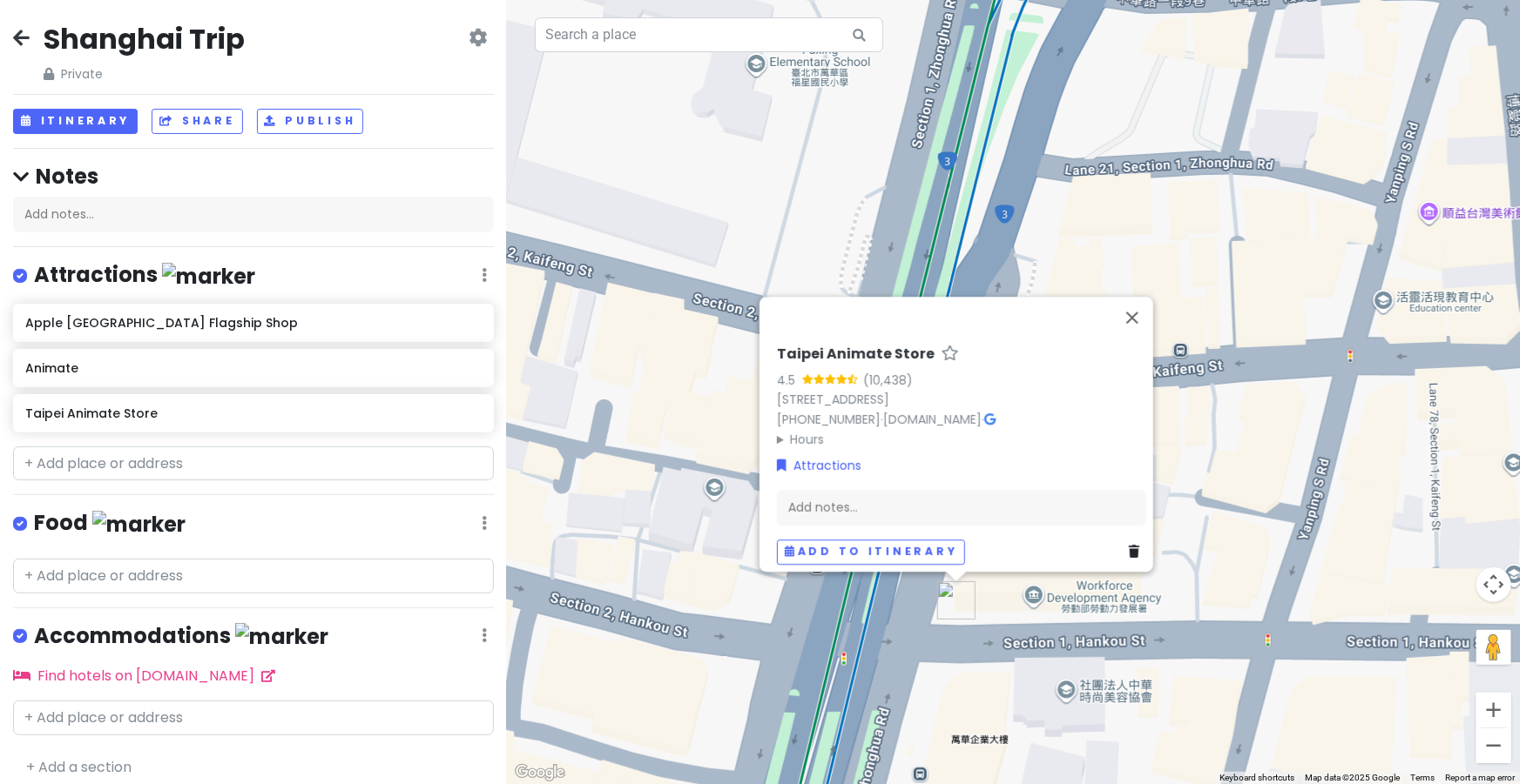
drag, startPoint x: 955, startPoint y: 644, endPoint x: 783, endPoint y: 573, distance: 186.1
click at [783, 573] on div "Taipei Animate Store 4.5 (10,438) [STREET_ADDRESS]B1 [PHONE_NUMBER] · [DOMAIN_N…" at bounding box center [1014, 392] width 1013 height 784
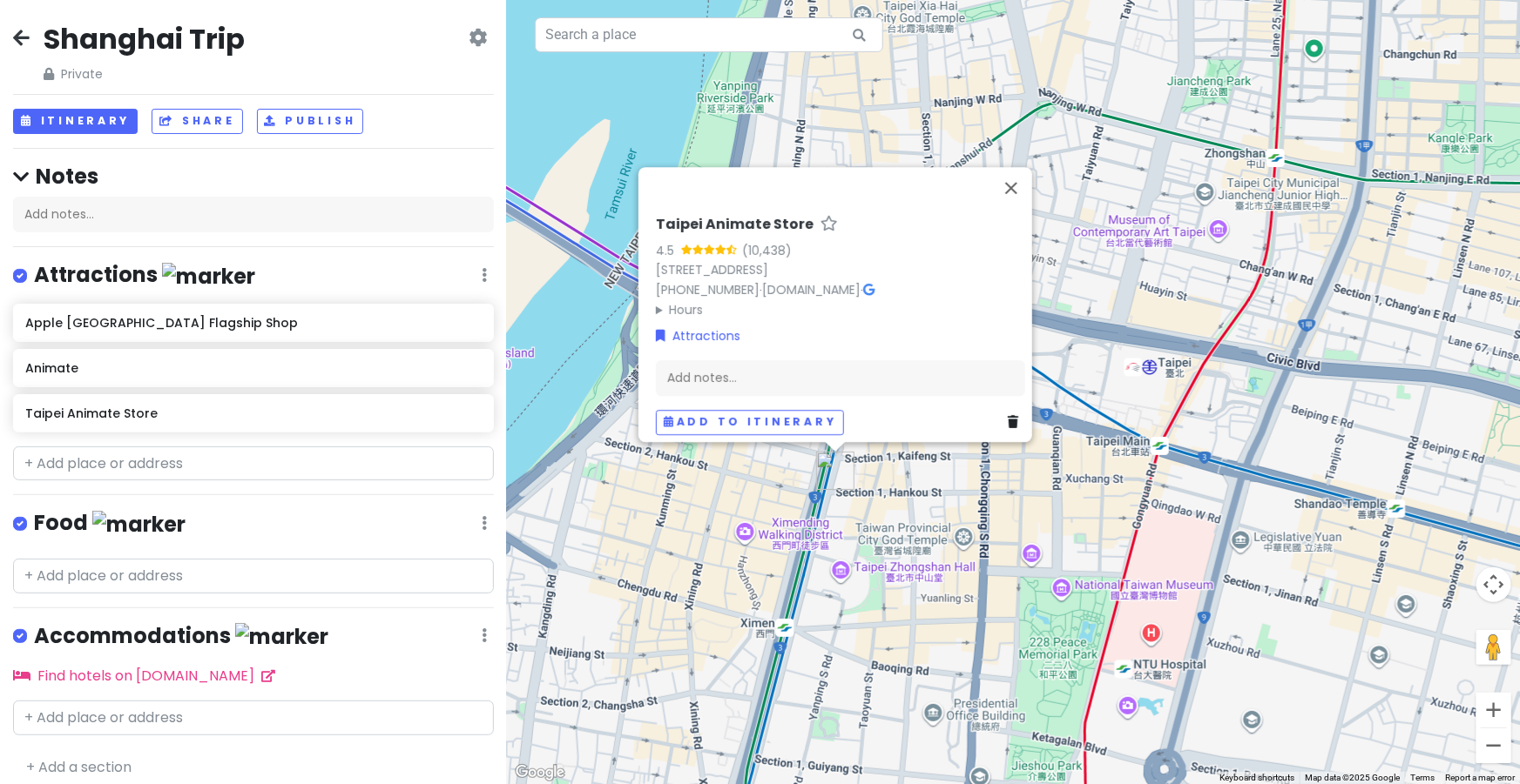
drag, startPoint x: 878, startPoint y: 557, endPoint x: 919, endPoint y: 534, distance: 47.0
click at [919, 534] on div "Taipei Animate Store 4.5 (10,438) [STREET_ADDRESS]B1 [PHONE_NUMBER] · [DOMAIN_N…" at bounding box center [1014, 392] width 1013 height 784
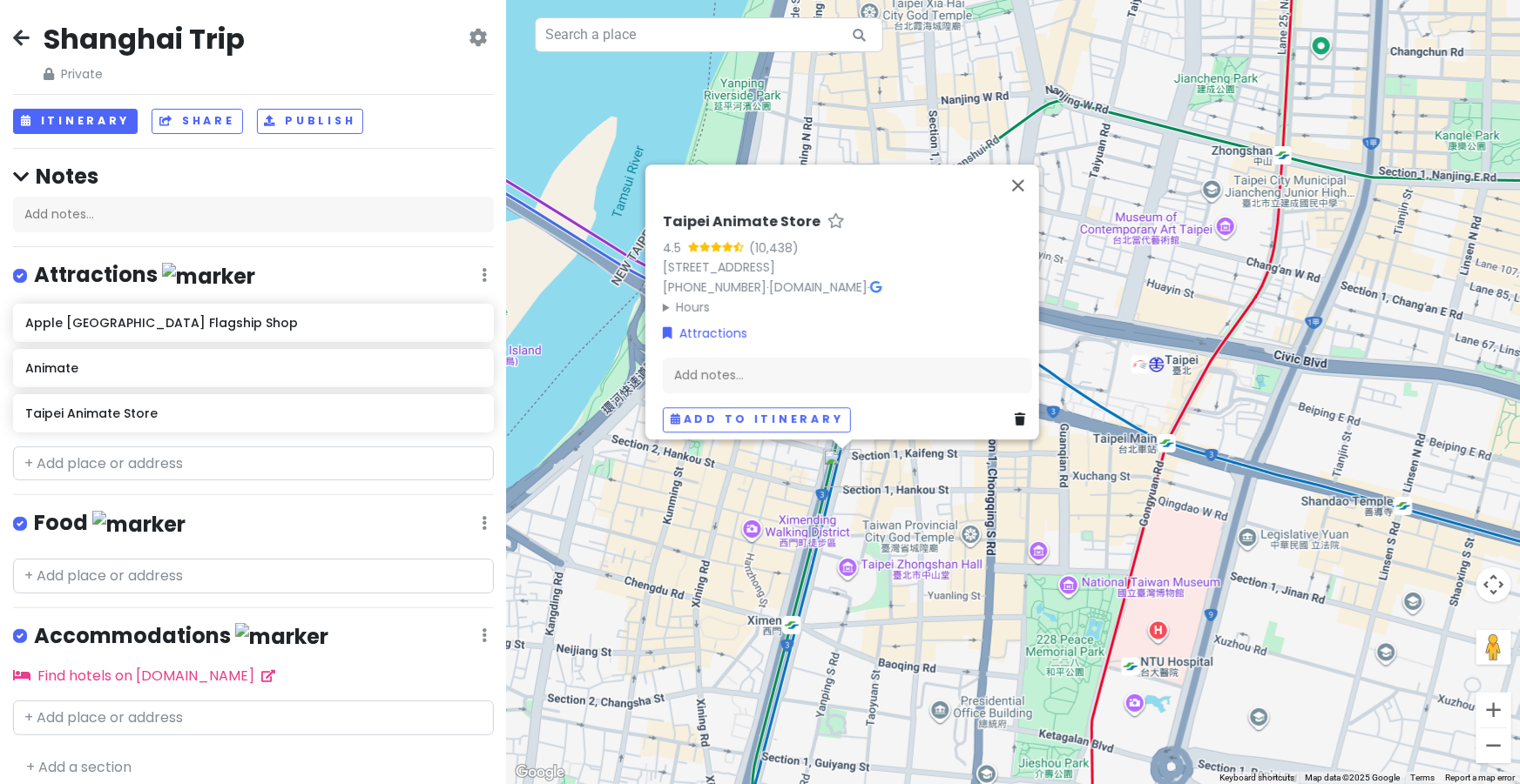
click at [933, 537] on div "Taipei Animate Store 4.5 (10,438) [STREET_ADDRESS]B1 [PHONE_NUMBER] · [DOMAIN_N…" at bounding box center [1014, 392] width 1013 height 784
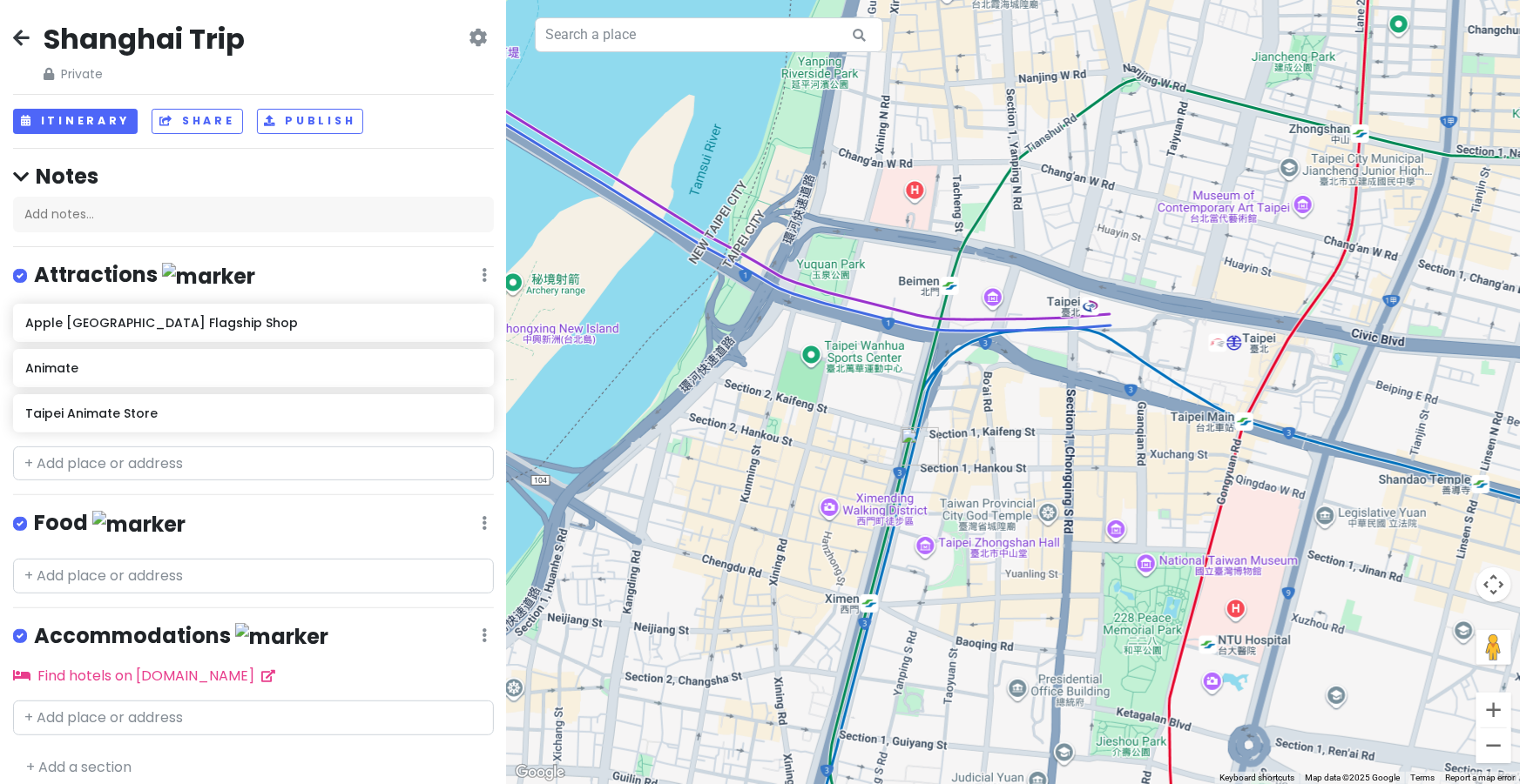
drag, startPoint x: 883, startPoint y: 509, endPoint x: 960, endPoint y: 485, distance: 80.7
click at [960, 485] on div at bounding box center [1014, 392] width 1013 height 784
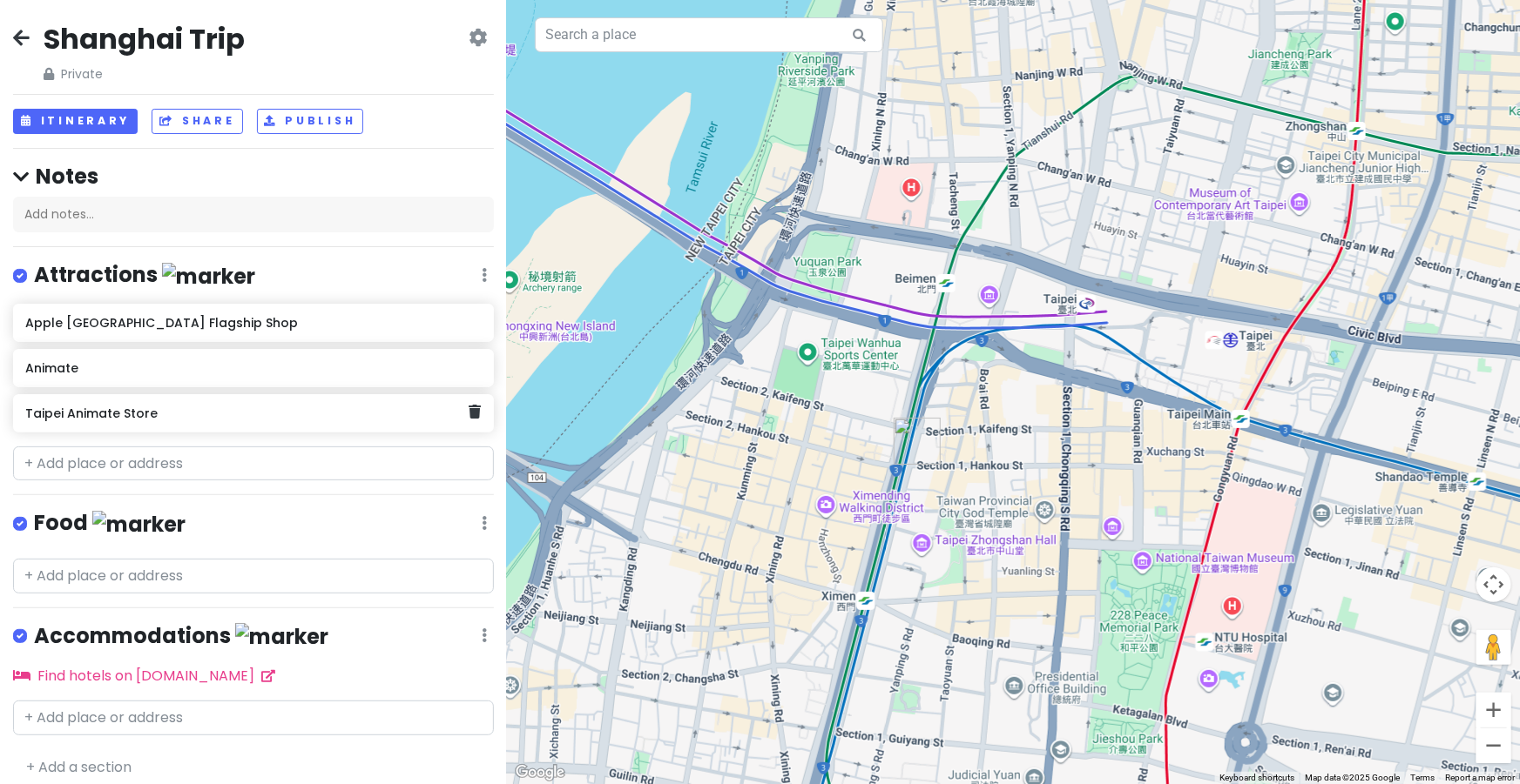
click at [469, 411] on div "Taipei Animate Store" at bounding box center [253, 413] width 481 height 38
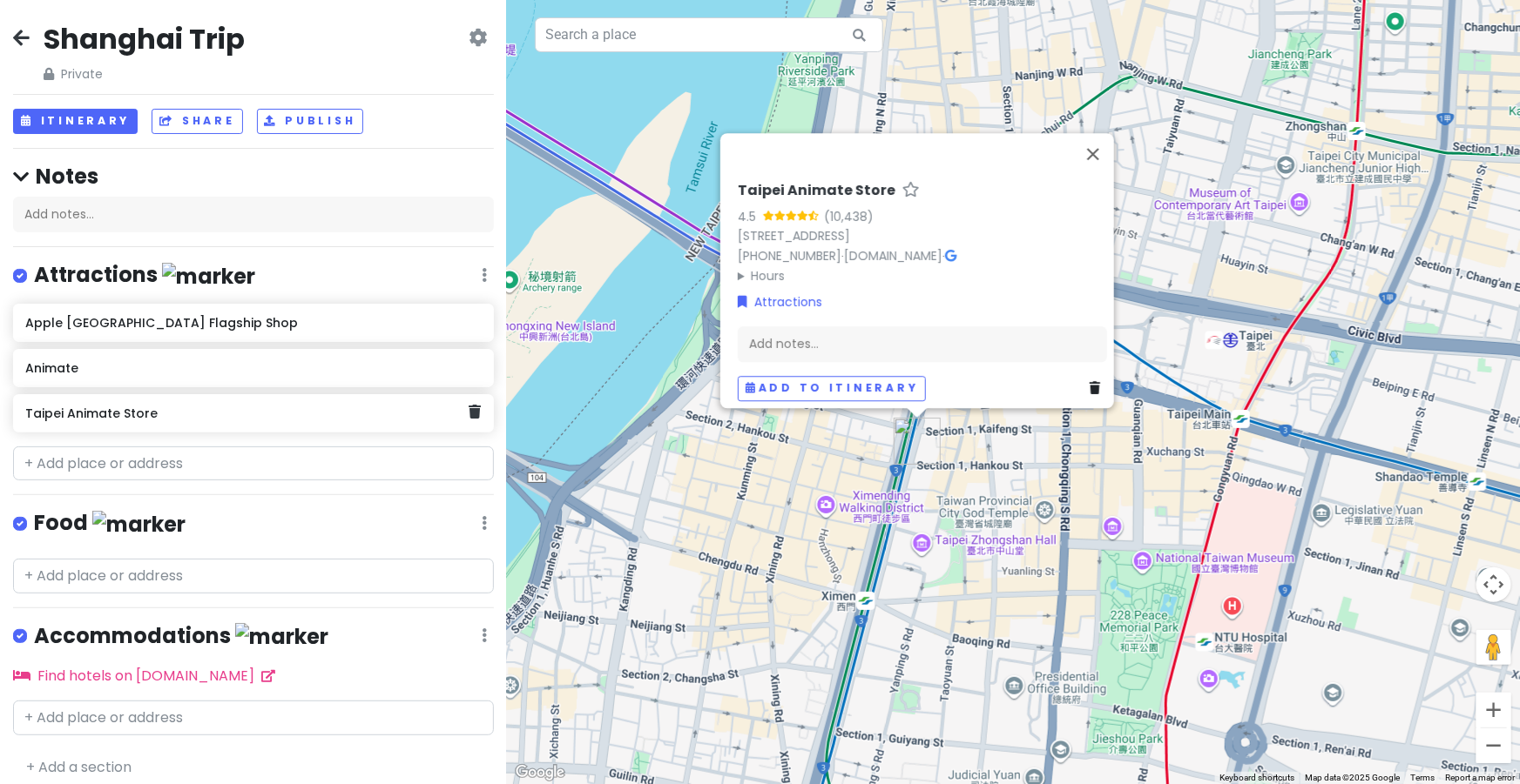
click at [470, 410] on div "Taipei Animate Store" at bounding box center [253, 413] width 481 height 38
click at [468, 411] on icon at bounding box center [475, 411] width 12 height 14
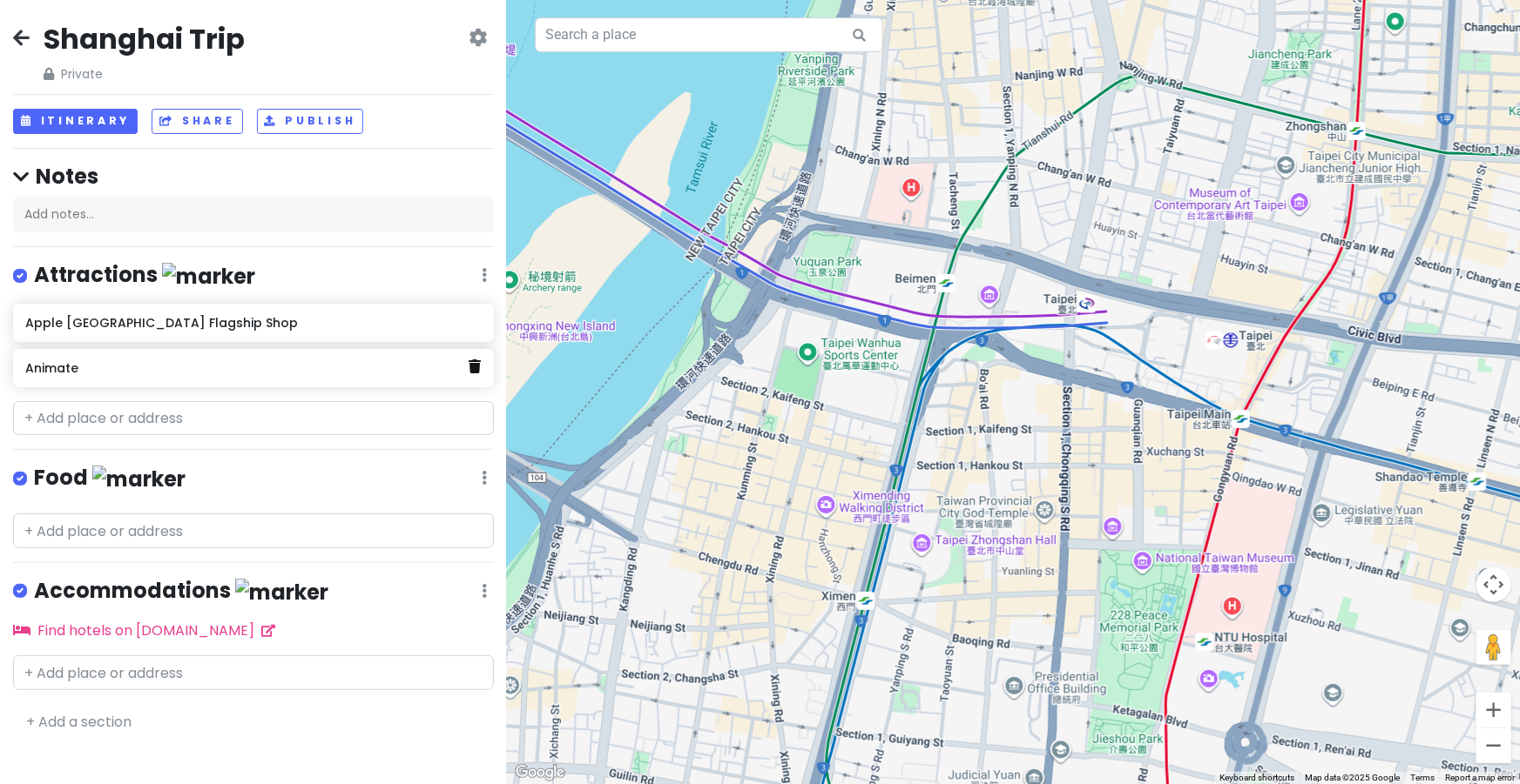
click at [475, 365] on icon at bounding box center [475, 366] width 12 height 14
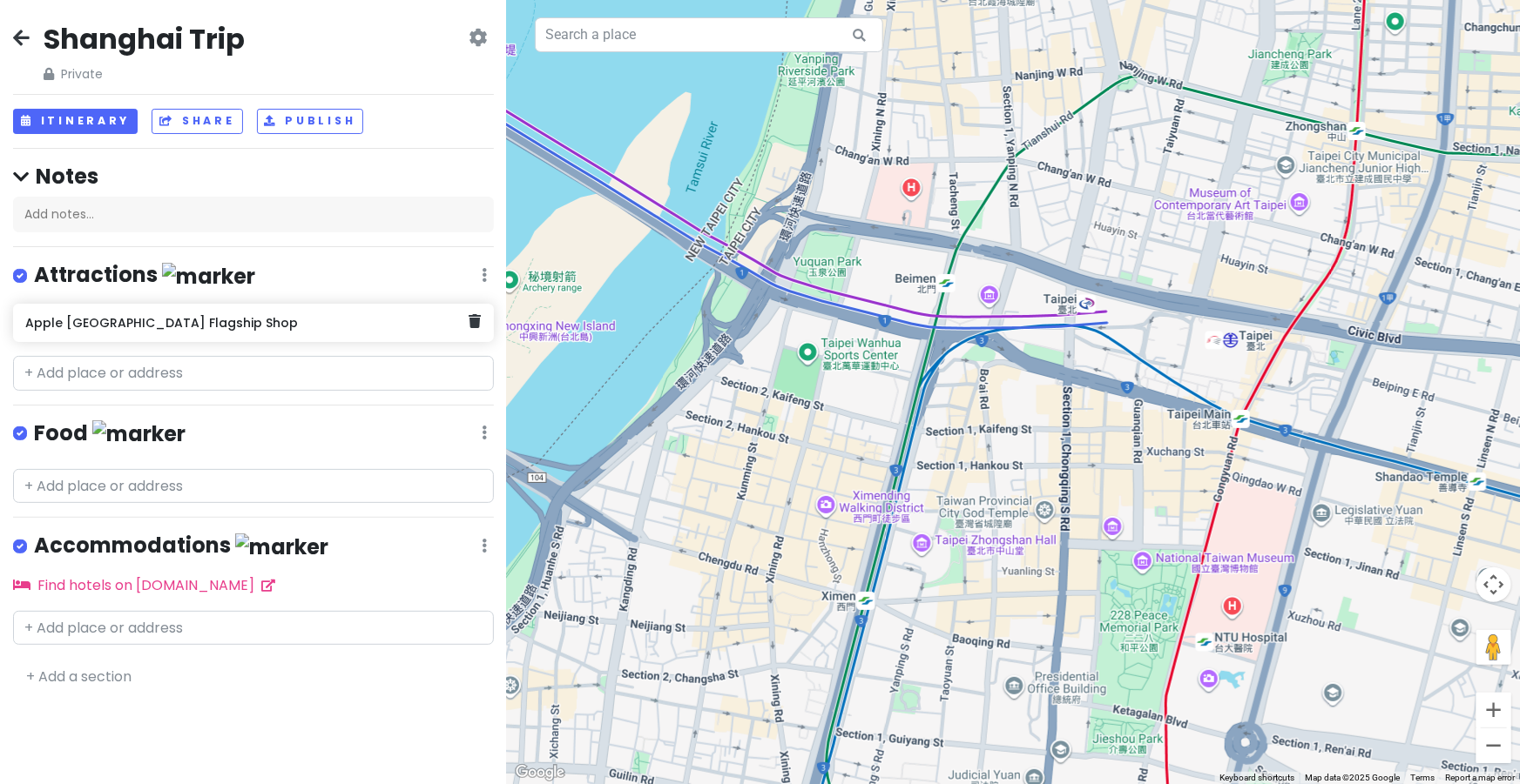
click at [403, 334] on div "Apple [GEOGRAPHIC_DATA] Flagship Shop" at bounding box center [253, 322] width 481 height 38
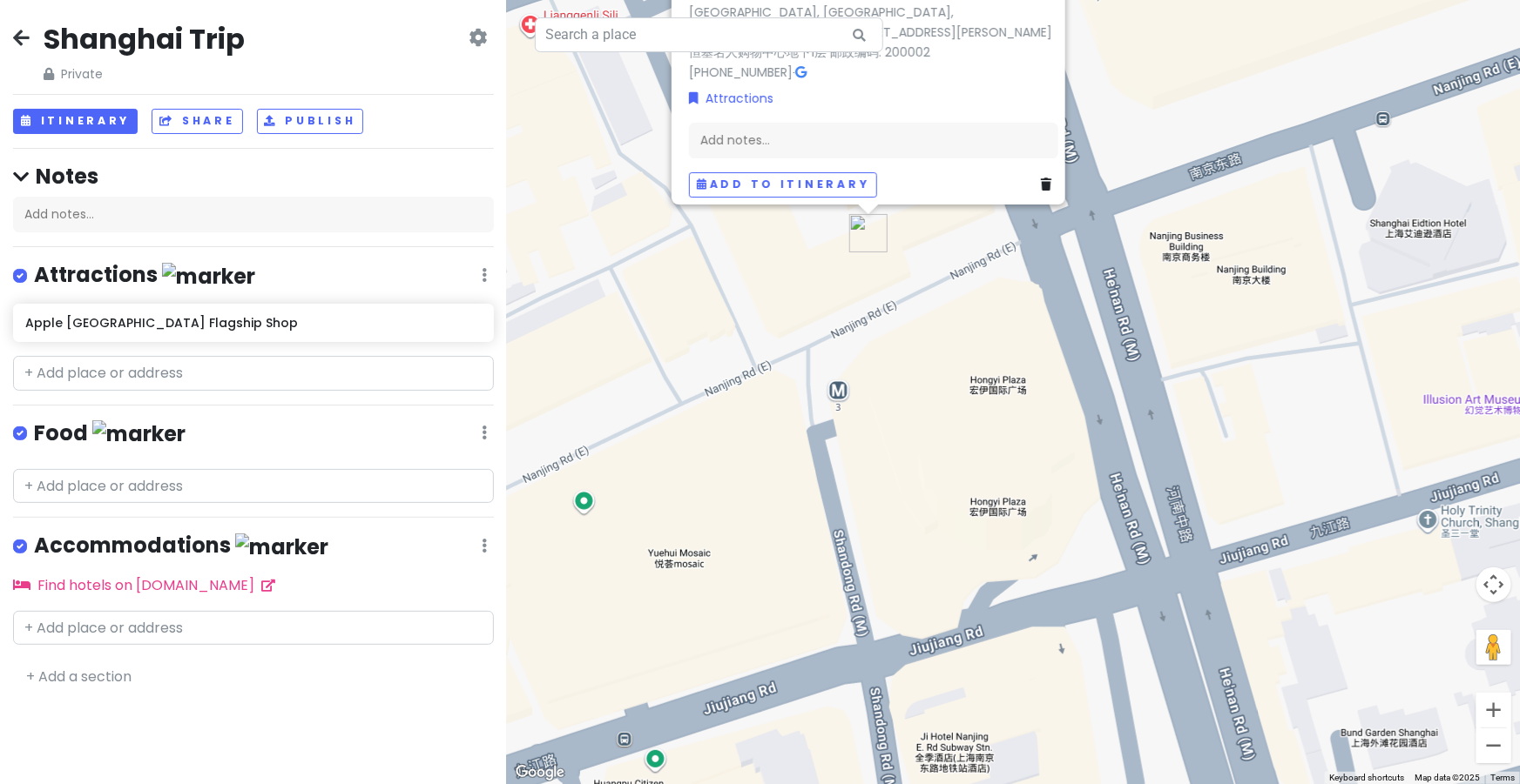
click at [741, 378] on div "[GEOGRAPHIC_DATA] Flagship Shop 4.4 (36) [GEOGRAPHIC_DATA], [GEOGRAPHIC_DATA], …" at bounding box center [1014, 392] width 1013 height 784
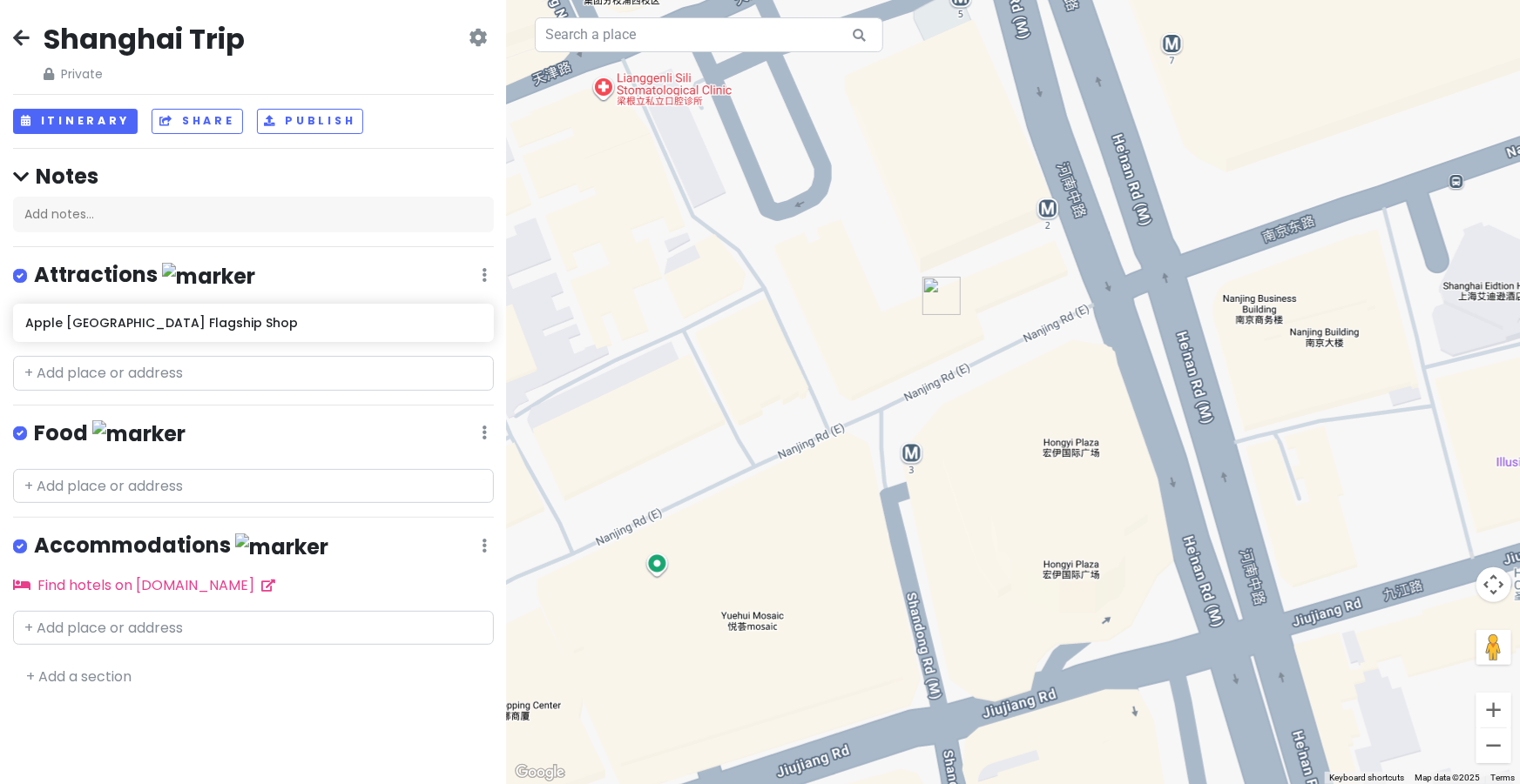
drag, startPoint x: 777, startPoint y: 373, endPoint x: 861, endPoint y: 463, distance: 123.1
click at [861, 463] on div at bounding box center [1014, 392] width 1013 height 784
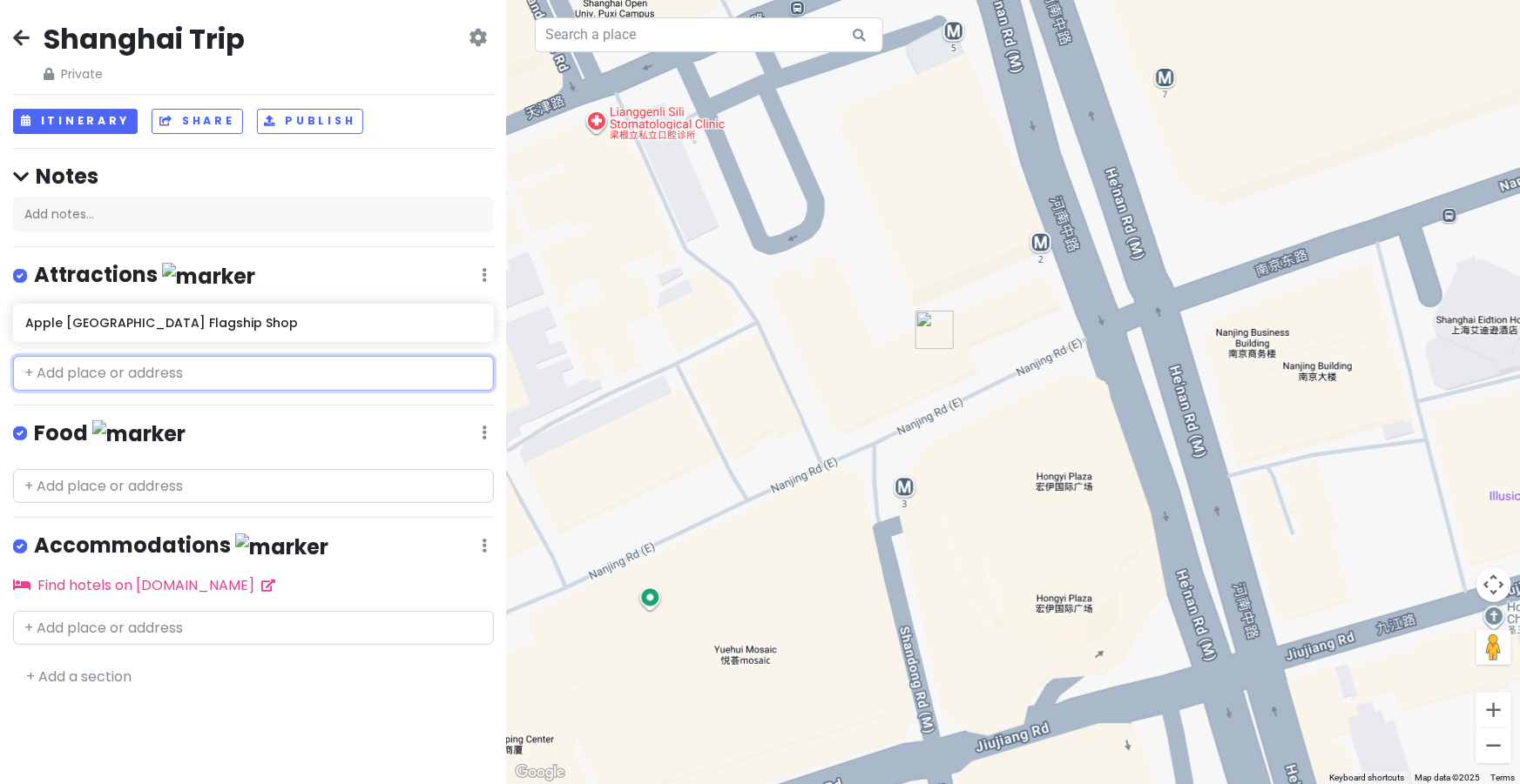
click at [214, 377] on input "text" at bounding box center [253, 373] width 481 height 35
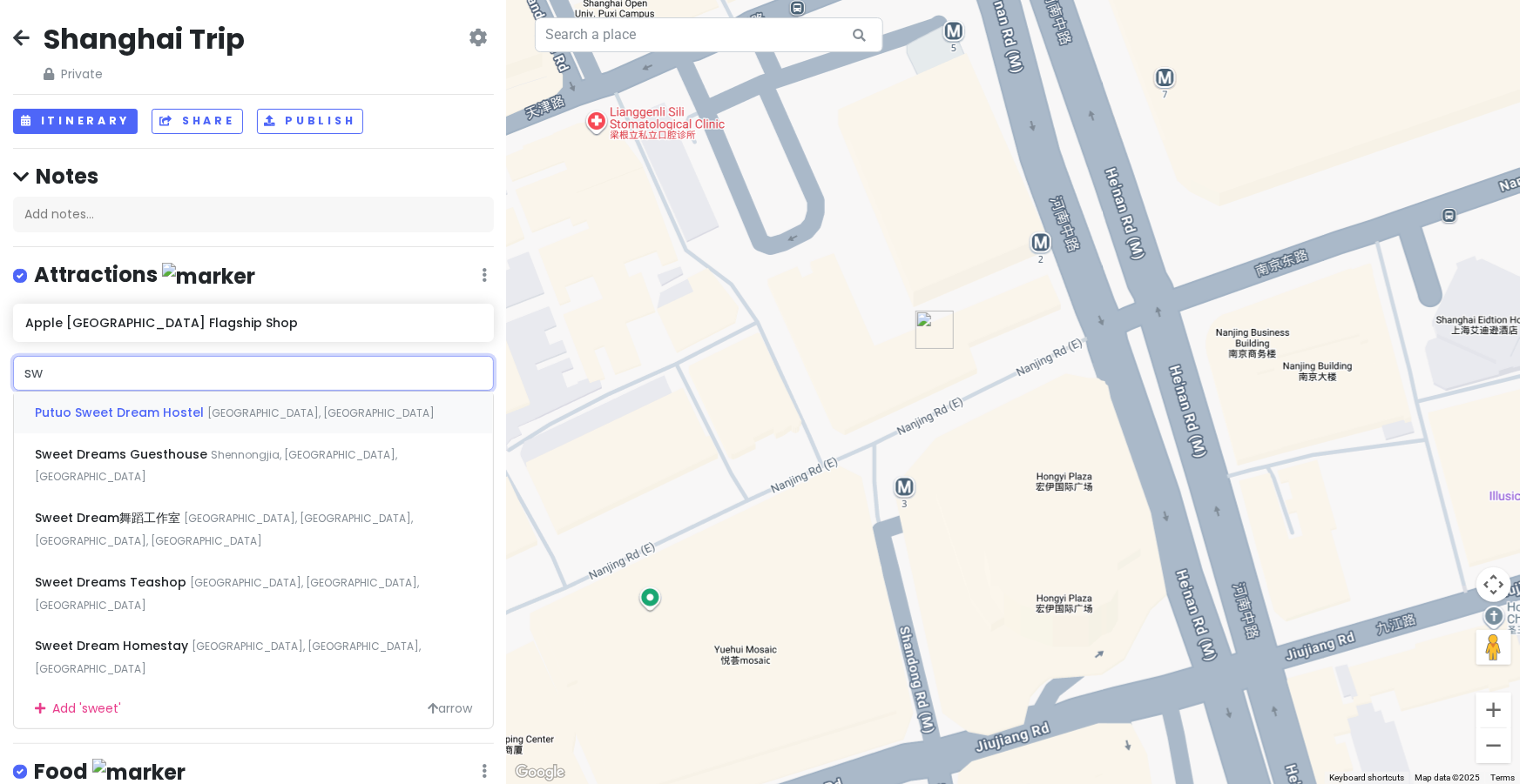
type input "s"
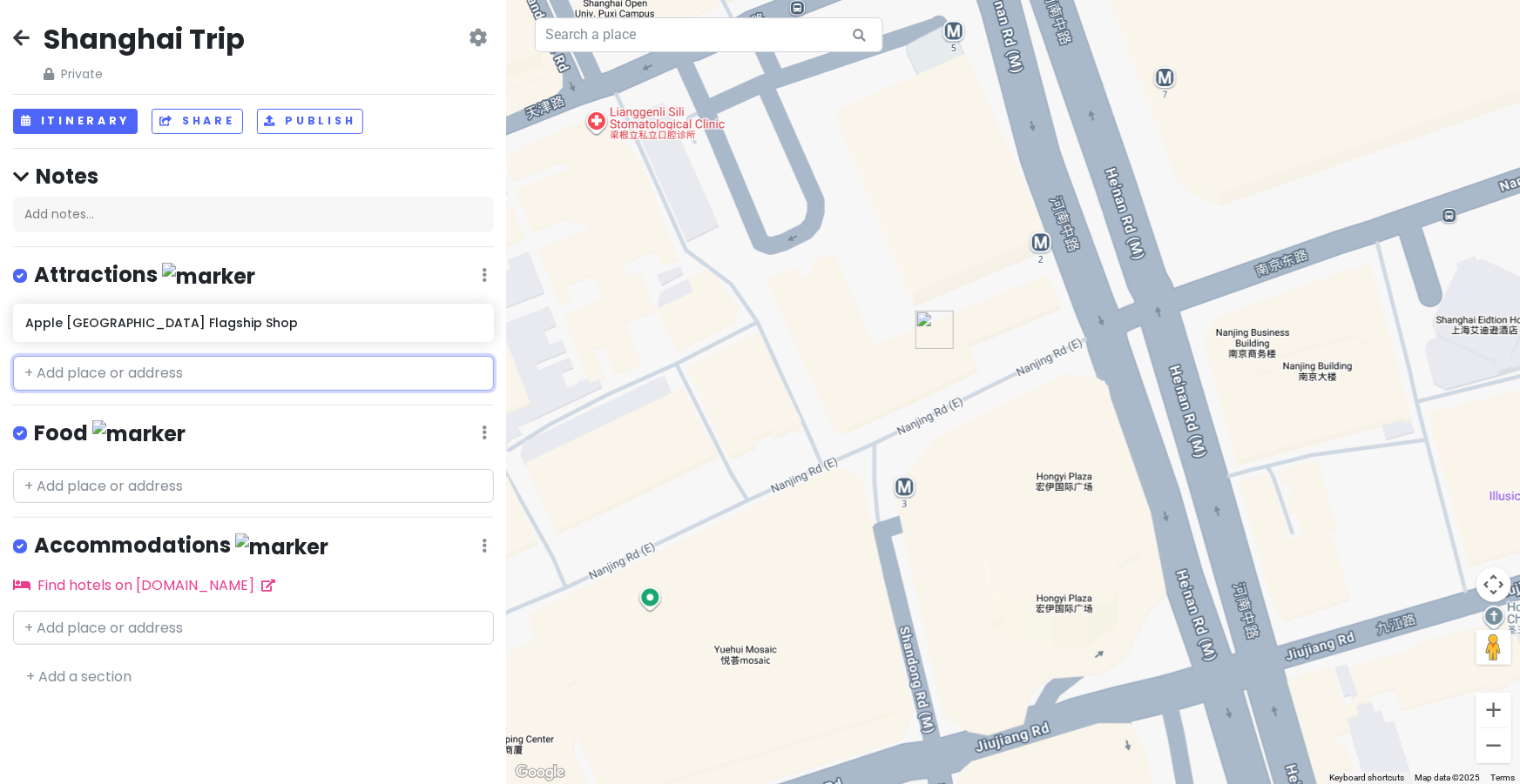
paste input "[STREET_ADDRESS][PERSON_NAME]([GEOGRAPHIC_DATA]1号口旁)"
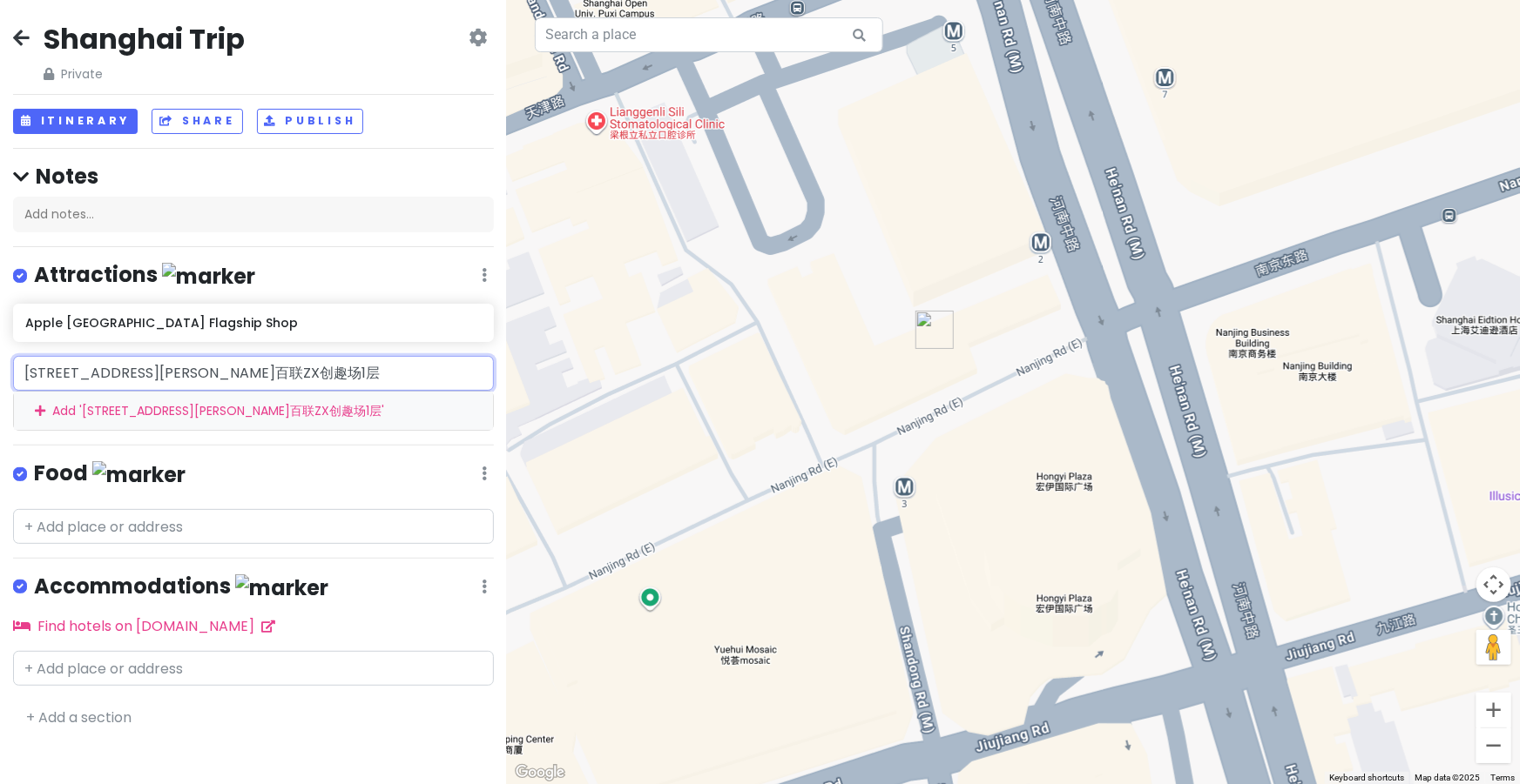
type input "[STREET_ADDRESS][PERSON_NAME]百联ZX创趣场1"
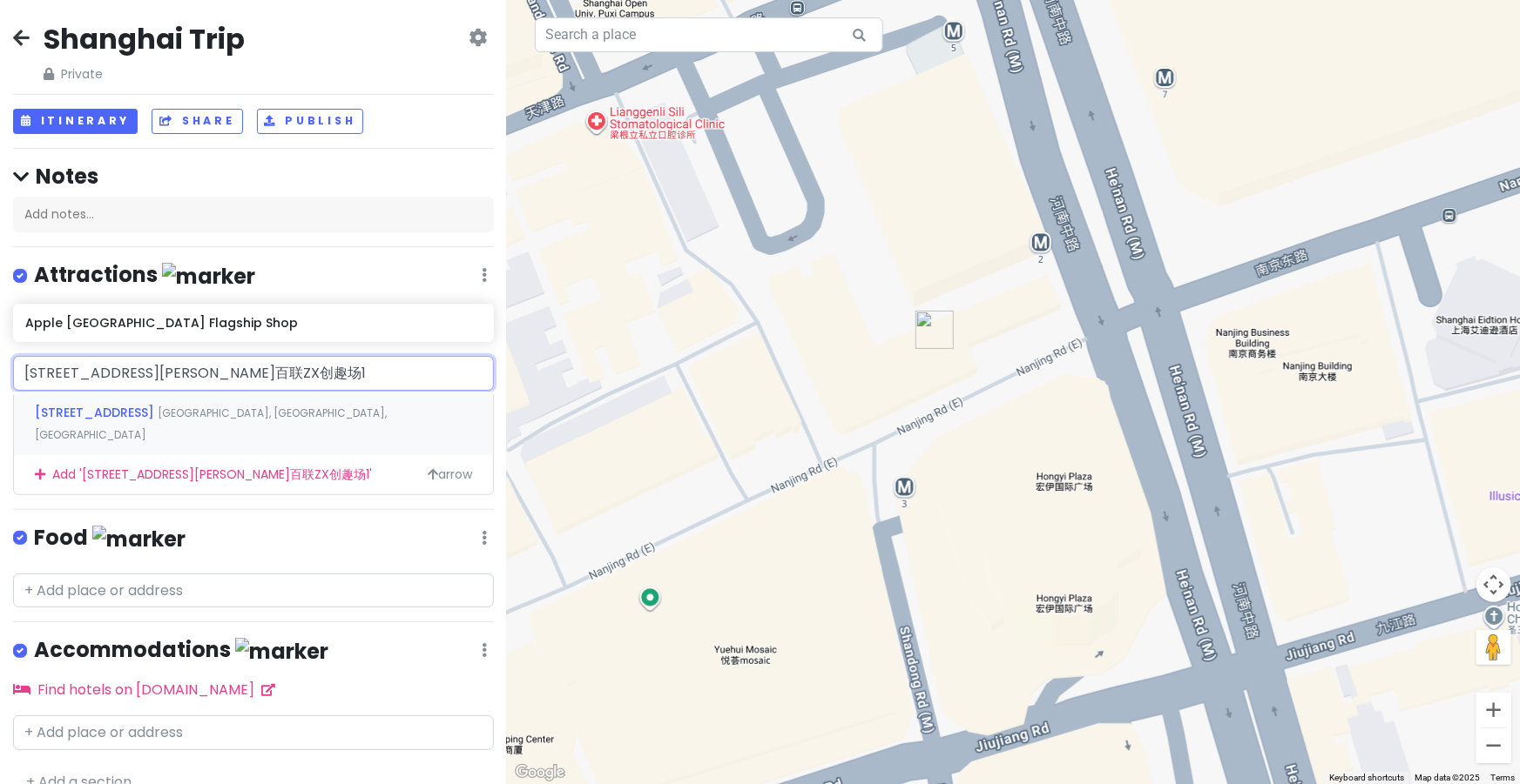
click at [147, 418] on span "[STREET_ADDRESS]" at bounding box center [96, 412] width 123 height 18
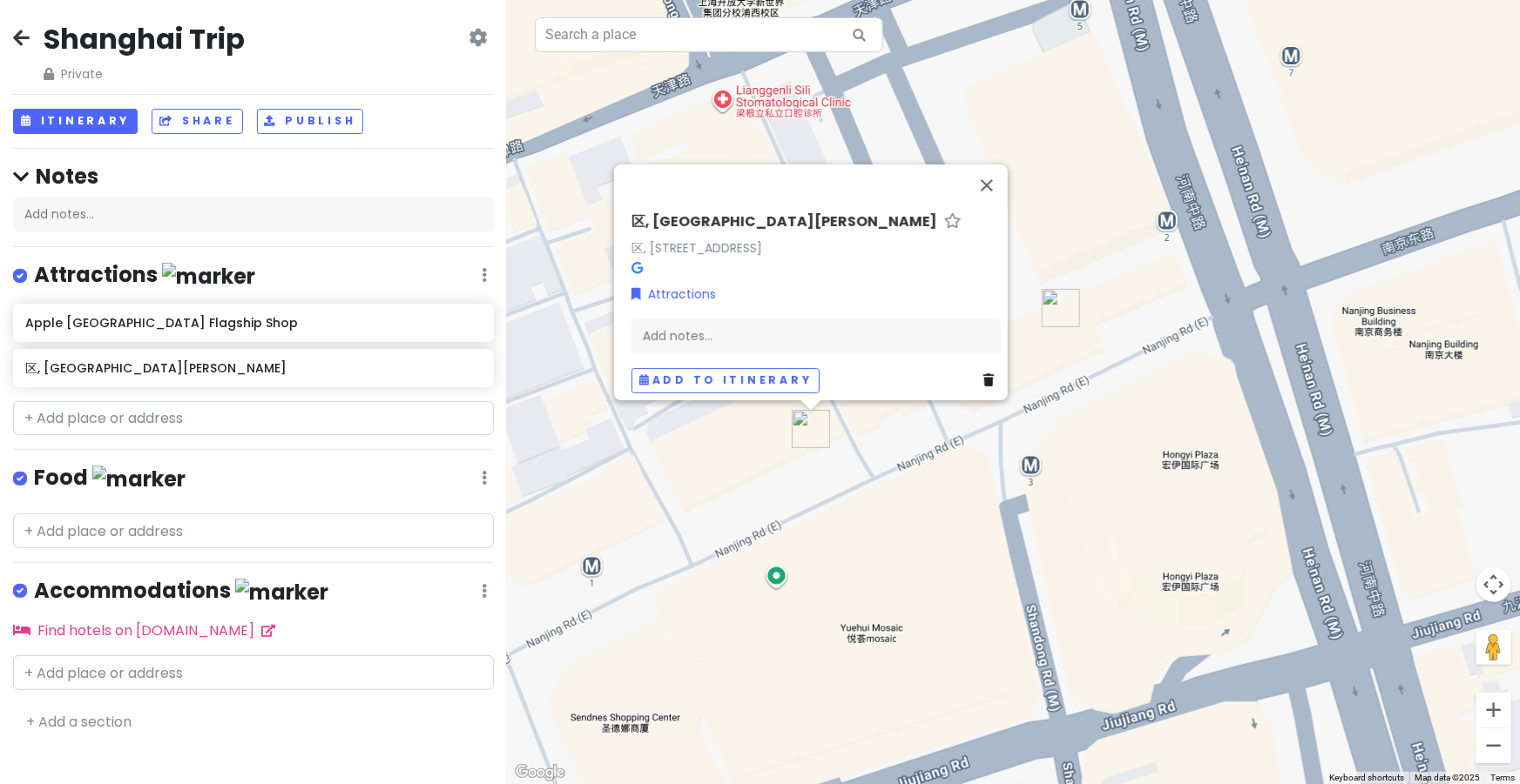
drag, startPoint x: 728, startPoint y: 479, endPoint x: 779, endPoint y: 457, distance: 55.5
click at [779, 457] on div "区, [STREET_ADDRESS][PERSON_NAME][PERSON_NAME] Attractions Add notes... Add to i…" at bounding box center [1014, 392] width 1013 height 784
click at [324, 411] on input "text" at bounding box center [253, 419] width 481 height 35
paste input "[STREET_ADDRESS][PERSON_NAME]([GEOGRAPHIC_DATA]1号口旁)"
type input "[STREET_ADDRESS][PERSON_NAME]([GEOGRAPHIC_DATA]1号口旁)"
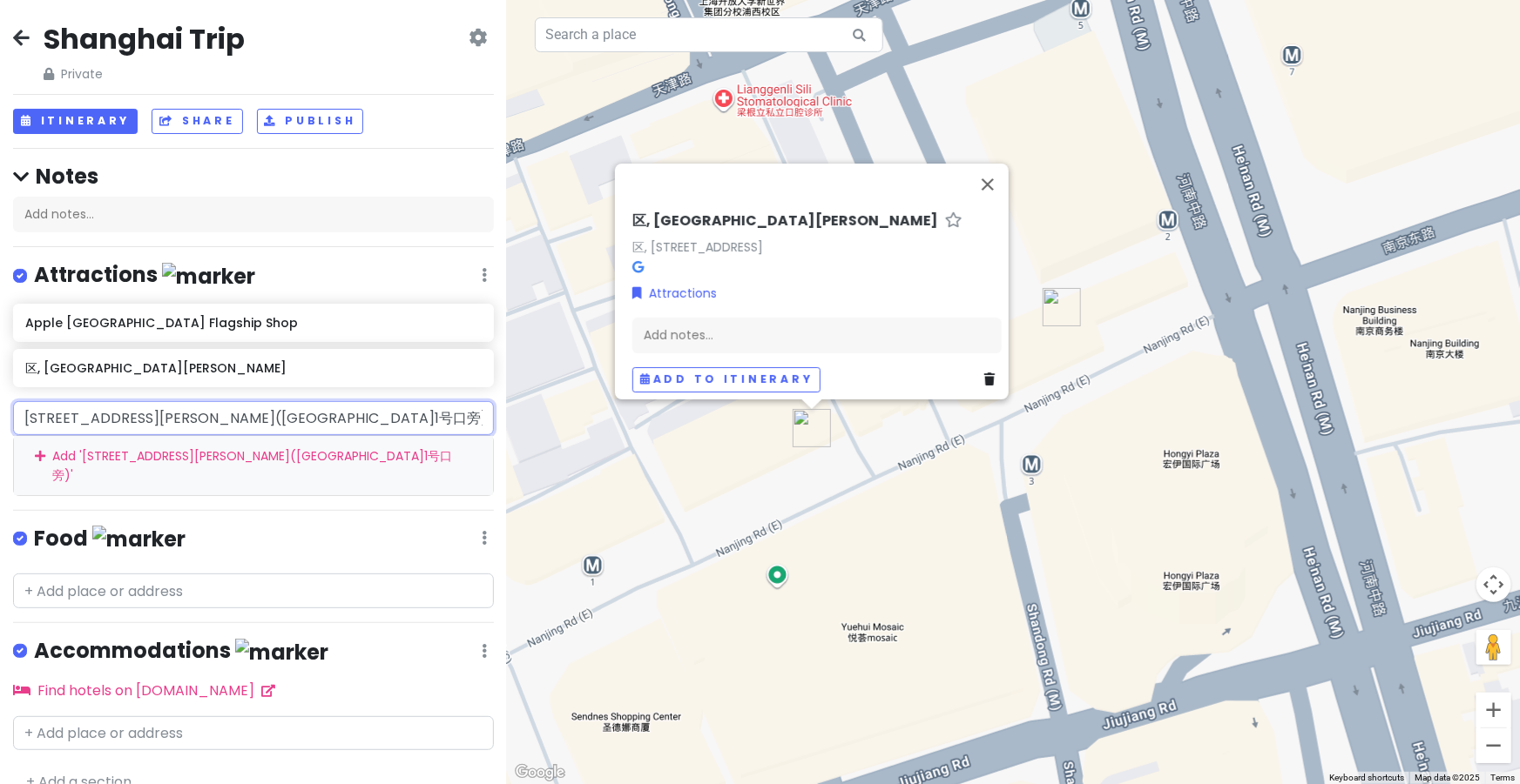
click at [324, 473] on div "Add ' [STREET_ADDRESS][PERSON_NAME]([GEOGRAPHIC_DATA]1号口旁) '" at bounding box center [253, 465] width 479 height 58
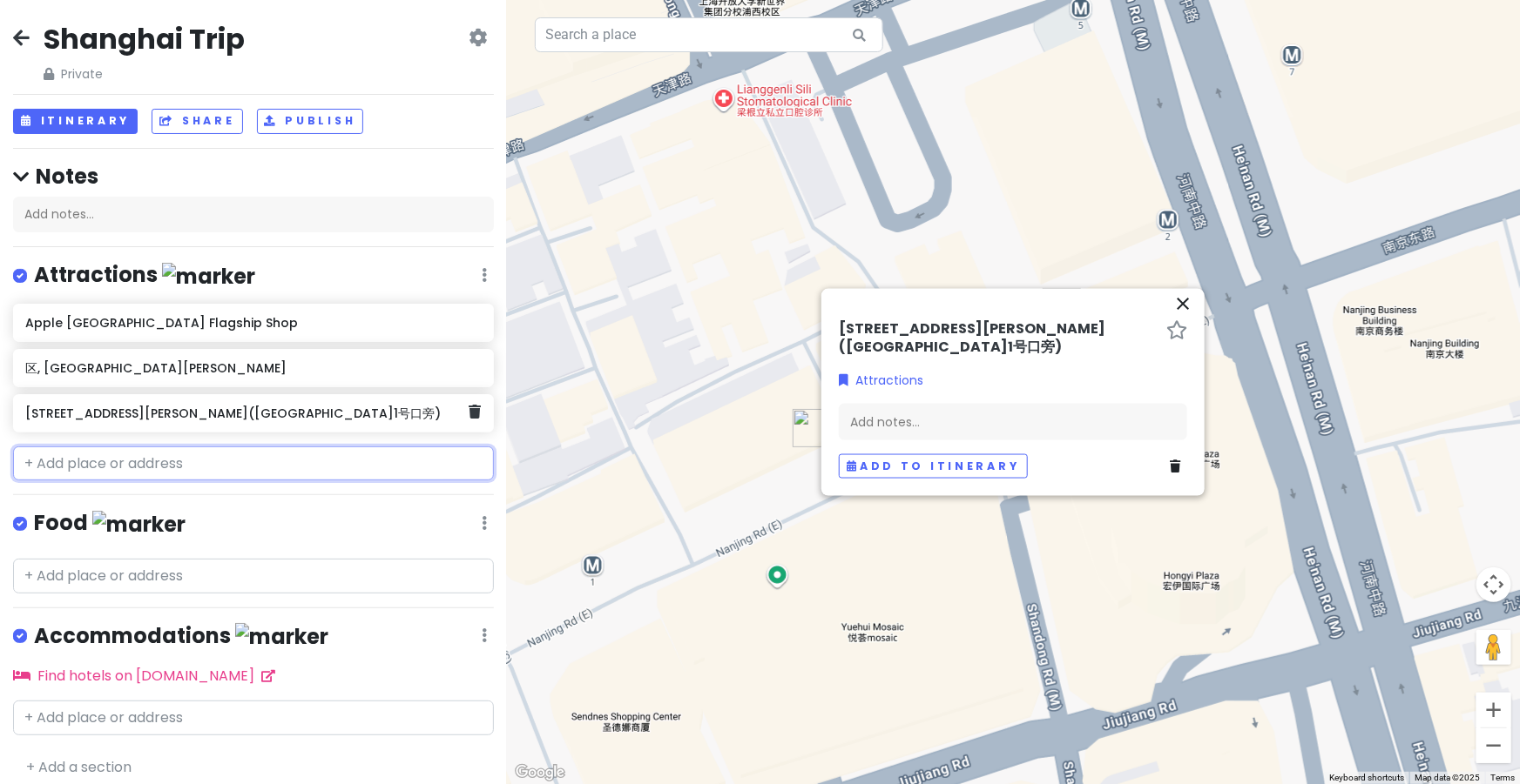
click at [343, 405] on h6 "[STREET_ADDRESS][PERSON_NAME]([GEOGRAPHIC_DATA]1号口旁)" at bounding box center [247, 413] width 444 height 16
click at [456, 405] on h6 "[STREET_ADDRESS][PERSON_NAME]([GEOGRAPHIC_DATA]1号口旁)" at bounding box center [247, 413] width 444 height 16
click at [469, 411] on div "[STREET_ADDRESS][PERSON_NAME]([GEOGRAPHIC_DATA]1号口旁)" at bounding box center [253, 413] width 481 height 38
click at [468, 412] on icon at bounding box center [475, 411] width 12 height 14
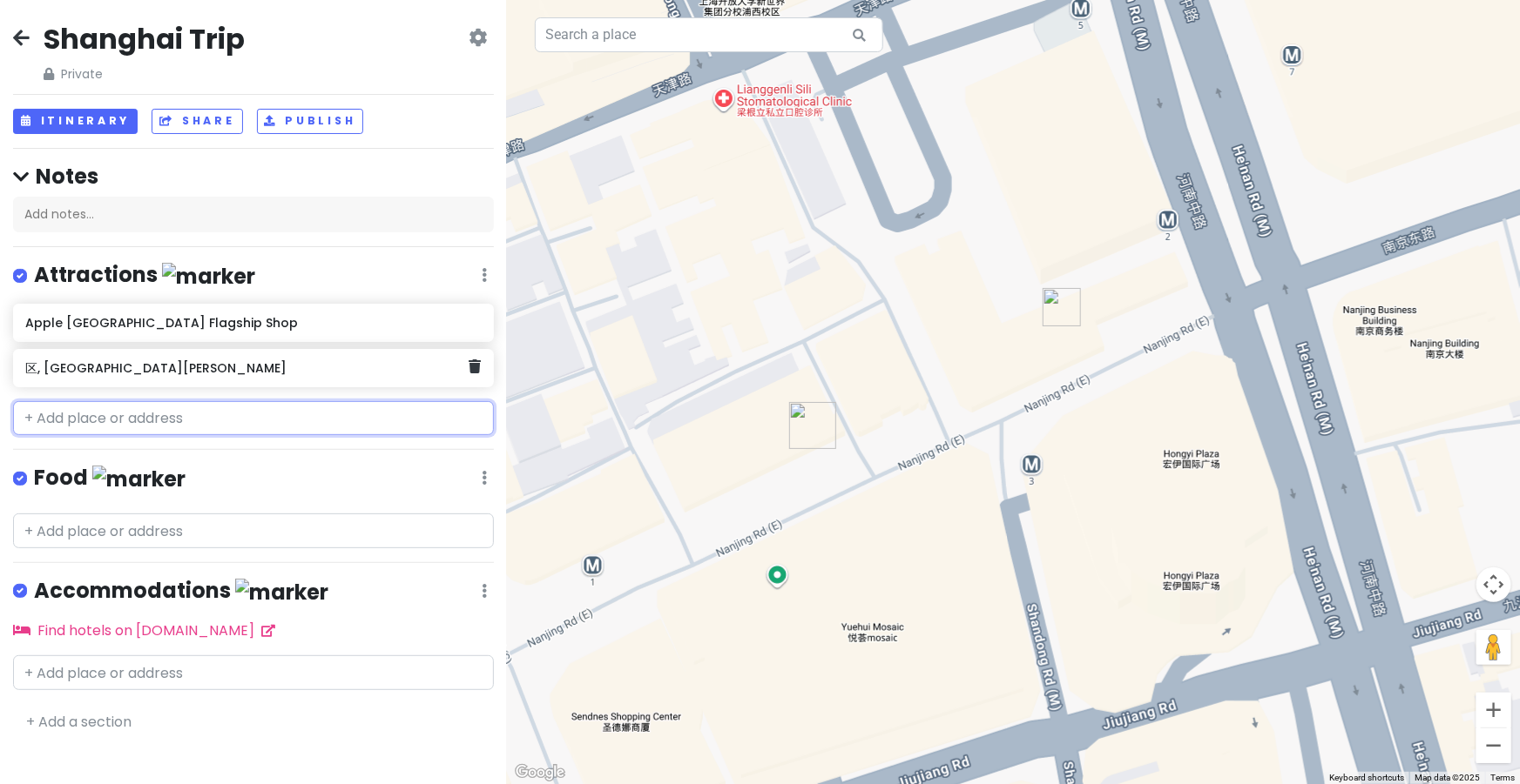
click at [349, 370] on h6 "区, [GEOGRAPHIC_DATA][PERSON_NAME]" at bounding box center [247, 368] width 444 height 16
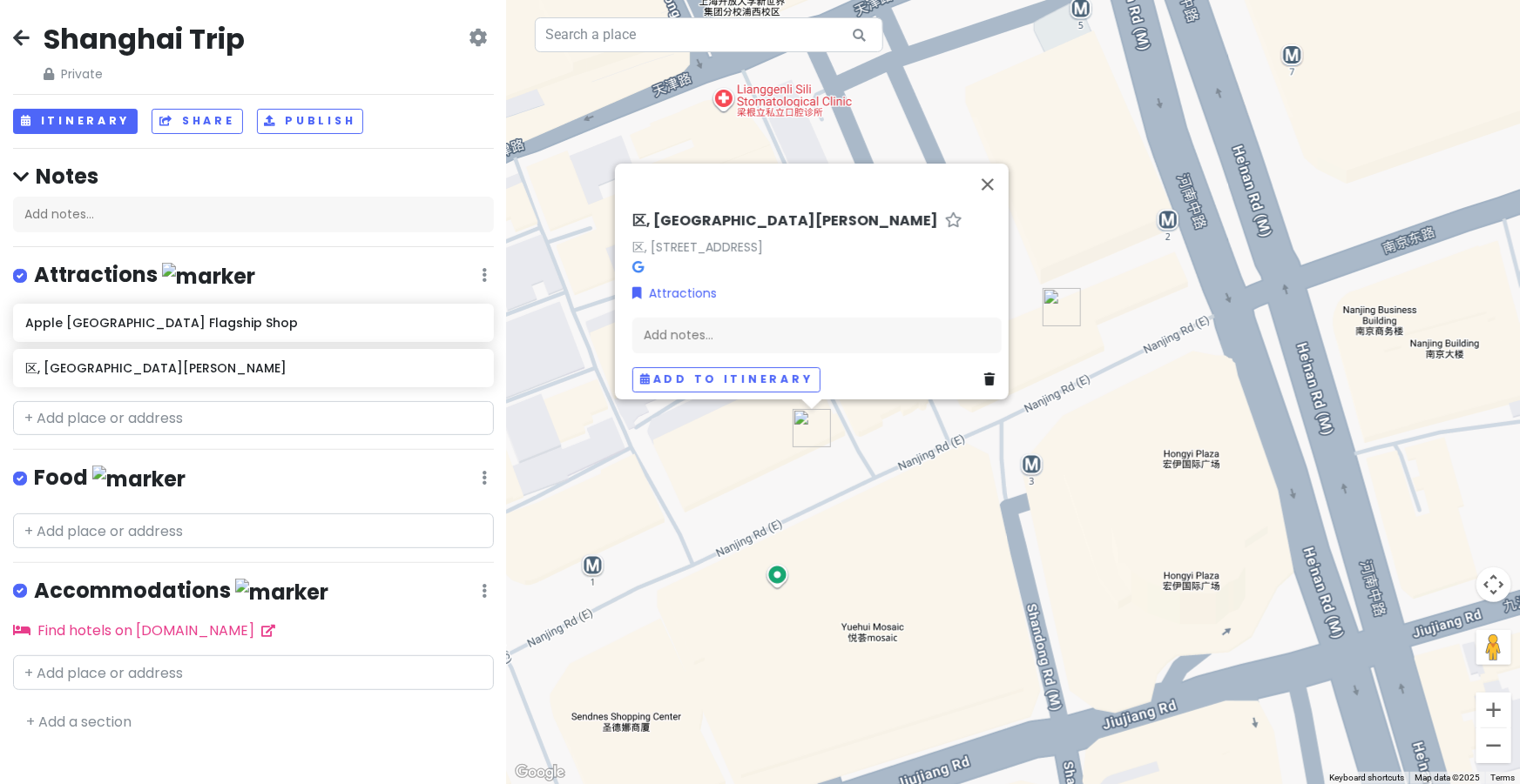
drag, startPoint x: 1087, startPoint y: 405, endPoint x: 1130, endPoint y: 375, distance: 52.4
click at [1130, 375] on div "区, [STREET_ADDRESS][PERSON_NAME][PERSON_NAME] Attractions Add notes... Add to i…" at bounding box center [1014, 392] width 1013 height 784
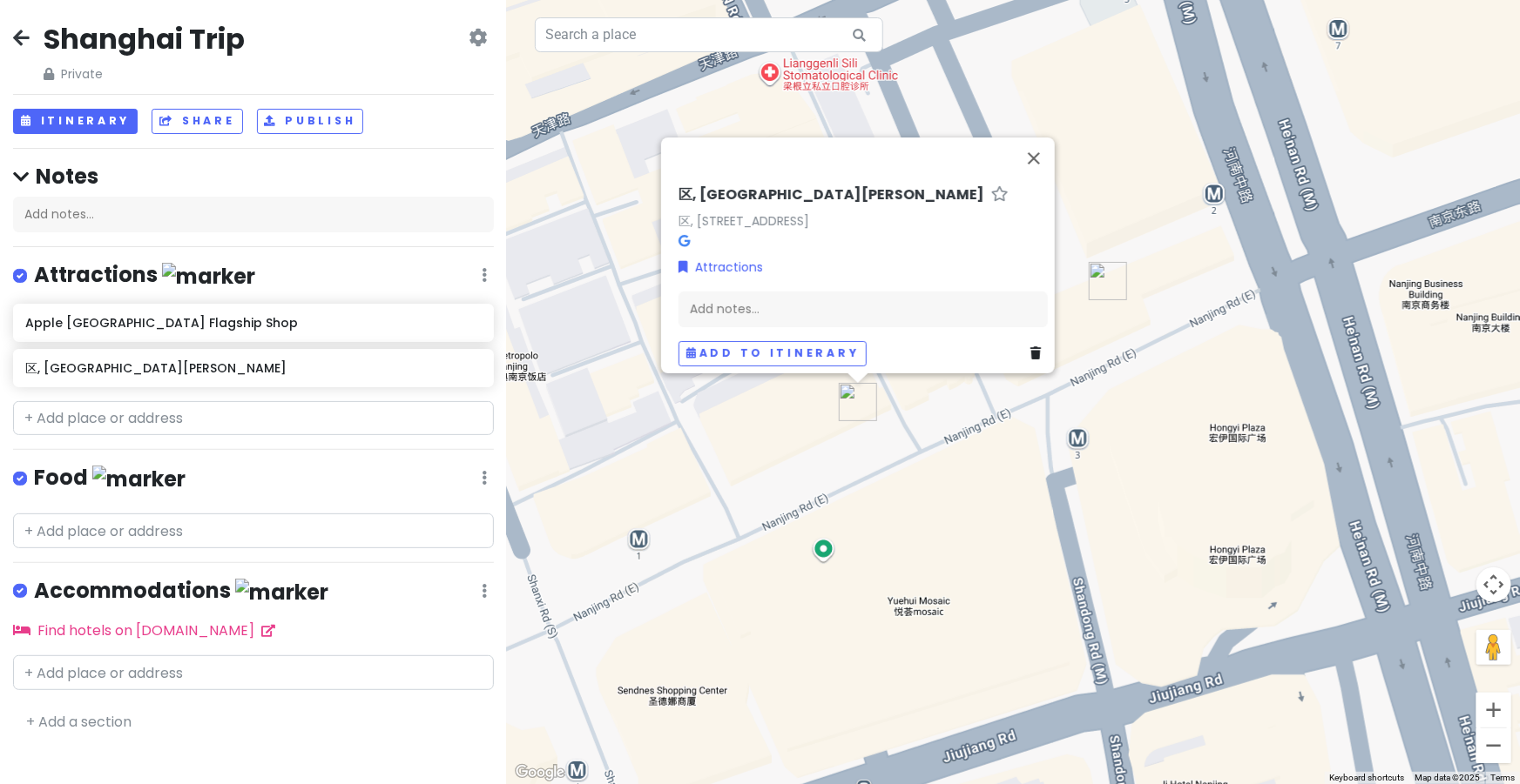
click at [990, 404] on div "区, [STREET_ADDRESS][PERSON_NAME][PERSON_NAME] Attractions Add notes... Add to i…" at bounding box center [1014, 392] width 1013 height 784
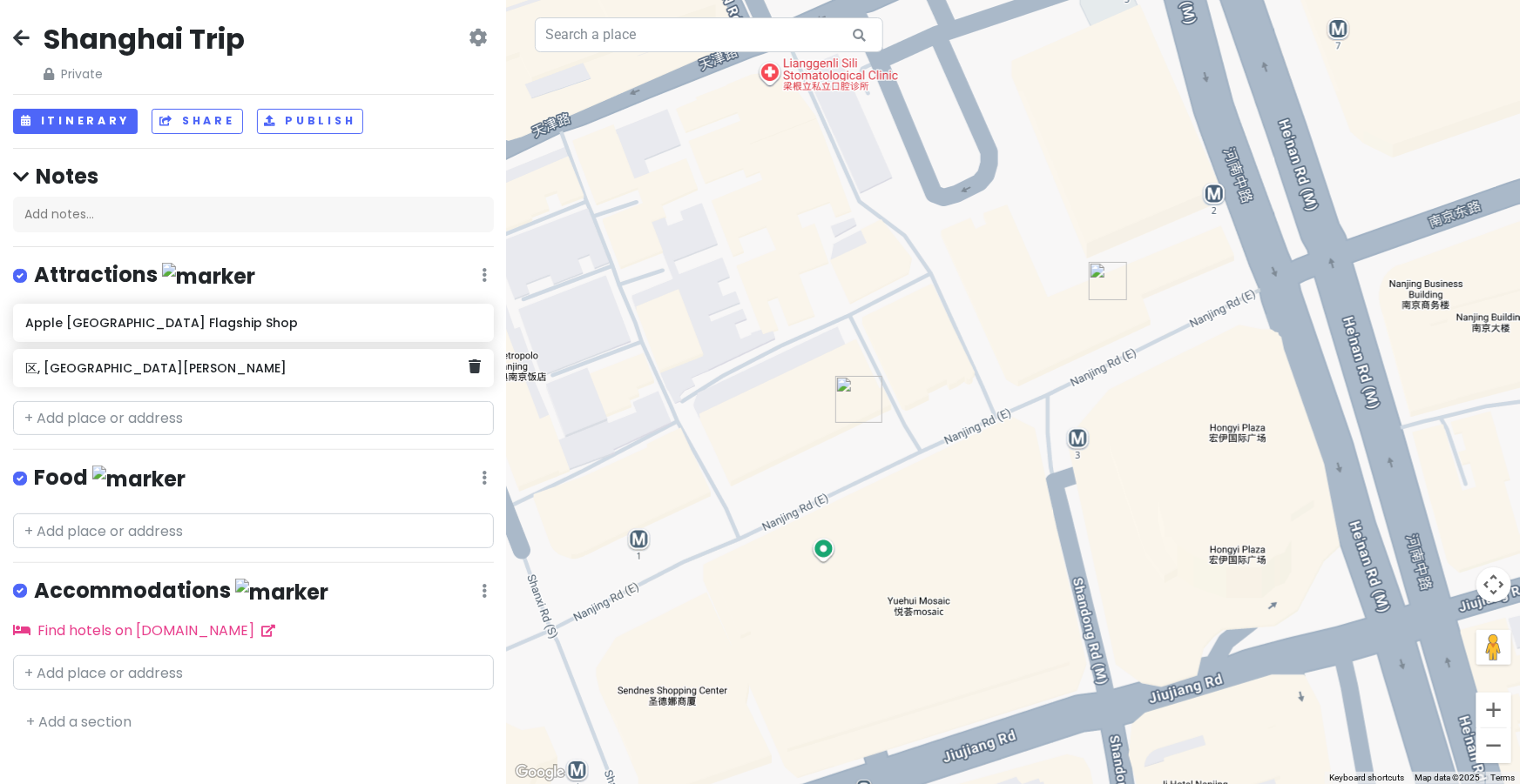
drag, startPoint x: 334, startPoint y: 370, endPoint x: 231, endPoint y: 368, distance: 103.0
click at [231, 368] on h6 "区, [GEOGRAPHIC_DATA][PERSON_NAME]" at bounding box center [247, 368] width 444 height 16
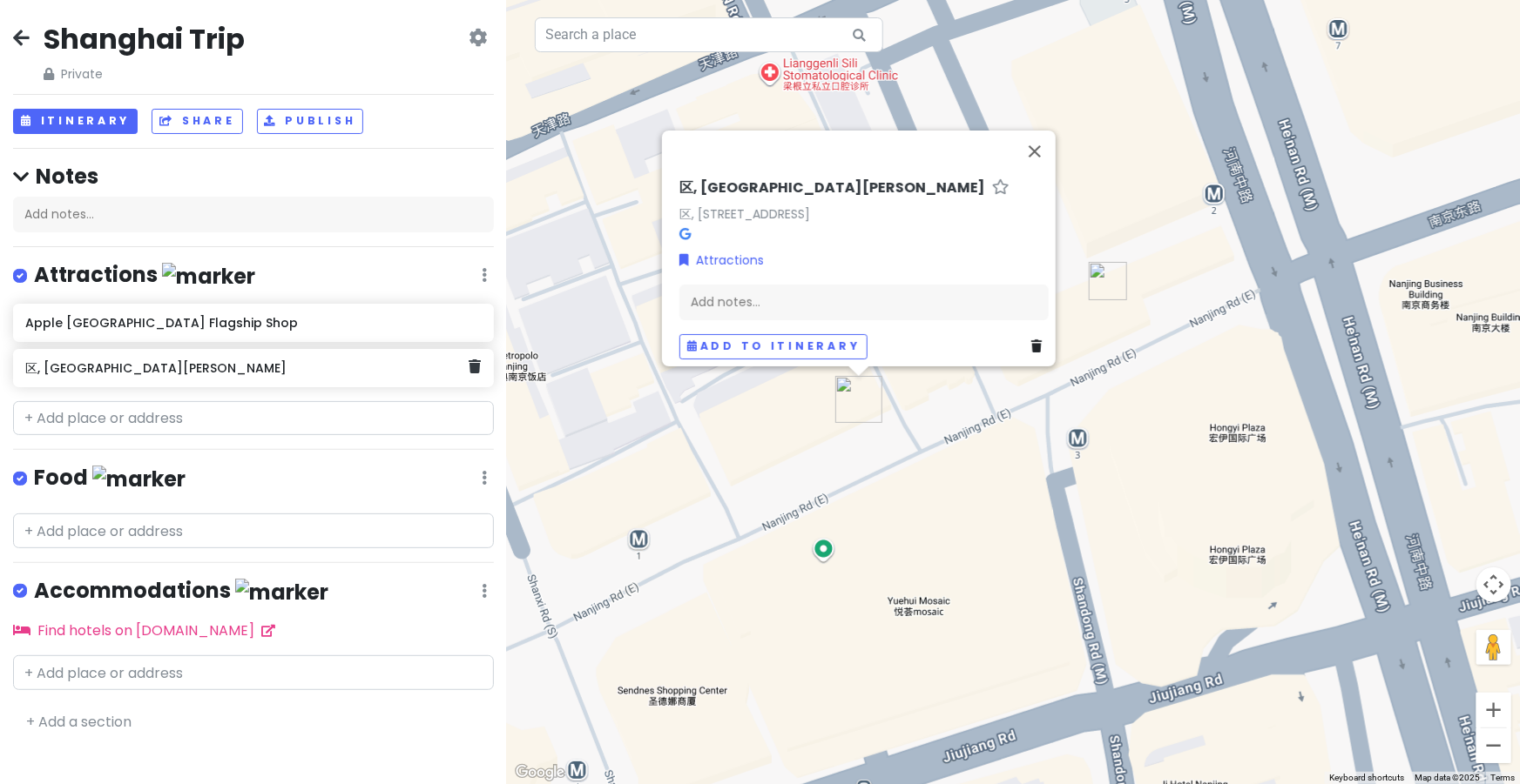
click at [174, 368] on h6 "区, [GEOGRAPHIC_DATA][PERSON_NAME]" at bounding box center [247, 368] width 444 height 16
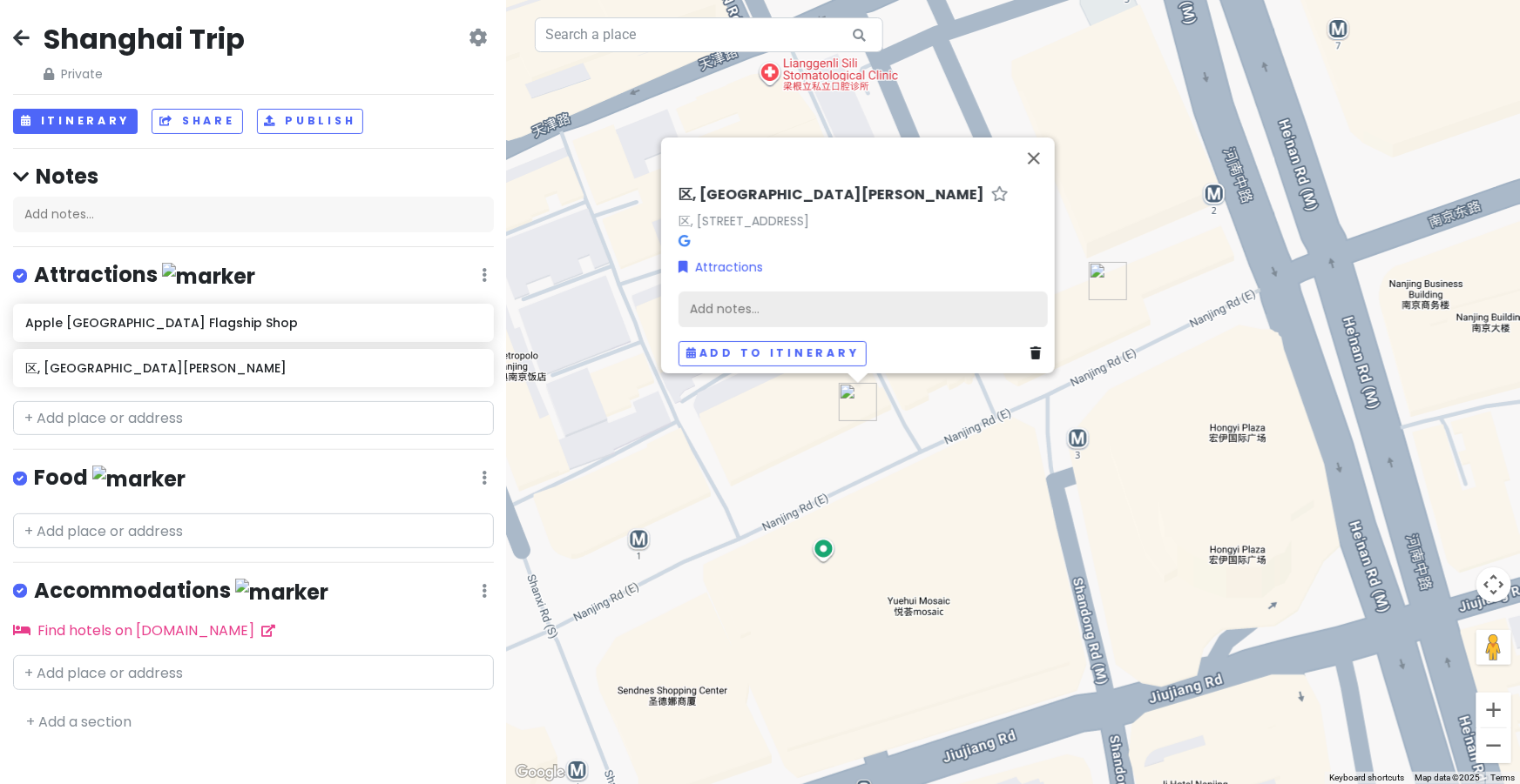
click at [725, 303] on div "Add notes..." at bounding box center [862, 309] width 369 height 36
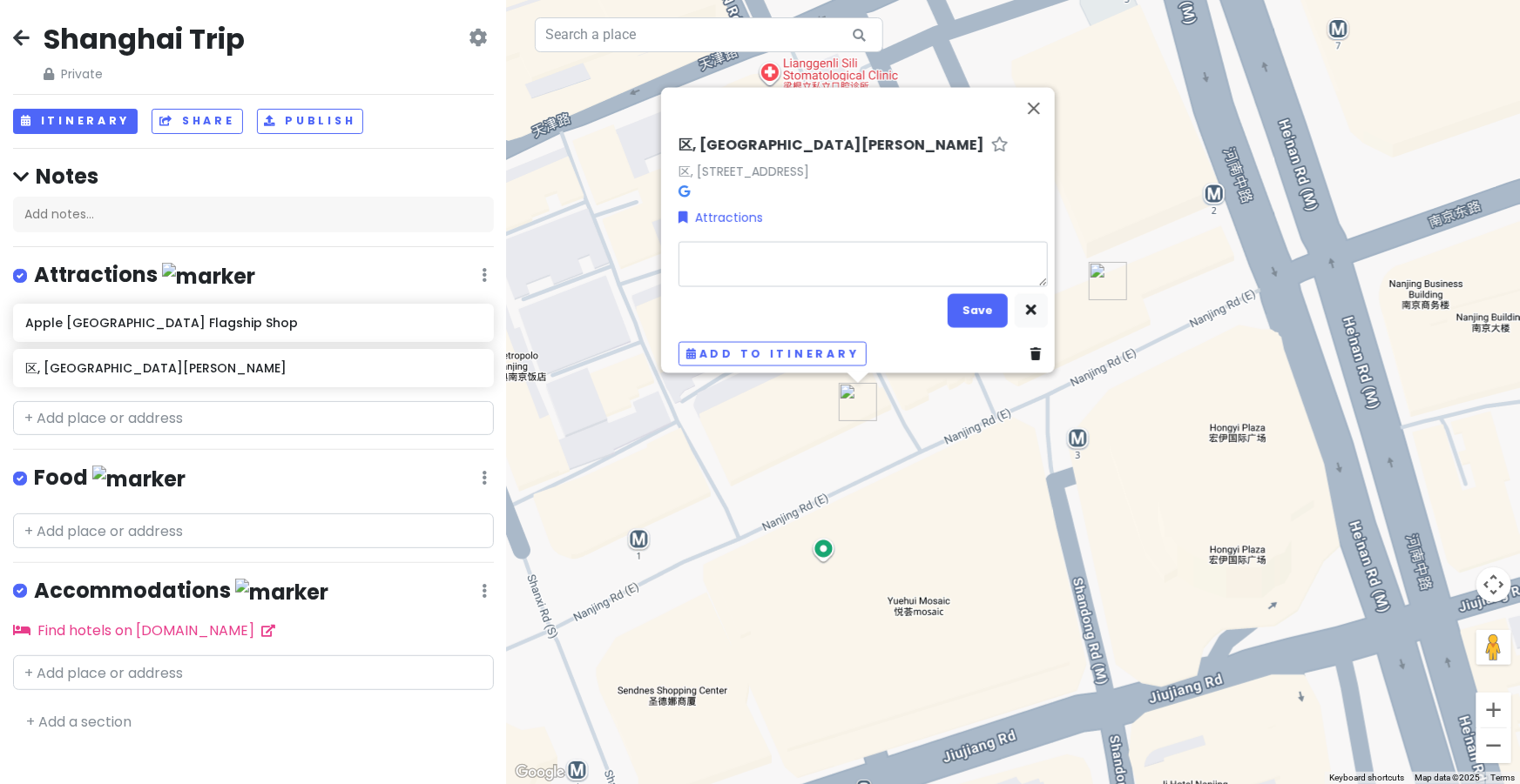
type textarea "x"
type textarea "C"
type textarea "x"
type textarea "Cl"
type textarea "x"
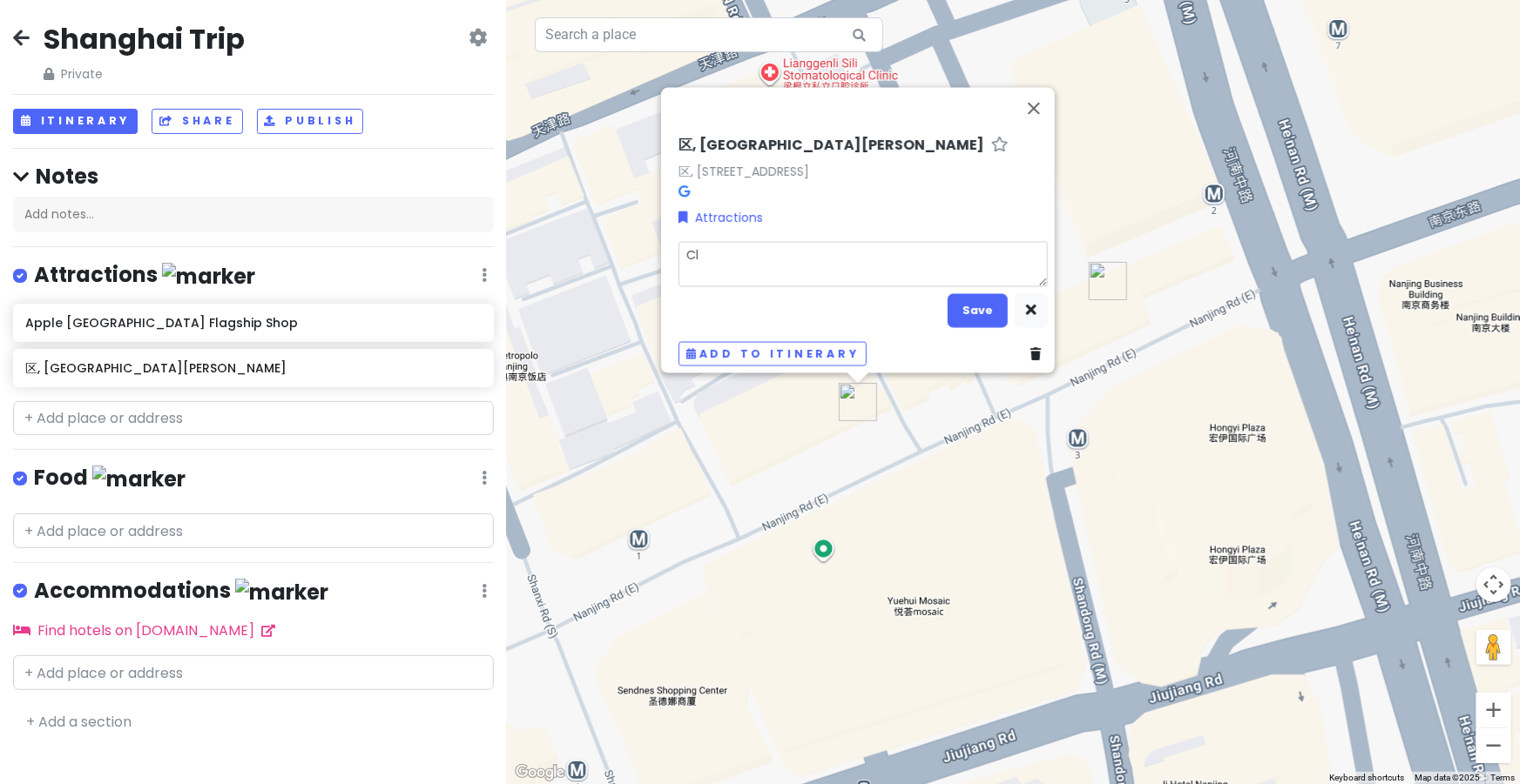
type textarea "Cla"
type textarea "x"
type textarea "Claw"
type textarea "x"
type textarea "Claw"
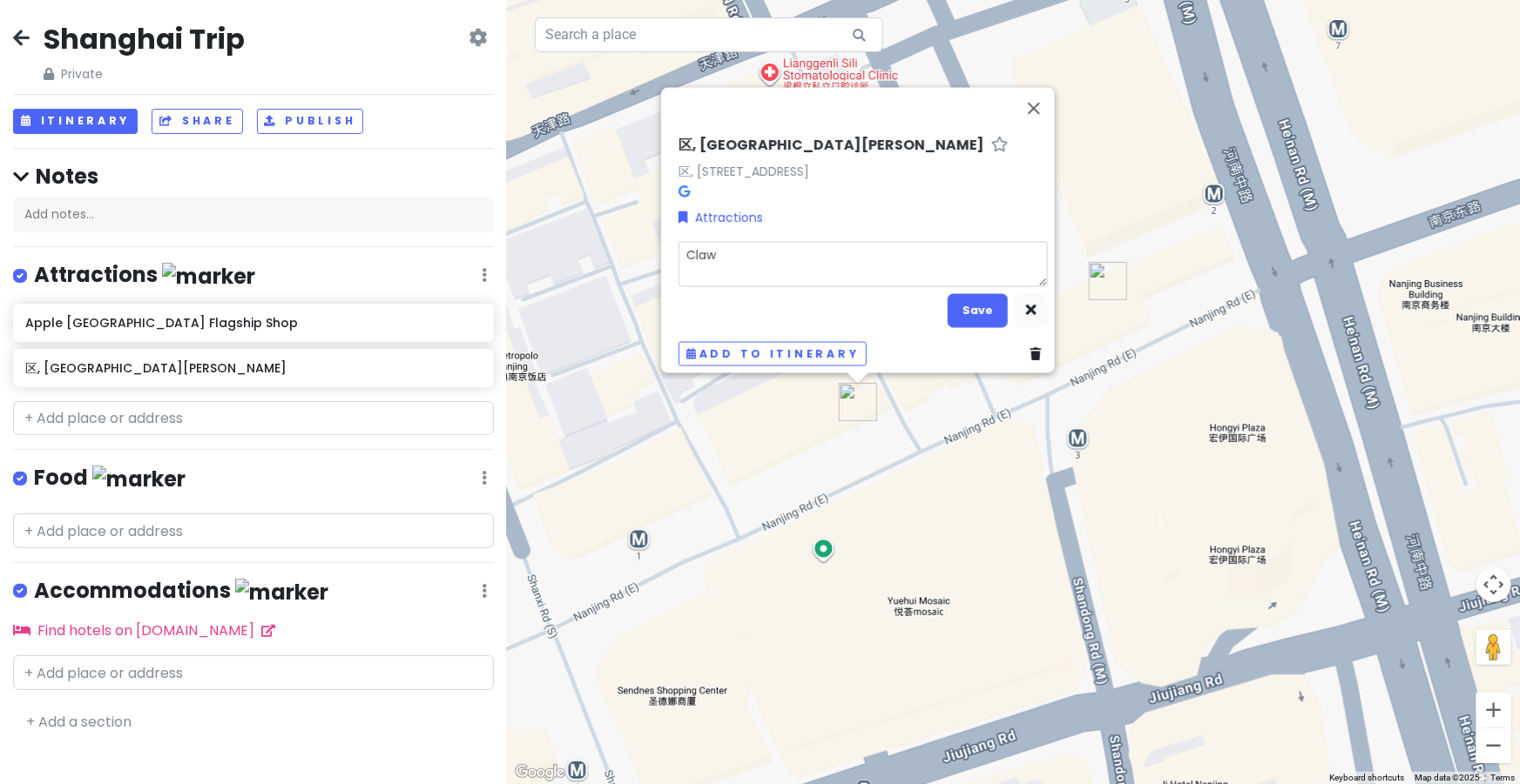
type textarea "x"
type textarea "Claw M"
type textarea "x"
type textarea "Claw Ma"
type textarea "x"
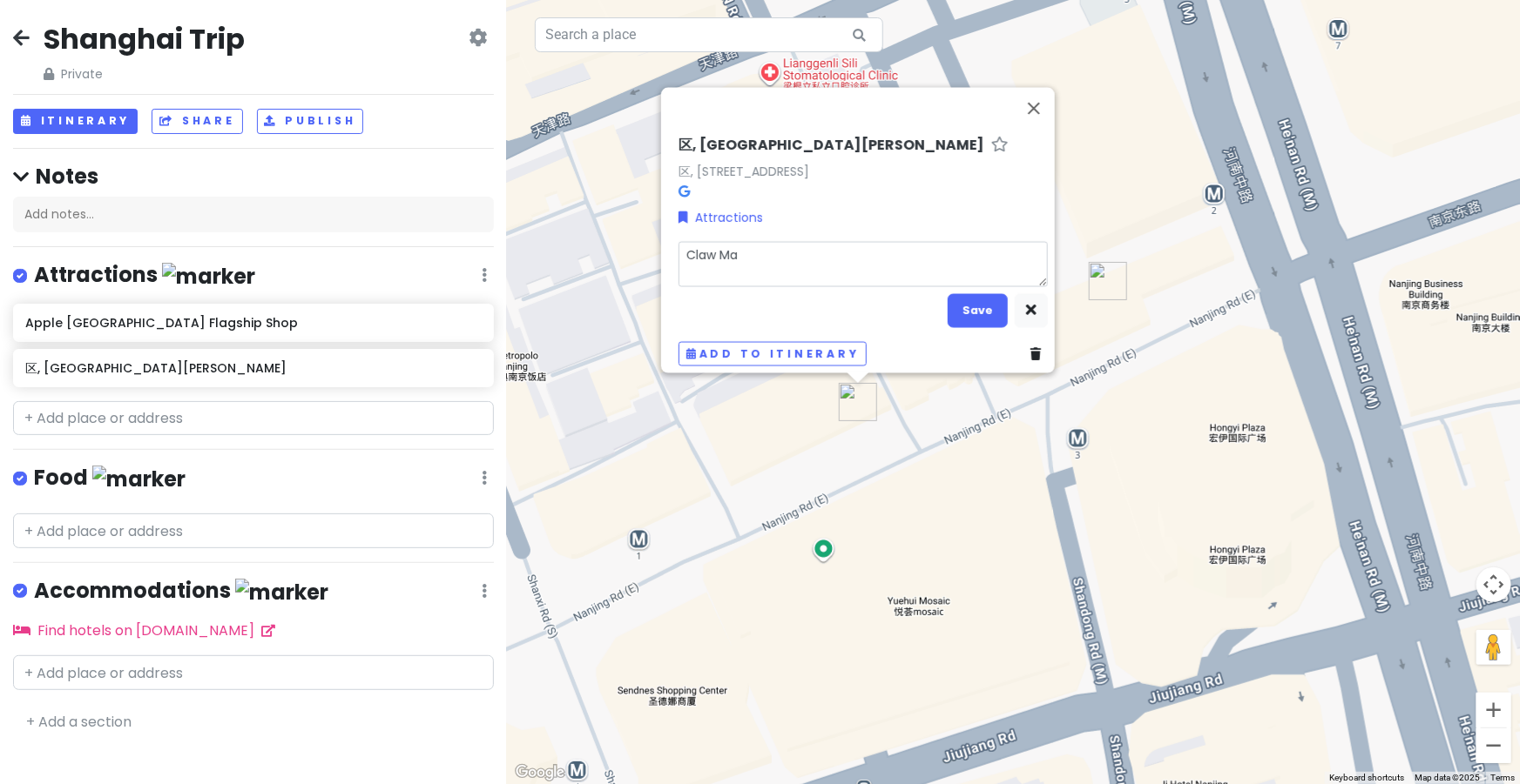
type textarea "Claw Mac"
type textarea "x"
type textarea "Claw Mach"
type textarea "x"
type textarea "Claw Machi"
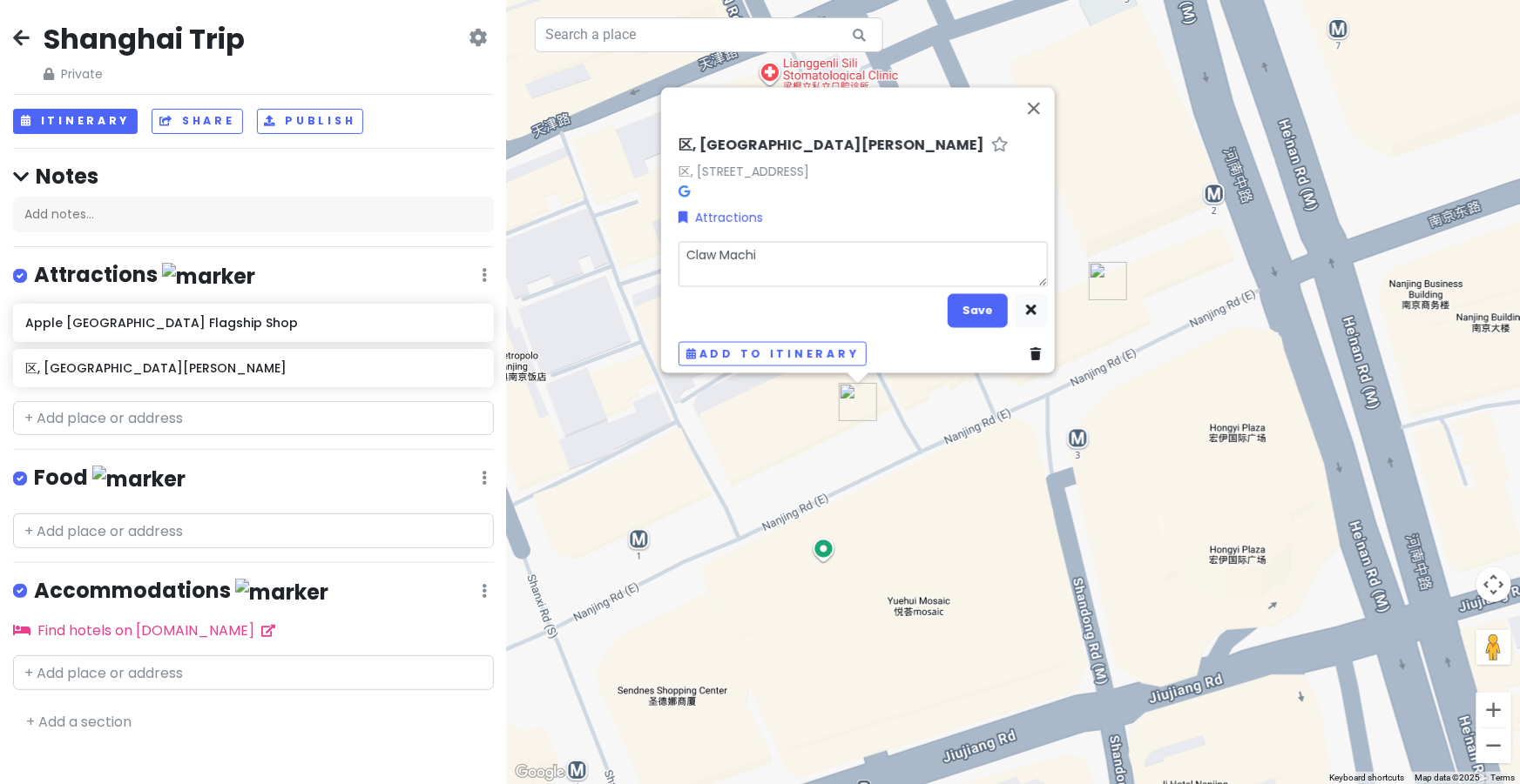
type textarea "x"
type textarea "Claw Machin"
type textarea "x"
type textarea "Claw Machine"
type textarea "x"
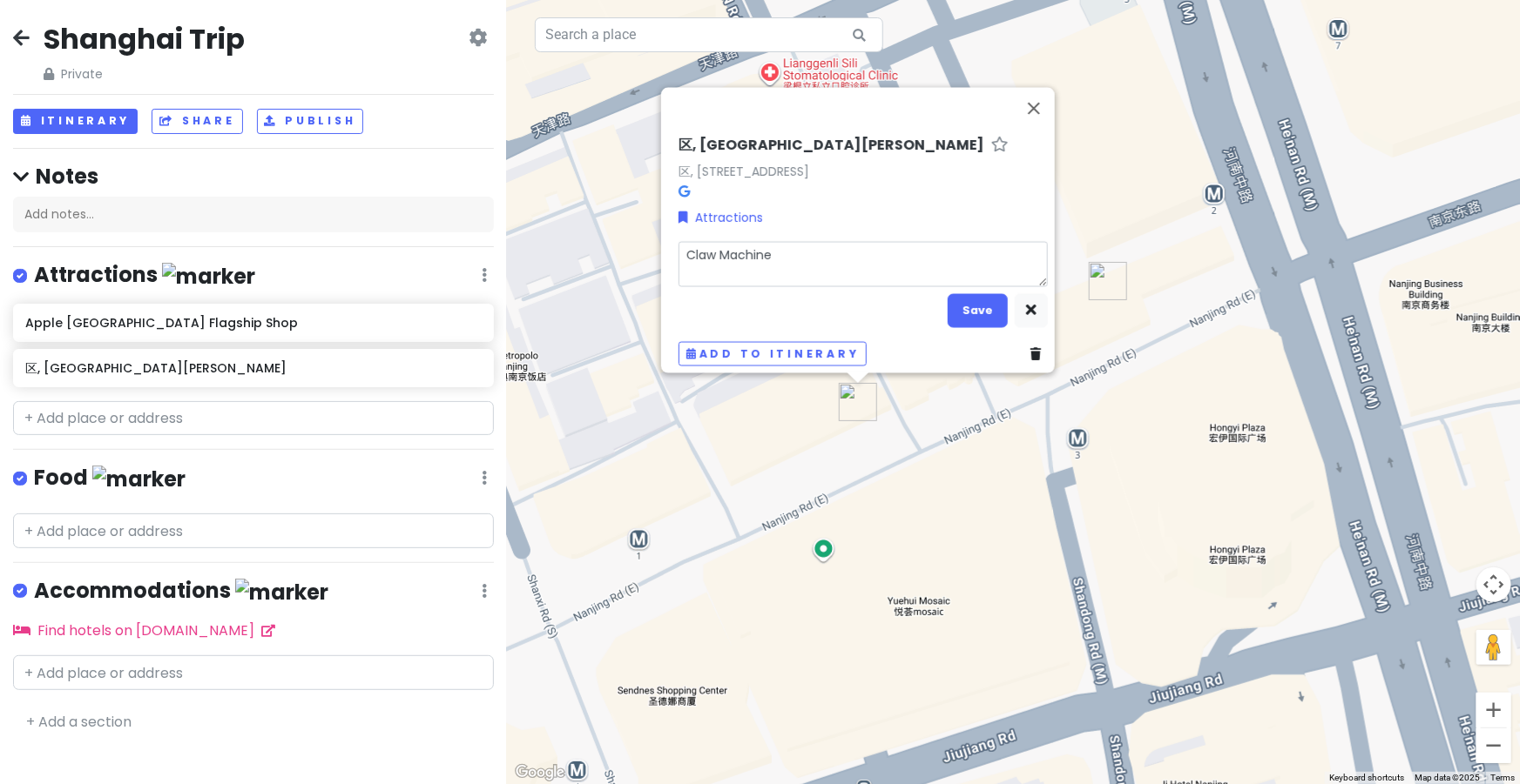
type textarea "Claw Machine"
type textarea "x"
type textarea "Claw Machine [STREET_ADDRESS][PERSON_NAME]([GEOGRAPHIC_DATA]1号口旁)"
type textarea "x"
type textarea "Claw Machine [STREET_ADDRESS][PERSON_NAME]([GEOGRAPHIC_DATA]1号口旁"
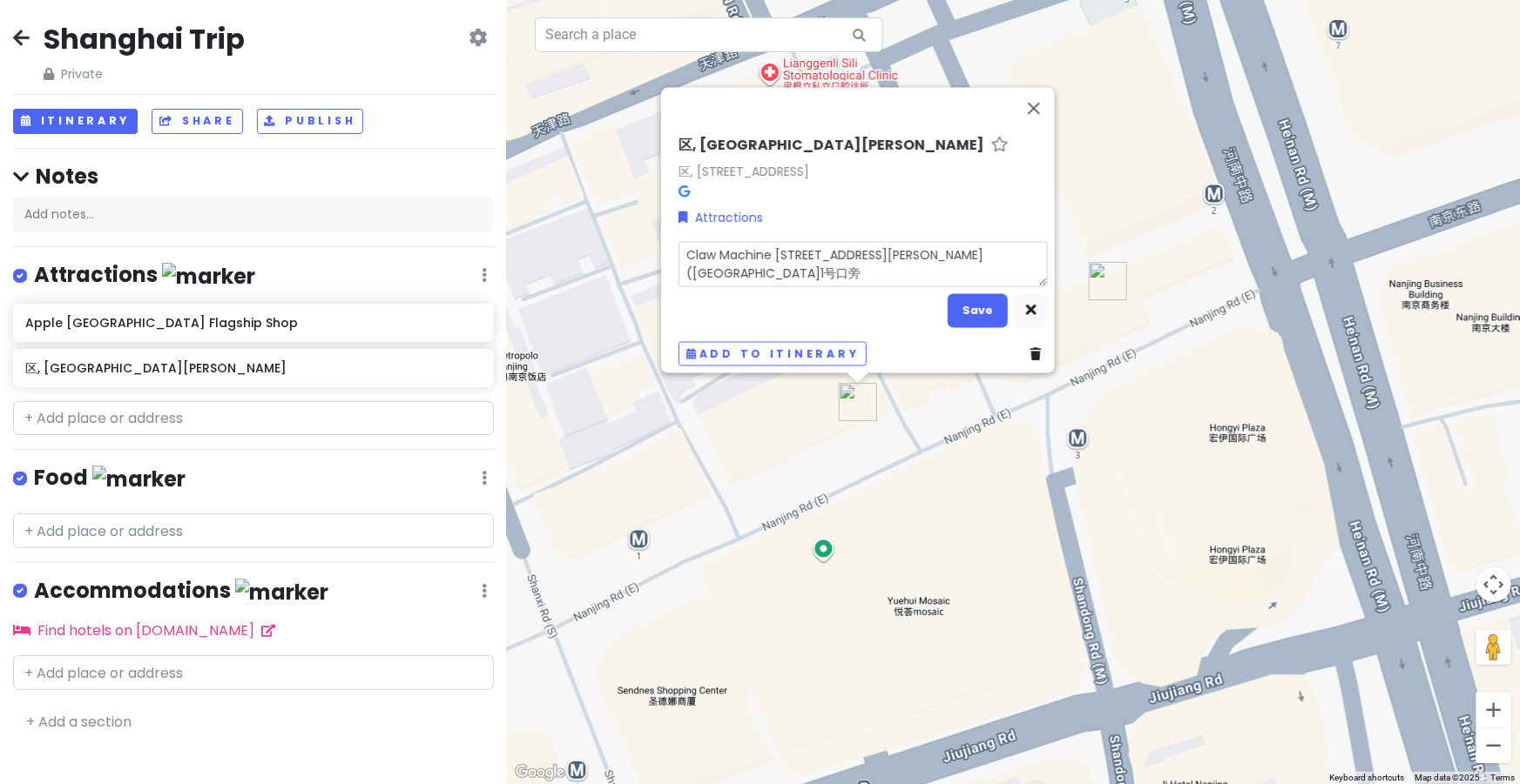
type textarea "x"
type textarea "Claw Machine [STREET_ADDRESS][PERSON_NAME]([GEOGRAPHIC_DATA]1号口"
type textarea "x"
type textarea "Claw Machine [STREET_ADDRESS][PERSON_NAME]百联ZX创趣场1层([GEOGRAPHIC_DATA]1号"
type textarea "x"
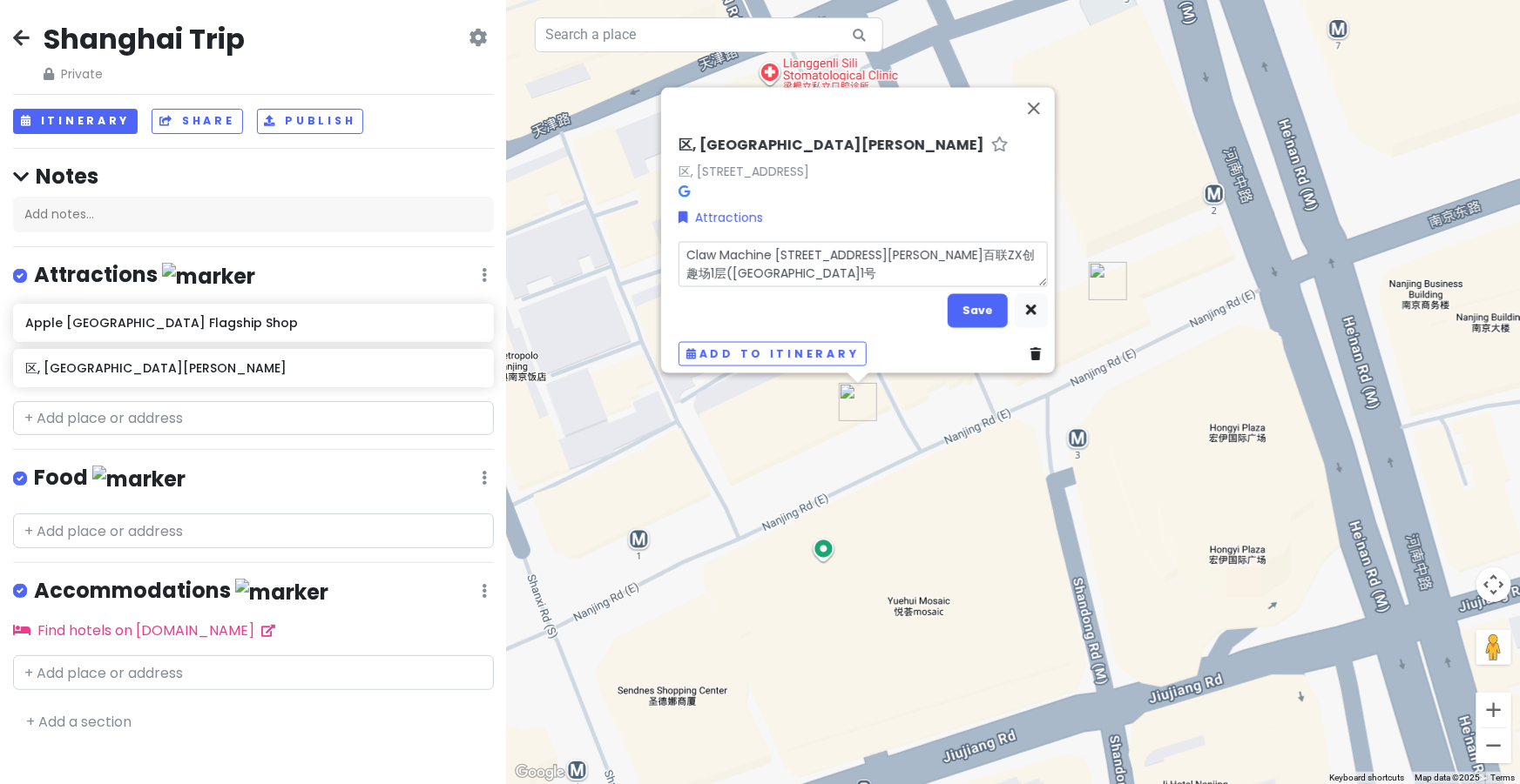
type textarea "Claw Machine [STREET_ADDRESS][PERSON_NAME]([GEOGRAPHIC_DATA]1"
type textarea "x"
type textarea "Claw Machine [STREET_ADDRESS][PERSON_NAME]([GEOGRAPHIC_DATA]"
type textarea "x"
type textarea "Claw Machine [STREET_ADDRESS][PERSON_NAME]([GEOGRAPHIC_DATA]地铁"
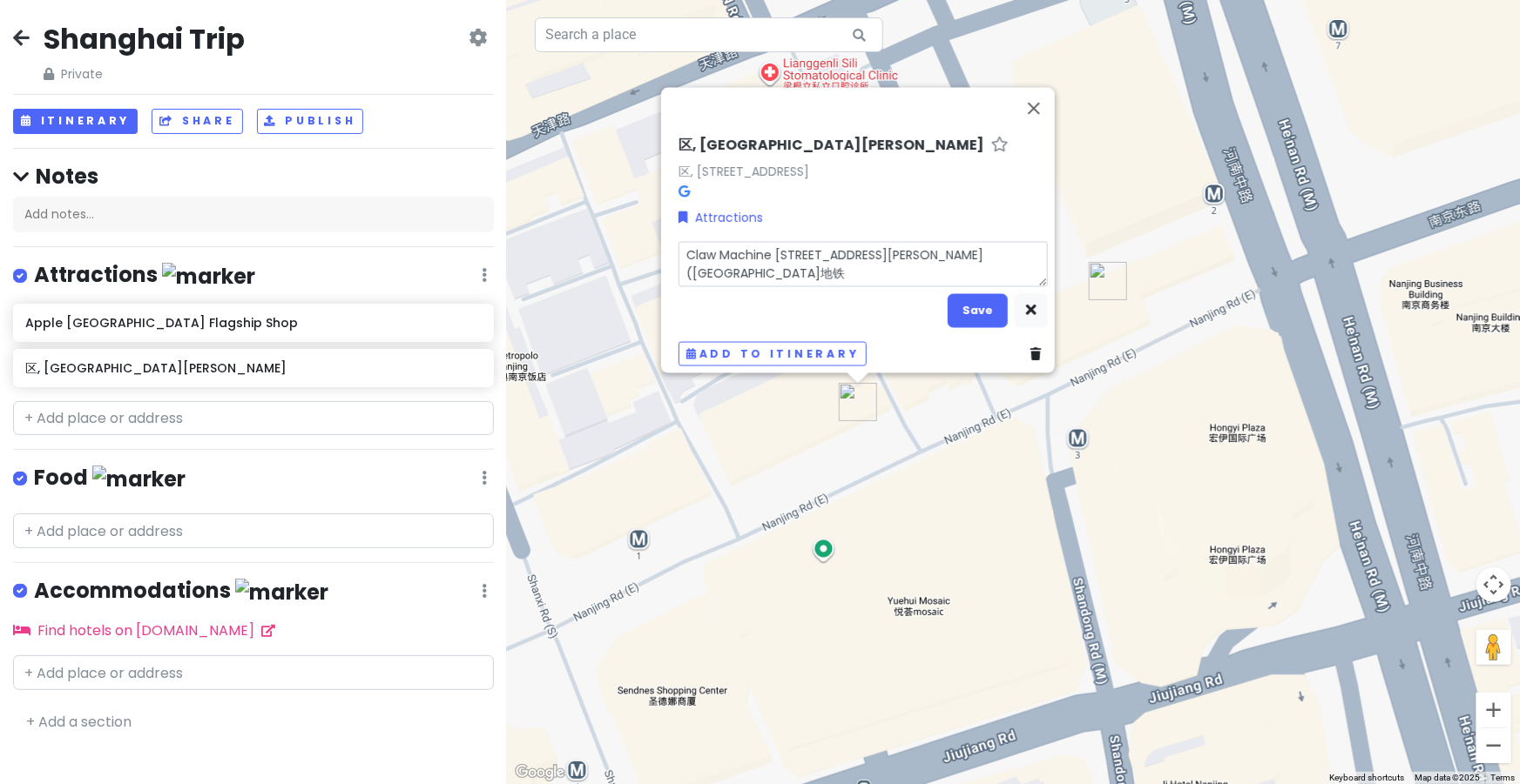
type textarea "x"
type textarea "Claw Machine [STREET_ADDRESS][PERSON_NAME]百联ZX创趣场1层([GEOGRAPHIC_DATA]"
type textarea "x"
type textarea "Claw Machine [STREET_ADDRESS][PERSON_NAME]百联ZX创趣场1层([GEOGRAPHIC_DATA]"
type textarea "x"
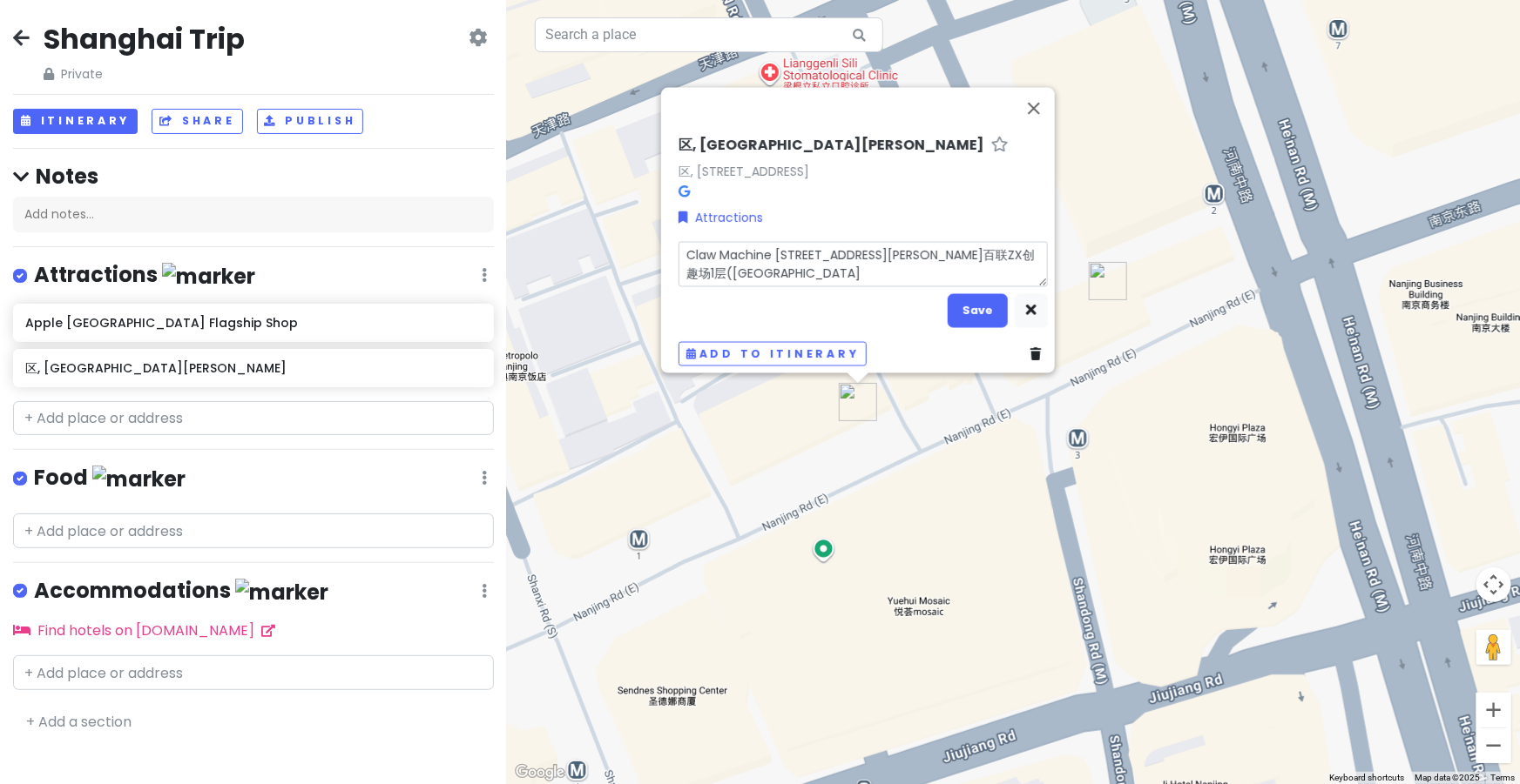
type textarea "Claw Machine [STREET_ADDRESS][PERSON_NAME]百联ZX创趣场1层([GEOGRAPHIC_DATA]"
type textarea "x"
type textarea "Claw Machine [STREET_ADDRESS][PERSON_NAME]百联ZX创趣场1层(南京"
type textarea "x"
type textarea "Claw Machine [STREET_ADDRESS][PERSON_NAME]百联ZX创趣场1层(南"
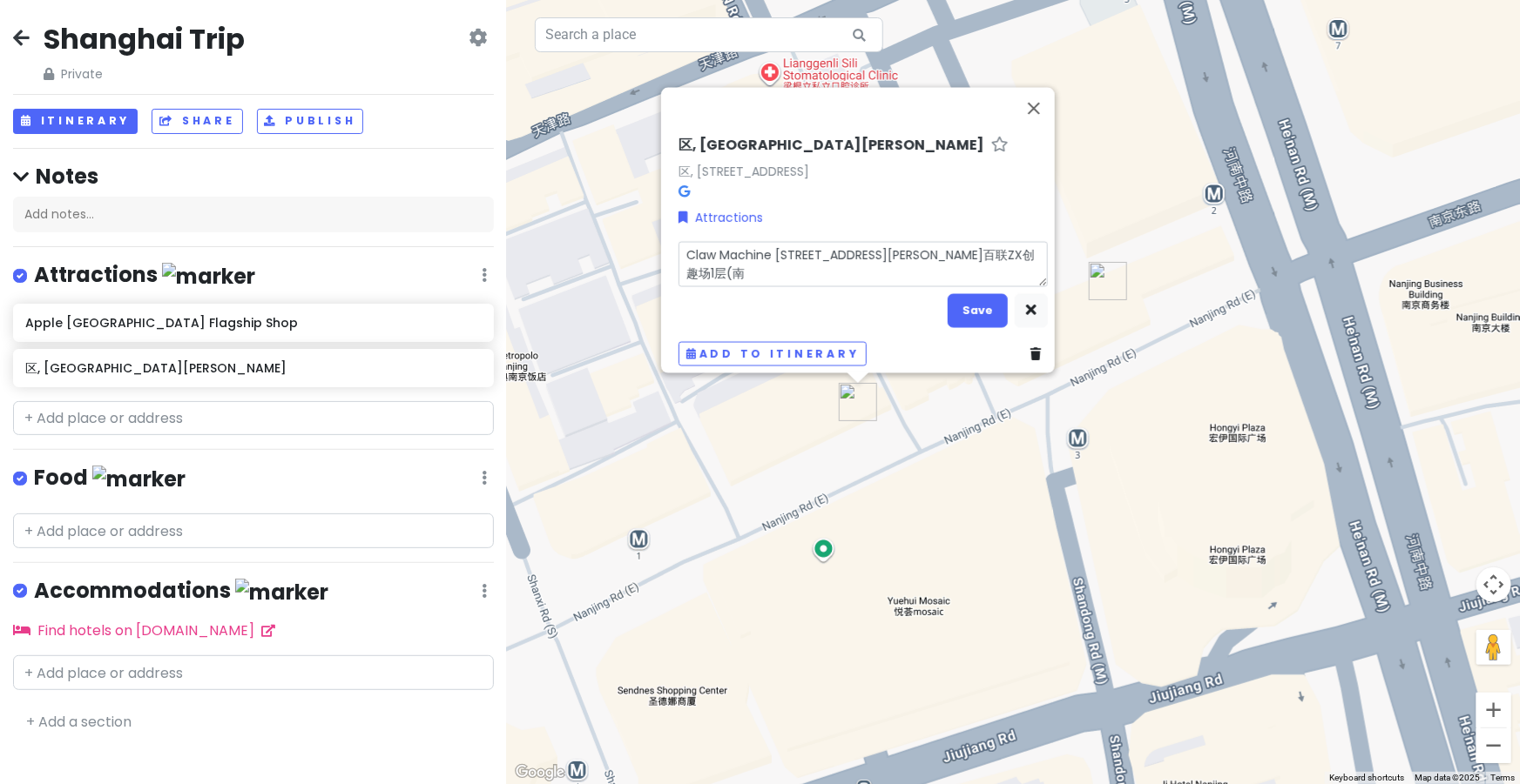
type textarea "x"
type textarea "Claw Machine [STREET_ADDRESS][PERSON_NAME]("
type textarea "x"
type textarea "Claw Machine [STREET_ADDRESS][PERSON_NAME]百联ZX创趣场1层"
type textarea "x"
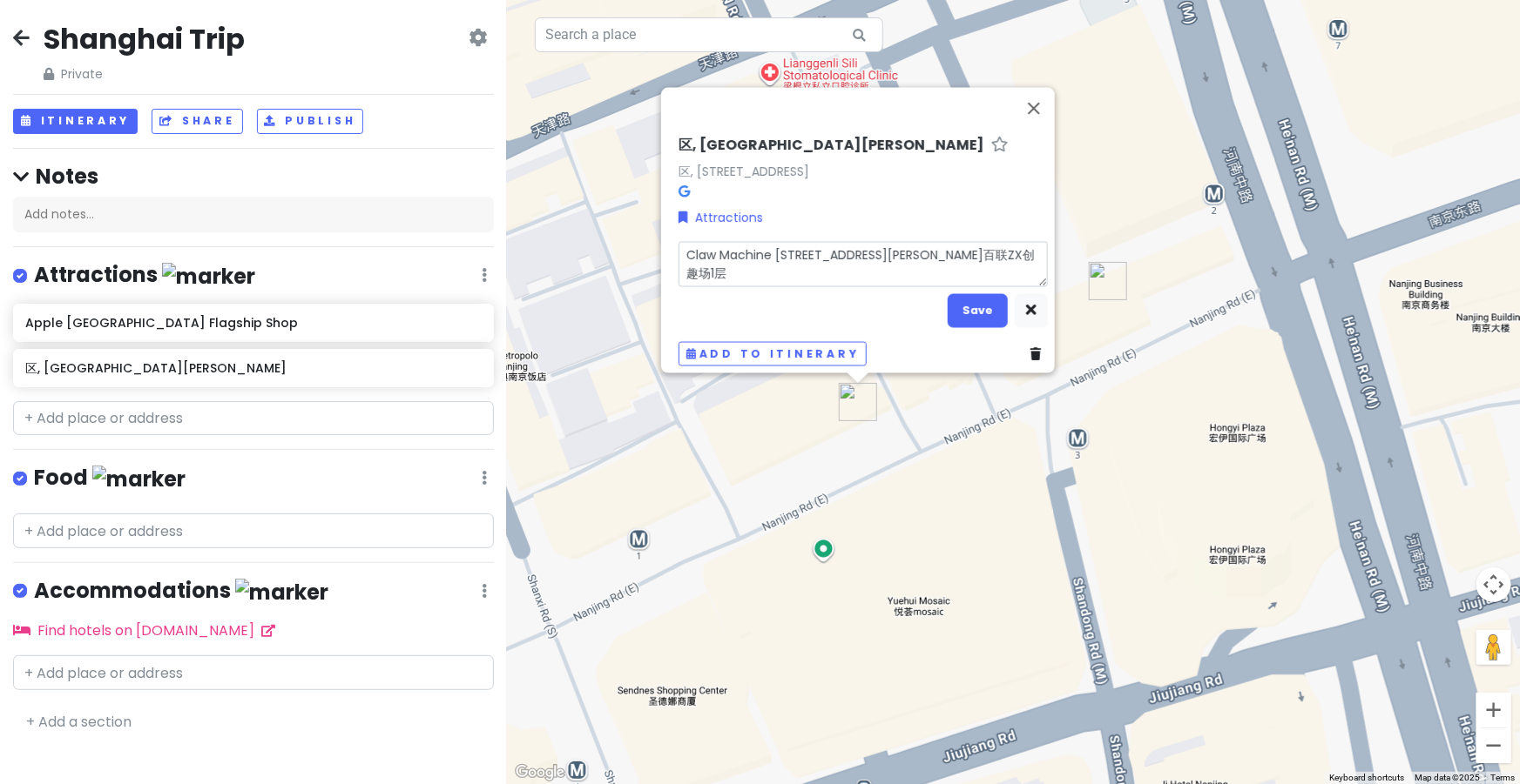
type textarea "Claw Machine [STREET_ADDRESS][PERSON_NAME]百联ZX创趣场1"
type textarea "x"
type textarea "Claw Machine [STREET_ADDRESS][PERSON_NAME]百联ZX创趣场"
type textarea "x"
type textarea "Claw Machine [STREET_ADDRESS][PERSON_NAME]百联ZX创趣"
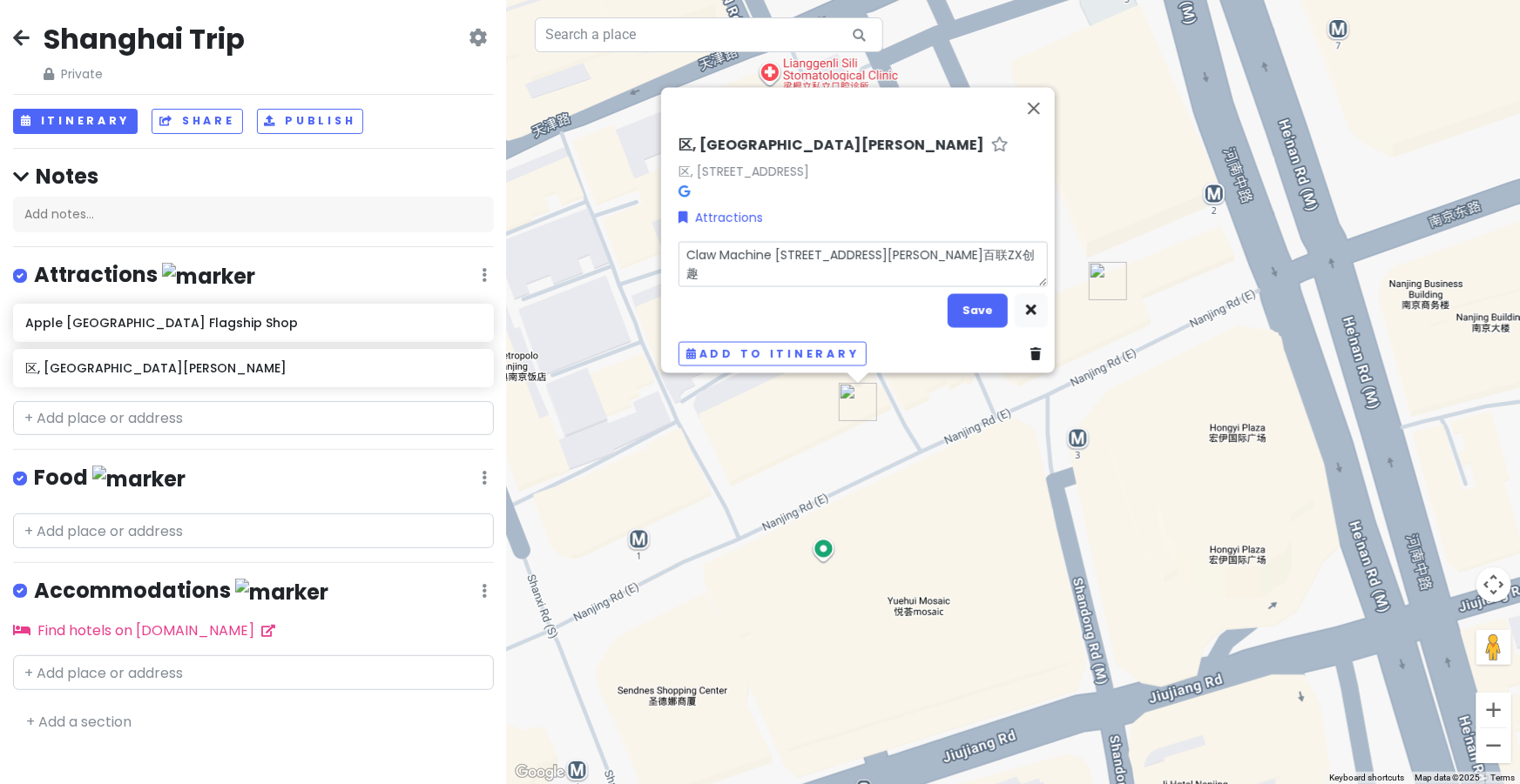
type textarea "x"
type textarea "Claw Machine [STREET_ADDRESS][PERSON_NAME]百联ZX创"
type textarea "x"
type textarea "Claw Machine [STREET_ADDRESS][PERSON_NAME]百联ZX"
type textarea "x"
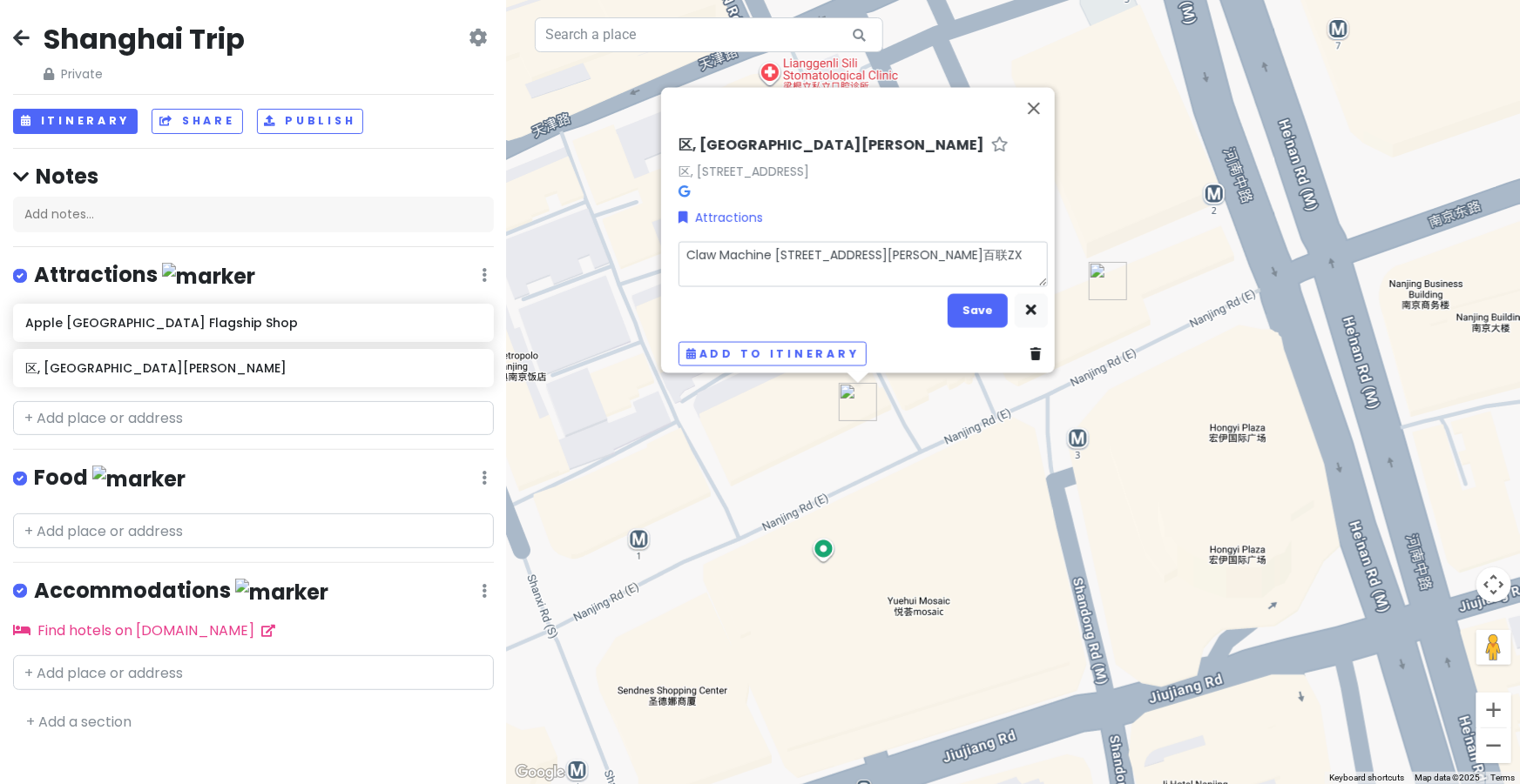
type textarea "Claw Machine [STREET_ADDRESS][PERSON_NAME]百联Z"
type textarea "x"
type textarea "Claw Machine [STREET_ADDRESS][PERSON_NAME]百联"
type textarea "x"
type textarea "Claw Machine [STREET_ADDRESS][PERSON_NAME]百"
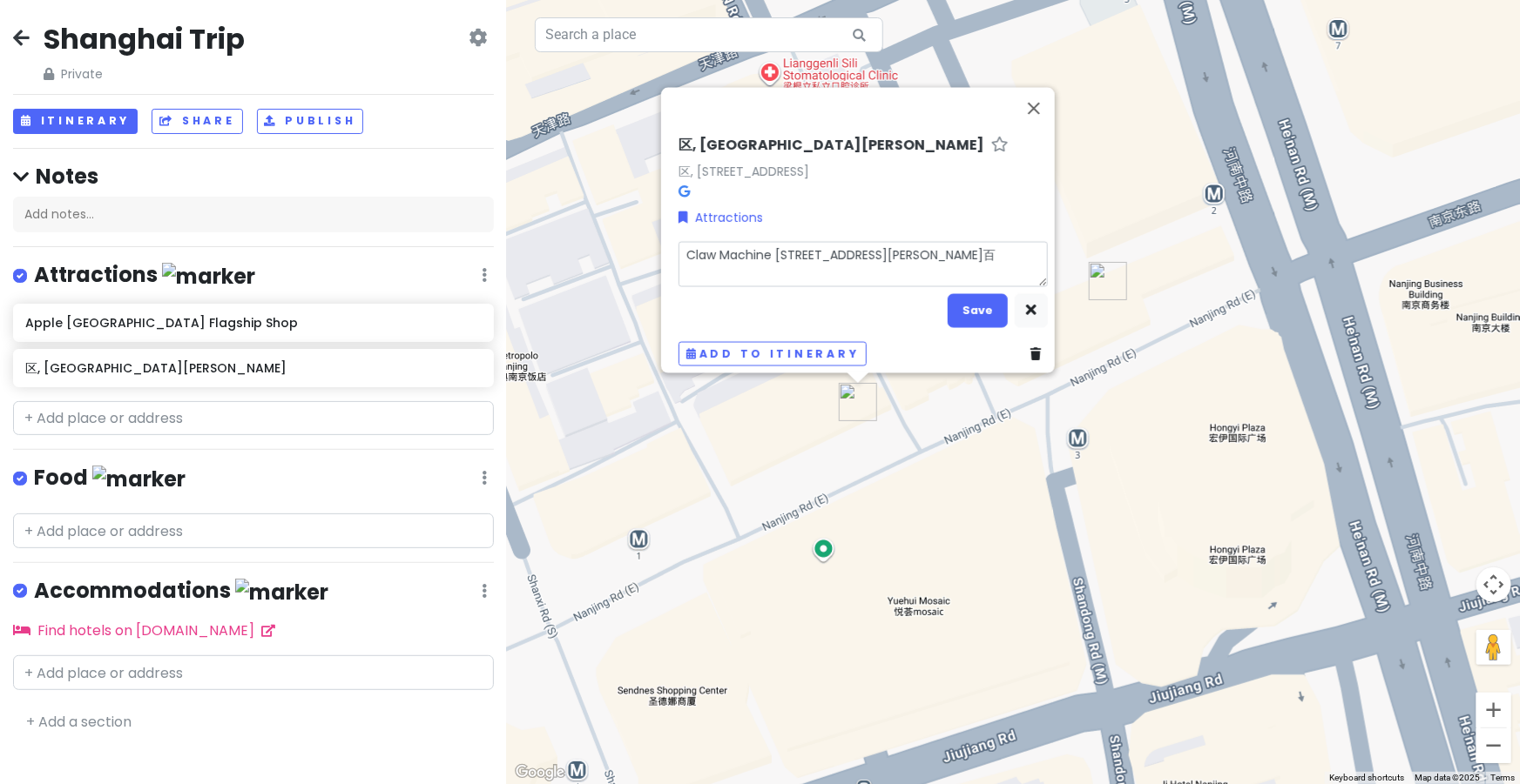
type textarea "x"
type textarea "Claw Machine [STREET_ADDRESS][PERSON_NAME]"
type textarea "x"
type textarea "Claw Machine [STREET_ADDRESS][PERSON_NAME]"
type textarea "x"
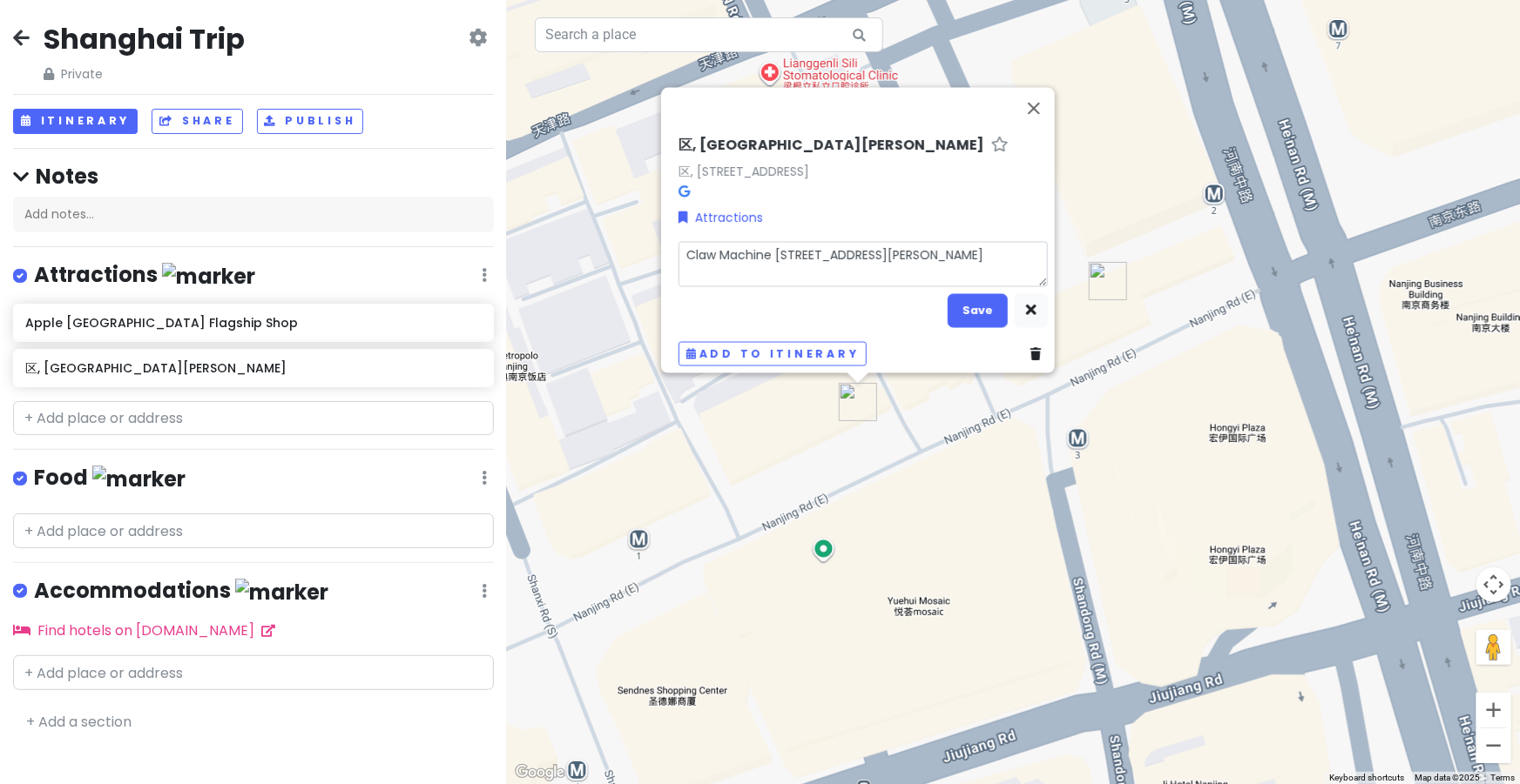
type textarea "Claw Machine [STREET_ADDRESS][PERSON_NAME]"
type textarea "x"
type textarea "Claw Machine [STREET_ADDRESS][PERSON_NAME]"
type textarea "x"
type textarea "Claw Machine [GEOGRAPHIC_DATA][PERSON_NAME][GEOGRAPHIC_DATA][GEOGRAPHIC_DATA]"
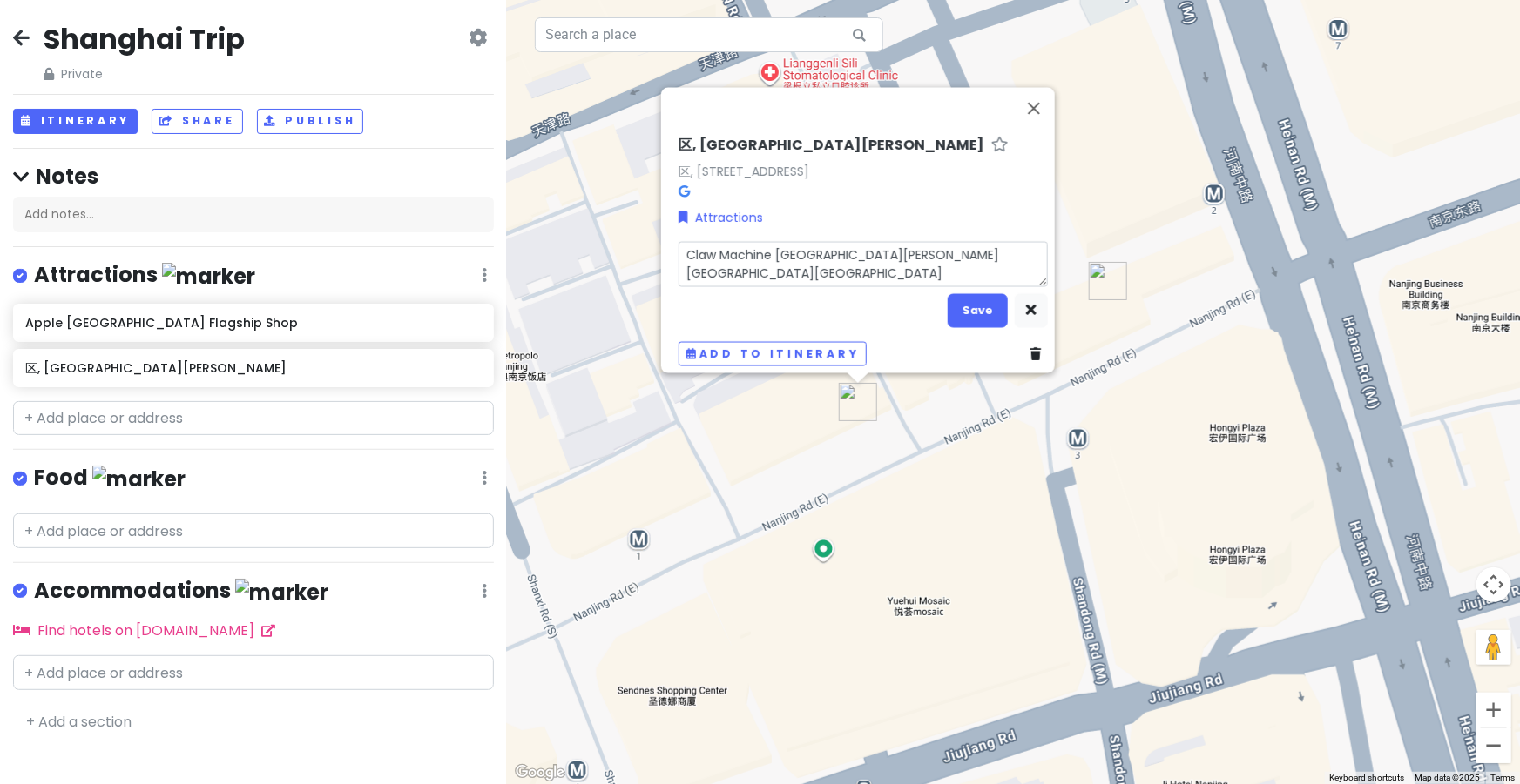
type textarea "x"
type textarea "Claw Machine [GEOGRAPHIC_DATA][PERSON_NAME][GEOGRAPHIC_DATA][GEOGRAPHIC_DATA]"
type textarea "x"
type textarea "Claw Machine [GEOGRAPHIC_DATA][PERSON_NAME][GEOGRAPHIC_DATA]南京"
type textarea "x"
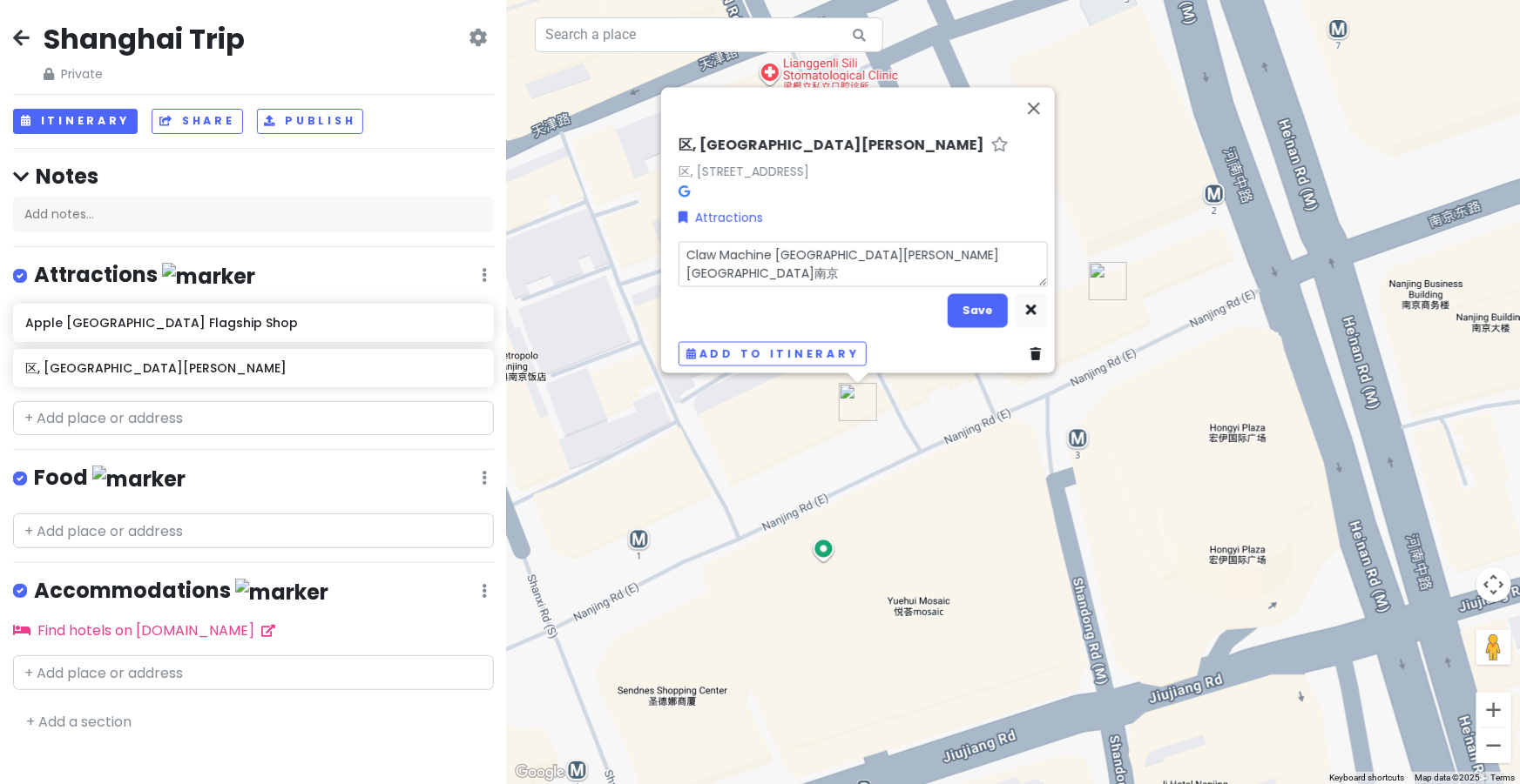
type textarea "Claw Machine [GEOGRAPHIC_DATA][PERSON_NAME][GEOGRAPHIC_DATA]南"
type textarea "x"
type textarea "Claw Machine [GEOGRAPHIC_DATA][PERSON_NAME][GEOGRAPHIC_DATA]"
type textarea "x"
type textarea "Claw Machine [GEOGRAPHIC_DATA][PERSON_NAME]"
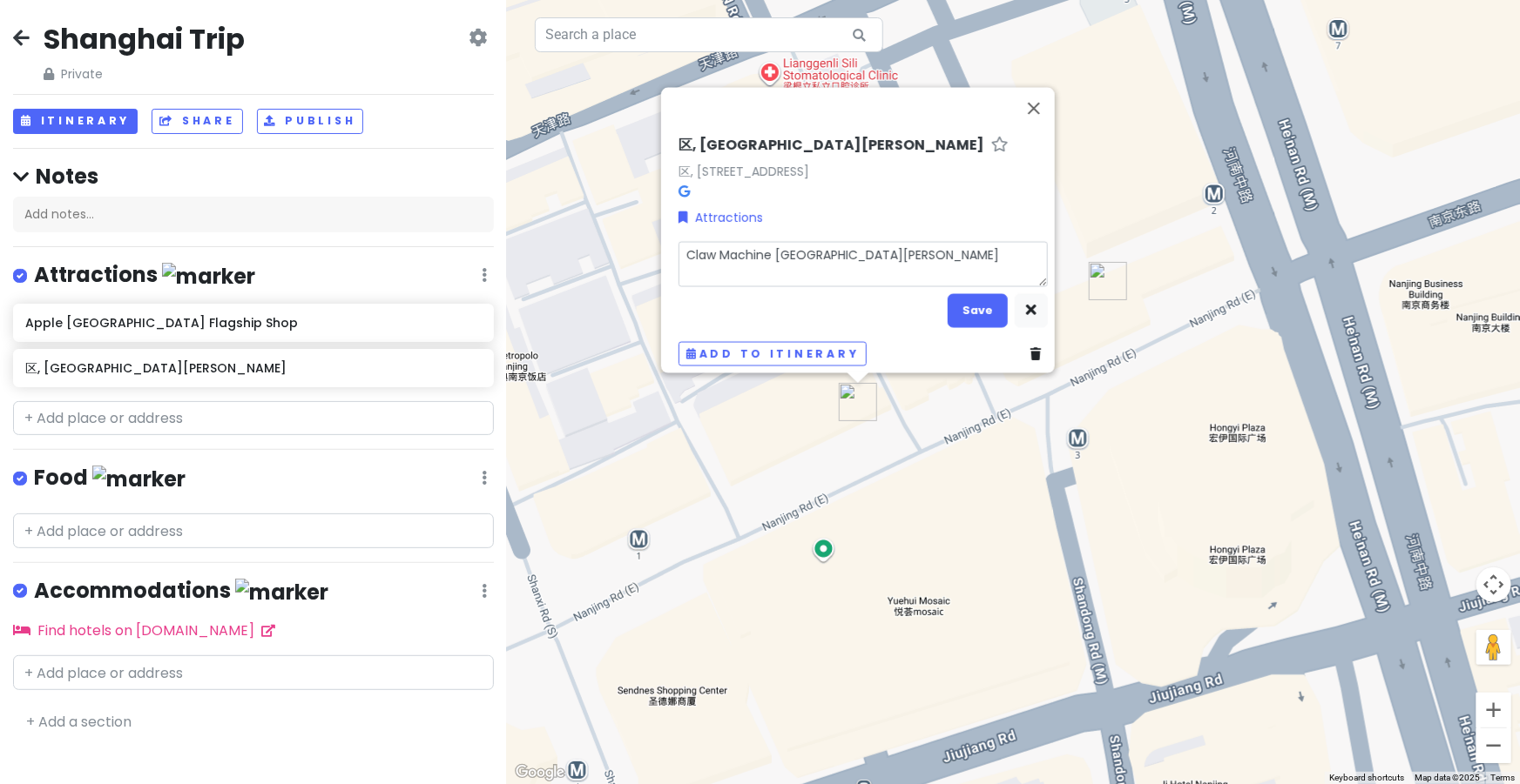
type textarea "x"
type textarea "Claw Machine [GEOGRAPHIC_DATA]黄"
type textarea "x"
type textarea "Claw Machine [GEOGRAPHIC_DATA]"
type textarea "x"
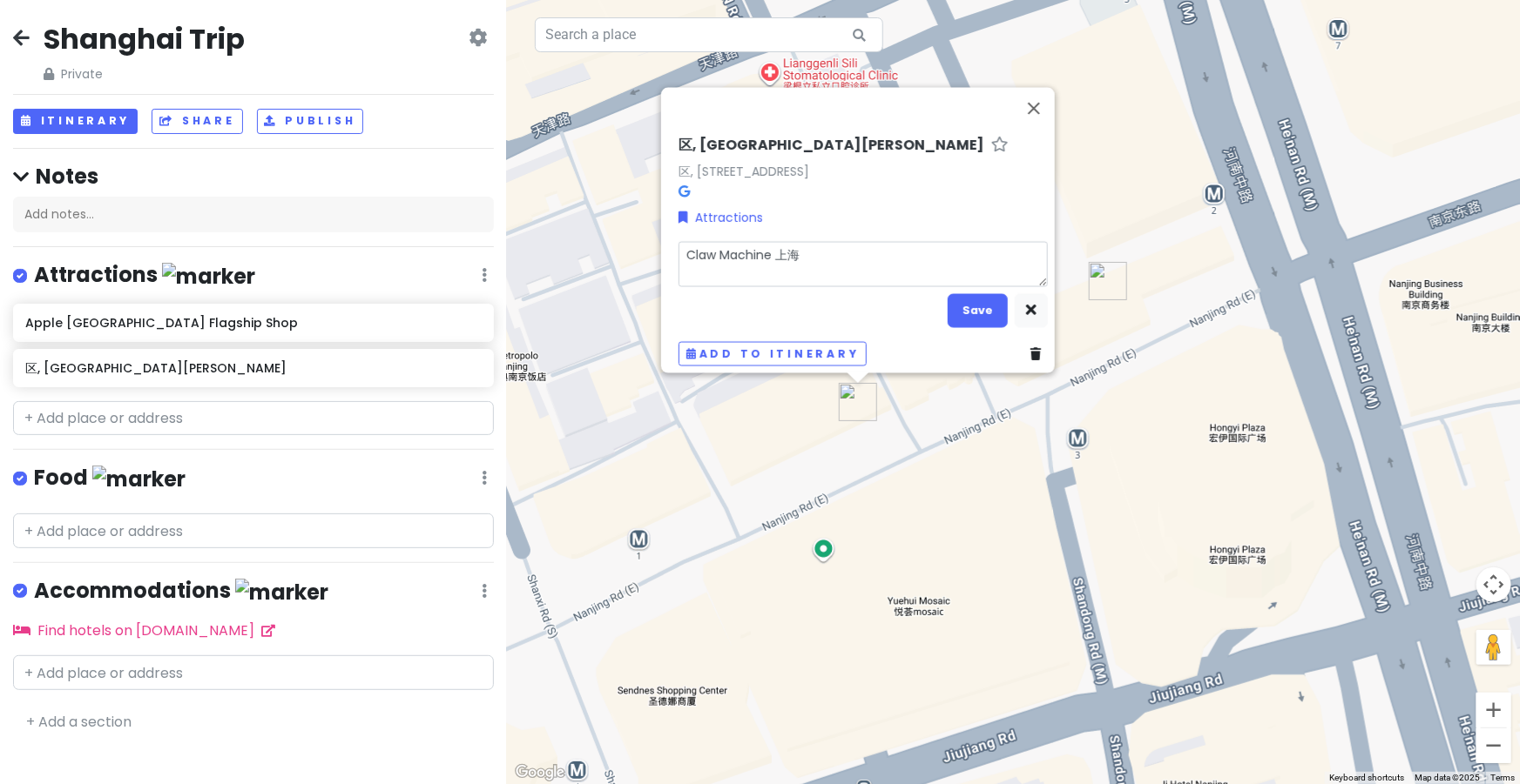
type textarea "Claw Machine 上"
type textarea "x"
type textarea "Claw Machine"
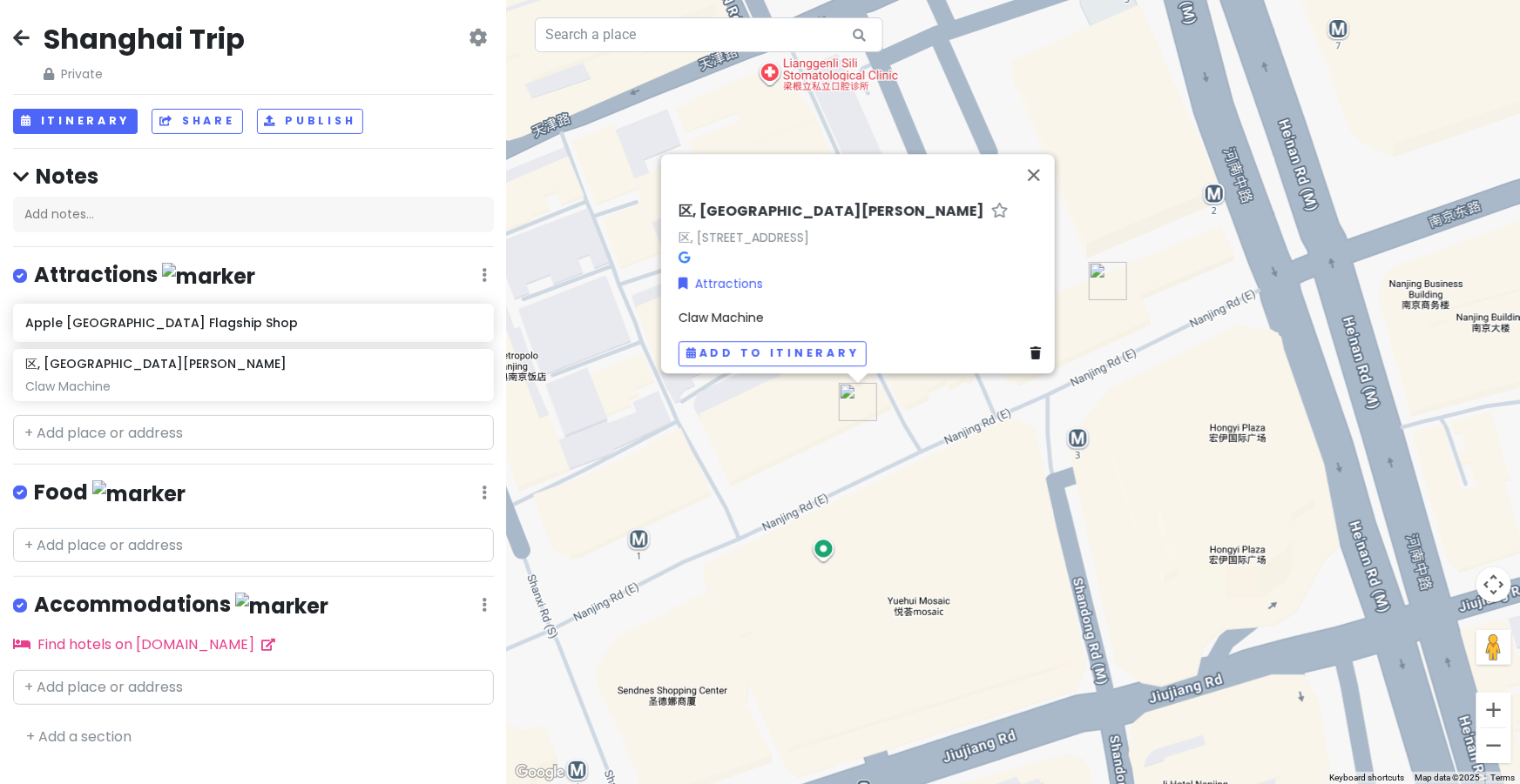
click at [749, 311] on span "Claw Machine" at bounding box center [721, 318] width 85 height 18
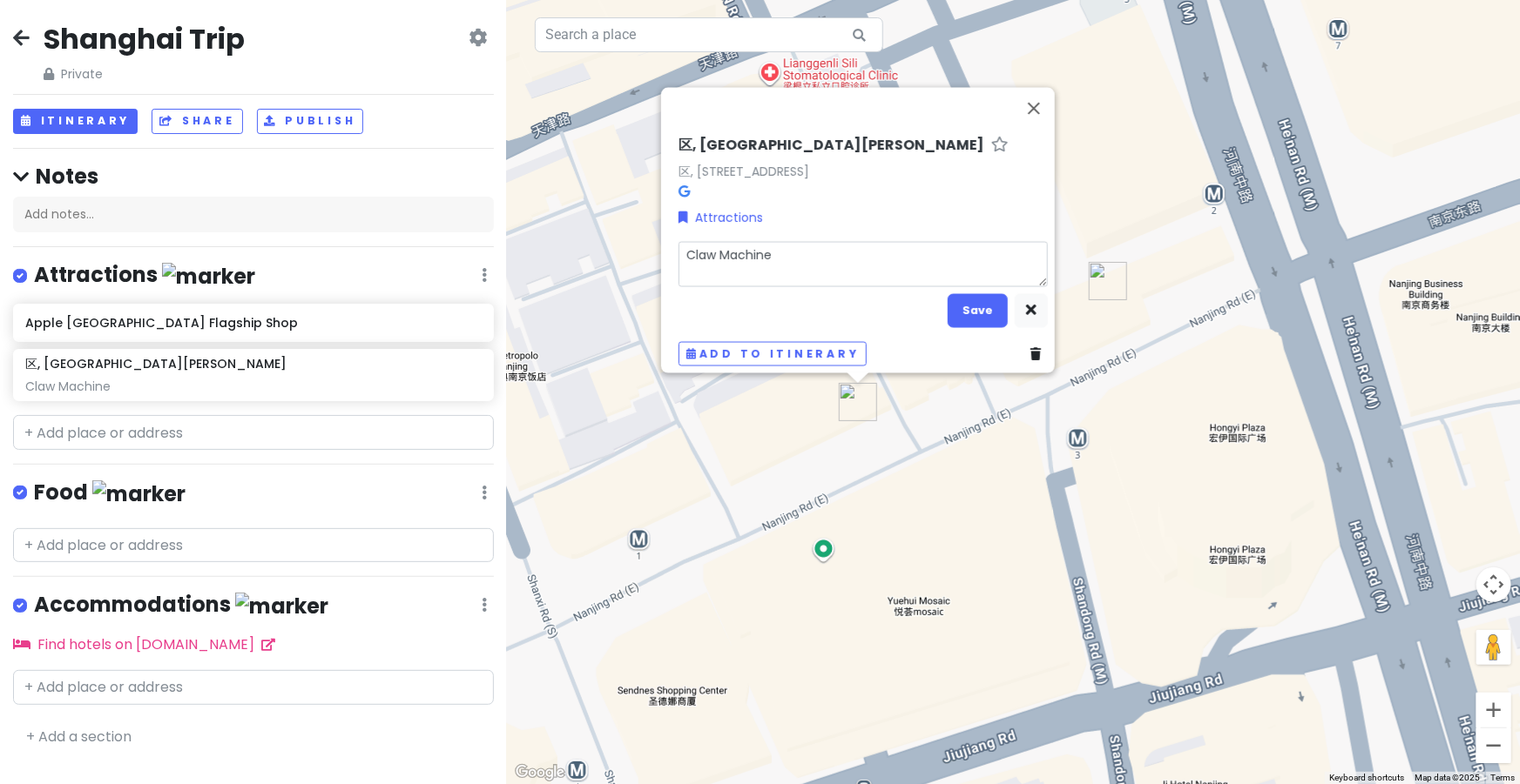
click at [797, 257] on textarea "Claw Machine" at bounding box center [862, 264] width 369 height 45
type textarea "x"
type textarea "Claw Machine"
type textarea "x"
type textarea "Claw Machine Bailian ZX"
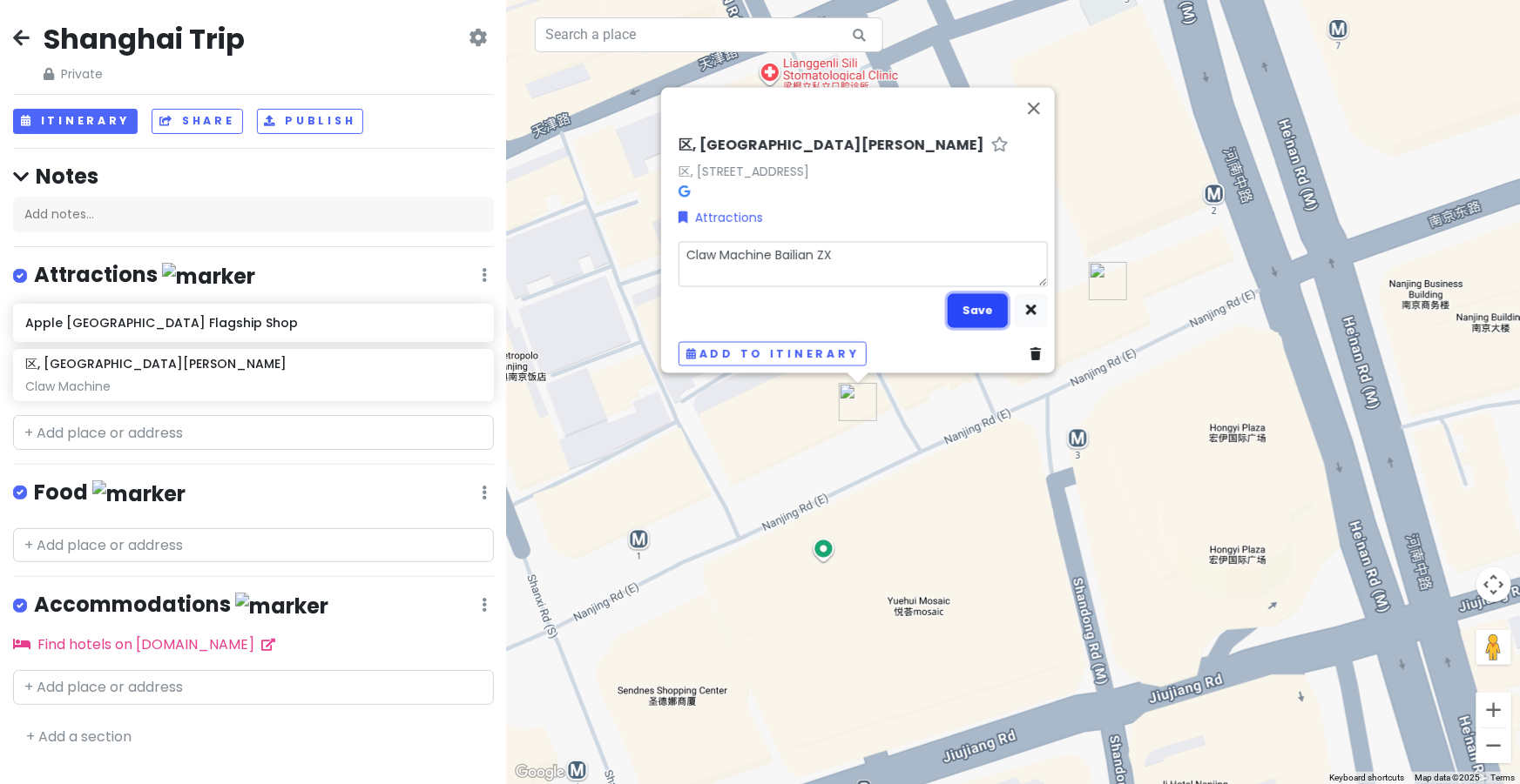
click at [958, 301] on button "Save" at bounding box center [977, 311] width 60 height 34
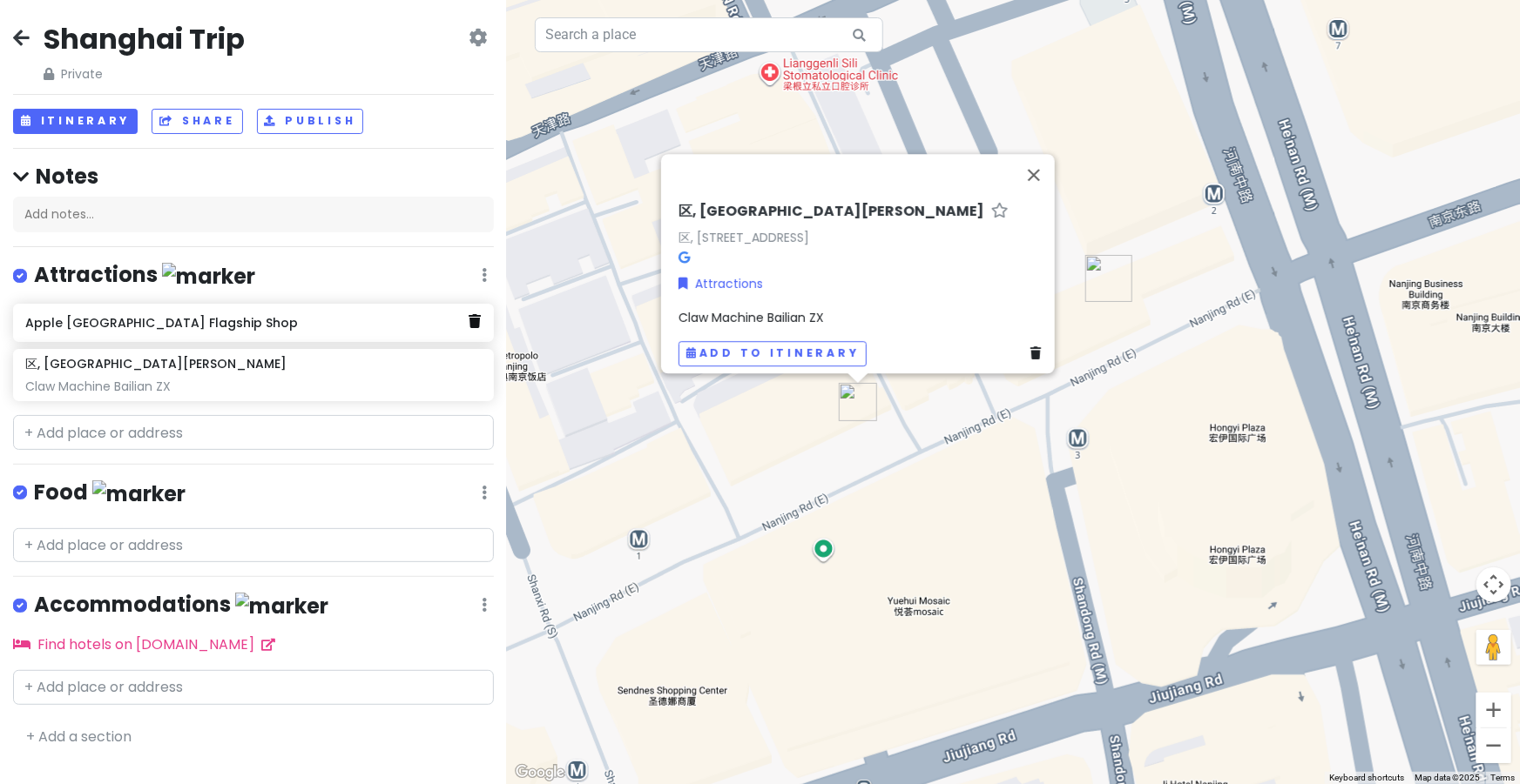
click at [472, 323] on icon at bounding box center [475, 321] width 12 height 14
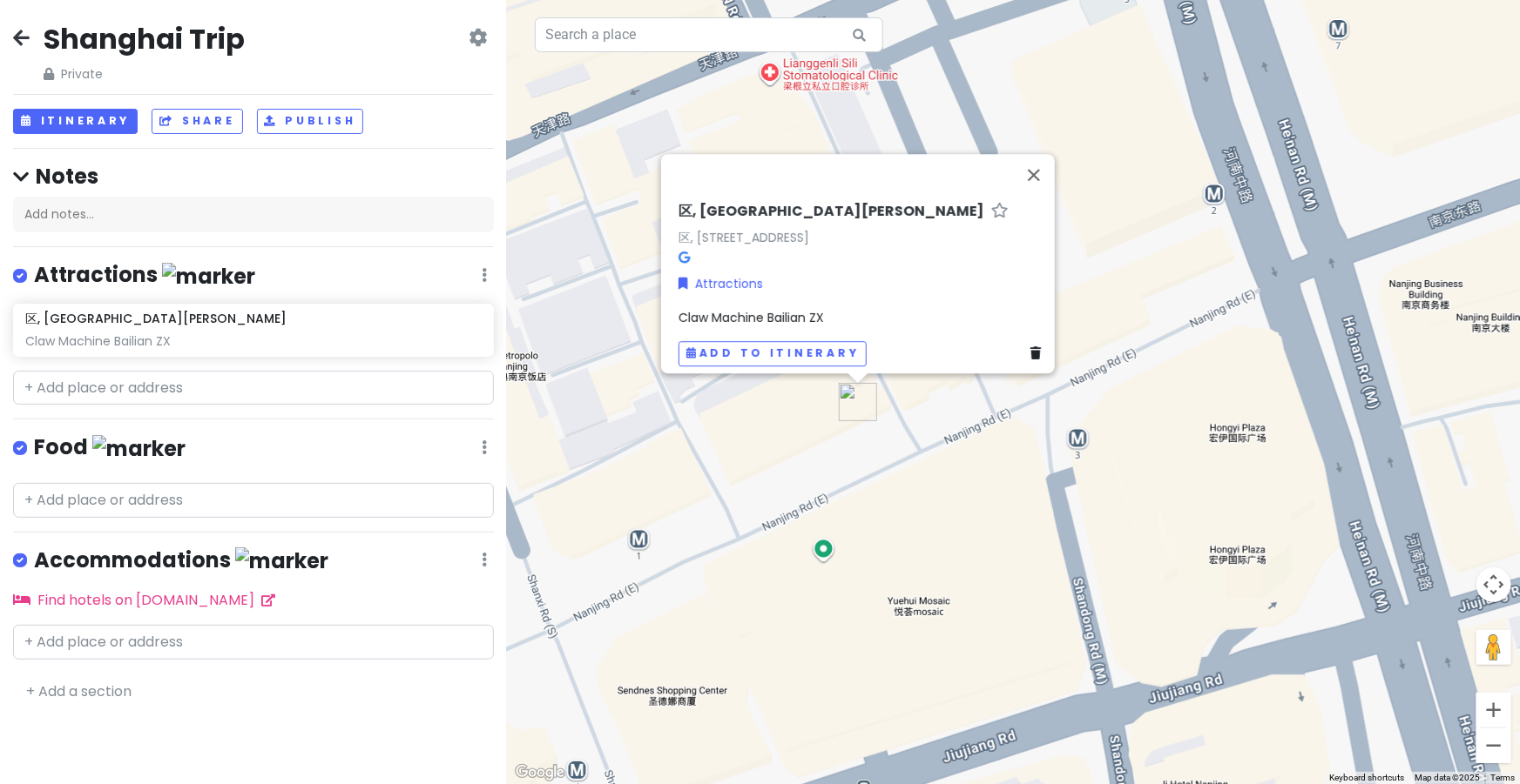
click at [814, 309] on span "Claw Machine Bailian ZX" at bounding box center [751, 318] width 145 height 18
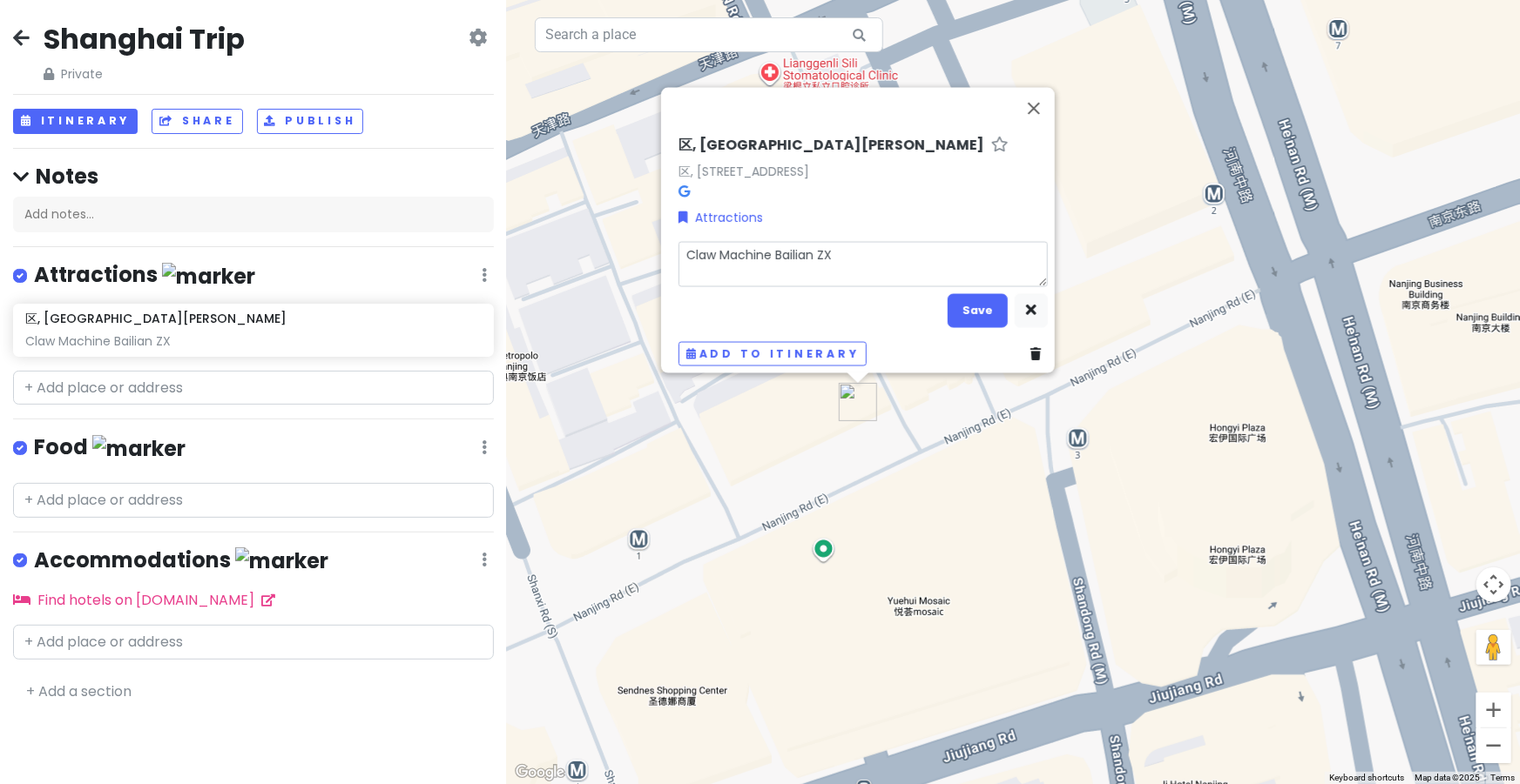
click at [865, 256] on textarea "Claw Machine Bailian ZX" at bounding box center [862, 264] width 369 height 45
type textarea "x"
type textarea "Claw Machine Bailian ZX,"
type textarea "x"
type textarea "Claw Machine Bailian ZX,"
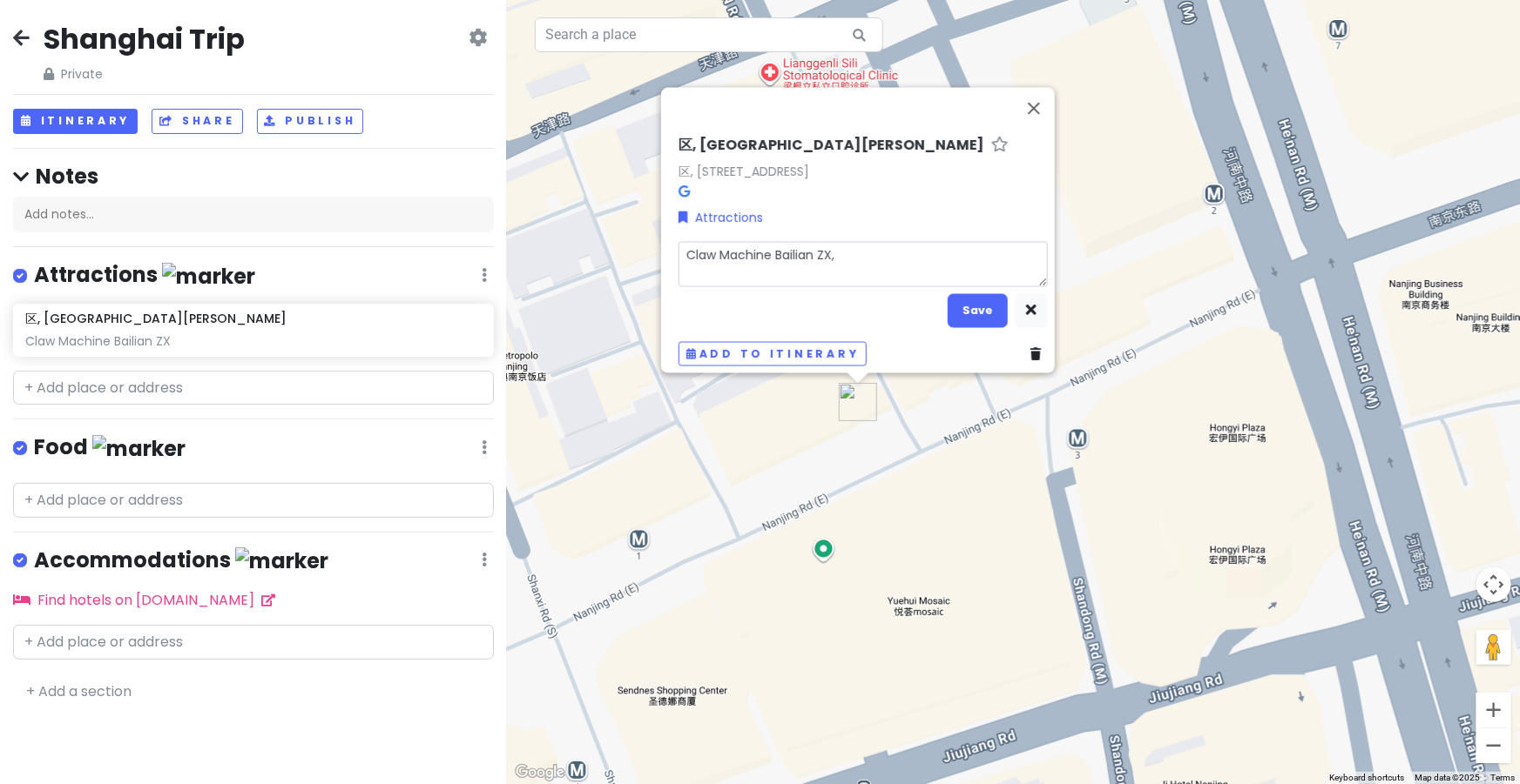
type textarea "x"
type textarea "Claw Machine Bailian ZX, a"
type textarea "x"
type textarea "Claw Machine Bailian ZX, an"
type textarea "x"
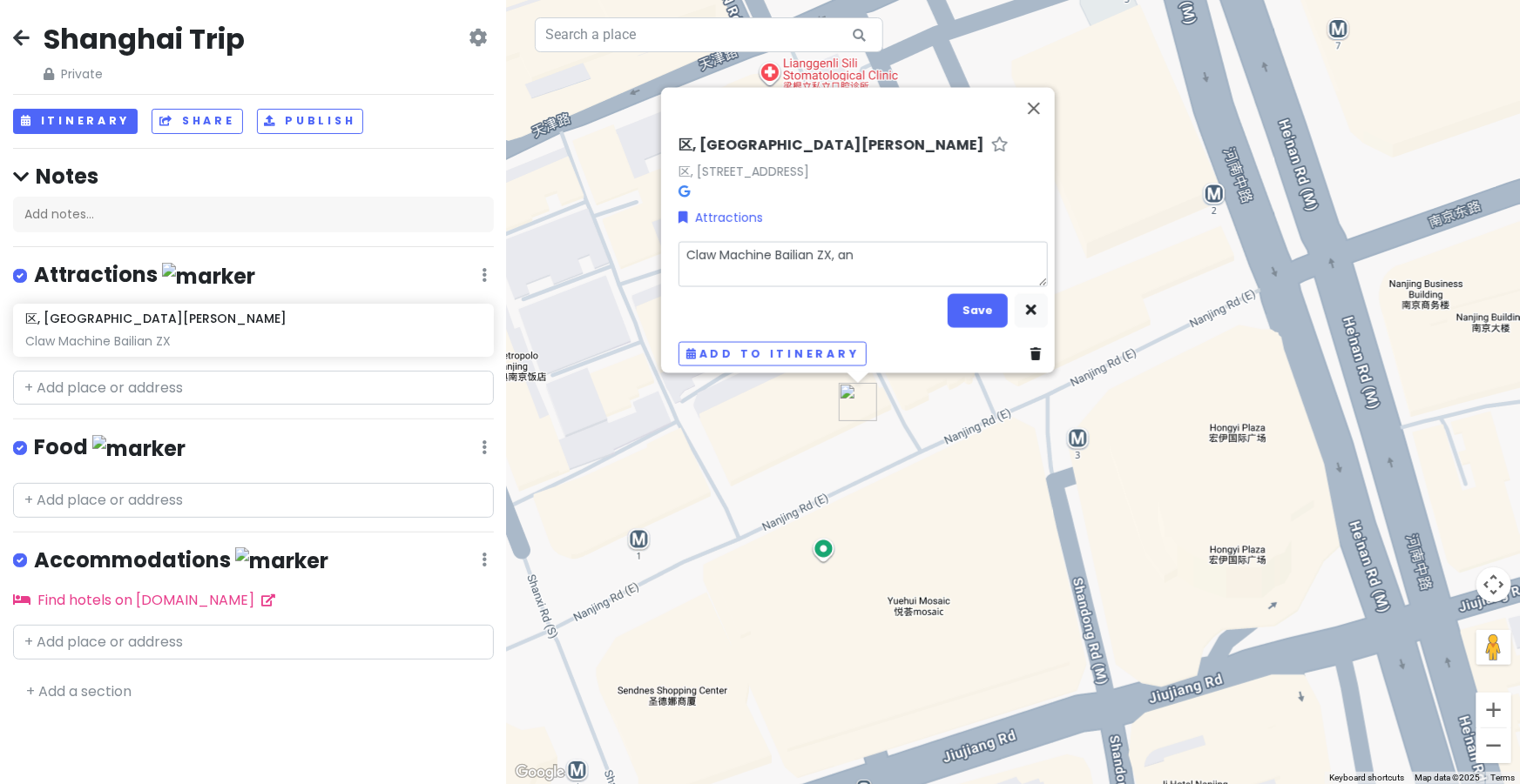
type textarea "Claw Machine Bailian ZX, ani"
type textarea "x"
type textarea "Claw Machine Bailian ZX, anim"
type textarea "x"
type textarea "Claw Machine Bailian ZX, anima"
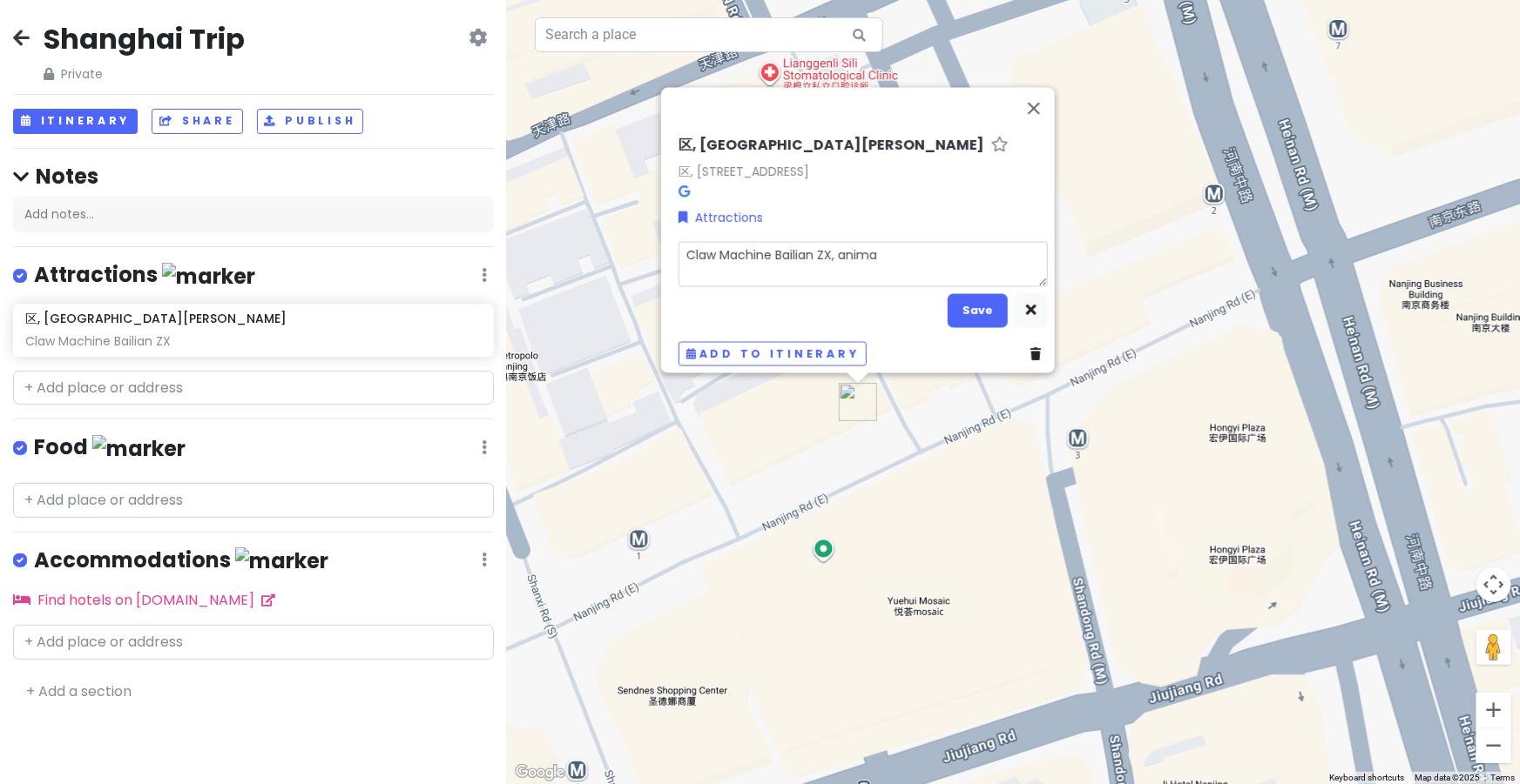
type textarea "x"
type textarea "Claw Machine Bailian ZX, animat"
type textarea "x"
type textarea "Claw Machine Bailian ZX, animate"
type textarea "x"
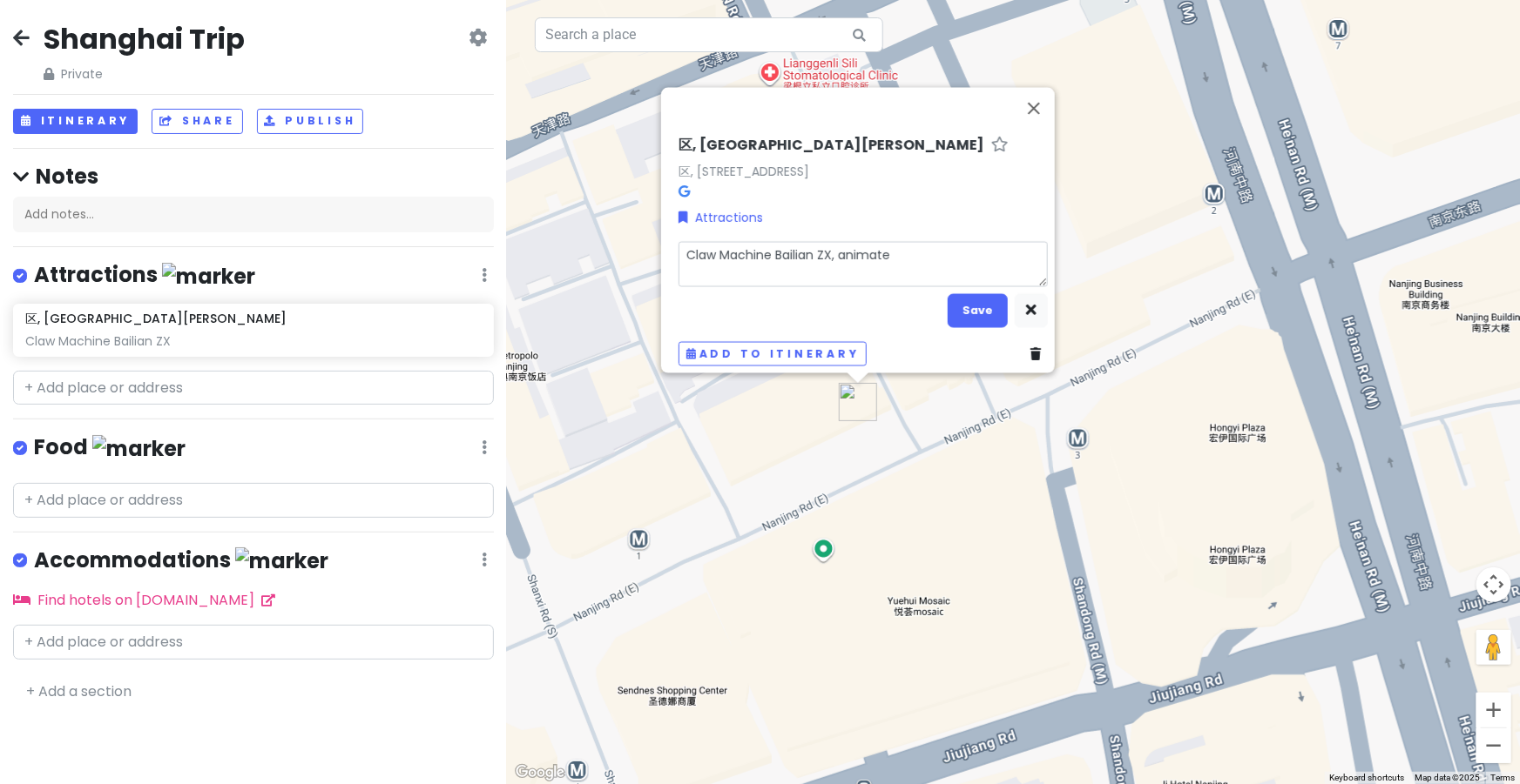
type textarea "Claw Machine Bailian ZX, animate,"
type textarea "x"
type textarea "Claw Machine Bailian ZX, animate"
click at [963, 298] on button "Save" at bounding box center [977, 311] width 60 height 34
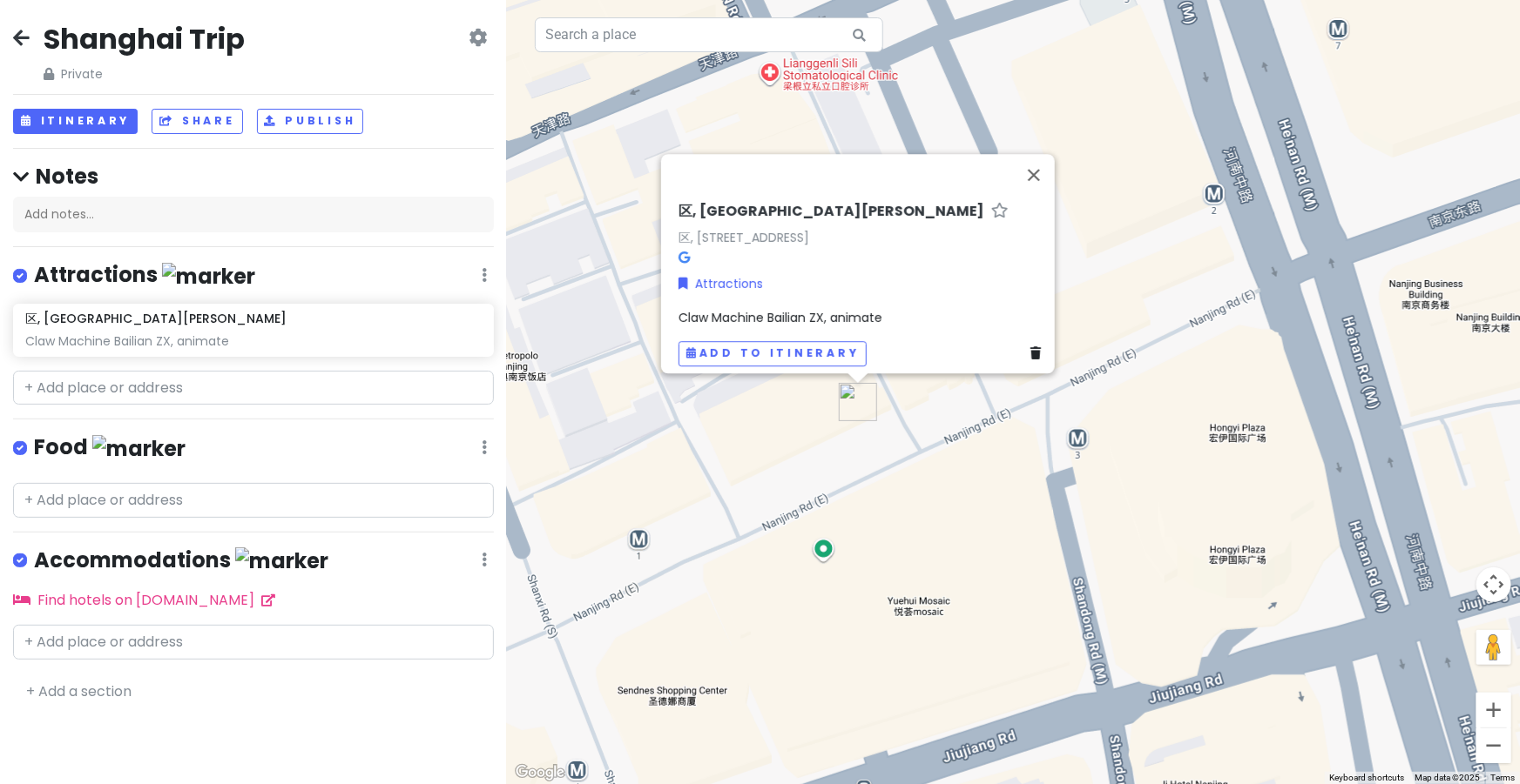
click at [893, 310] on div "Claw Machine Bailian ZX, animate" at bounding box center [862, 318] width 369 height 19
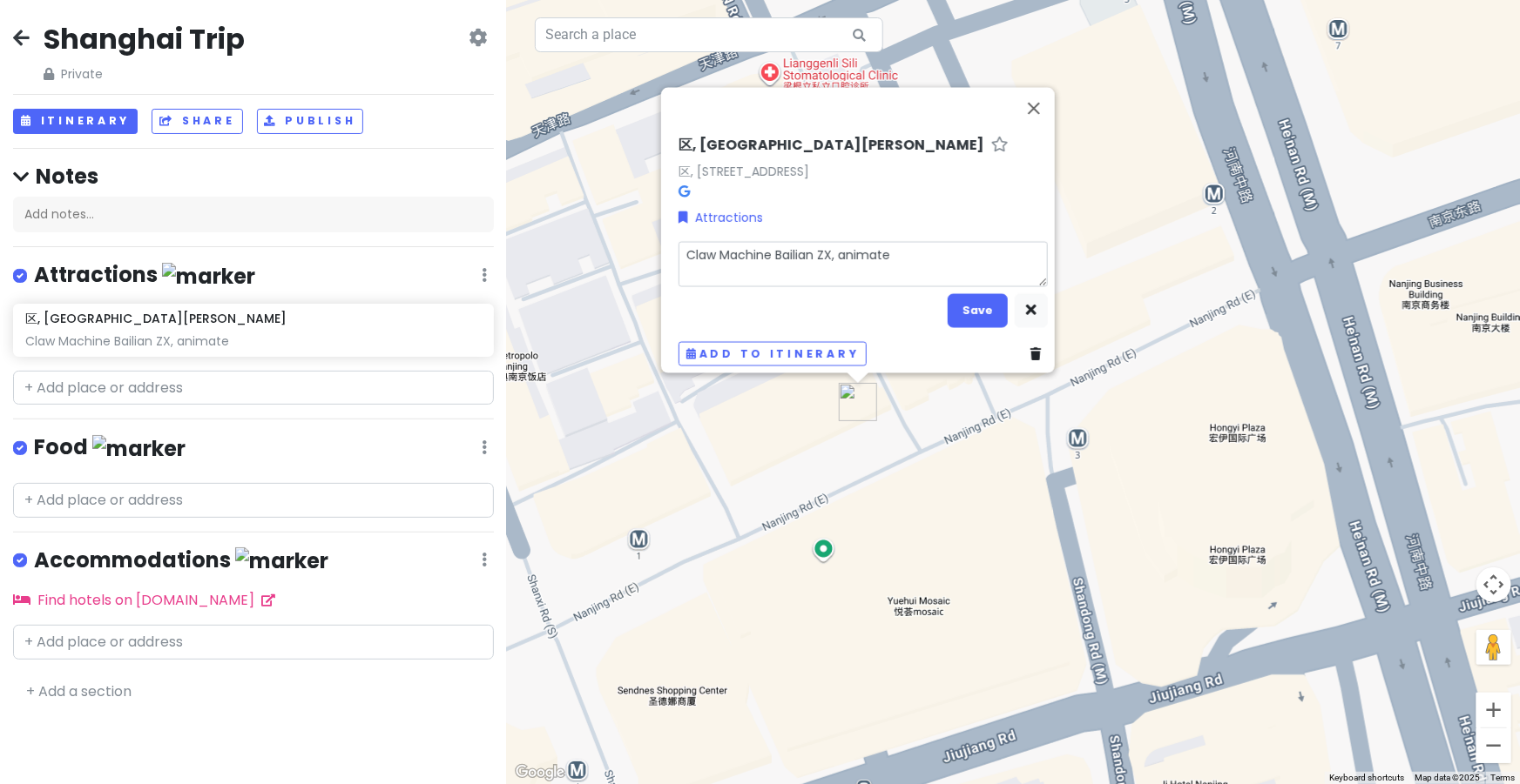
drag, startPoint x: 766, startPoint y: 244, endPoint x: 675, endPoint y: 243, distance: 91.0
click at [678, 243] on textarea "Claw Machine Bailian ZX, animate" at bounding box center [862, 264] width 369 height 45
type textarea "x"
type textarea "Bailian ZX, animate"
type textarea "x"
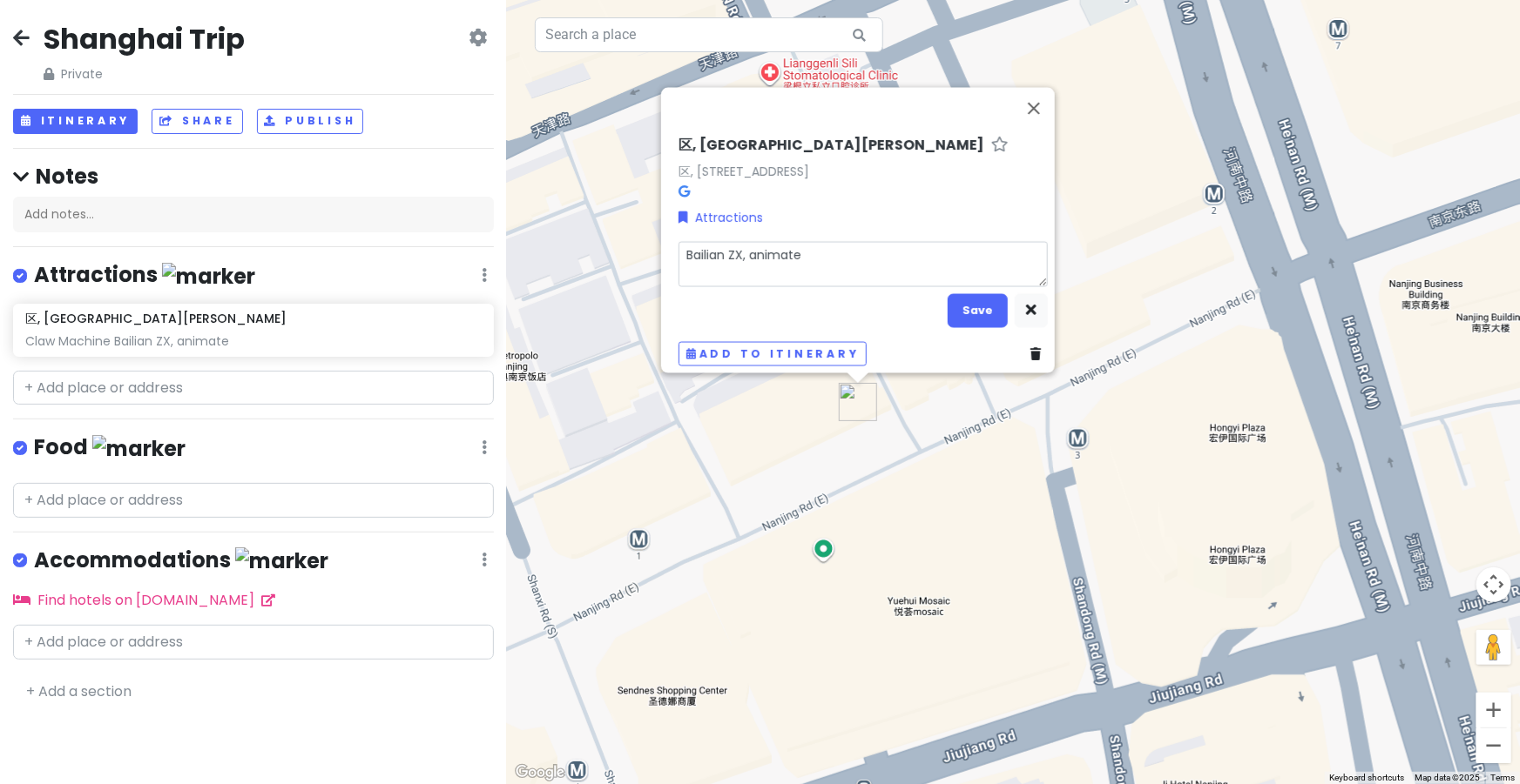
type textarea "Bailian ZX, animate"
click at [736, 242] on textarea "Bailian ZX, animate" at bounding box center [862, 264] width 369 height 45
type textarea "x"
type textarea "Bailian ZX , animate"
type textarea "x"
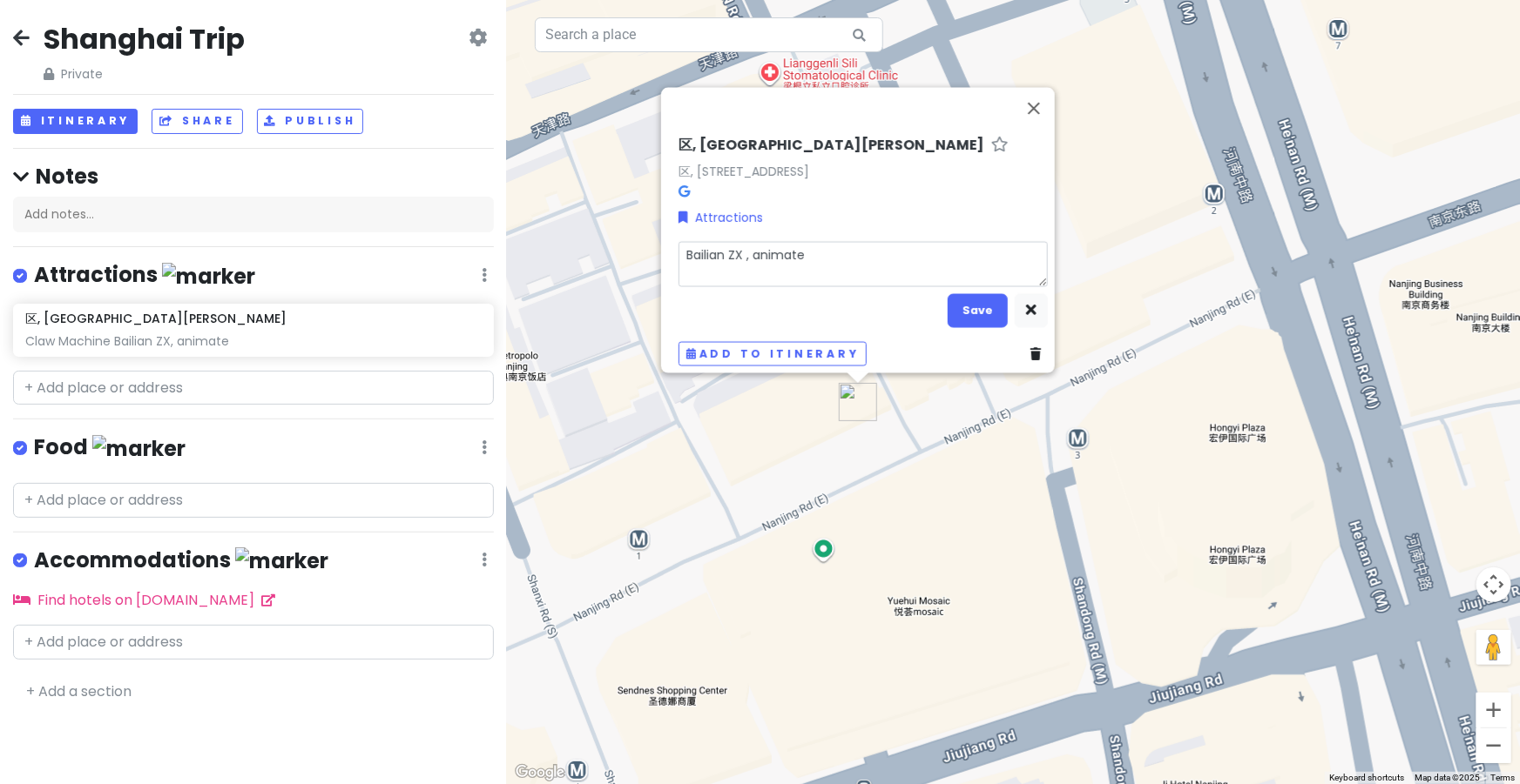
type textarea "Bailian ZX S, animate"
type textarea "x"
type textarea "Bailian ZX Sh, animate"
type textarea "x"
type textarea "Bailian ZX Sho, animate"
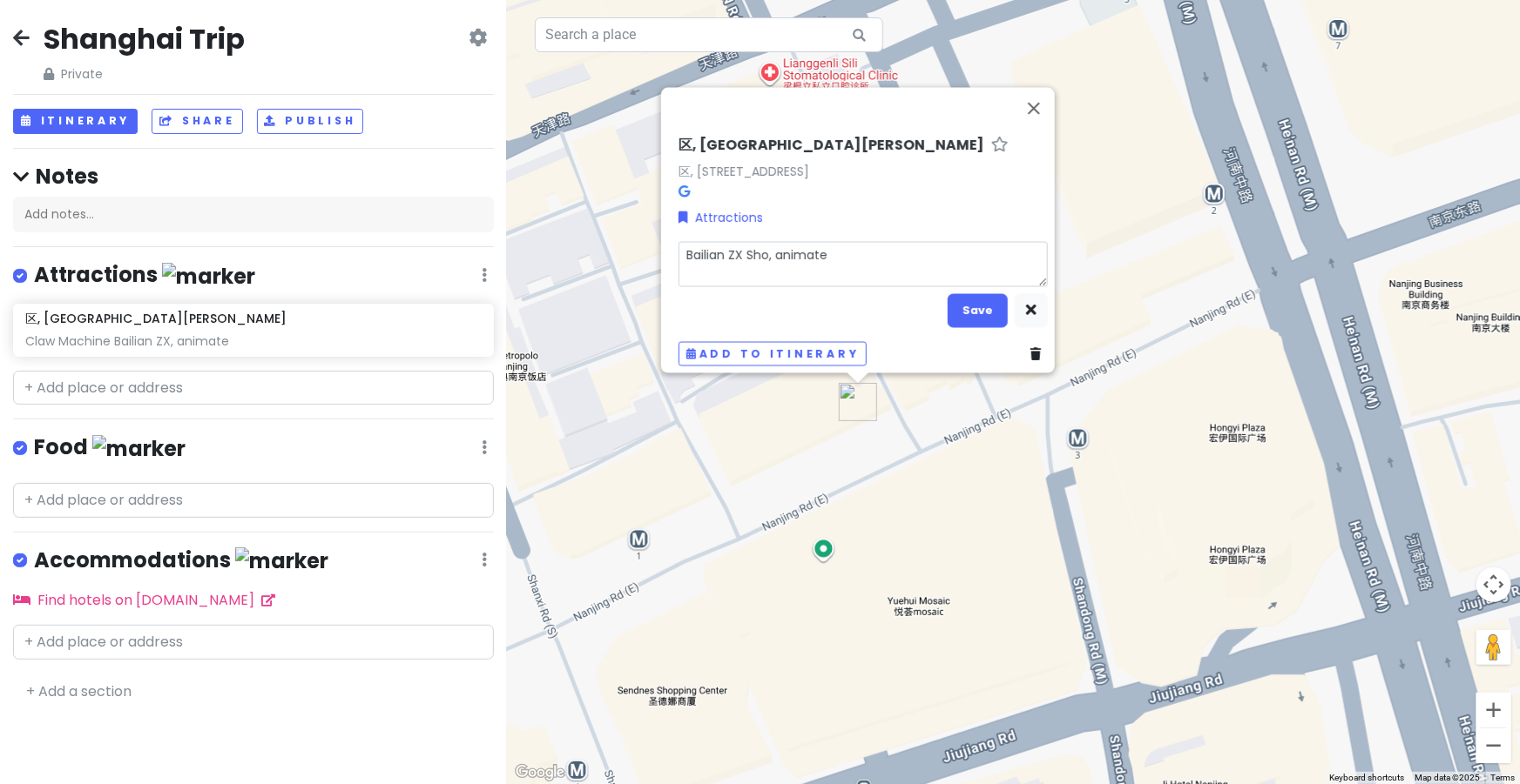
type textarea "x"
type textarea "Bailian ZX Shop, animate"
type textarea "x"
type textarea "Bailian ZX Shopp, animate"
type textarea "x"
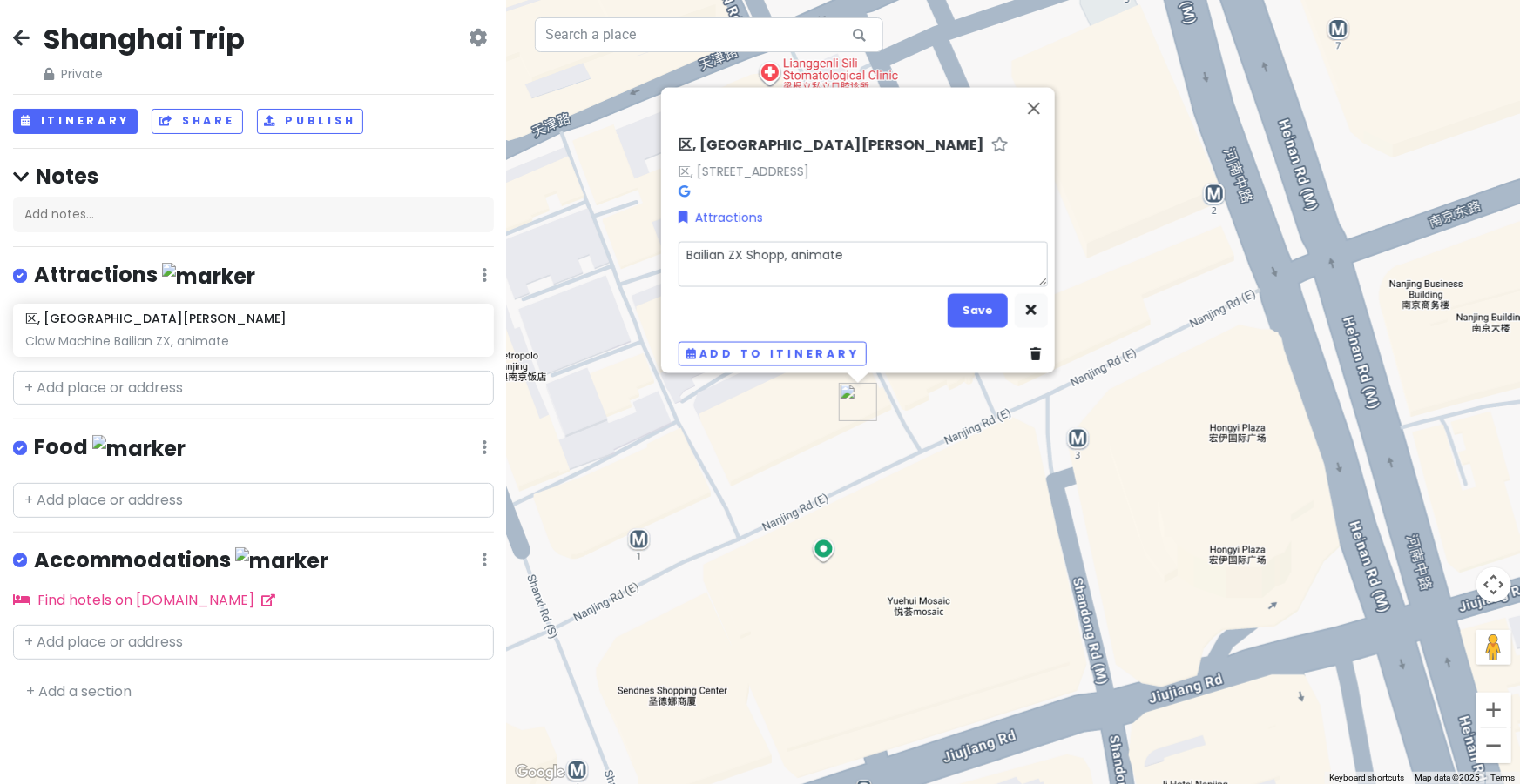
type textarea "Bailian ZX Shoppi, animate"
type textarea "x"
type textarea "Bailian ZX Shoppin, animate"
type textarea "x"
type textarea "Bailian ZX Shopping, animate"
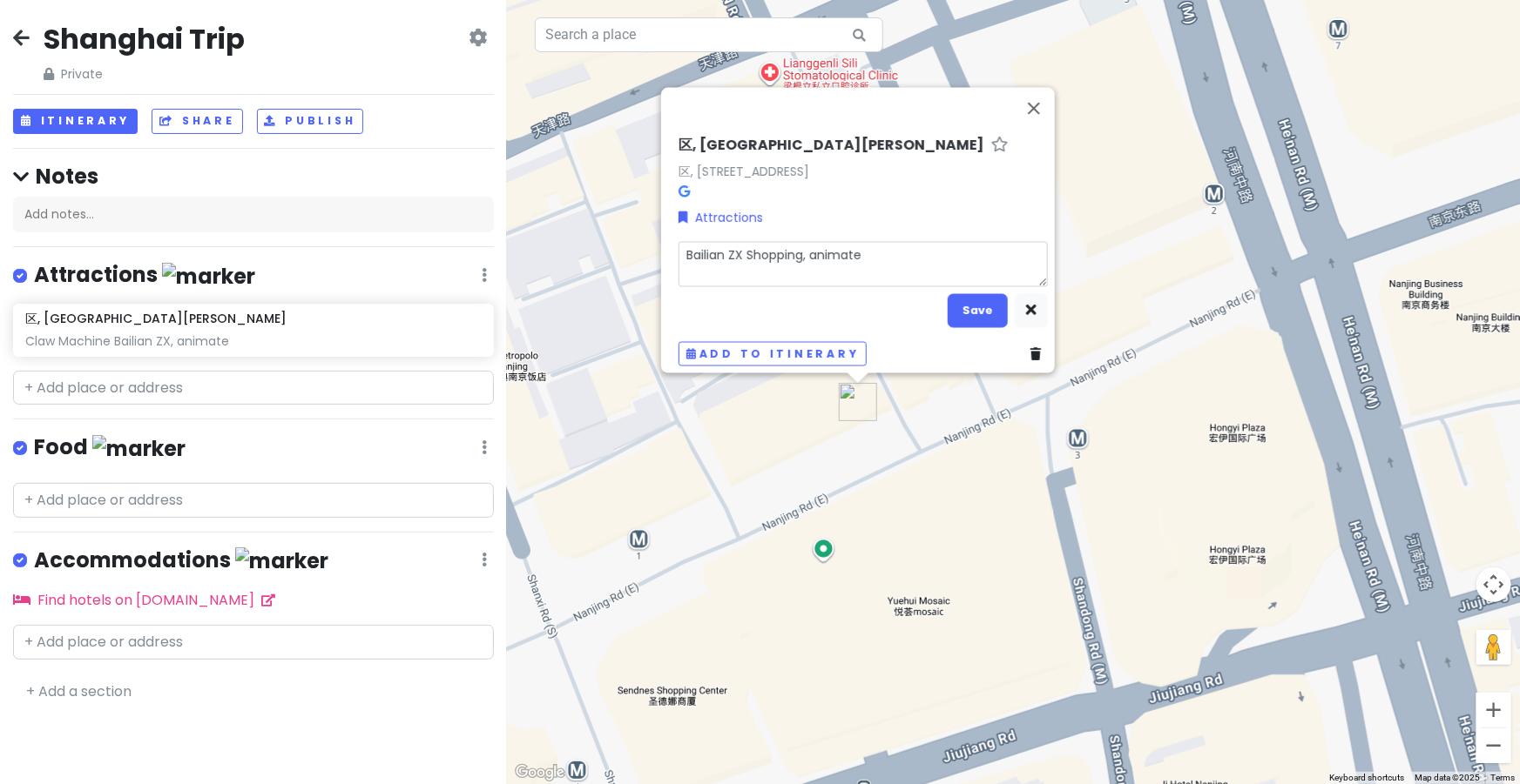
type textarea "x"
type textarea "Bailian ZX Shopping , animate"
type textarea "x"
type textarea "Bailian ZX Shopping C, animate"
type textarea "x"
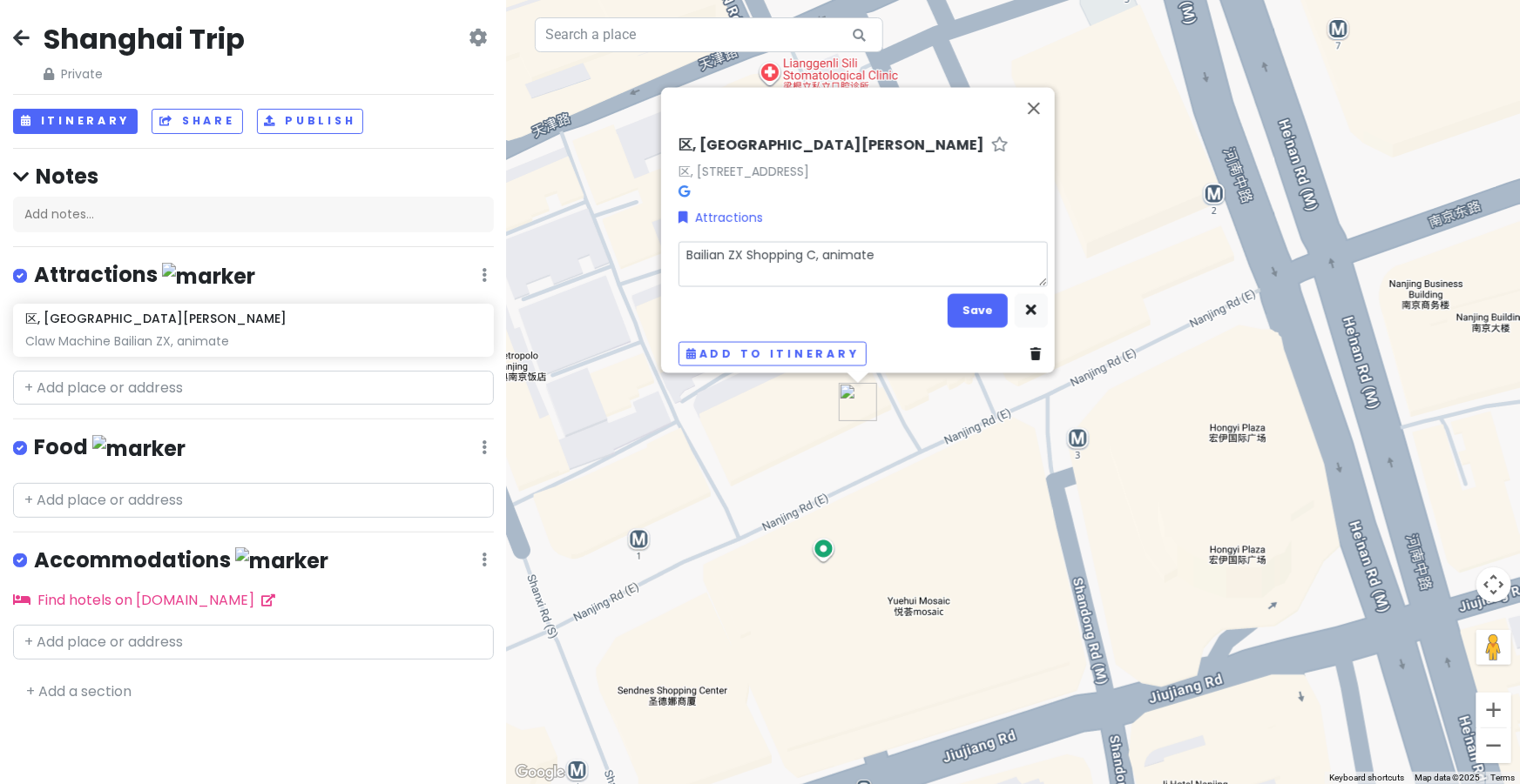
type textarea "Bailian ZX Shopping Cn, animate"
type textarea "x"
type textarea "Bailian ZX Shopping C, animate"
type textarea "x"
type textarea "Bailian ZX Shopping Ce, animate"
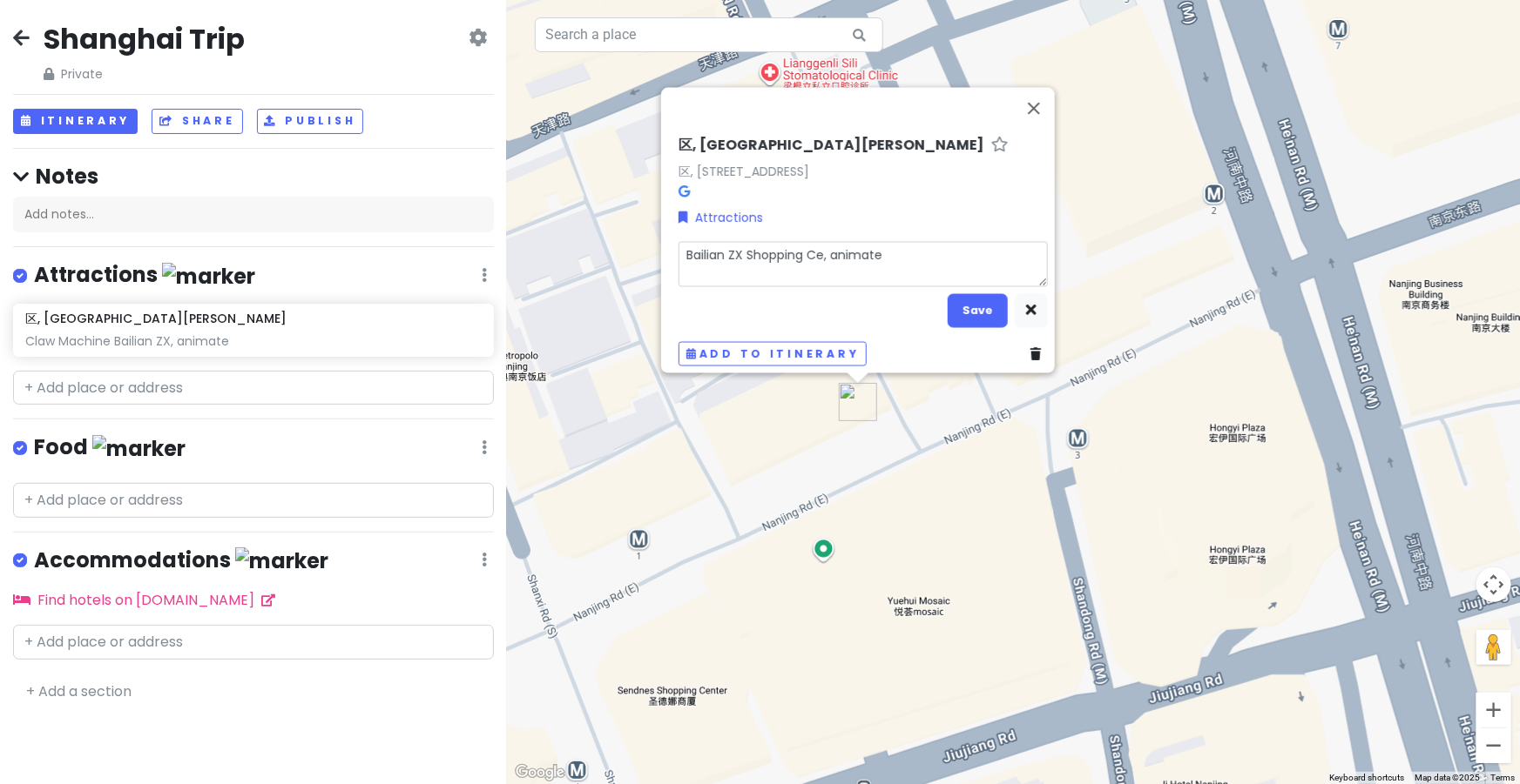
type textarea "x"
type textarea "Bailian ZX Shopping Cen, animate"
type textarea "x"
type textarea "Bailian ZX Shopping Cent, animate"
type textarea "x"
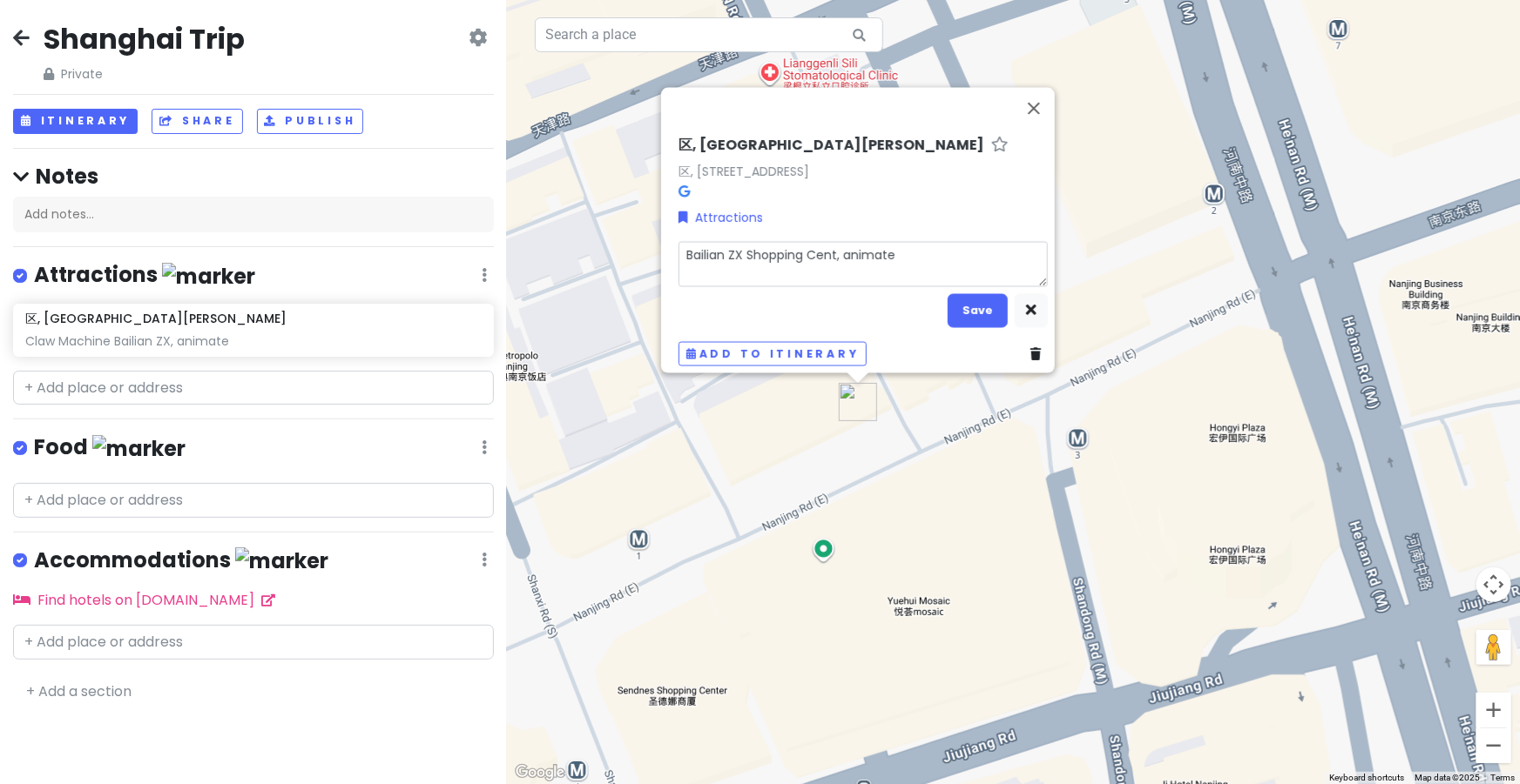
type textarea "Bailian ZX Shopping Cente, animate"
type textarea "x"
type textarea "Bailian ZX Shopping Center, animate"
click at [900, 242] on textarea "Bailian ZX Shopping Center, animate" at bounding box center [862, 264] width 369 height 45
type textarea "x"
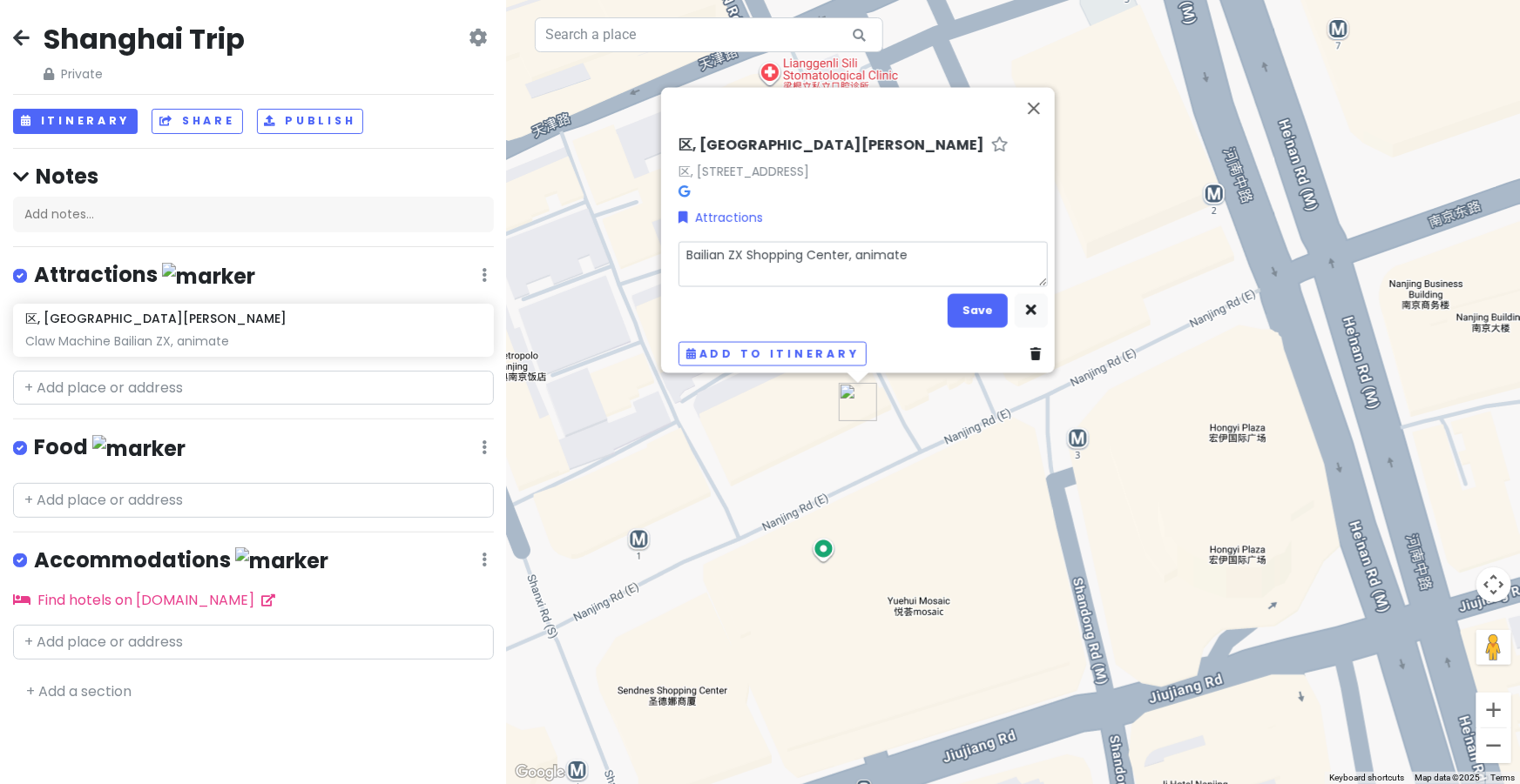
type textarea "Bailian ZX Shopping Center, animate,"
type textarea "x"
type textarea "Bailian ZX Shopping Center, animate,"
type textarea "x"
type textarea "Bailian ZX Shopping Center, animate, V"
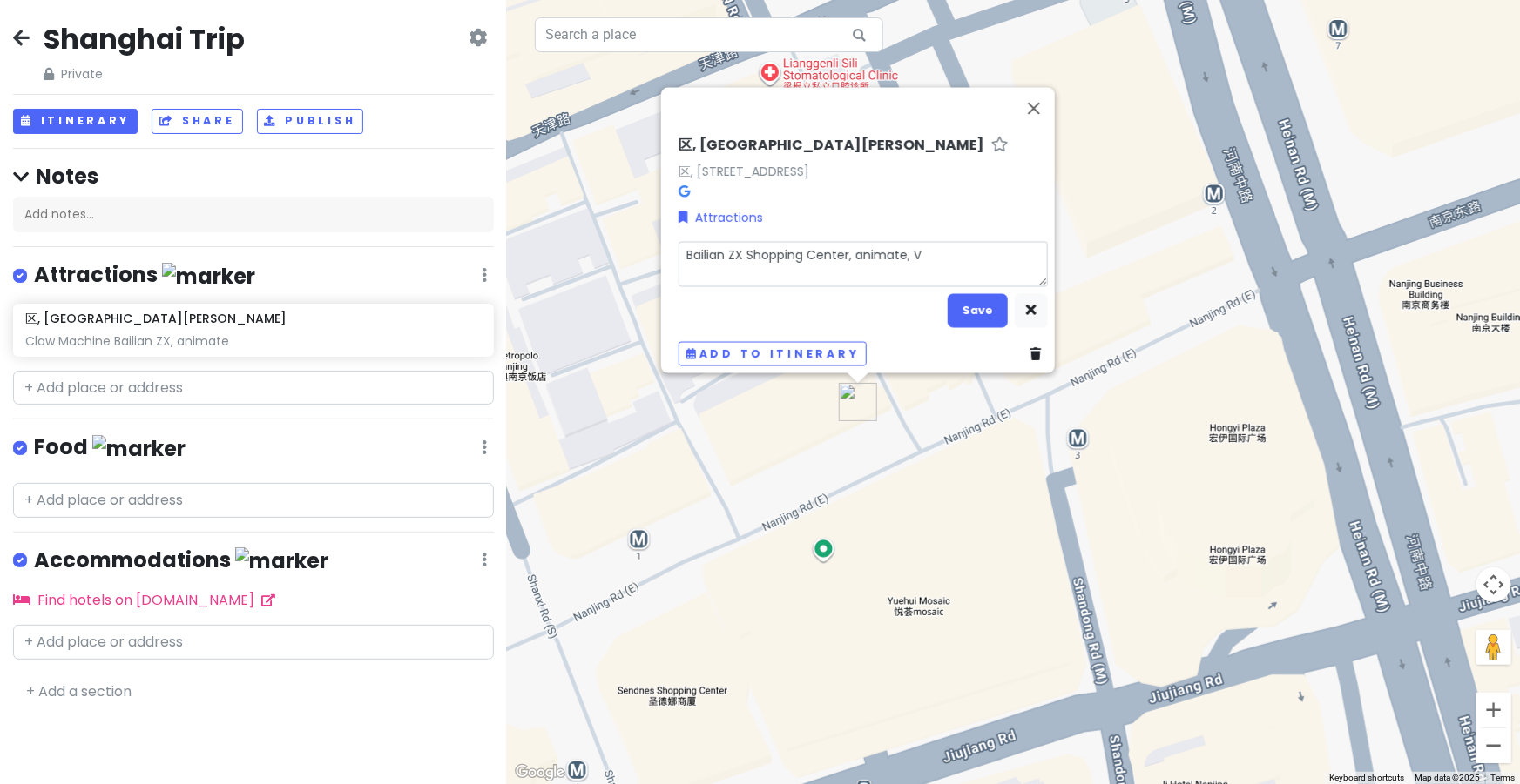
type textarea "x"
type textarea "Bailian ZX Shopping Center, animate,"
type textarea "x"
type textarea "Bailian ZX Shopping Center, animate, Claw Machine"
click at [982, 297] on button "Save" at bounding box center [977, 311] width 60 height 34
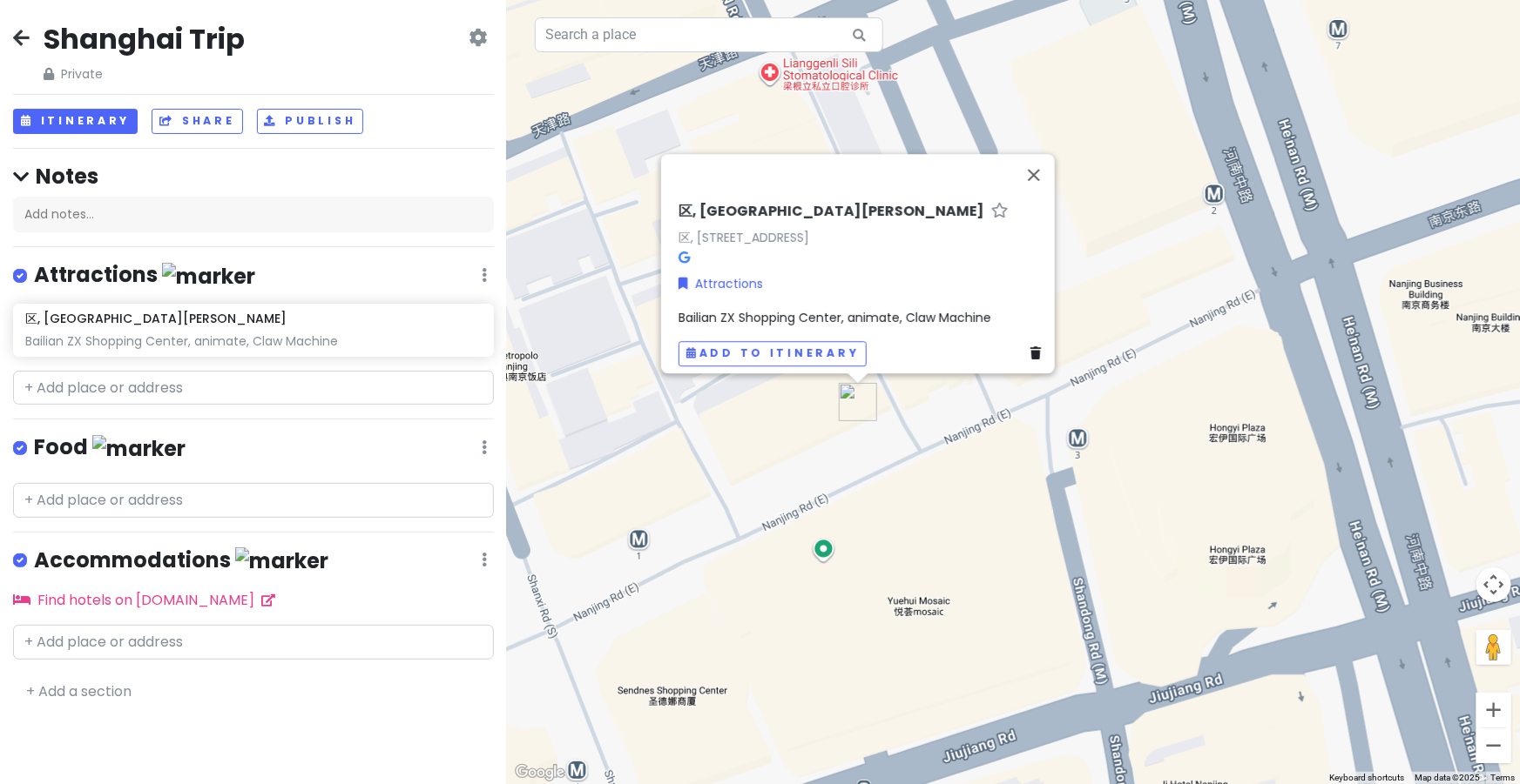
click at [902, 438] on div "区, [STREET_ADDRESS] Attractions [GEOGRAPHIC_DATA], animate, Claw Machine Add to…" at bounding box center [1014, 392] width 1013 height 784
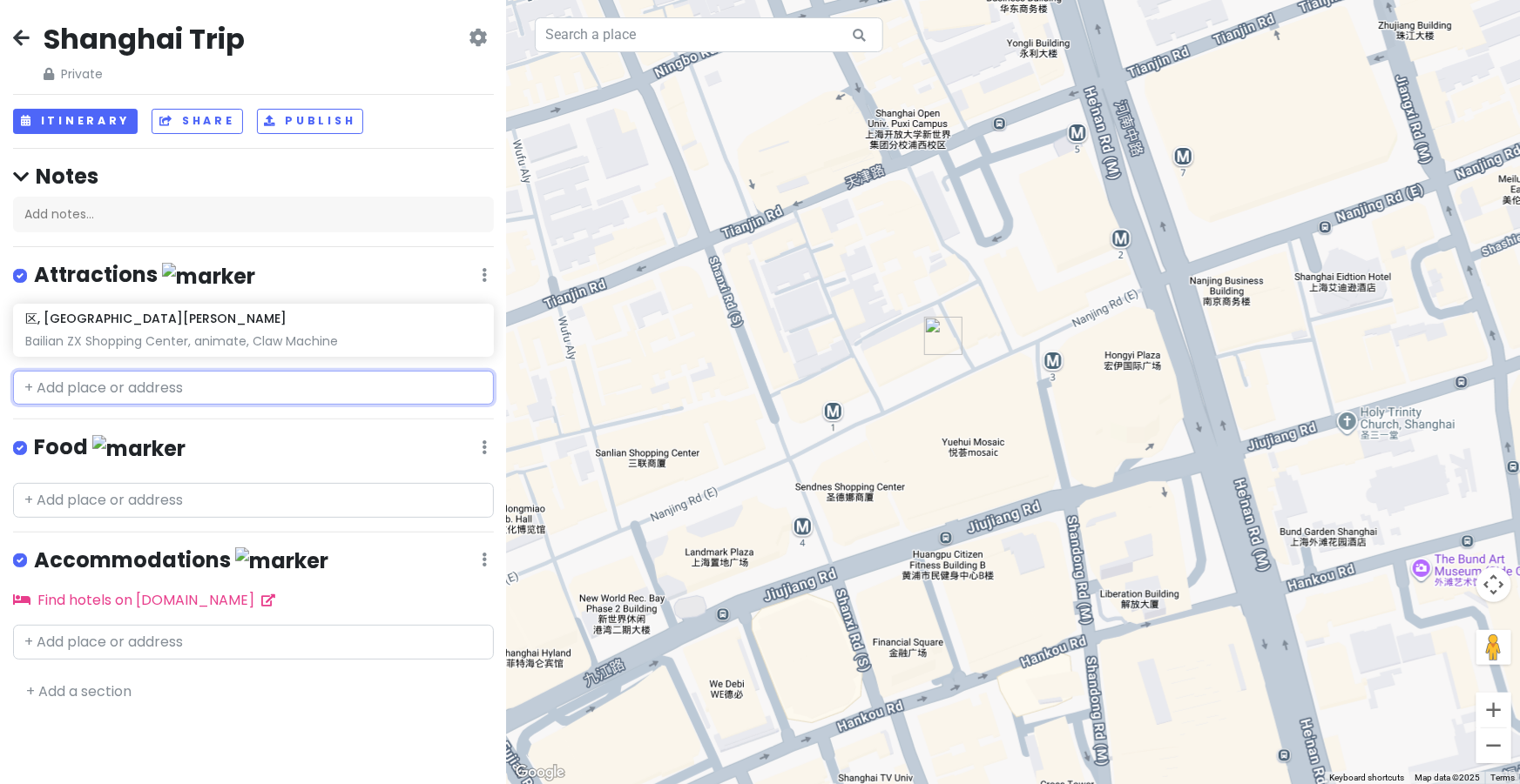
click at [413, 390] on input "text" at bounding box center [253, 388] width 481 height 35
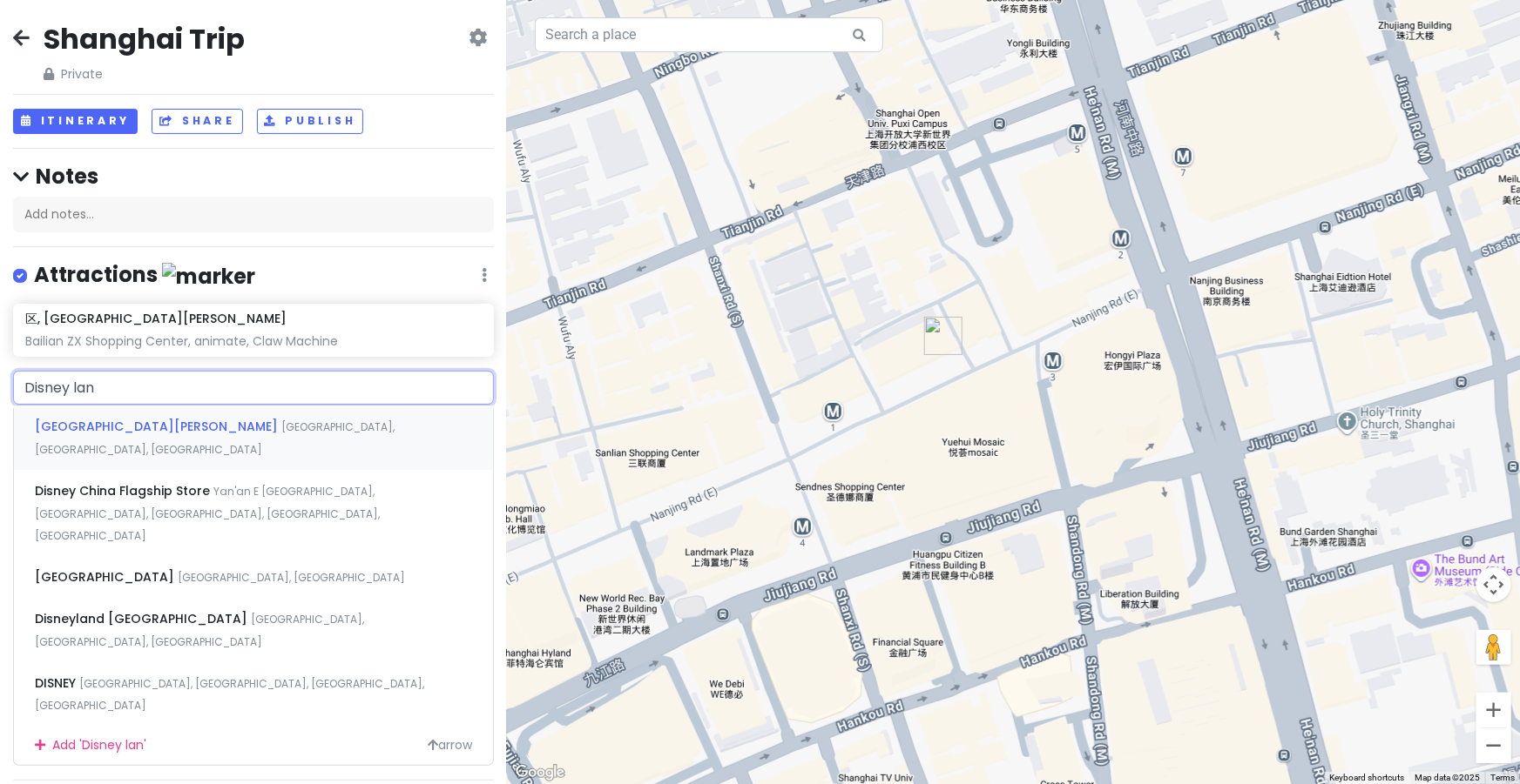
type input "Disney land"
click at [188, 431] on span "[GEOGRAPHIC_DATA][PERSON_NAME]" at bounding box center [158, 427] width 246 height 18
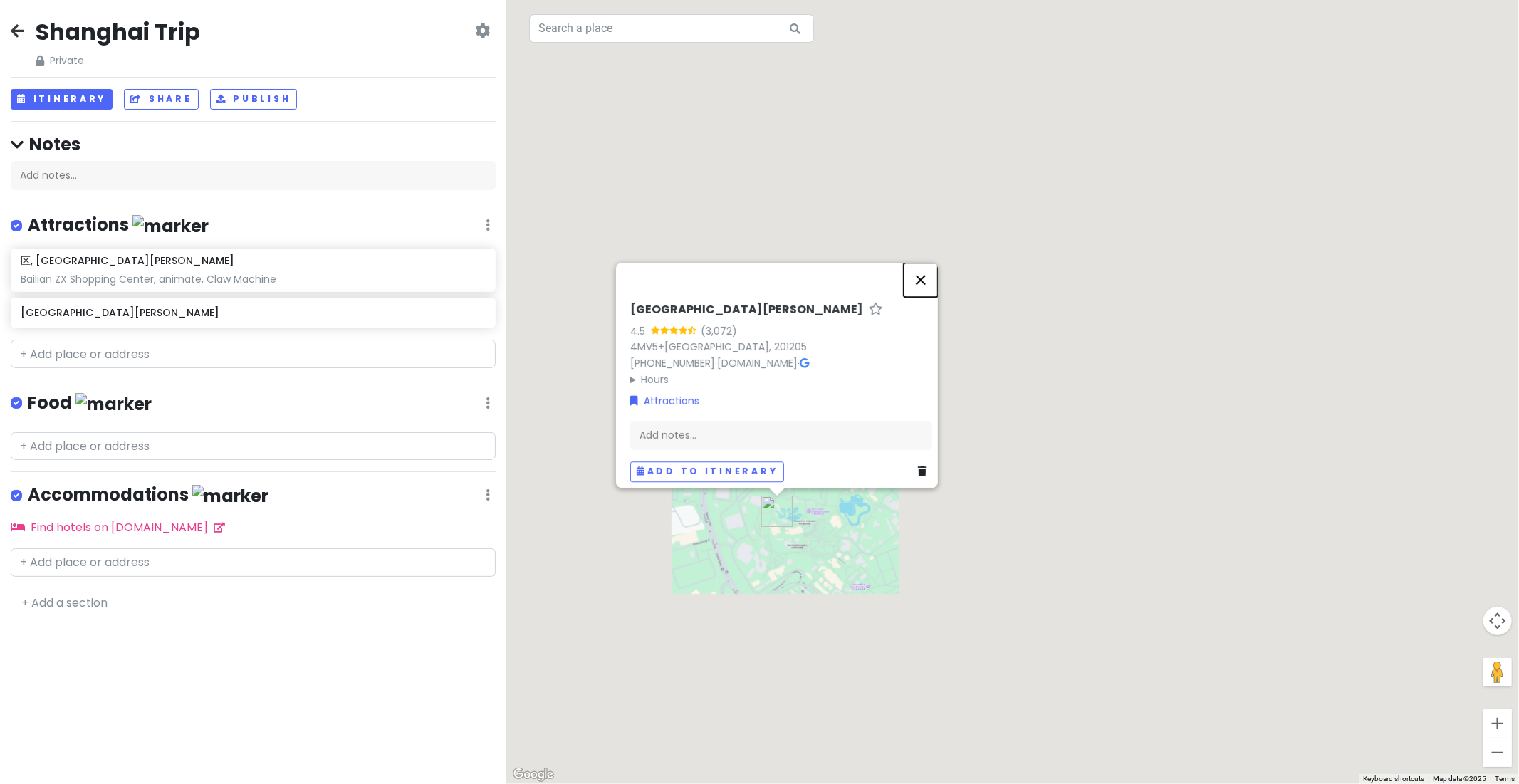
click at [930, 271] on button "Close" at bounding box center [920, 279] width 34 height 34
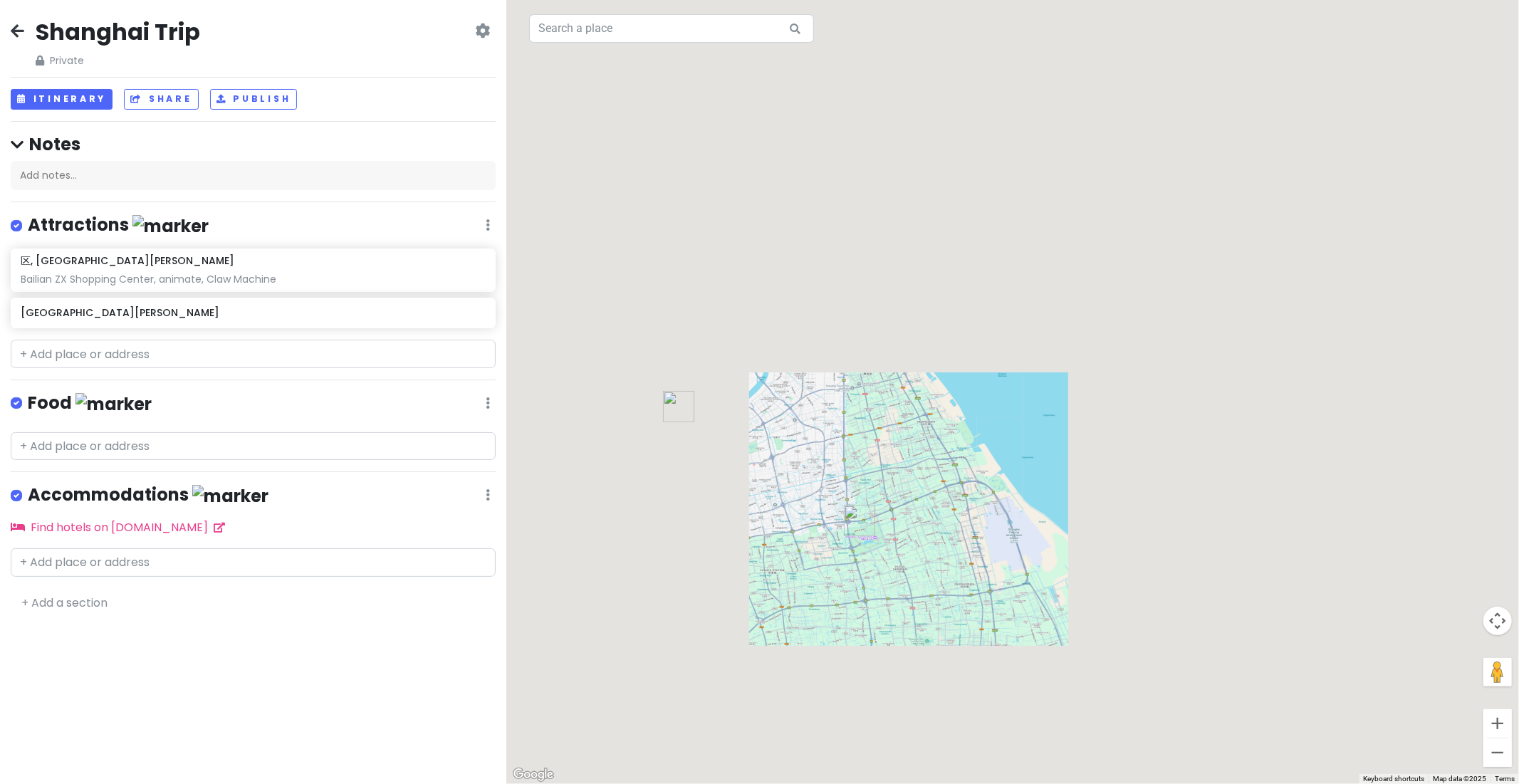
drag, startPoint x: 785, startPoint y: 534, endPoint x: 859, endPoint y: 547, distance: 75.1
click at [859, 547] on div at bounding box center [1012, 392] width 1013 height 784
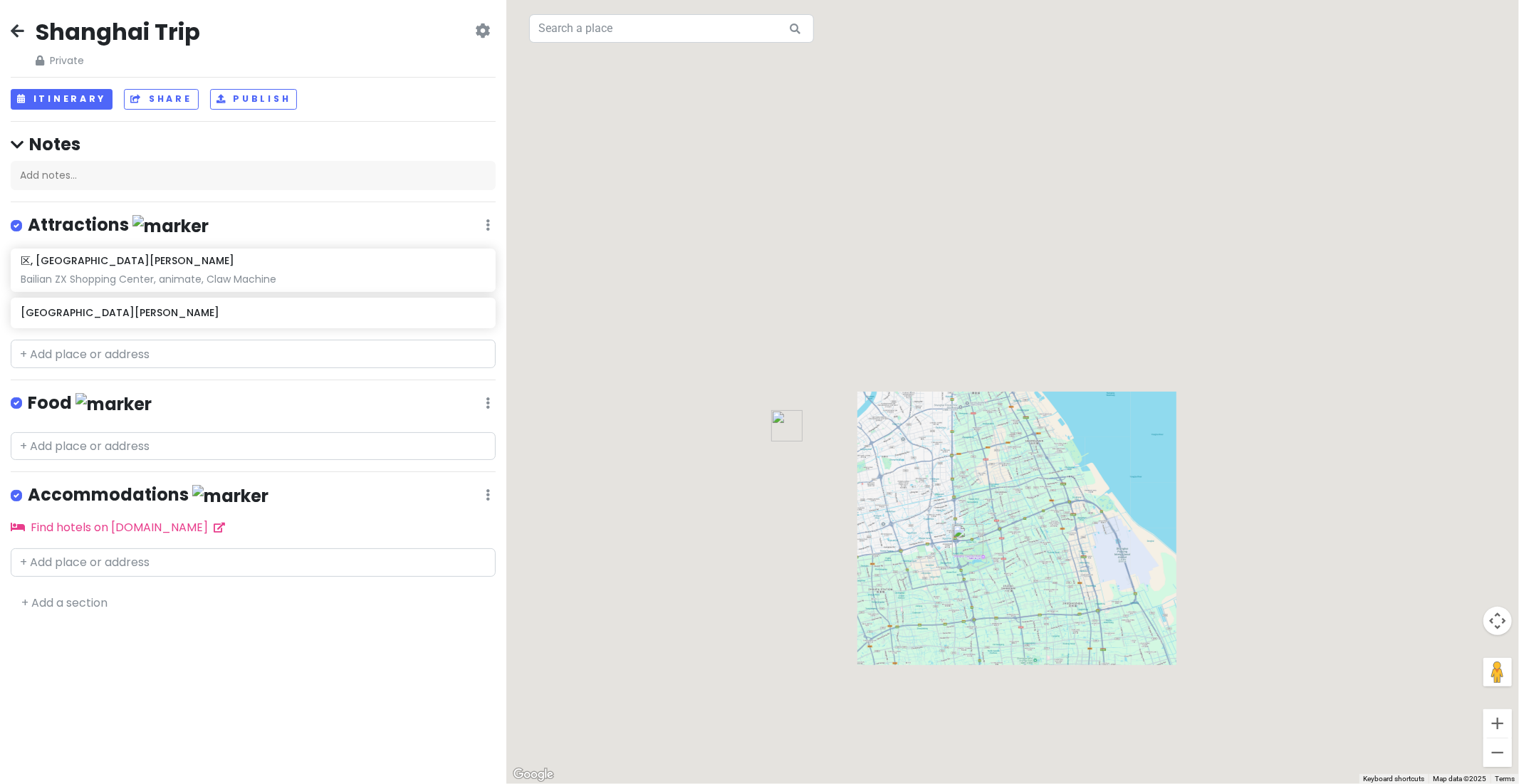
drag, startPoint x: 742, startPoint y: 465, endPoint x: 856, endPoint y: 468, distance: 114.0
click at [856, 468] on div at bounding box center [1012, 392] width 1013 height 784
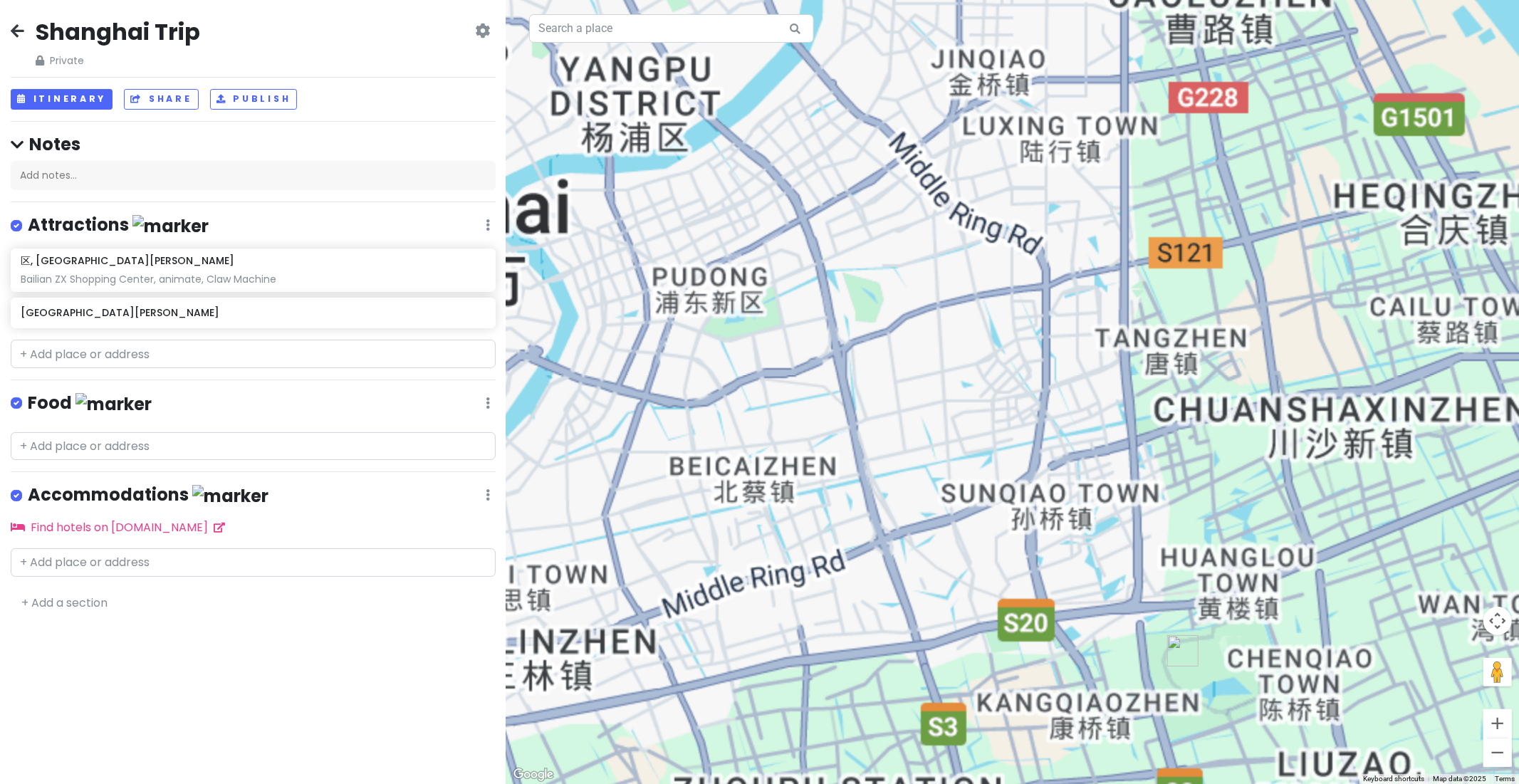
drag, startPoint x: 943, startPoint y: 544, endPoint x: 1073, endPoint y: 528, distance: 131.0
click at [1073, 528] on div at bounding box center [1012, 392] width 1013 height 784
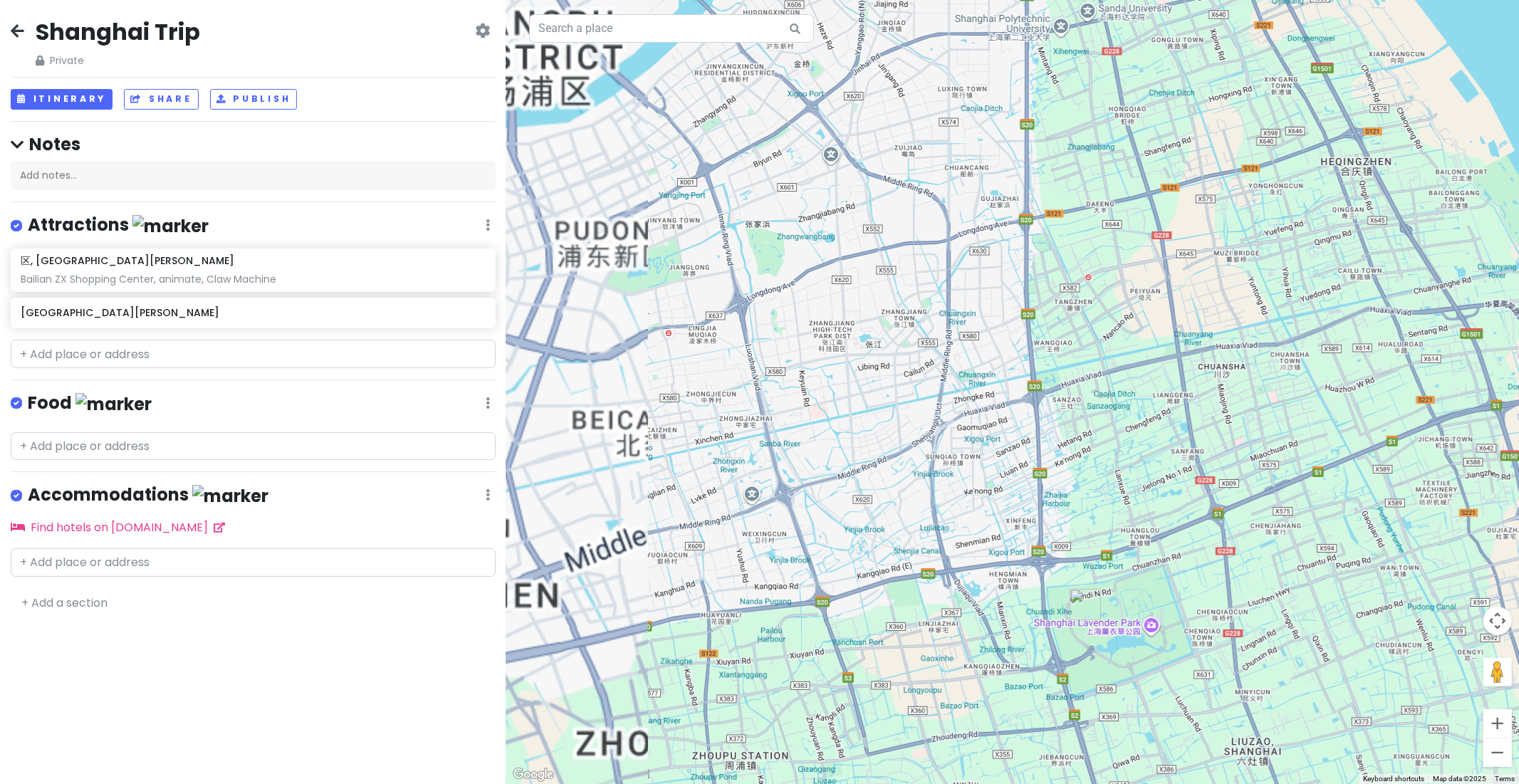
drag, startPoint x: 995, startPoint y: 468, endPoint x: 795, endPoint y: 374, distance: 221.0
click at [795, 374] on div at bounding box center [1012, 392] width 1013 height 784
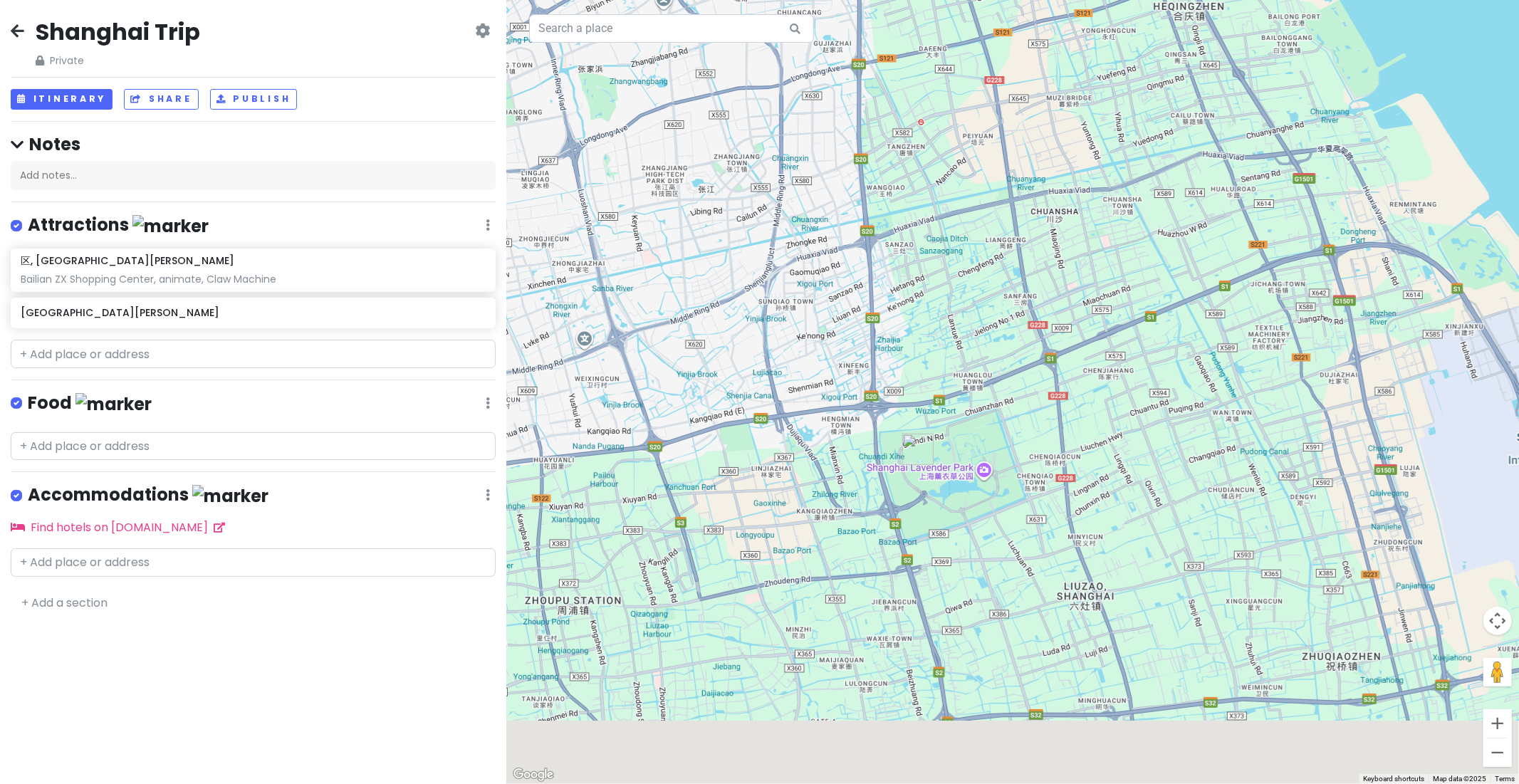
drag, startPoint x: 962, startPoint y: 513, endPoint x: 841, endPoint y: 397, distance: 167.6
click at [841, 397] on div at bounding box center [1012, 392] width 1013 height 784
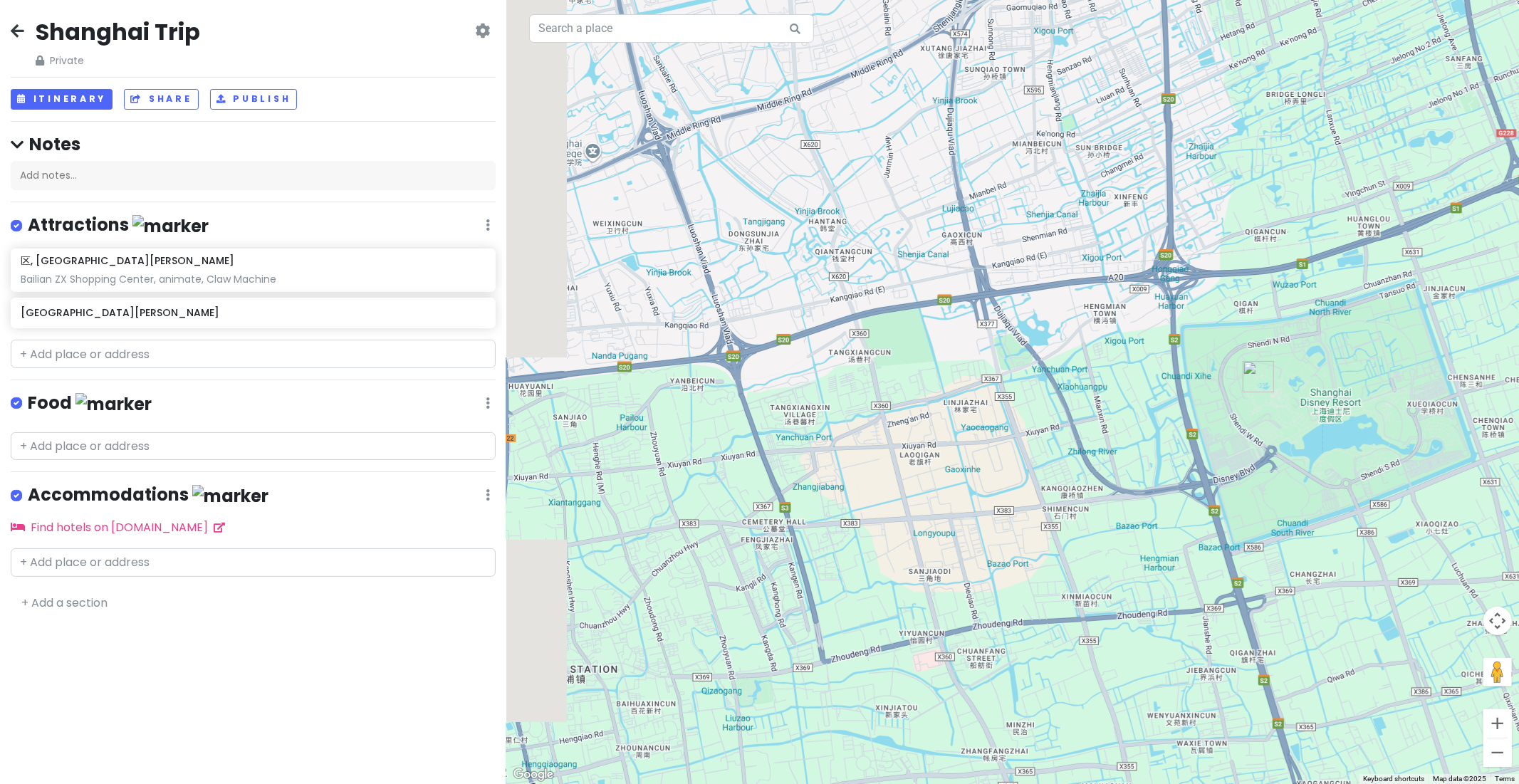
drag, startPoint x: 1413, startPoint y: 481, endPoint x: 1454, endPoint y: 444, distance: 55.2
click at [1242, 444] on div at bounding box center [1012, 392] width 1013 height 784
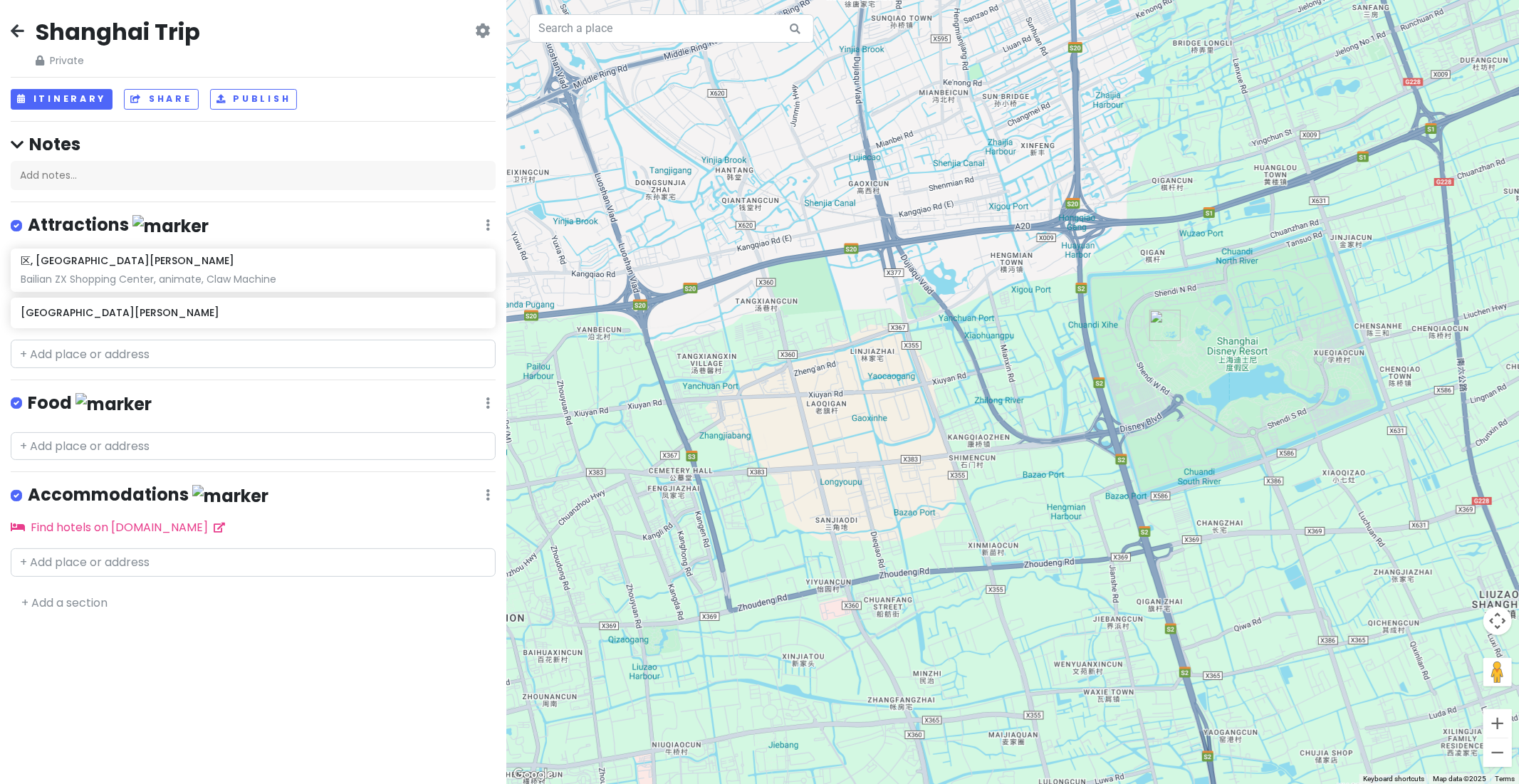
drag, startPoint x: 1454, startPoint y: 444, endPoint x: 1152, endPoint y: 480, distance: 304.1
click at [1152, 480] on div at bounding box center [1012, 392] width 1013 height 784
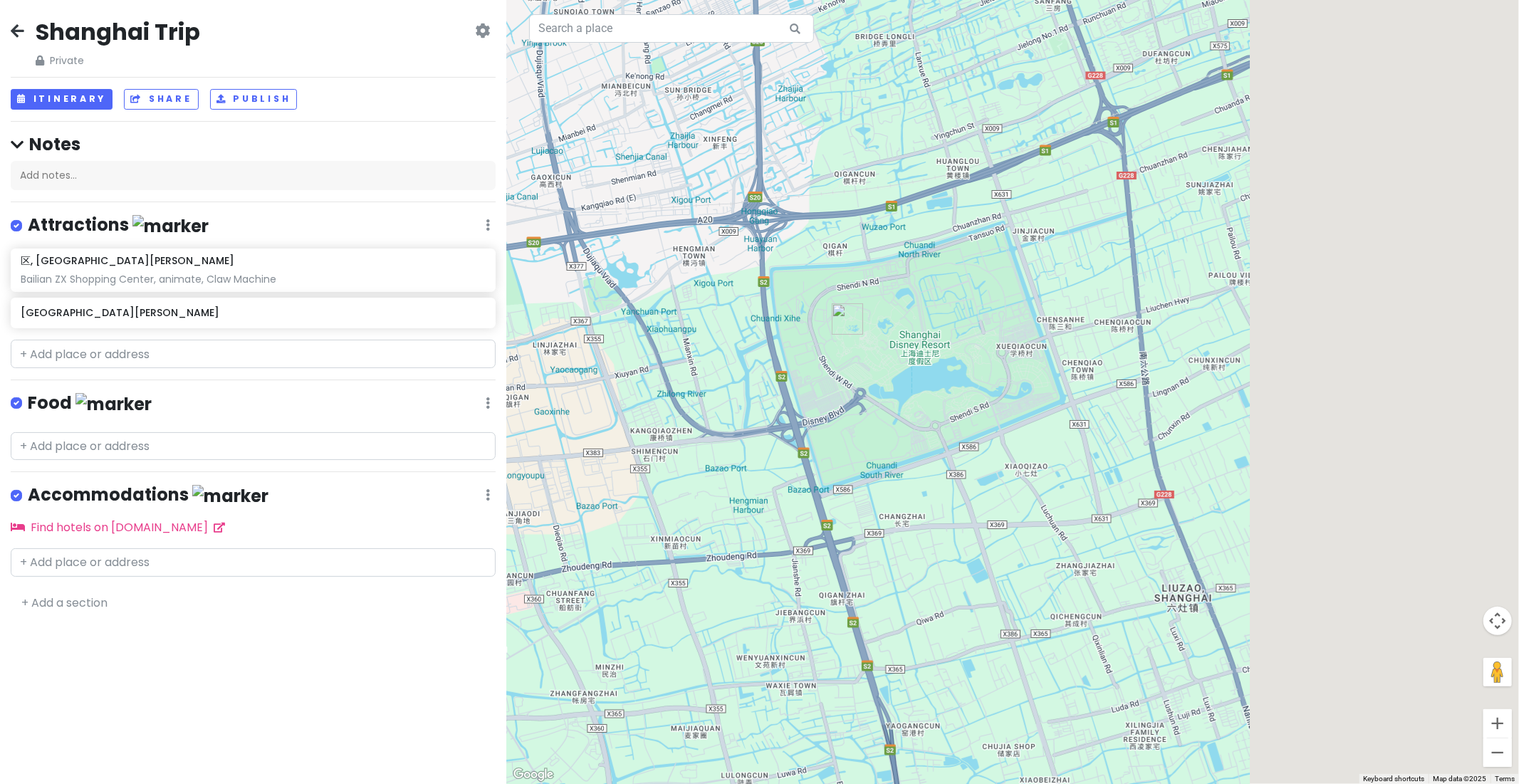
drag, startPoint x: 1383, startPoint y: 439, endPoint x: 1137, endPoint y: 444, distance: 246.1
click at [1137, 444] on div at bounding box center [1012, 392] width 1013 height 784
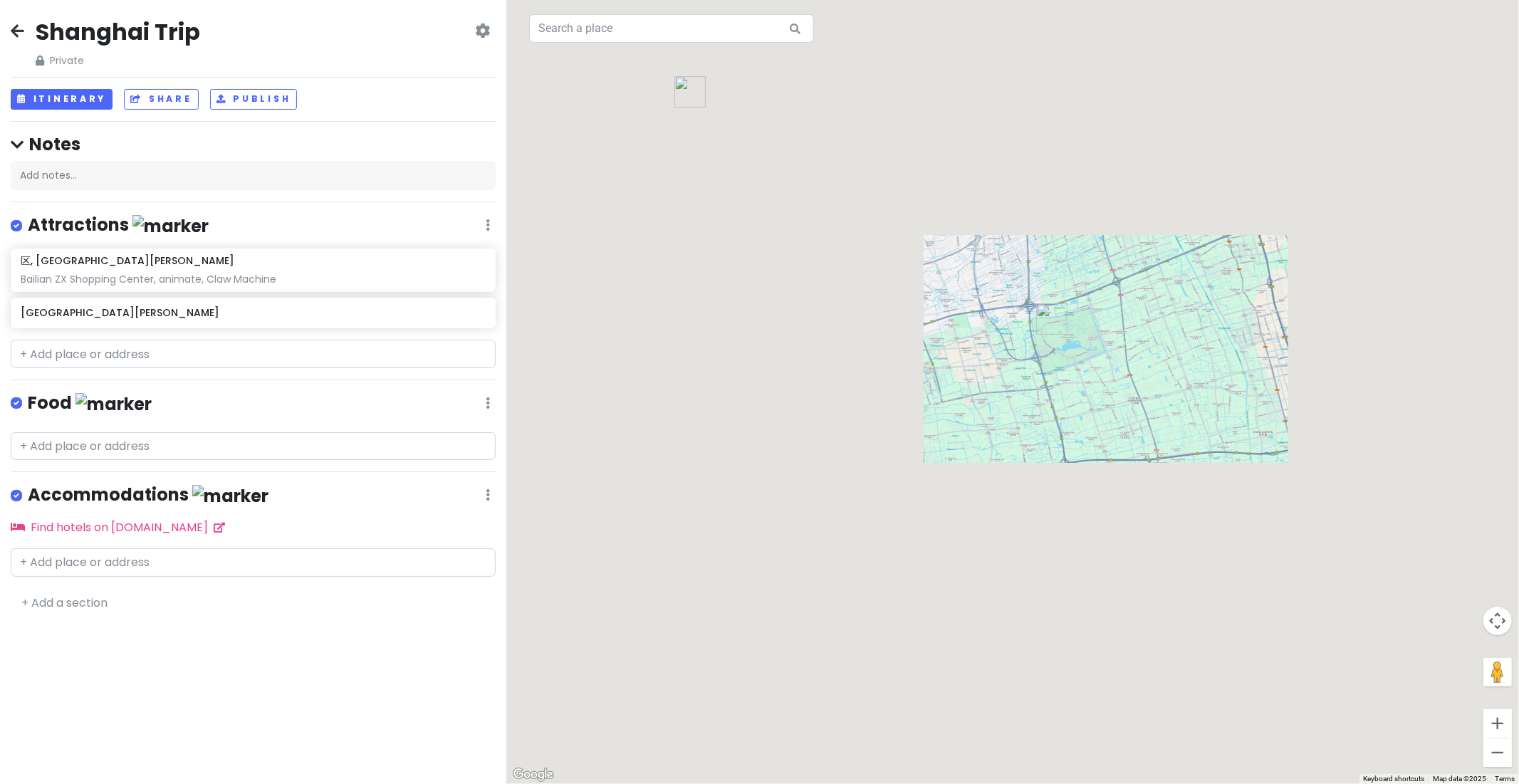
drag, startPoint x: 1274, startPoint y: 432, endPoint x: 1290, endPoint y: 368, distance: 66.0
click at [1242, 368] on div at bounding box center [1012, 392] width 1013 height 784
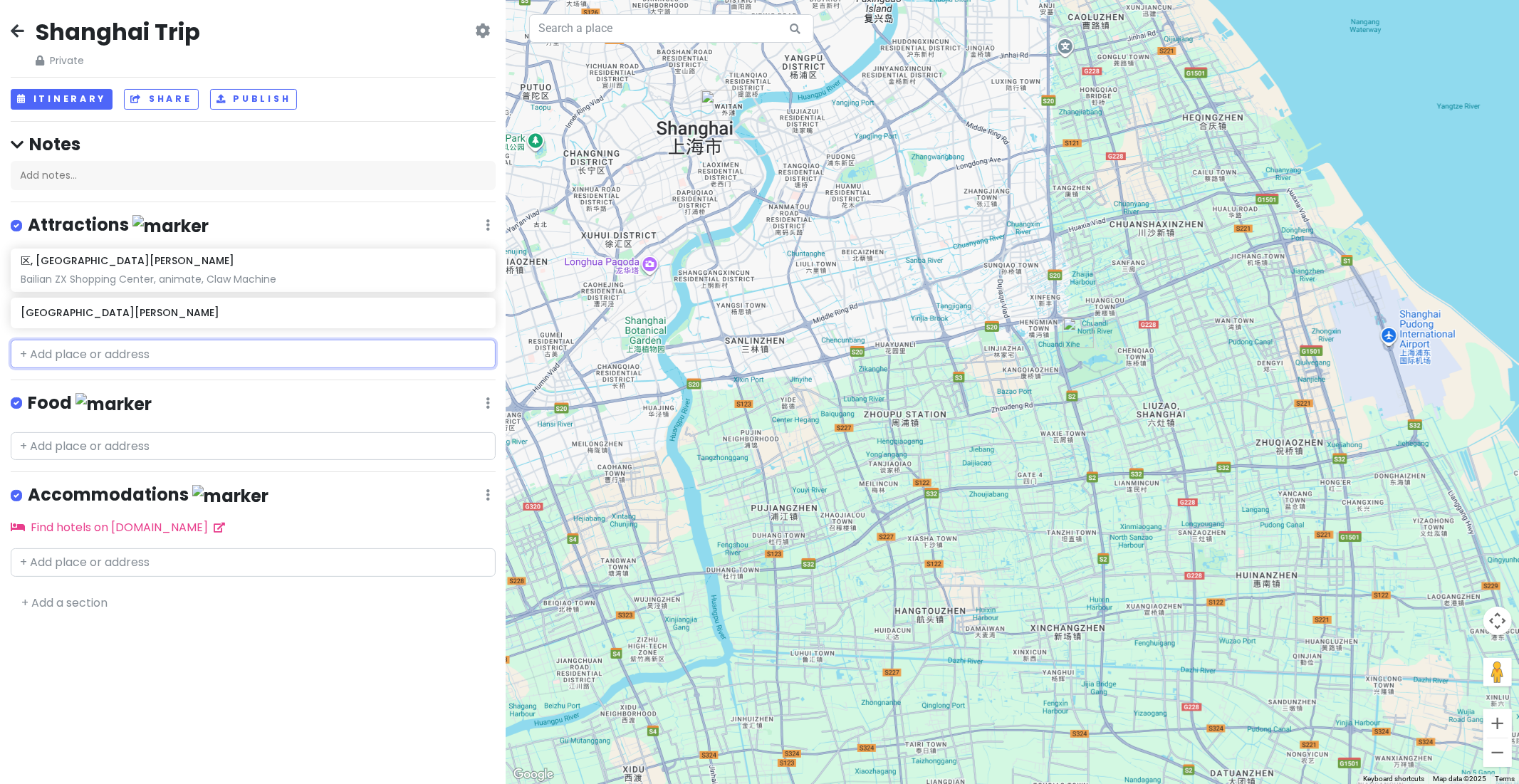
click at [124, 347] on input "text" at bounding box center [253, 353] width 485 height 28
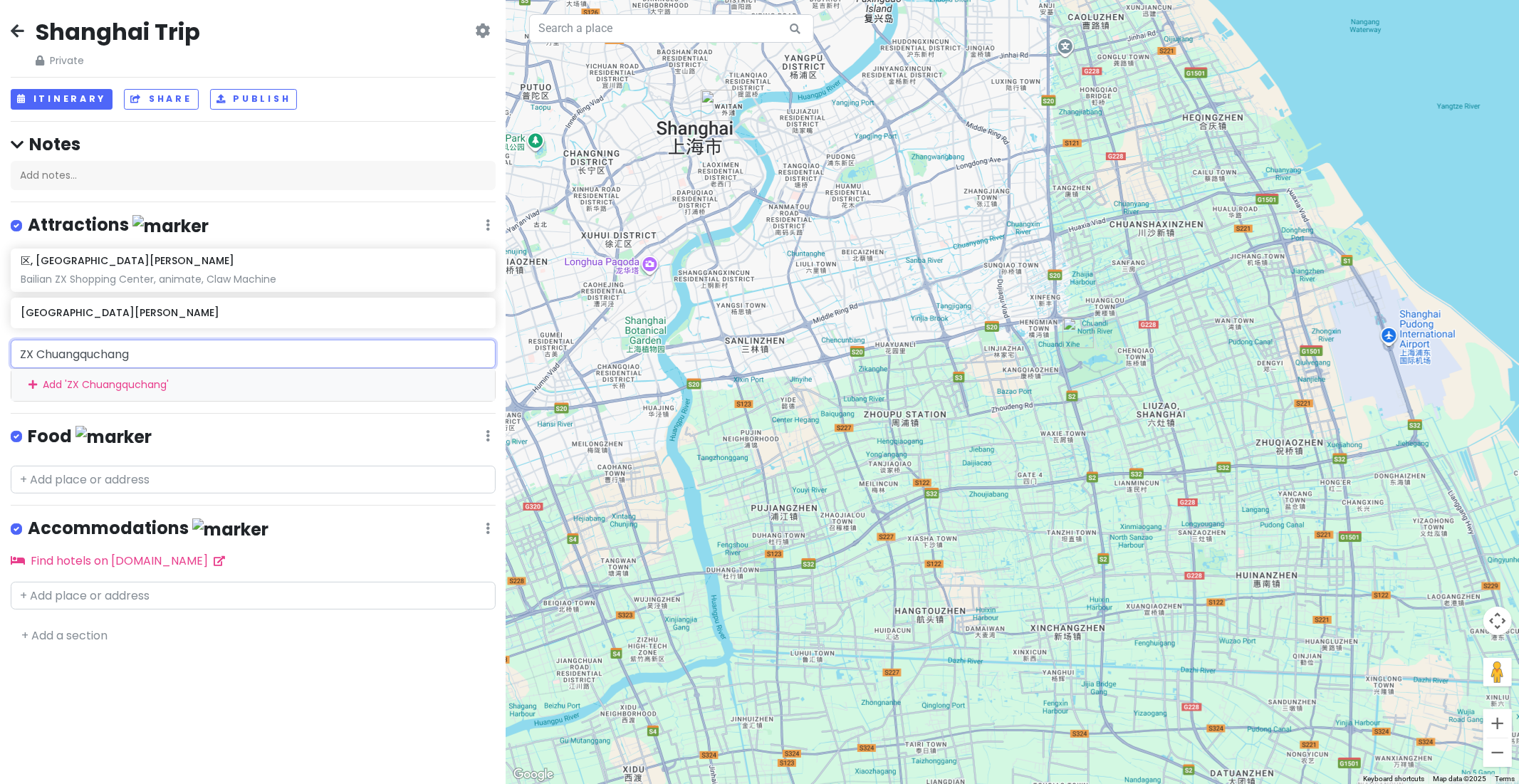
drag, startPoint x: 160, startPoint y: 353, endPoint x: 0, endPoint y: 356, distance: 160.0
click at [0, 356] on div "ZX Chuangquchang Add ' ZX Chuangquchang '" at bounding box center [253, 370] width 506 height 62
paste input "百联ZX创趣场"
type input "百"
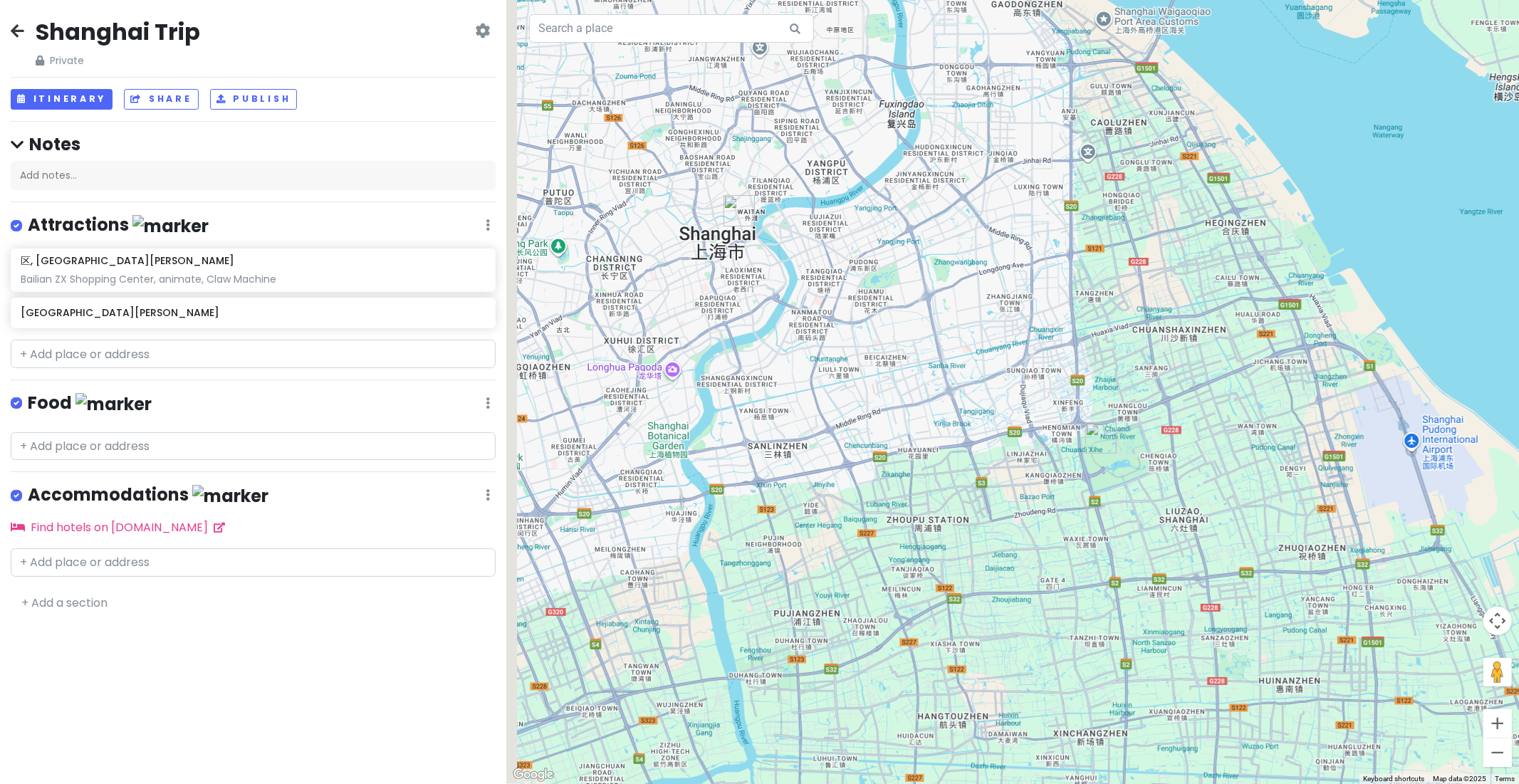
drag, startPoint x: 1116, startPoint y: 287, endPoint x: 1144, endPoint y: 394, distance: 110.6
click at [1144, 394] on div at bounding box center [1012, 392] width 1013 height 784
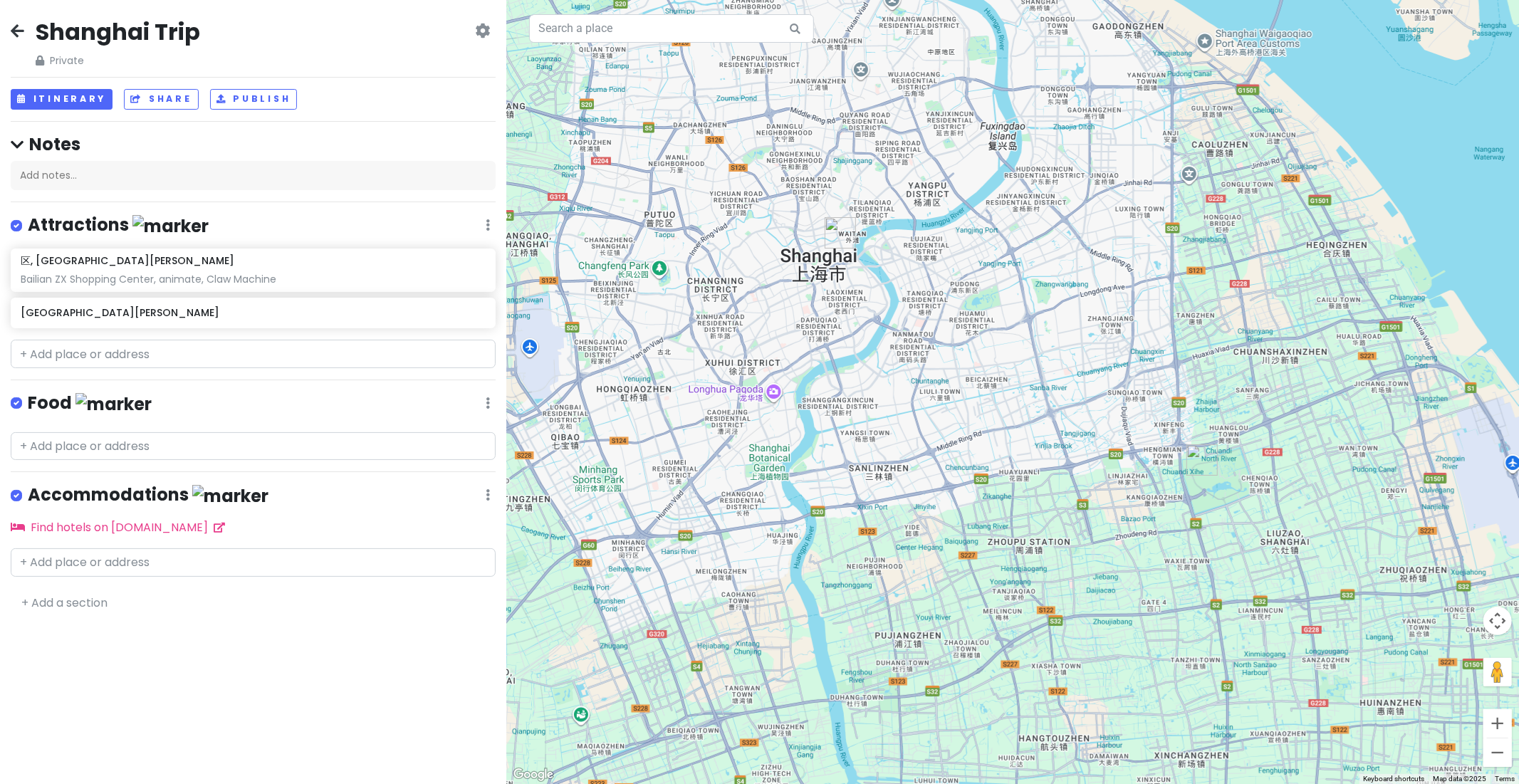
drag, startPoint x: 1026, startPoint y: 392, endPoint x: 1111, endPoint y: 412, distance: 87.3
click at [1111, 412] on div at bounding box center [1012, 392] width 1013 height 784
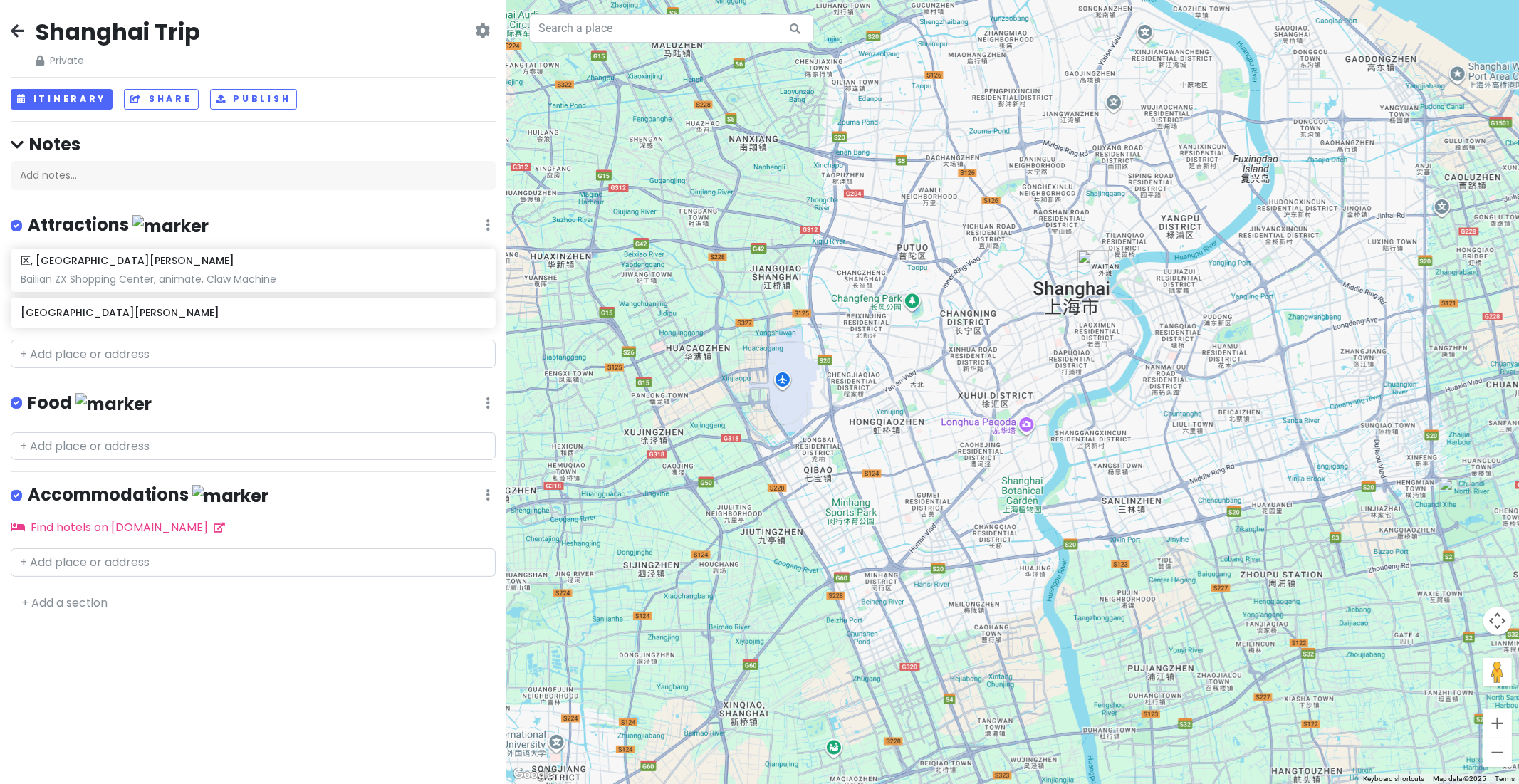
drag, startPoint x: 1197, startPoint y: 446, endPoint x: 1087, endPoint y: 431, distance: 111.0
click at [1087, 431] on div at bounding box center [1012, 392] width 1013 height 784
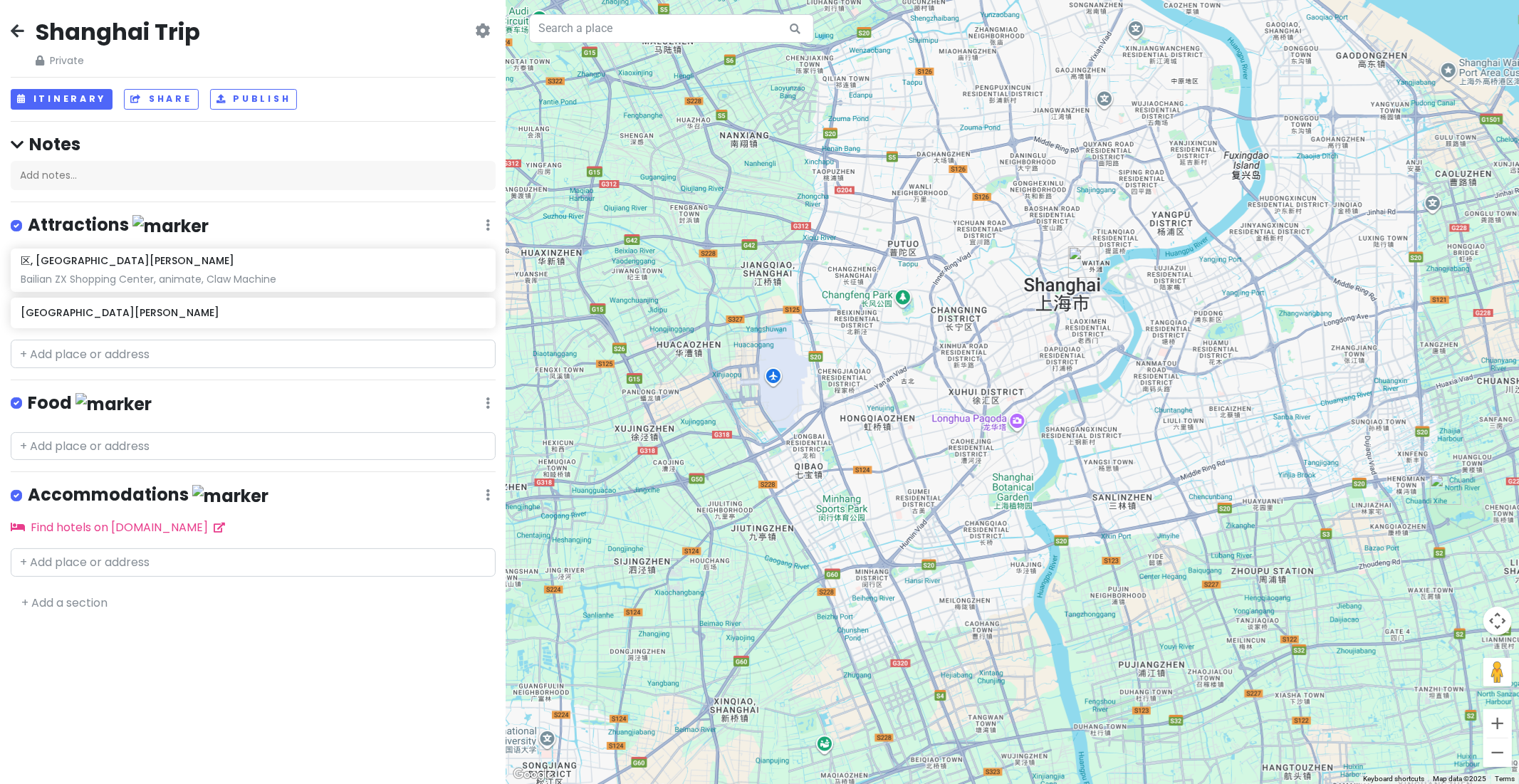
drag, startPoint x: 1207, startPoint y: 421, endPoint x: 1045, endPoint y: 382, distance: 166.6
click at [1045, 382] on div at bounding box center [1012, 392] width 1013 height 784
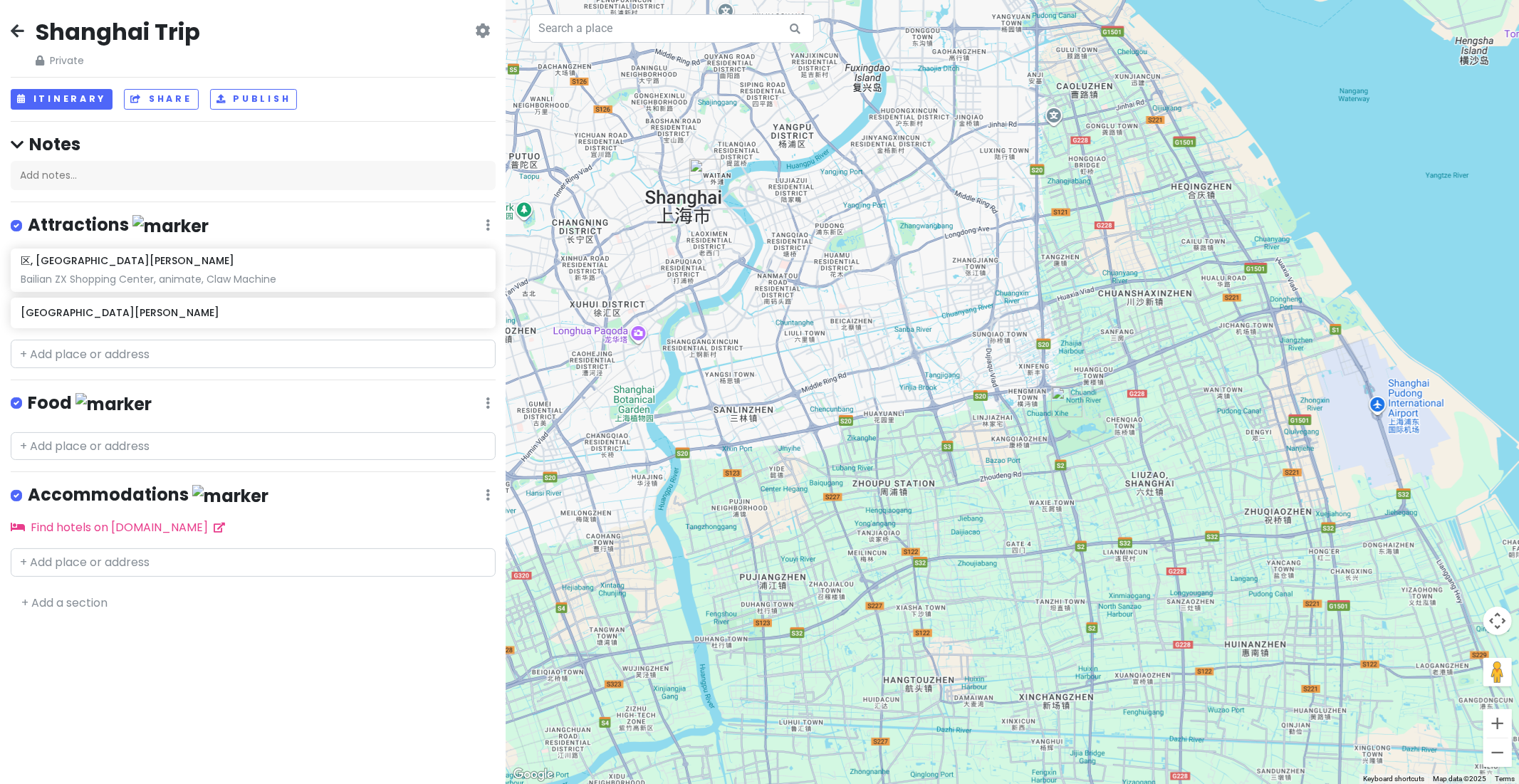
drag, startPoint x: 1158, startPoint y: 400, endPoint x: 1084, endPoint y: 393, distance: 74.3
click at [1084, 393] on div at bounding box center [1012, 392] width 1013 height 784
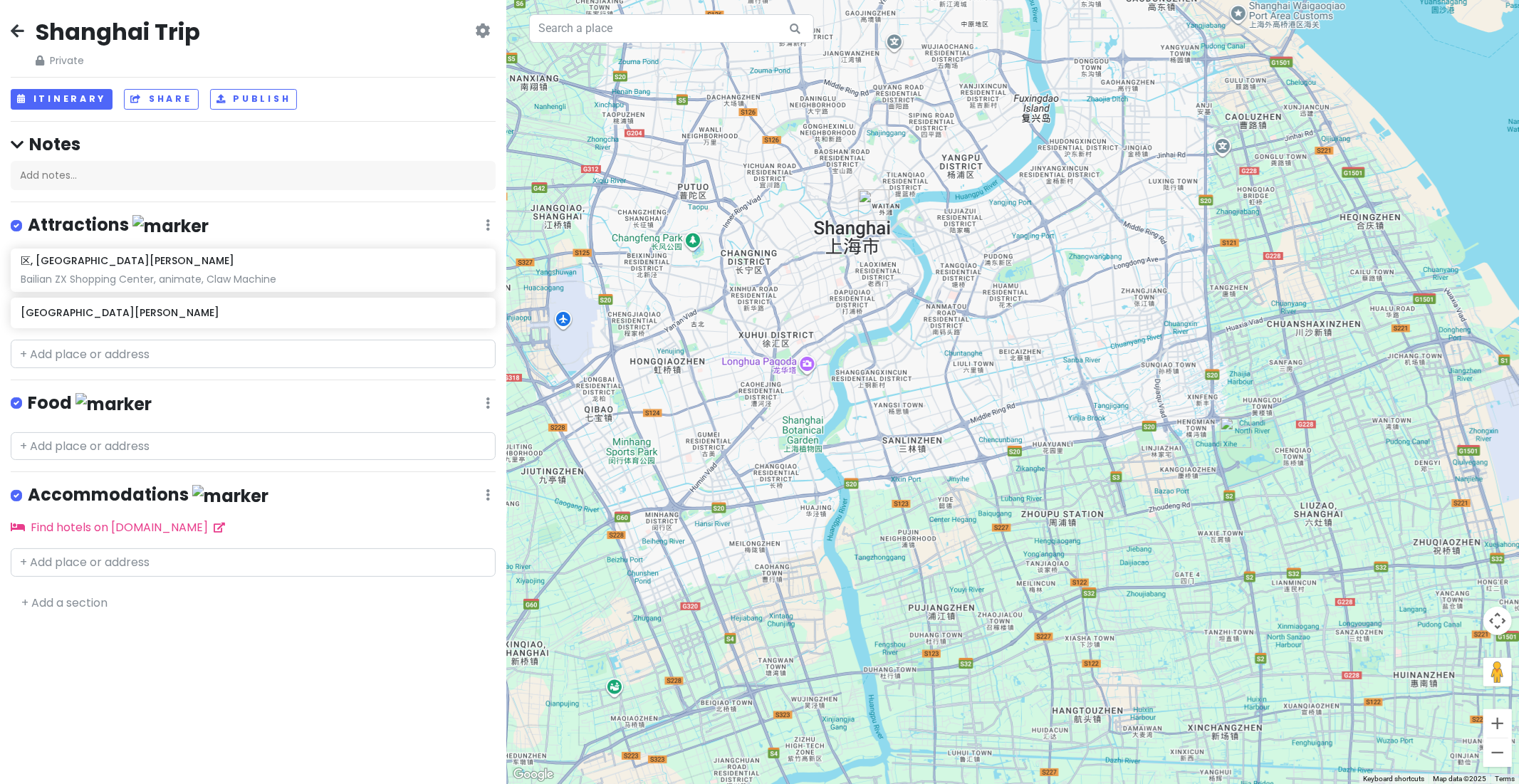
drag, startPoint x: 1000, startPoint y: 407, endPoint x: 1174, endPoint y: 449, distance: 179.0
click at [1174, 449] on div at bounding box center [1012, 392] width 1013 height 784
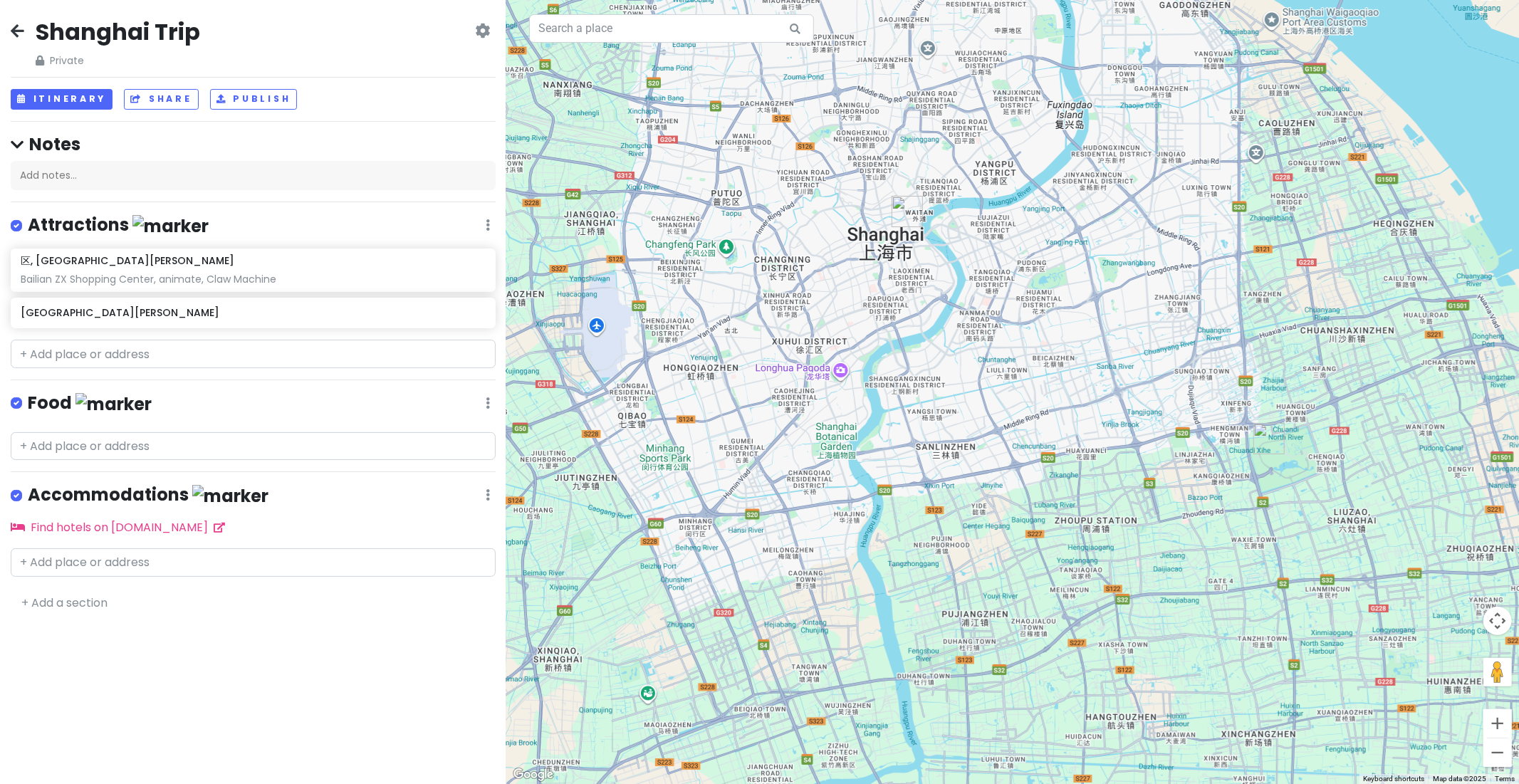
drag, startPoint x: 1072, startPoint y: 411, endPoint x: 1148, endPoint y: 421, distance: 76.7
click at [1148, 421] on div at bounding box center [1012, 392] width 1013 height 784
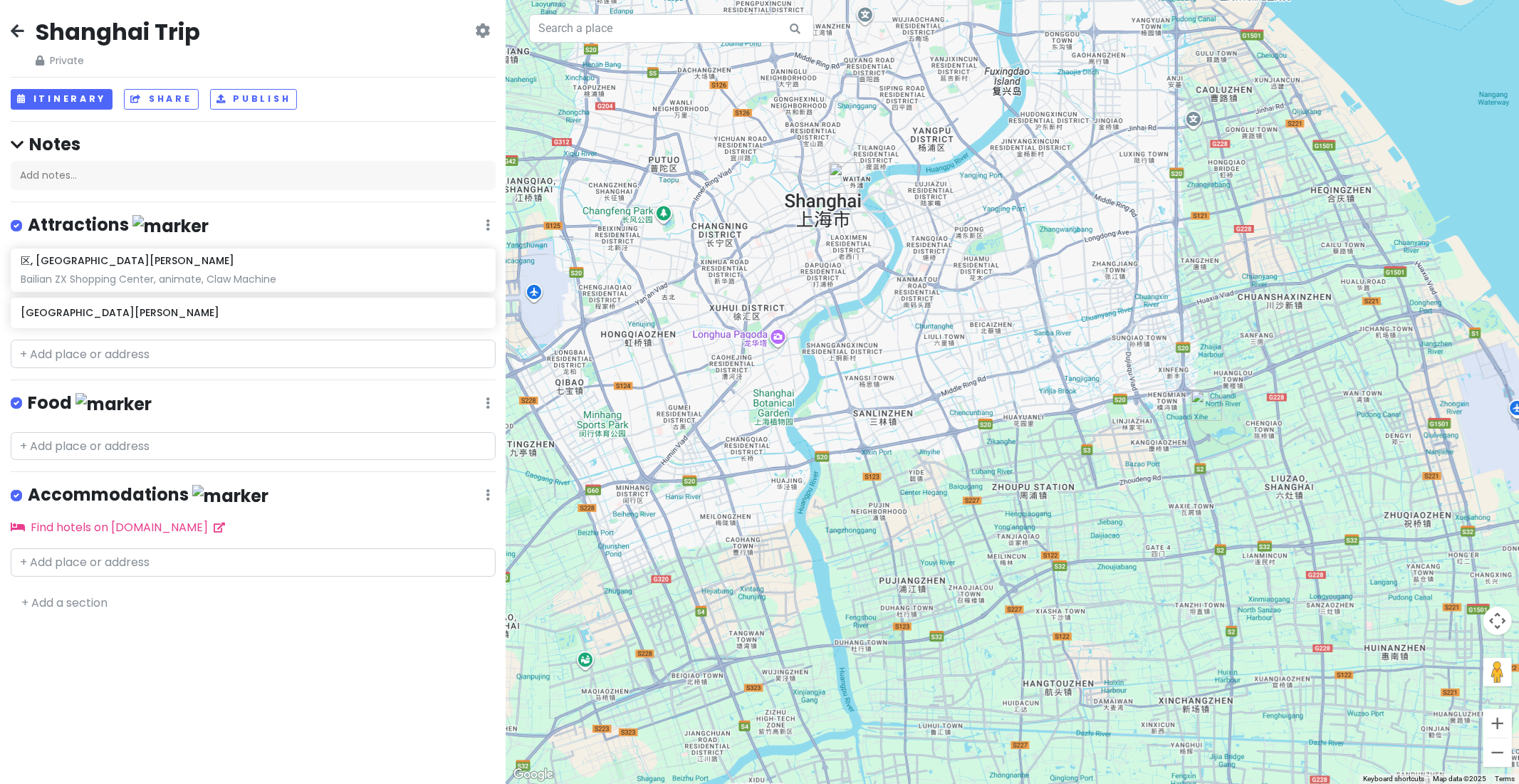
drag, startPoint x: 1242, startPoint y: 449, endPoint x: 1101, endPoint y: 406, distance: 147.4
click at [1101, 406] on div at bounding box center [1012, 392] width 1013 height 784
click at [114, 363] on input "text" at bounding box center [253, 353] width 485 height 28
paste input "百联ZX创趣场"
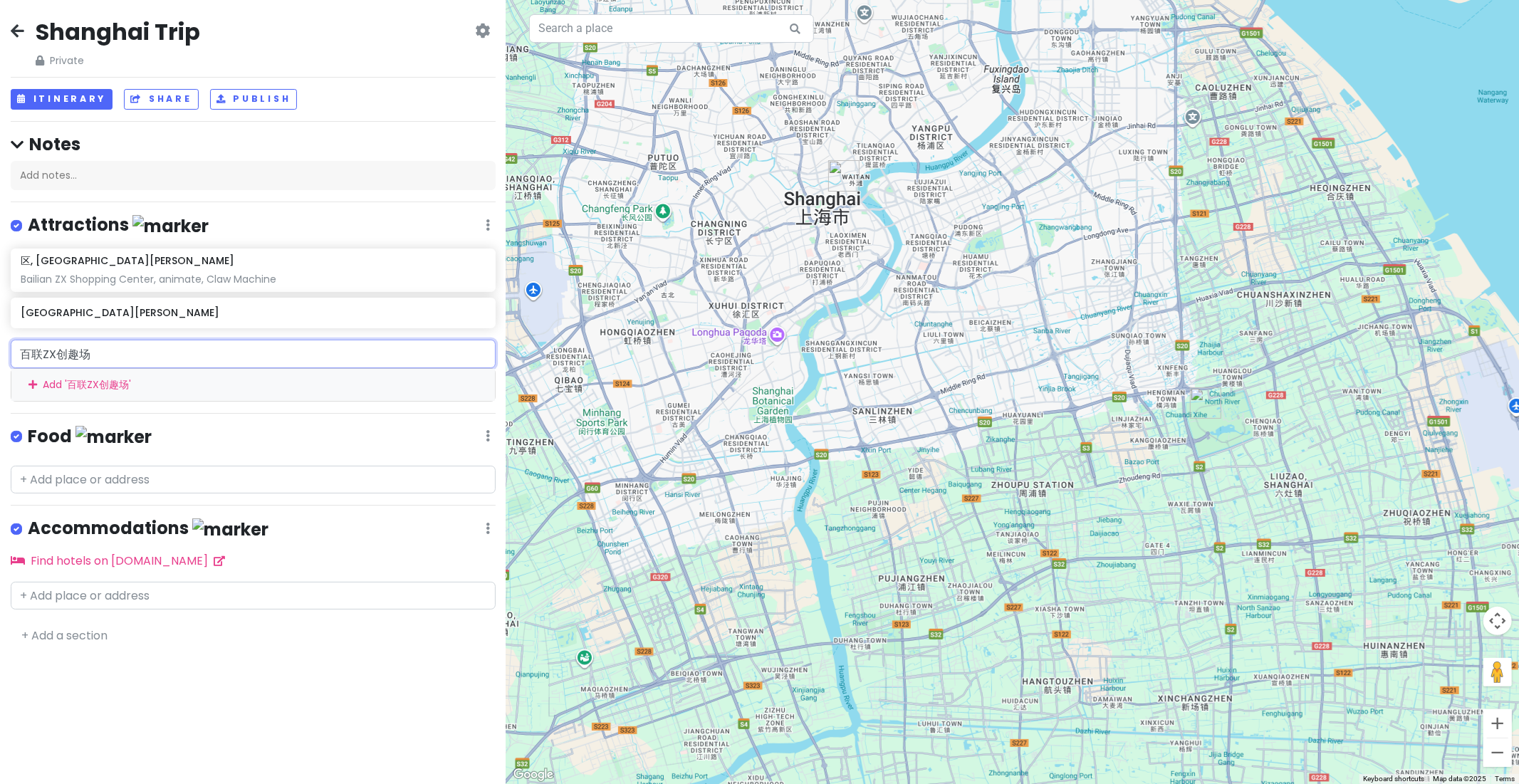
drag, startPoint x: 115, startPoint y: 363, endPoint x: 0, endPoint y: 352, distance: 115.5
click at [0, 352] on div "百联ZX创趣场 Add ' 百联ZX创趣场 '" at bounding box center [253, 370] width 506 height 62
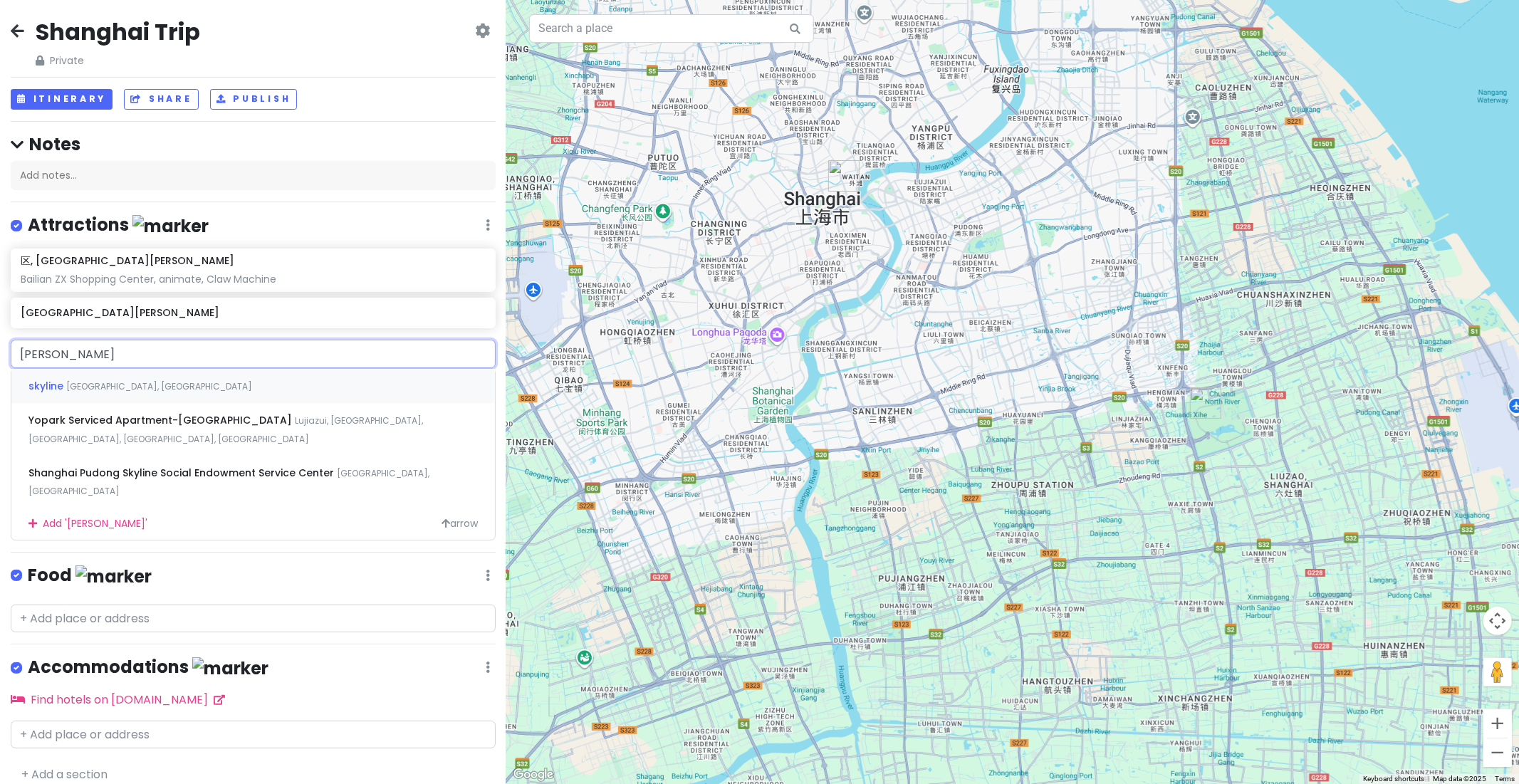
type input "Pudong Skyline"
click at [61, 389] on span "skyline" at bounding box center [47, 386] width 38 height 14
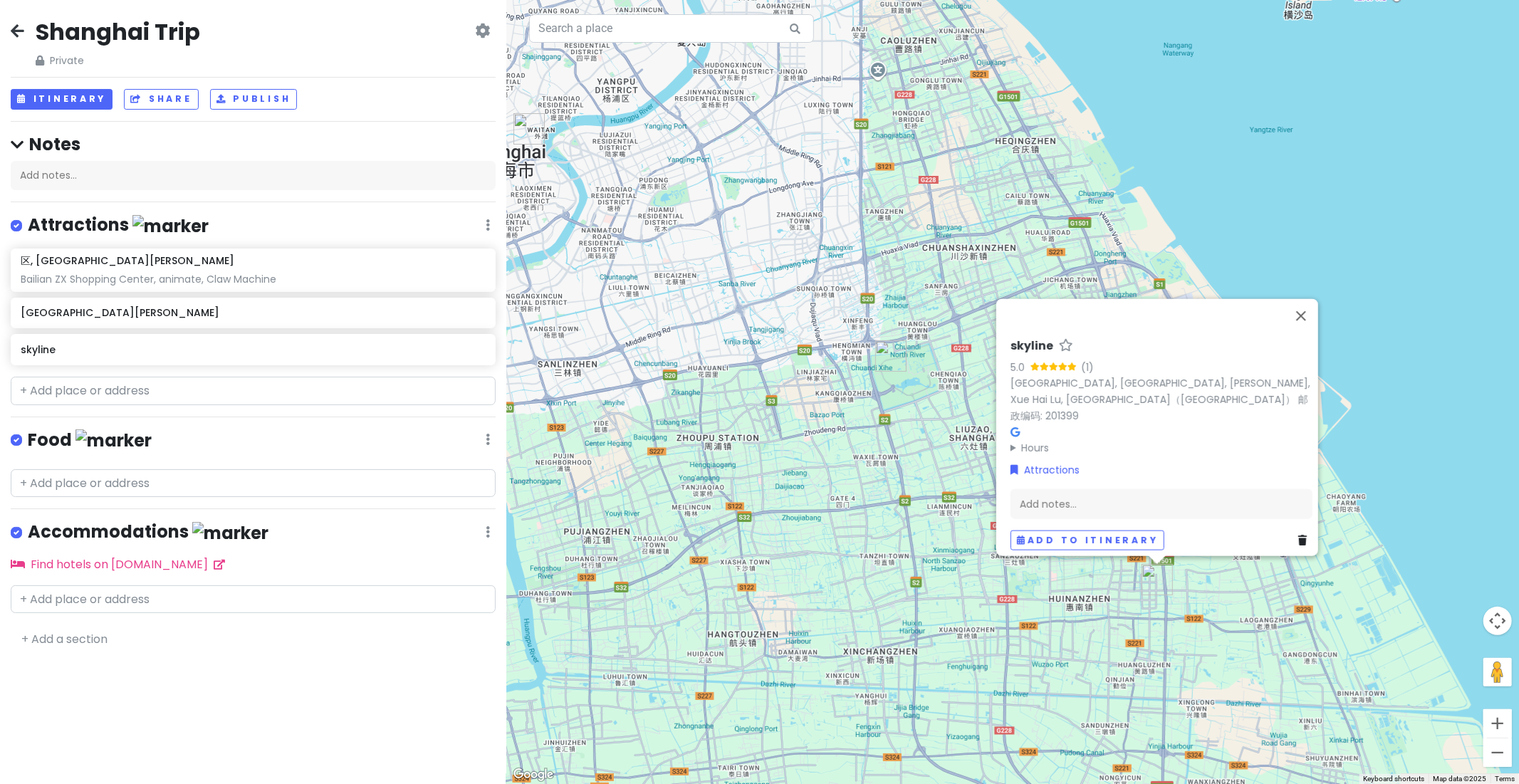
drag, startPoint x: 1318, startPoint y: 672, endPoint x: 1161, endPoint y: 622, distance: 164.8
click at [1161, 622] on div "skyline 5.0 (1) [GEOGRAPHIC_DATA], [GEOGRAPHIC_DATA], [GEOGRAPHIC_DATA], [GEOGR…" at bounding box center [1012, 392] width 1013 height 784
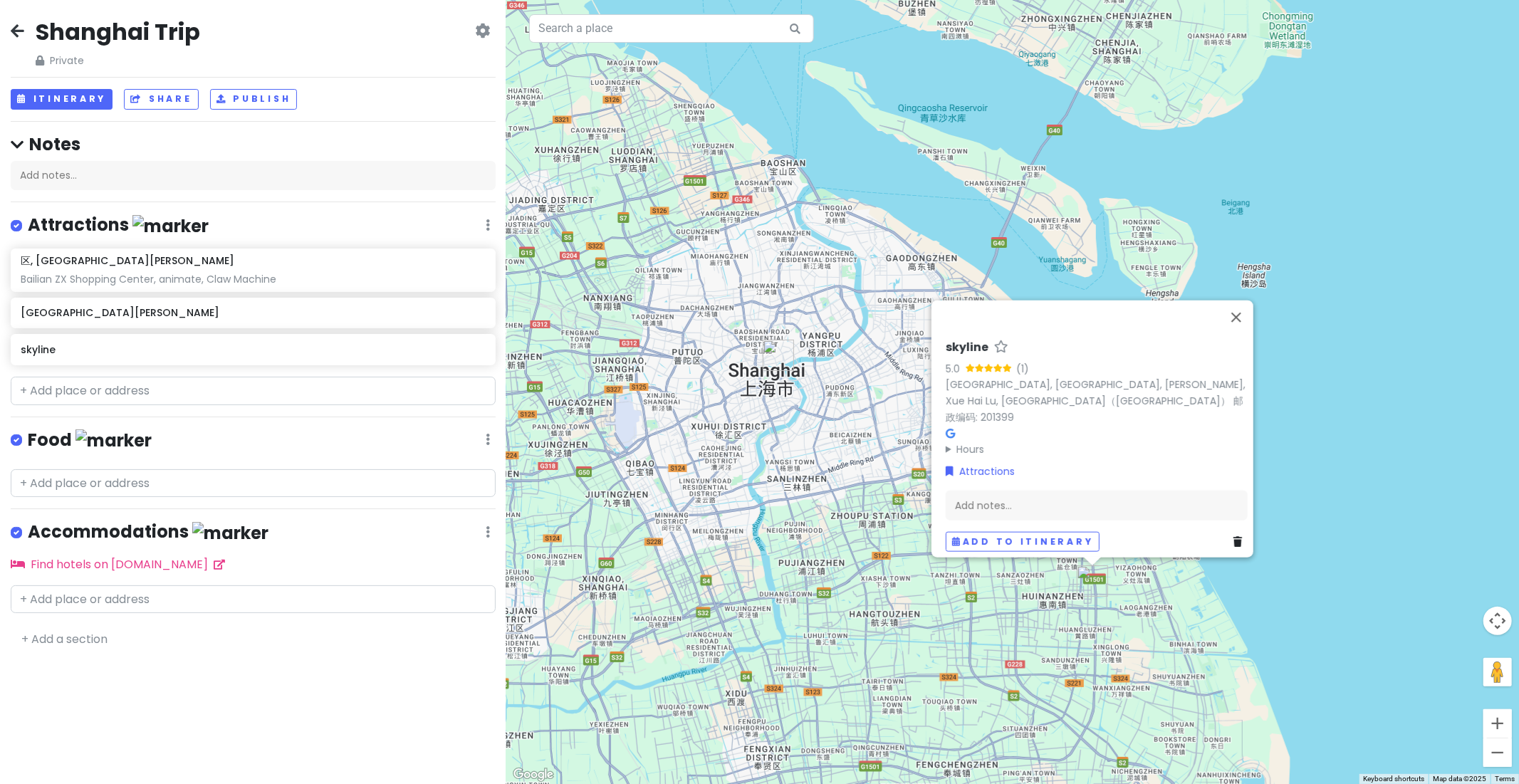
click at [1131, 620] on div "skyline 5.0 (1) [GEOGRAPHIC_DATA], [GEOGRAPHIC_DATA], [GEOGRAPHIC_DATA], [GEOGR…" at bounding box center [1012, 392] width 1013 height 784
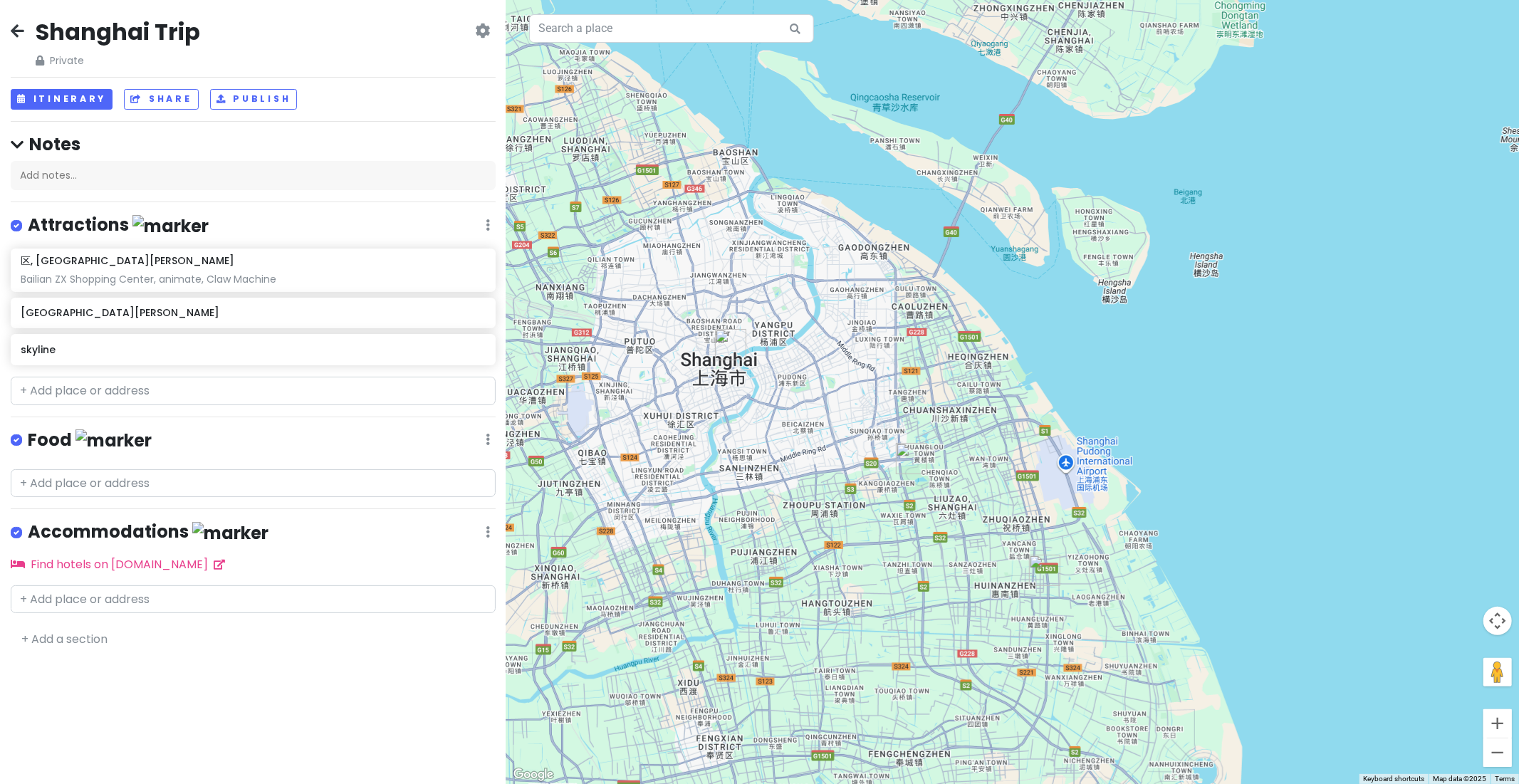
drag, startPoint x: 1176, startPoint y: 617, endPoint x: 1125, endPoint y: 605, distance: 52.4
click at [1125, 605] on div at bounding box center [1012, 392] width 1013 height 784
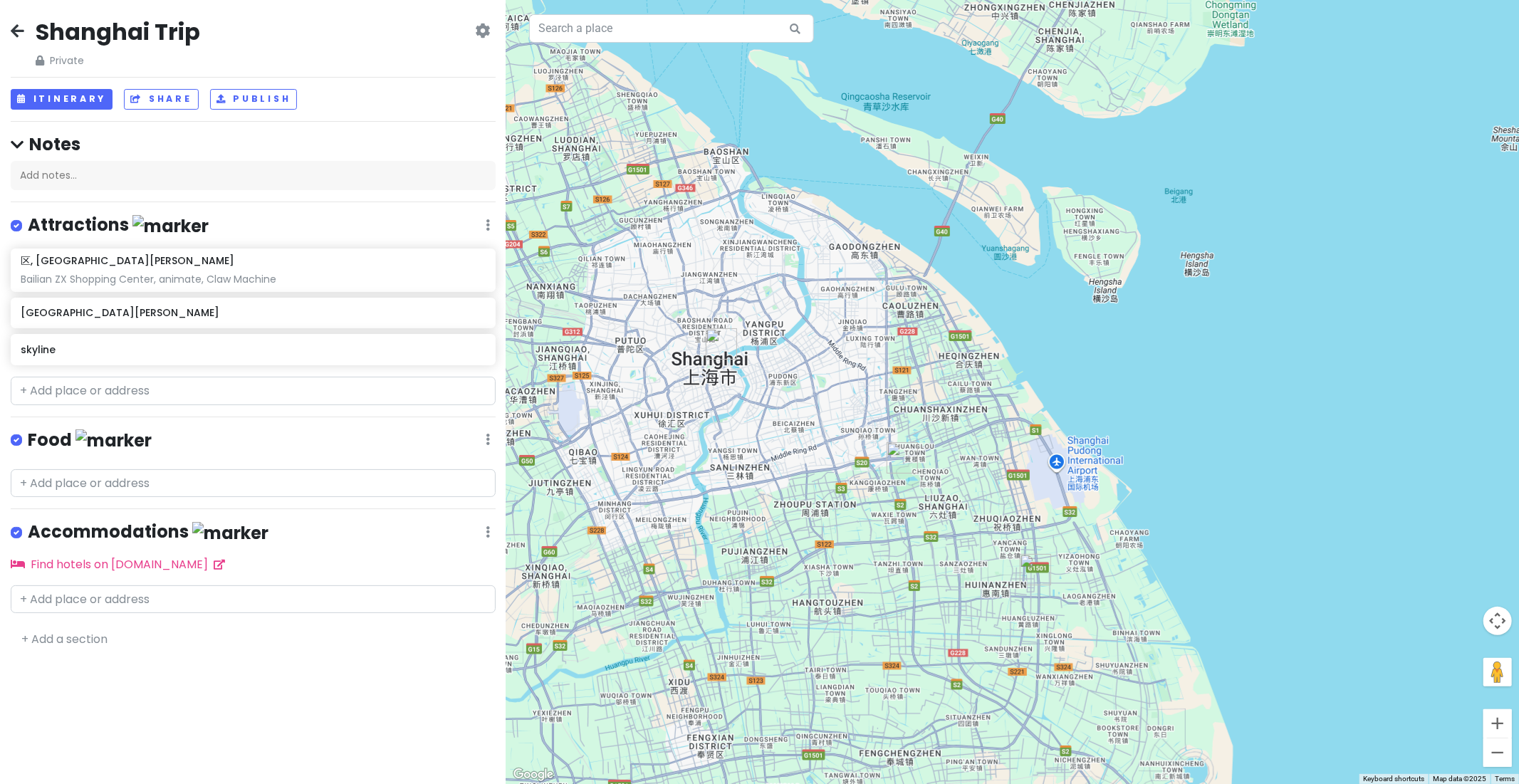
click at [1034, 565] on img "skyline" at bounding box center [1035, 569] width 31 height 31
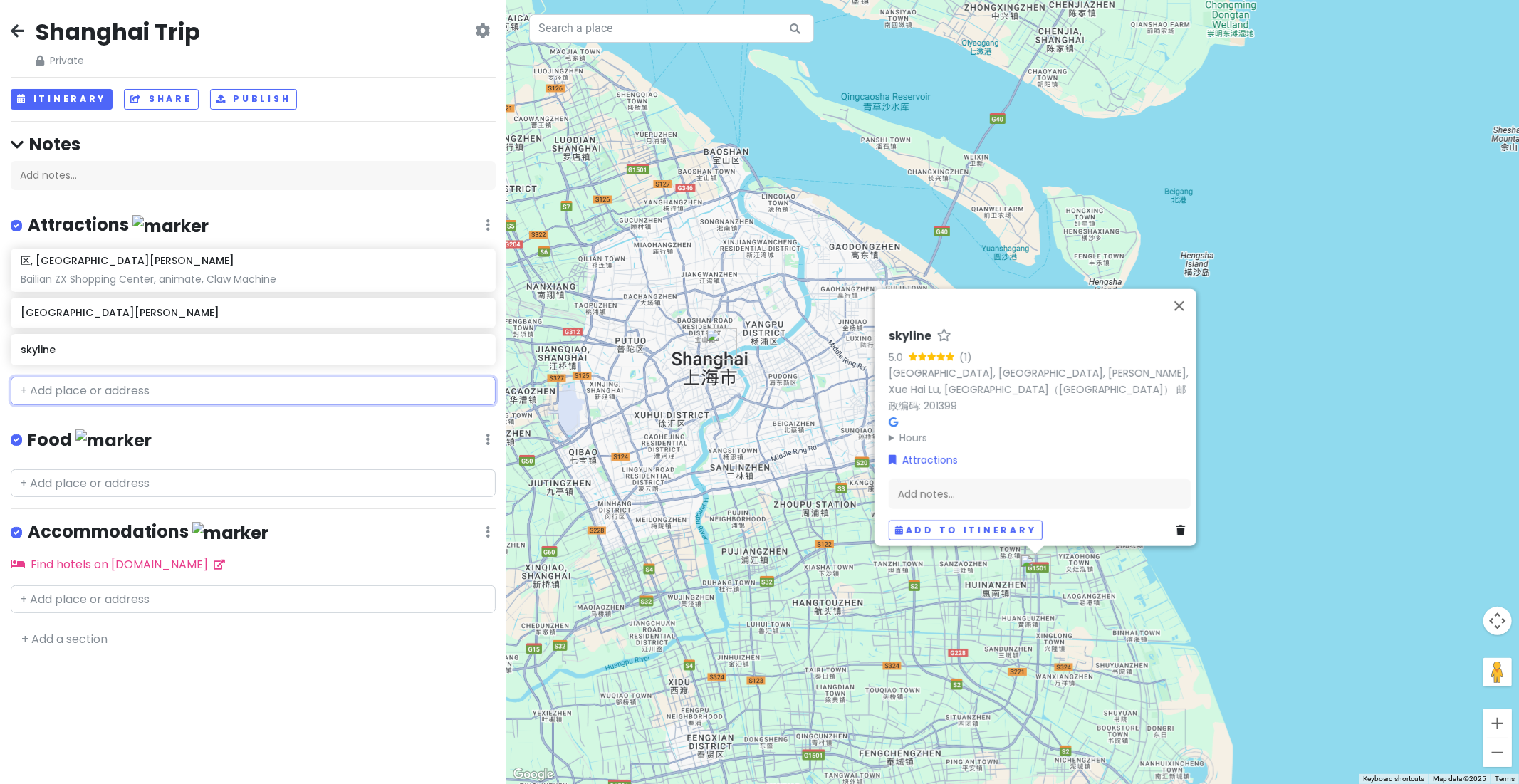
click at [196, 387] on input "text" at bounding box center [253, 390] width 485 height 28
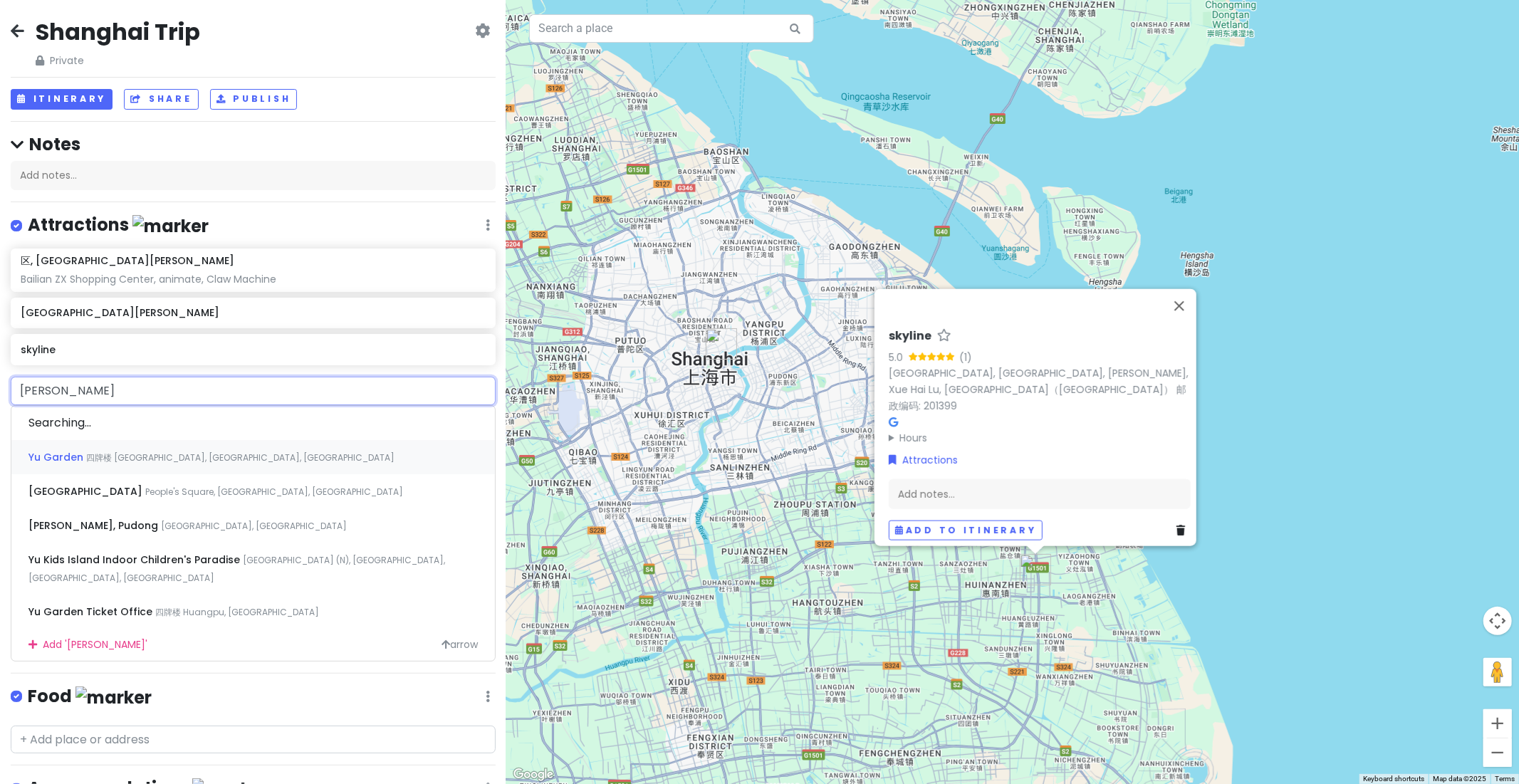
type input "Yu Garden"
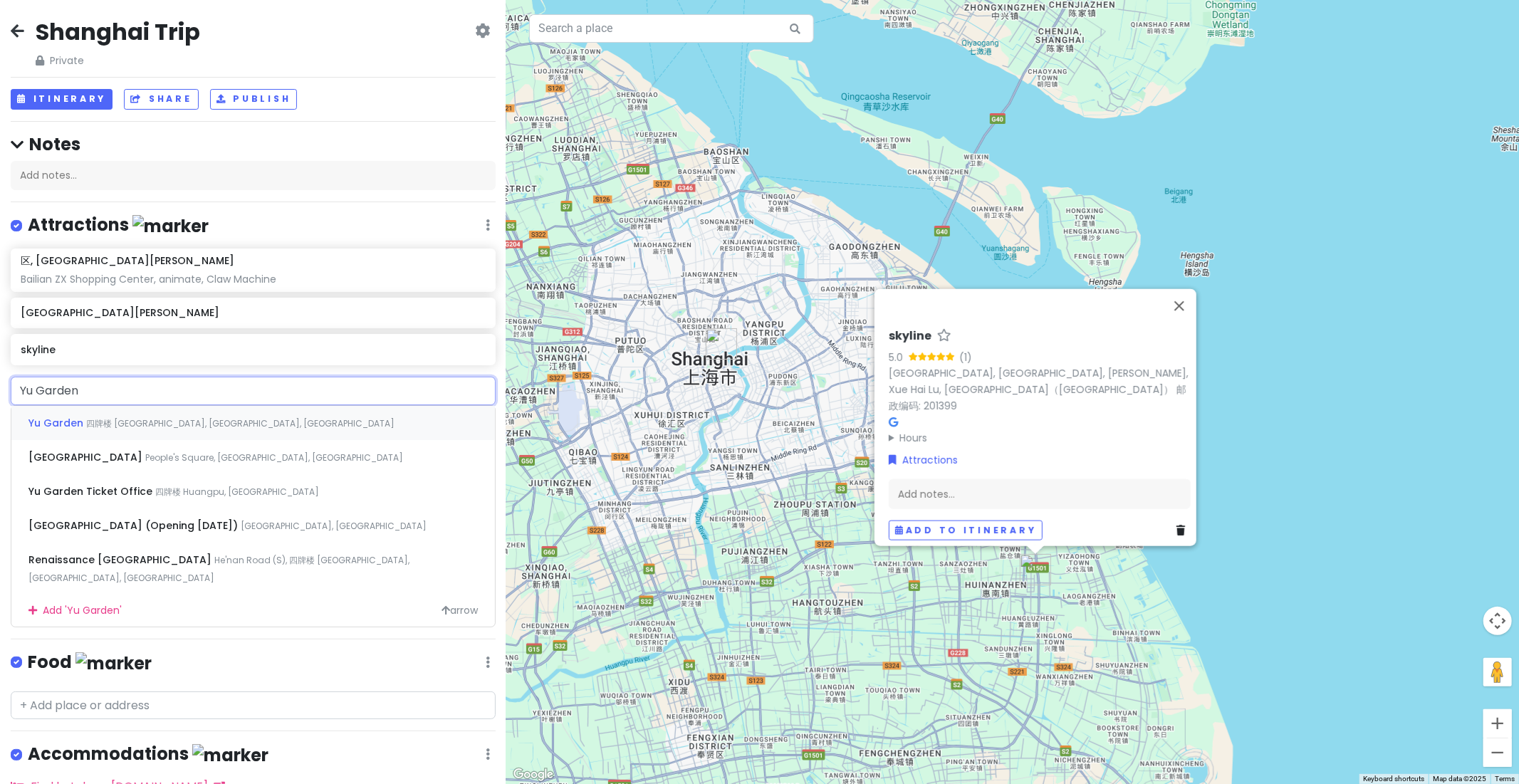
click at [184, 424] on span "四牌楼 [GEOGRAPHIC_DATA], [GEOGRAPHIC_DATA], [GEOGRAPHIC_DATA]" at bounding box center [240, 423] width 308 height 12
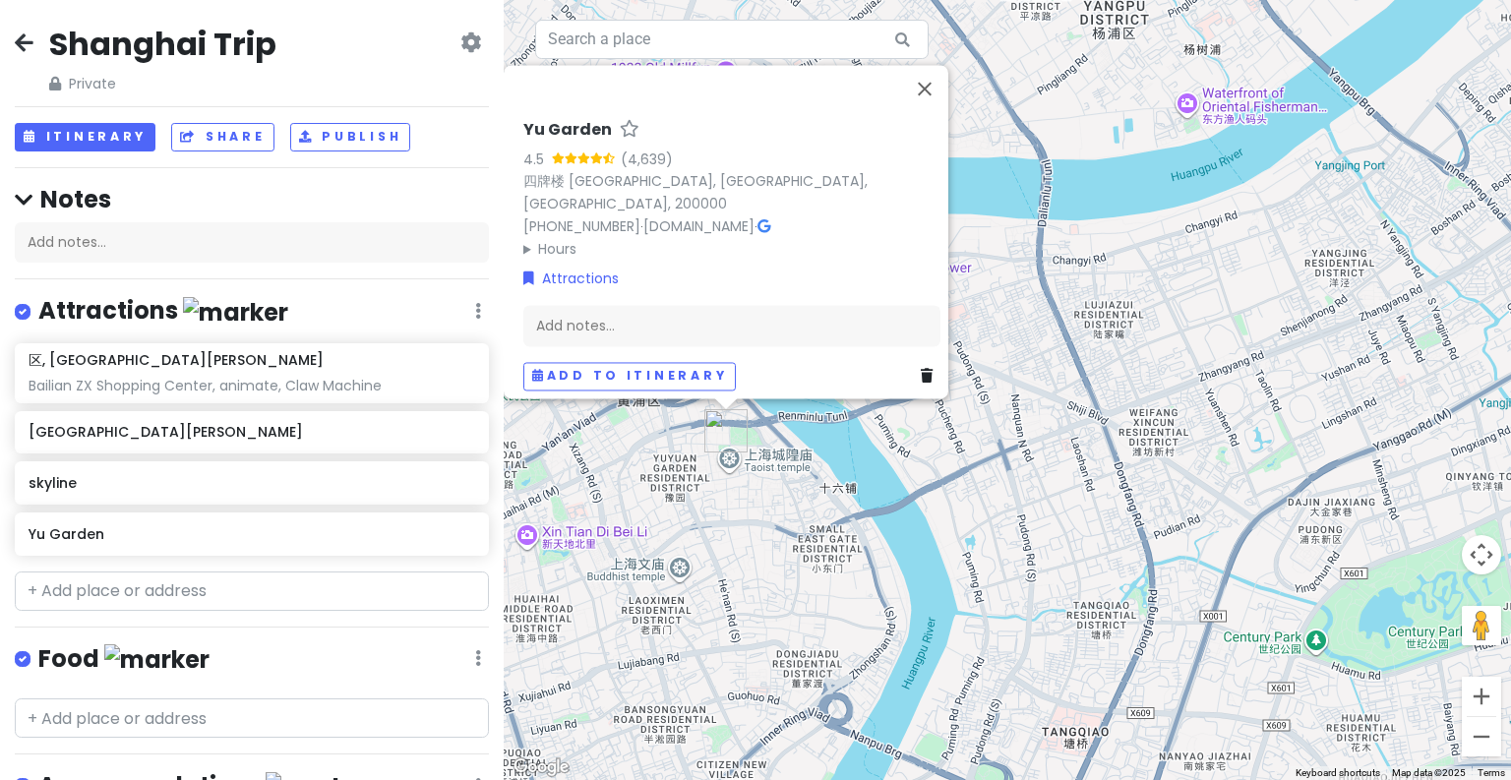
drag, startPoint x: 681, startPoint y: 425, endPoint x: 744, endPoint y: 490, distance: 90.4
click at [744, 490] on div "Yu Garden 4.5 (4,639) [GEOGRAPHIC_DATA], 200000 [PHONE_NUMBER] · [DOMAIN_NAME] …" at bounding box center [1007, 390] width 1007 height 780
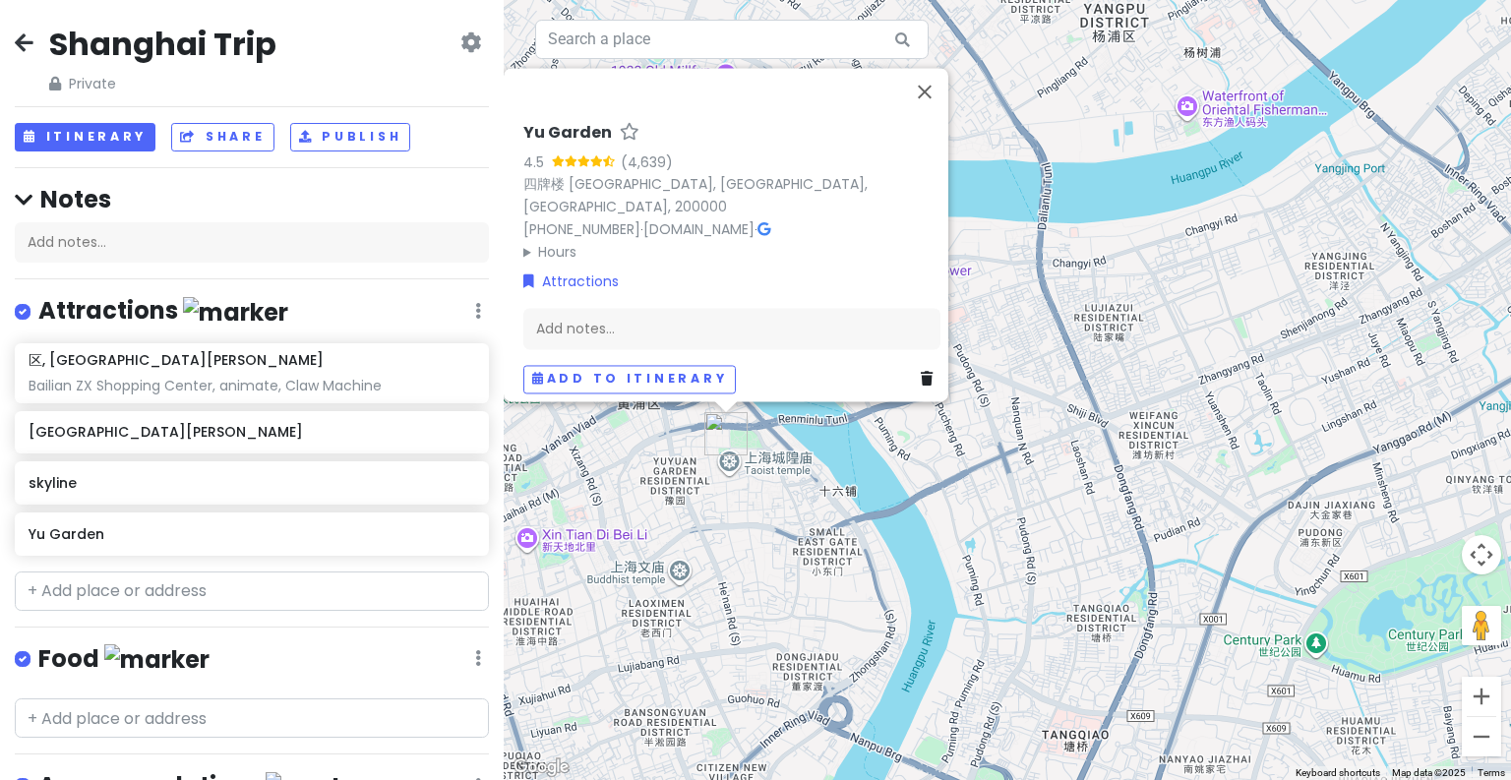
click at [682, 476] on div "Yu Garden 4.5 (4,639) [GEOGRAPHIC_DATA], 200000 [PHONE_NUMBER] · [DOMAIN_NAME] …" at bounding box center [1007, 390] width 1007 height 780
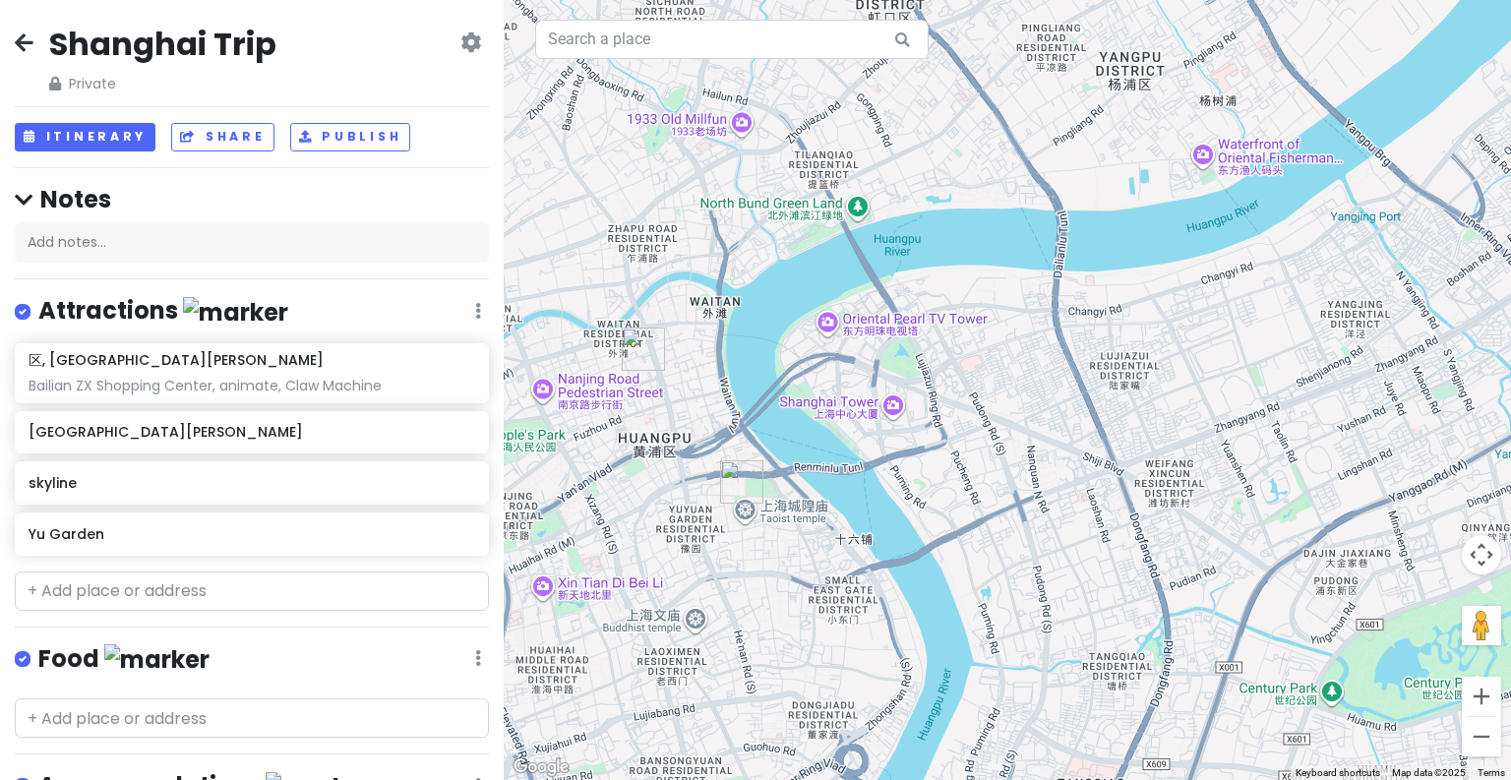
drag, startPoint x: 687, startPoint y: 415, endPoint x: 706, endPoint y: 474, distance: 62.2
click at [706, 474] on div at bounding box center [1007, 390] width 1007 height 780
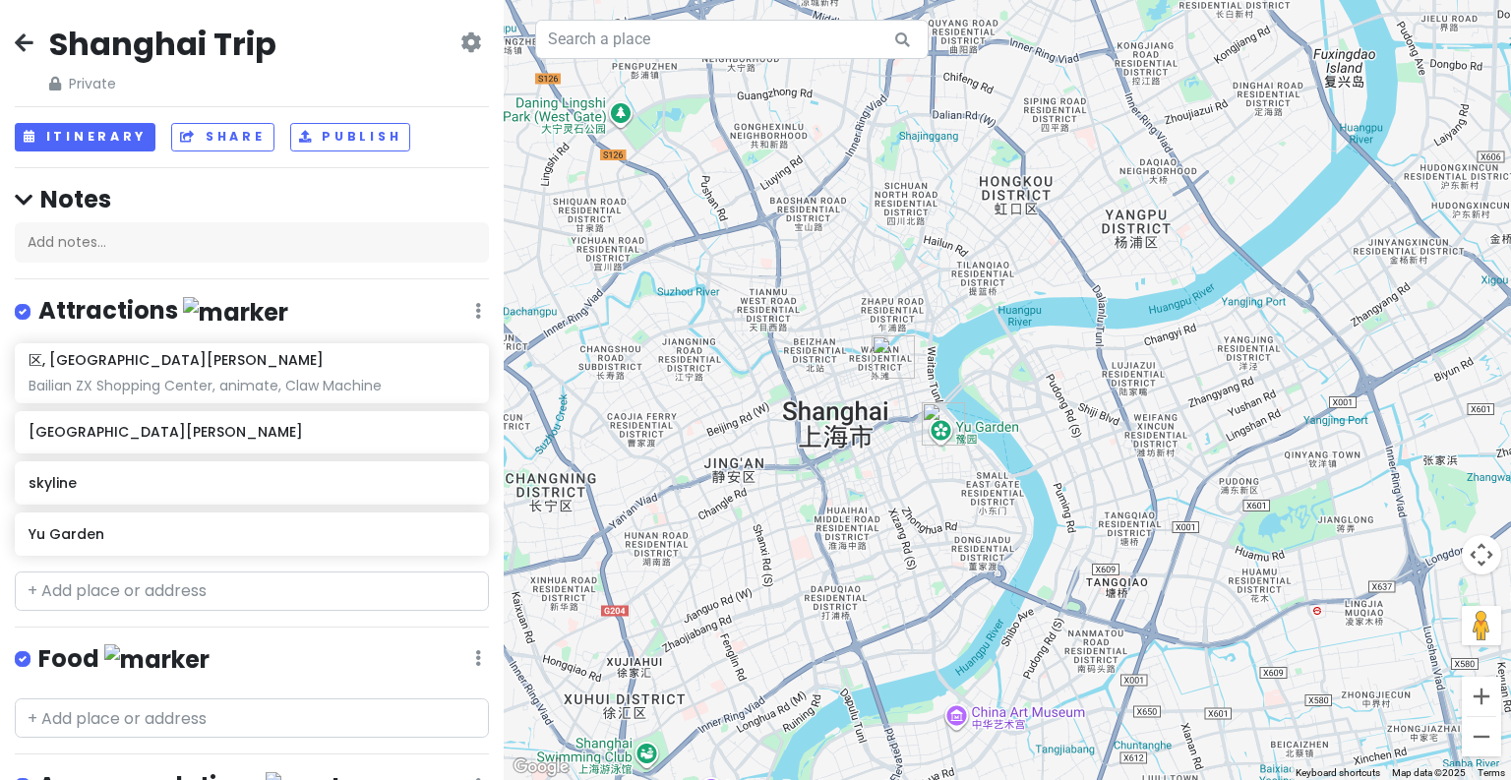
drag, startPoint x: 779, startPoint y: 519, endPoint x: 897, endPoint y: 453, distance: 135.7
click at [897, 453] on div at bounding box center [1007, 390] width 1007 height 780
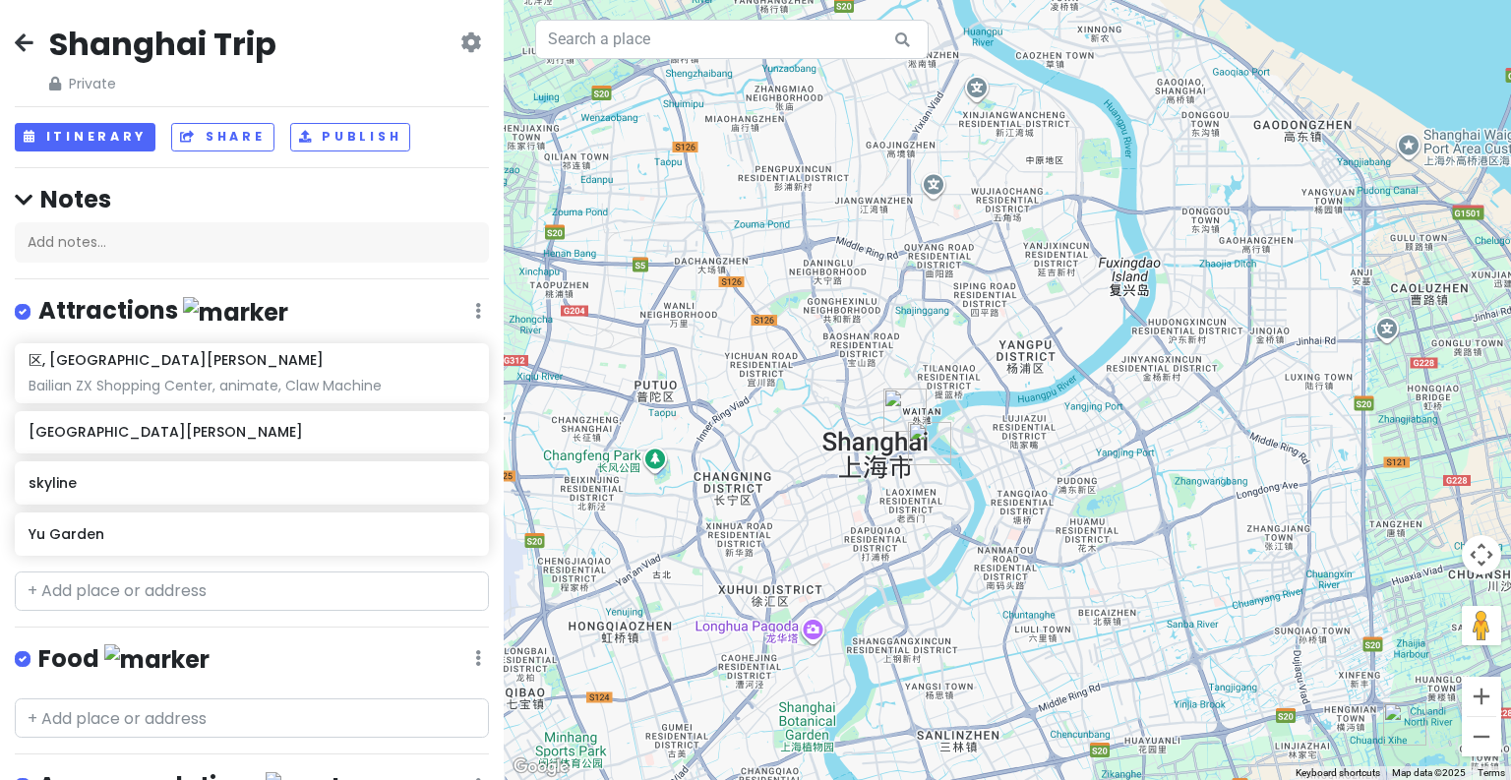
click at [773, 637] on div at bounding box center [1007, 390] width 1007 height 780
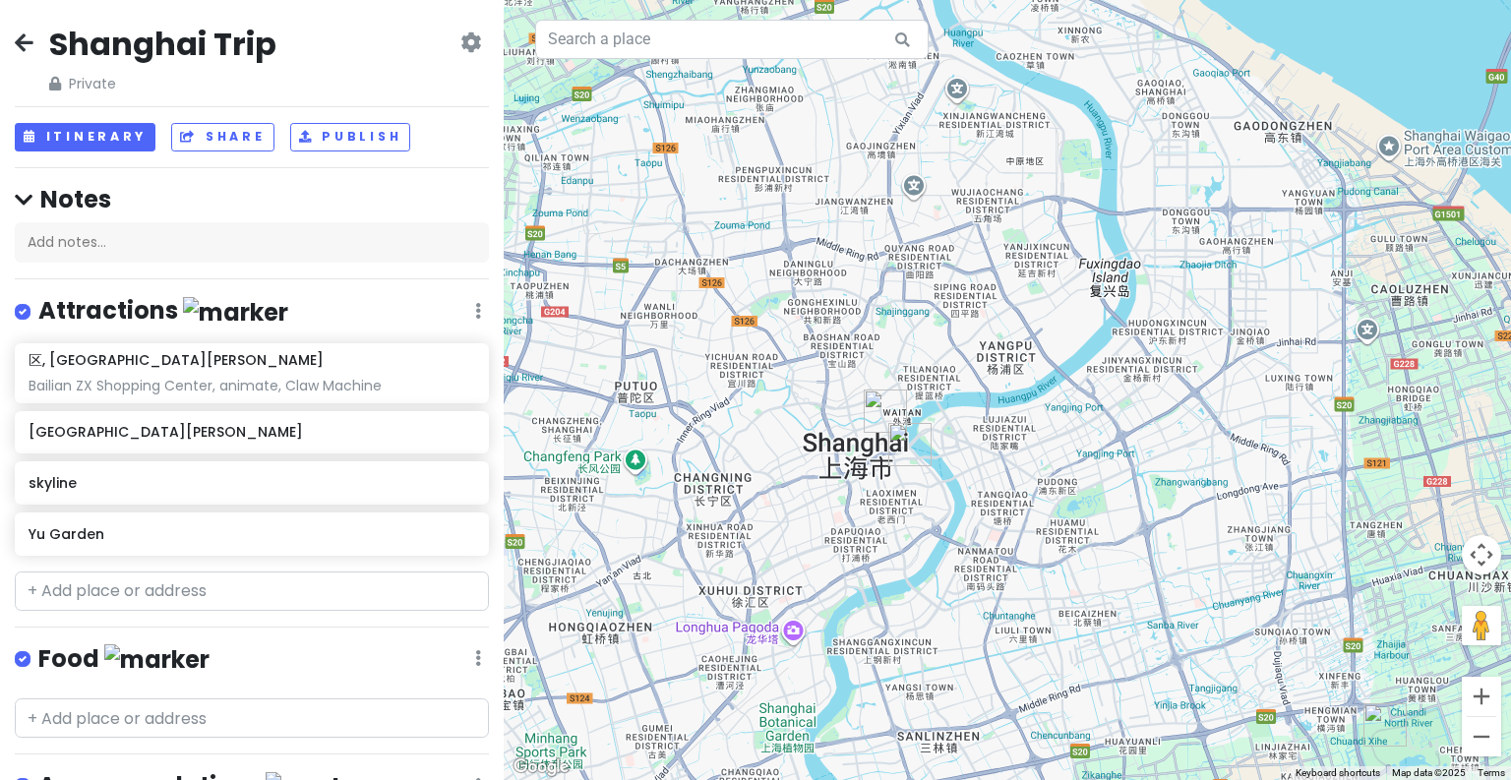
drag, startPoint x: 1179, startPoint y: 444, endPoint x: 1020, endPoint y: 417, distance: 160.6
click at [1020, 417] on div at bounding box center [1007, 390] width 1007 height 780
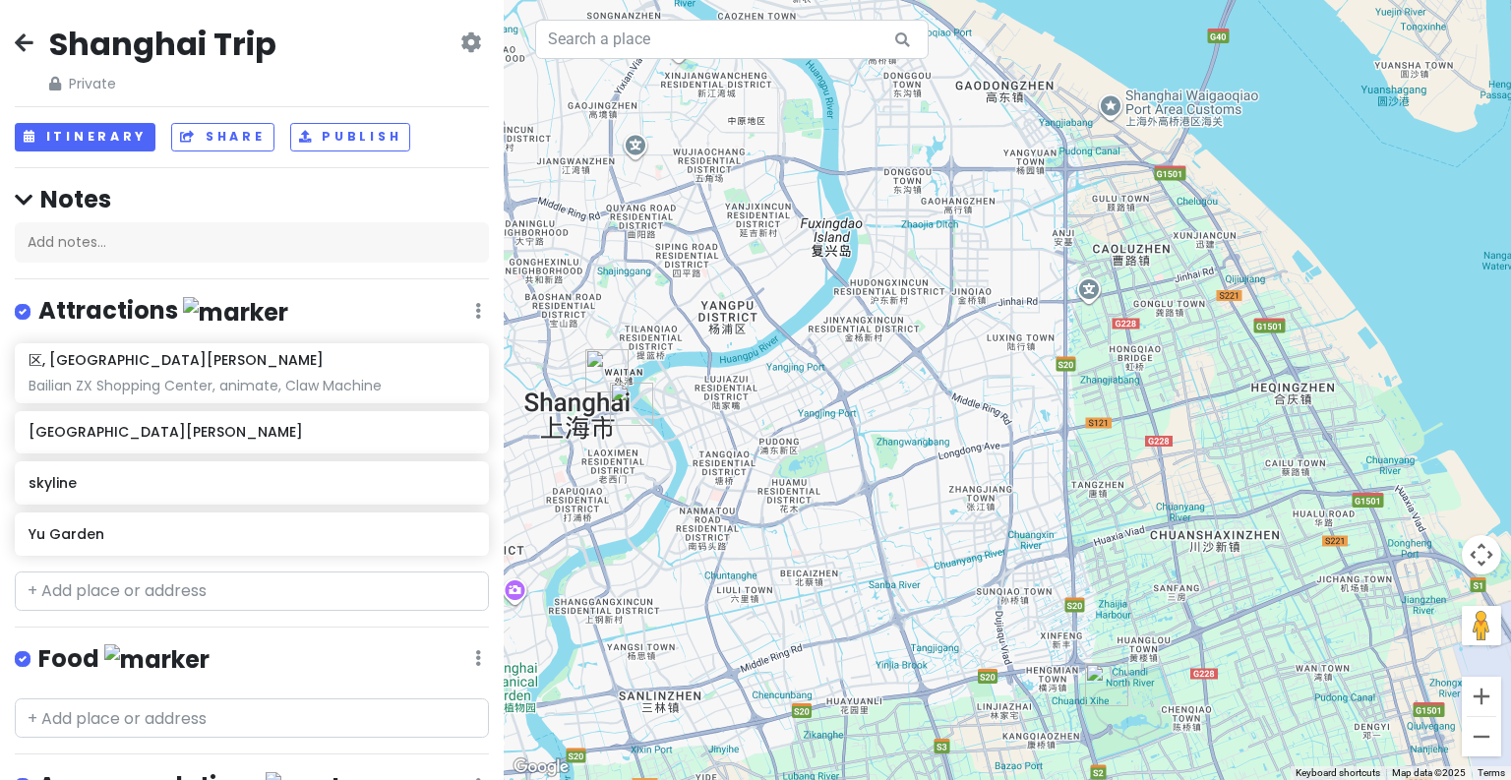
drag, startPoint x: 1228, startPoint y: 449, endPoint x: 1086, endPoint y: 449, distance: 141.7
click at [1086, 449] on div at bounding box center [1007, 390] width 1007 height 780
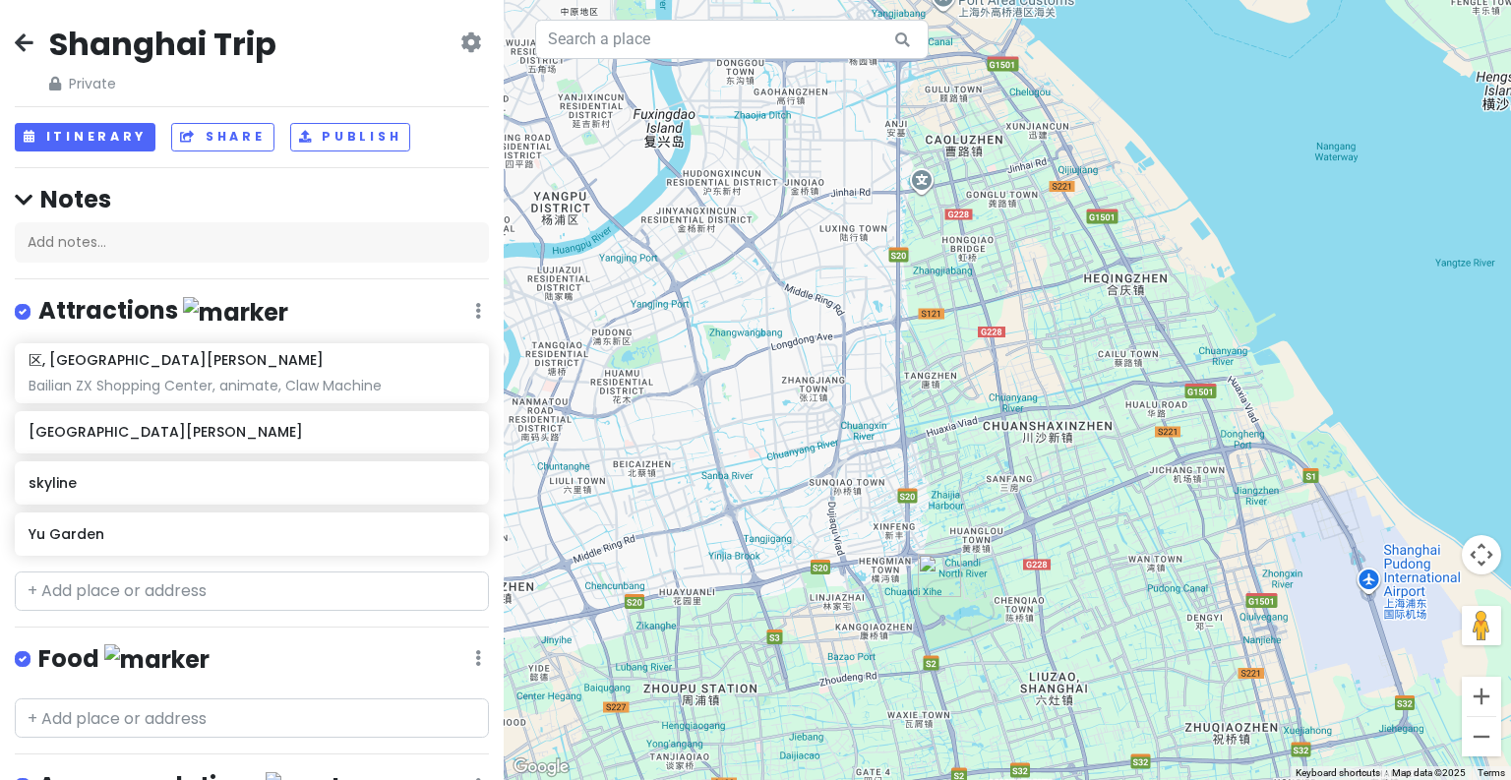
drag, startPoint x: 1281, startPoint y: 567, endPoint x: 1160, endPoint y: 439, distance: 176.1
click at [1160, 439] on div at bounding box center [1007, 390] width 1007 height 780
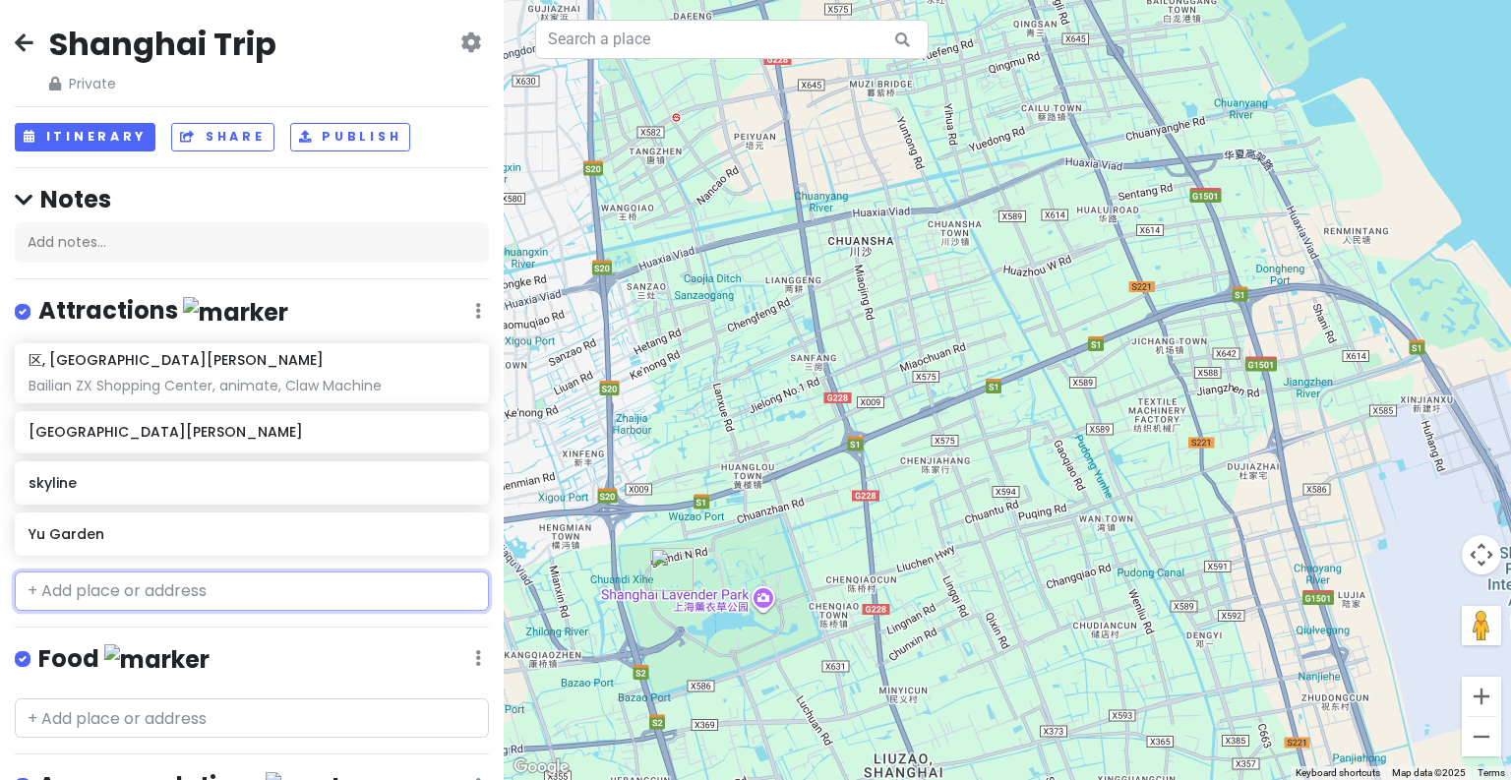
click at [213, 579] on input "text" at bounding box center [252, 591] width 474 height 39
paste input "[GEOGRAPHIC_DATA]"
type input "[GEOGRAPHIC_DATA]"
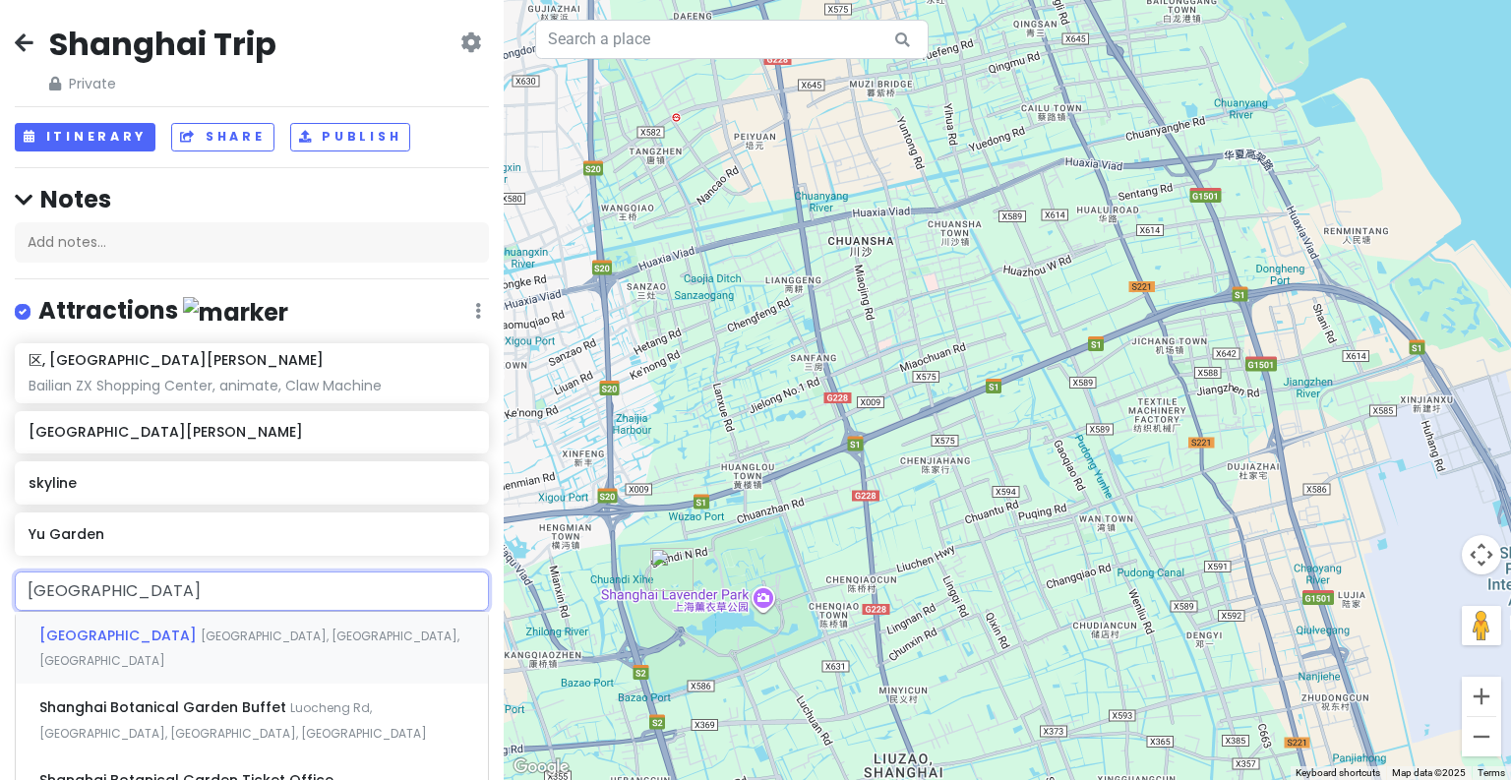
click at [201, 638] on span "[GEOGRAPHIC_DATA]" at bounding box center [119, 636] width 161 height 20
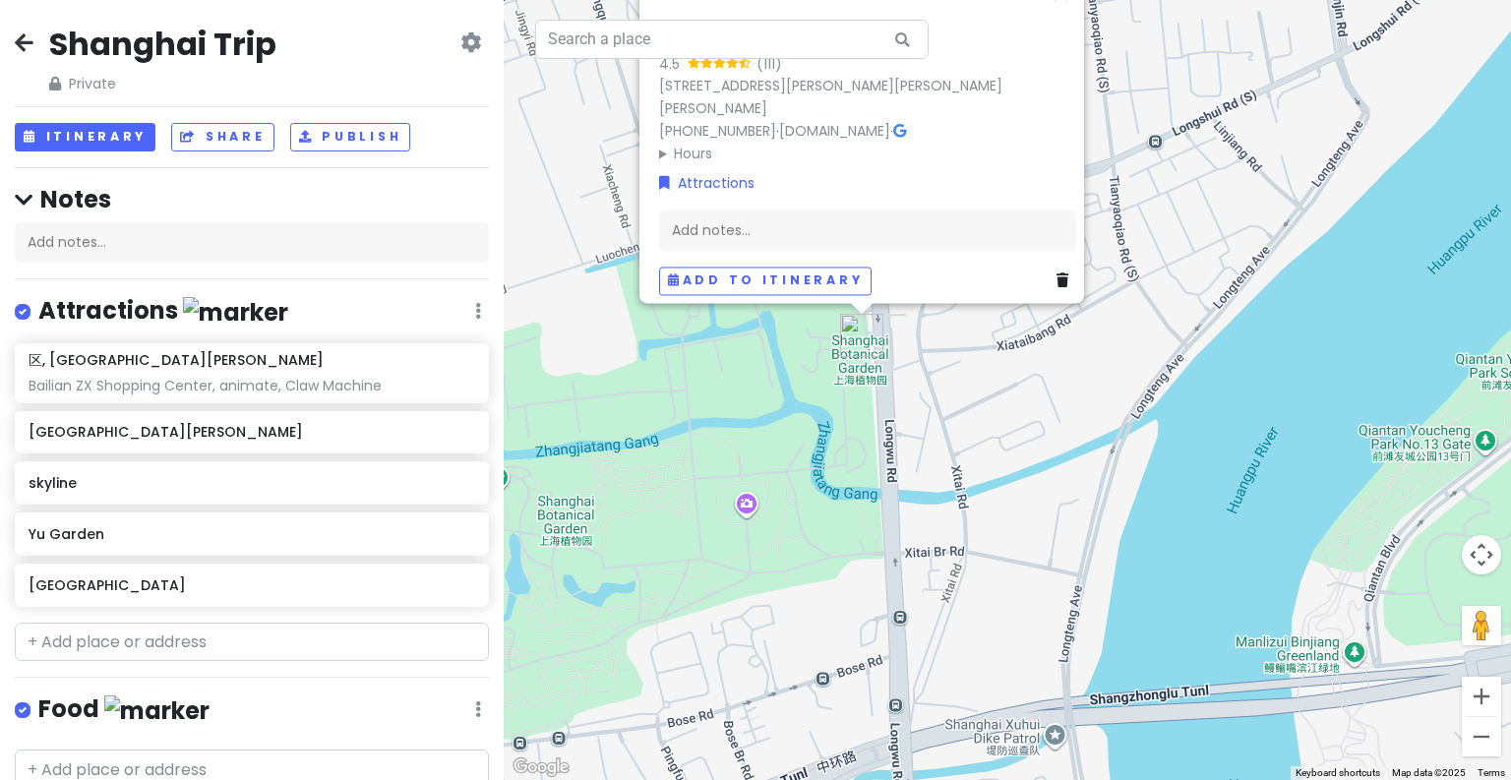
drag, startPoint x: 824, startPoint y: 509, endPoint x: 818, endPoint y: 527, distance: 19.6
click at [818, 527] on div "[GEOGRAPHIC_DATA] 4.5 (111) 997 [GEOGRAPHIC_DATA][PERSON_NAME], [PERSON_NAME][G…" at bounding box center [1007, 390] width 1007 height 780
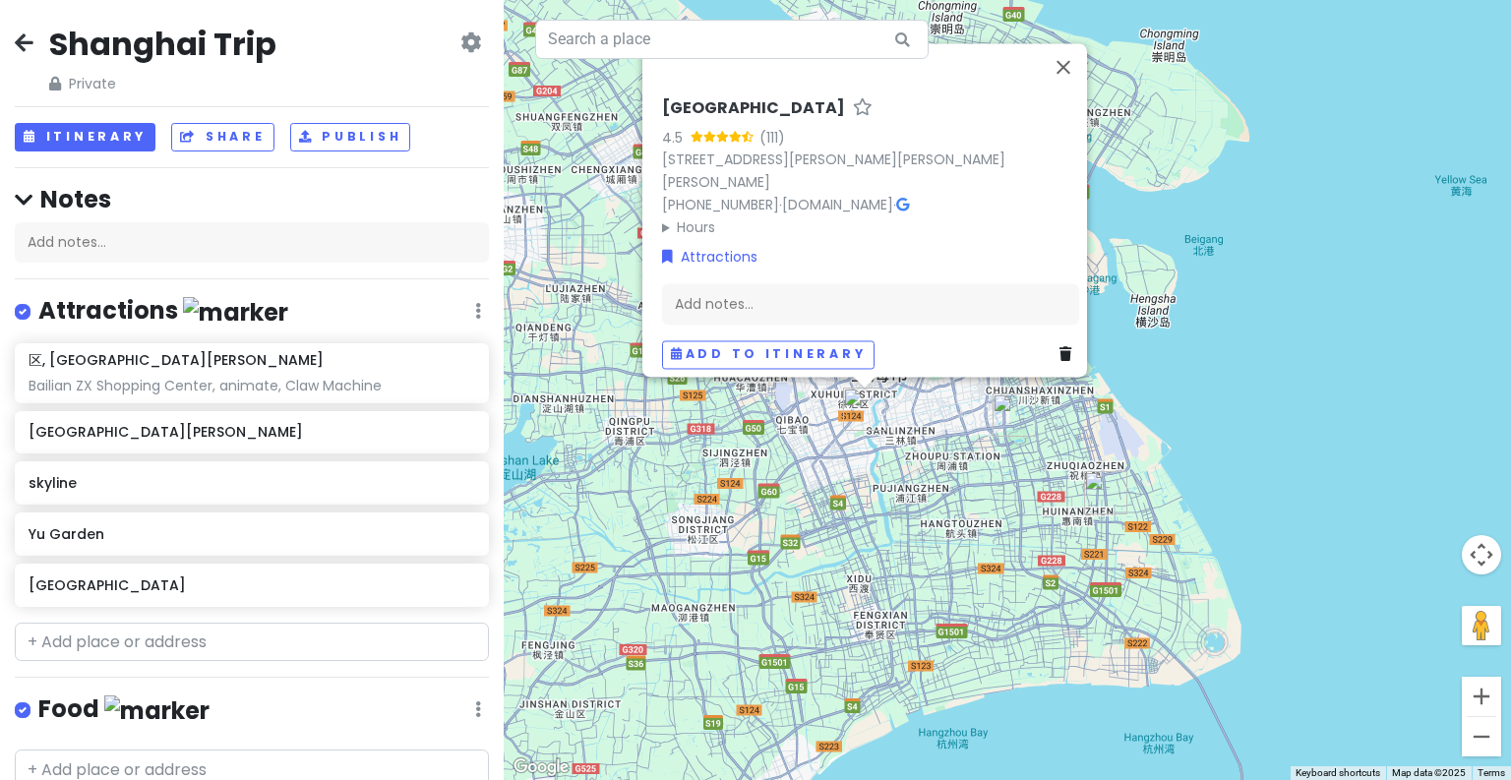
click at [974, 476] on div "[GEOGRAPHIC_DATA] 4.5 (111) 997 [GEOGRAPHIC_DATA][PERSON_NAME], [PERSON_NAME][G…" at bounding box center [1007, 390] width 1007 height 780
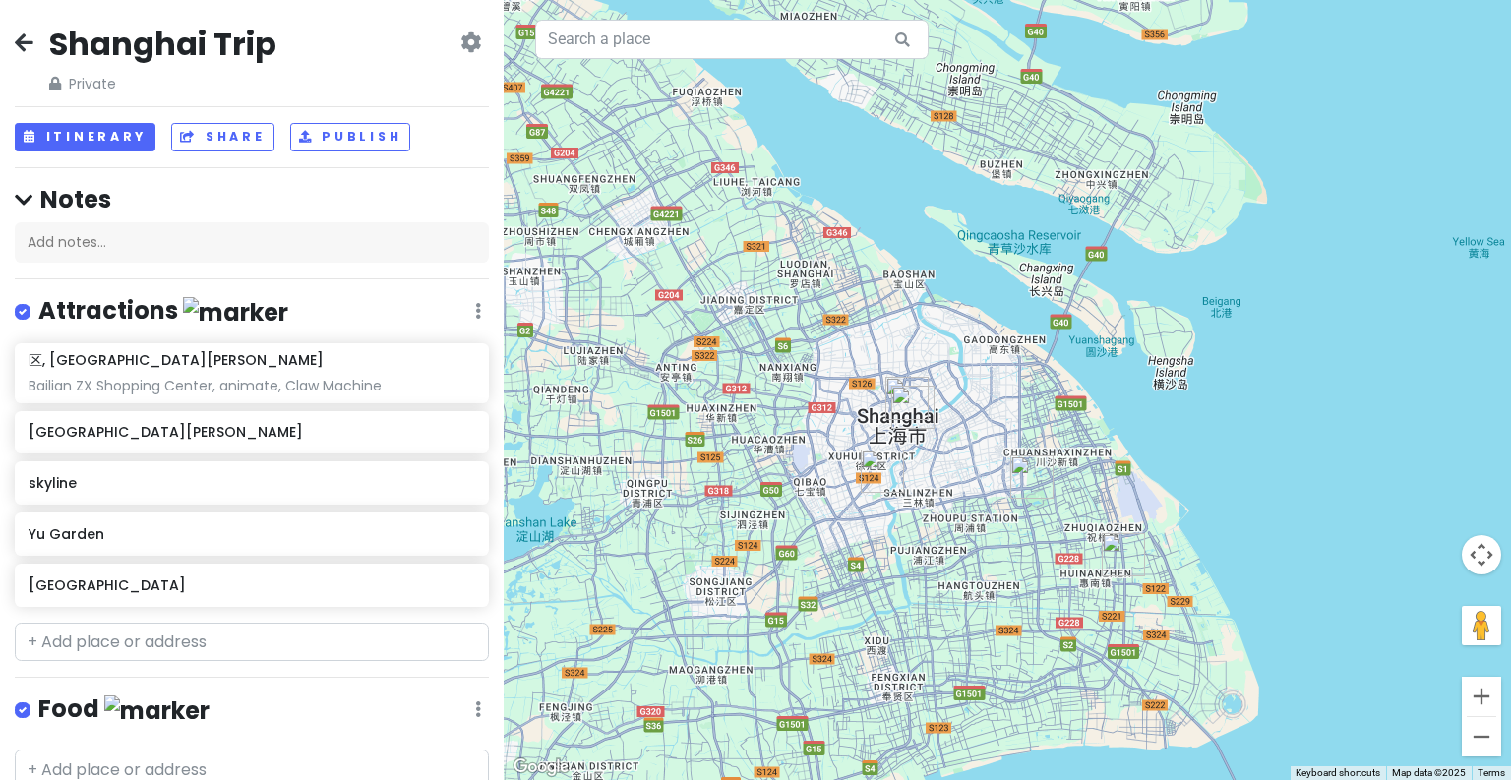
drag, startPoint x: 947, startPoint y: 453, endPoint x: 968, endPoint y: 522, distance: 72.8
click at [968, 522] on div at bounding box center [1007, 390] width 1007 height 780
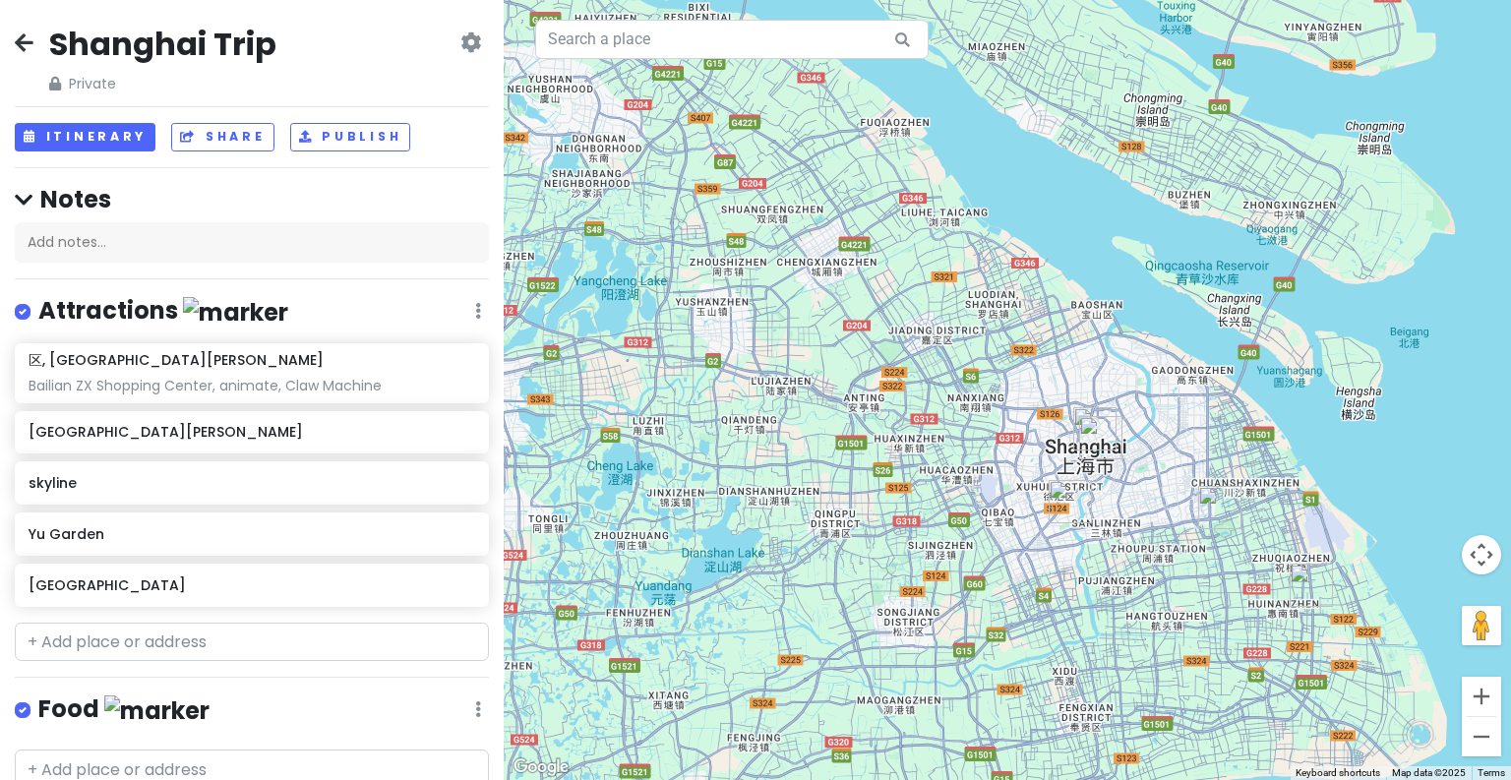
drag, startPoint x: 783, startPoint y: 536, endPoint x: 977, endPoint y: 563, distance: 195.6
click at [977, 563] on div at bounding box center [1007, 390] width 1007 height 780
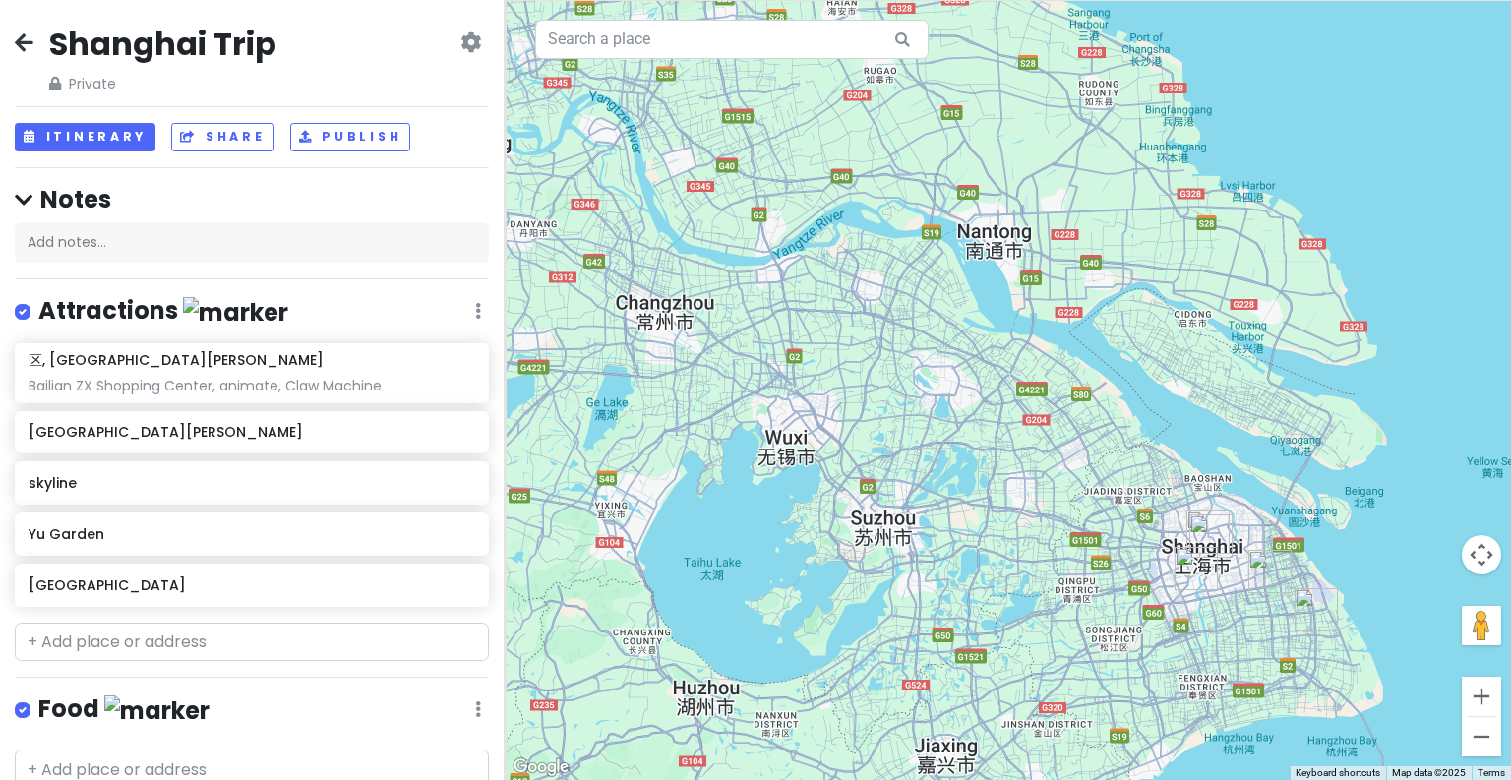
drag, startPoint x: 711, startPoint y: 228, endPoint x: 887, endPoint y: 331, distance: 203.7
click at [887, 331] on div at bounding box center [1007, 390] width 1007 height 780
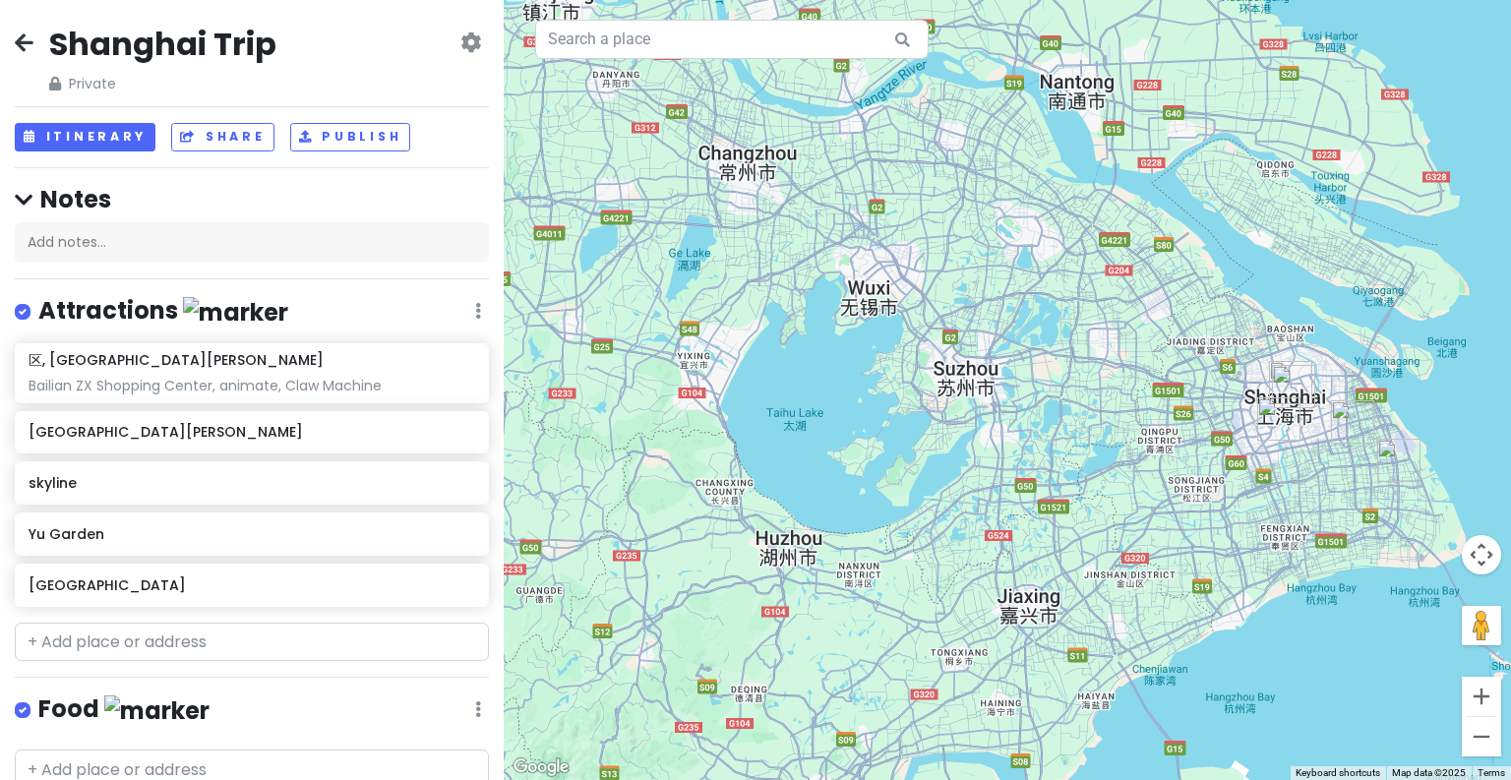
drag, startPoint x: 979, startPoint y: 452, endPoint x: 983, endPoint y: 296, distance: 155.5
click at [983, 296] on div at bounding box center [1007, 390] width 1007 height 780
